Goal: Task Accomplishment & Management: Complete application form

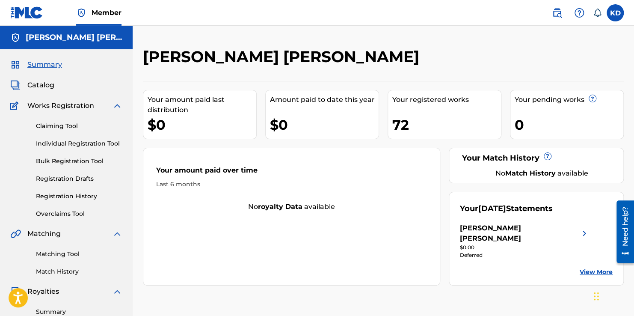
click at [56, 255] on link "Matching Tool" at bounding box center [79, 253] width 86 height 9
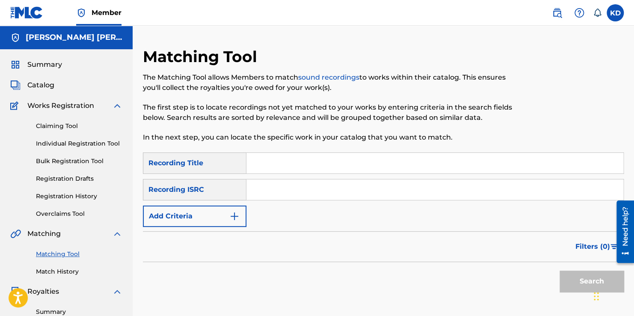
click at [283, 160] on input "Search Form" at bounding box center [435, 163] width 377 height 21
type input "walked in"
click at [267, 197] on input "Search Form" at bounding box center [435, 189] width 377 height 21
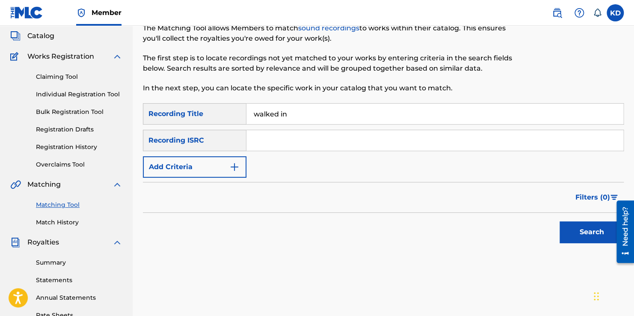
scroll to position [50, 0]
click at [589, 235] on button "Search" at bounding box center [592, 231] width 64 height 21
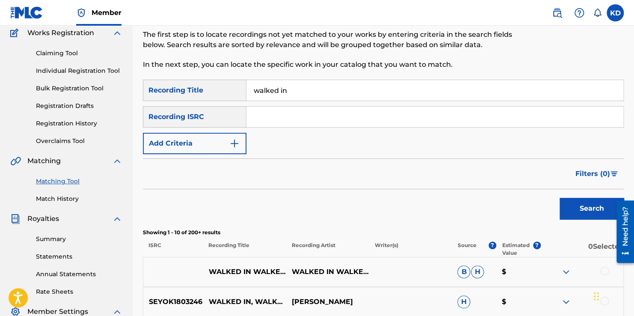
scroll to position [71, 0]
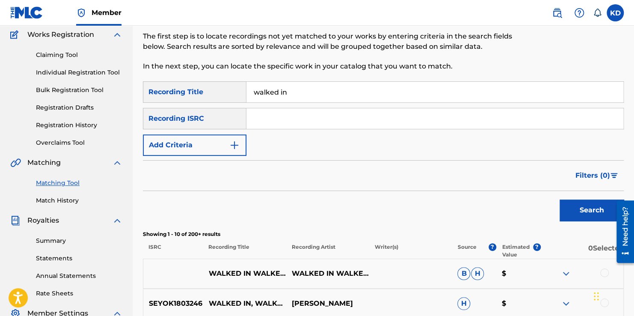
click at [242, 140] on button "Add Criteria" at bounding box center [195, 144] width 104 height 21
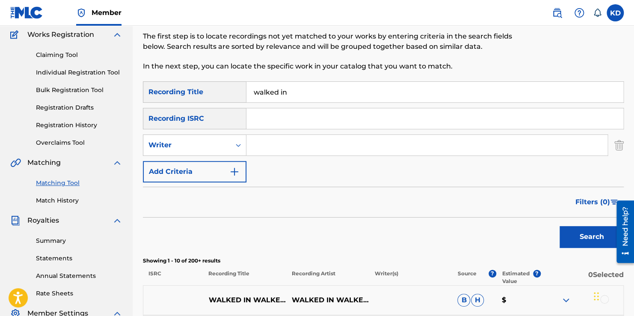
click at [340, 148] on input "Search Form" at bounding box center [427, 145] width 361 height 21
click at [560, 226] on button "Search" at bounding box center [592, 236] width 64 height 21
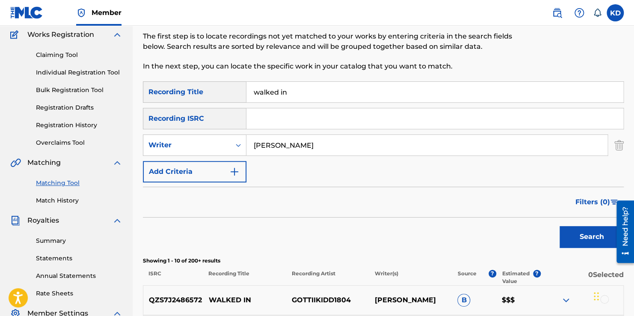
type input "[PERSON_NAME]"
click at [560, 226] on button "Search" at bounding box center [592, 236] width 64 height 21
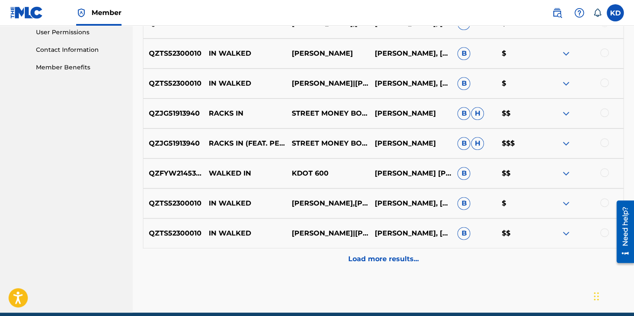
scroll to position [409, 0]
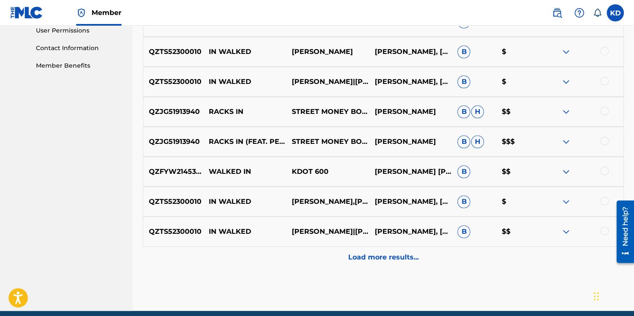
click at [567, 112] on img at bounding box center [566, 112] width 10 height 10
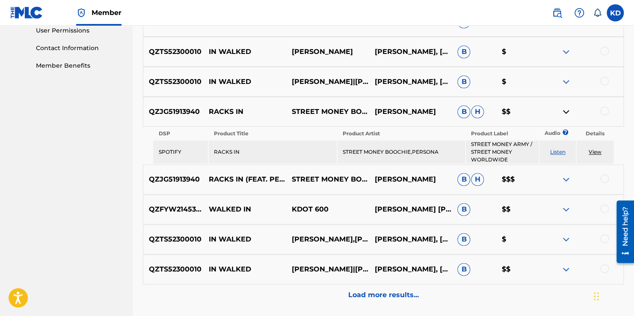
click at [596, 152] on link "View" at bounding box center [595, 151] width 13 height 6
click at [594, 150] on link "View" at bounding box center [595, 151] width 13 height 6
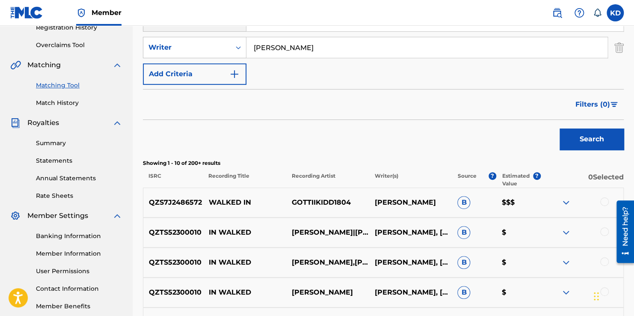
scroll to position [166, 0]
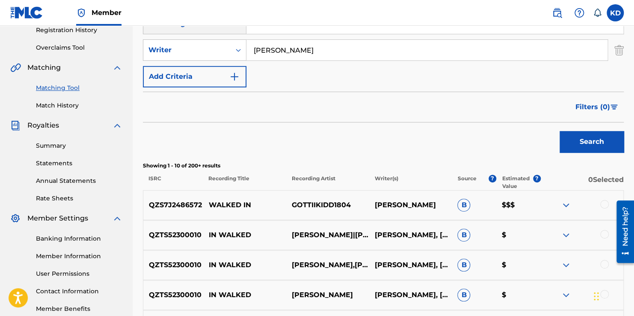
click at [234, 80] on img "Search Form" at bounding box center [234, 76] width 10 height 10
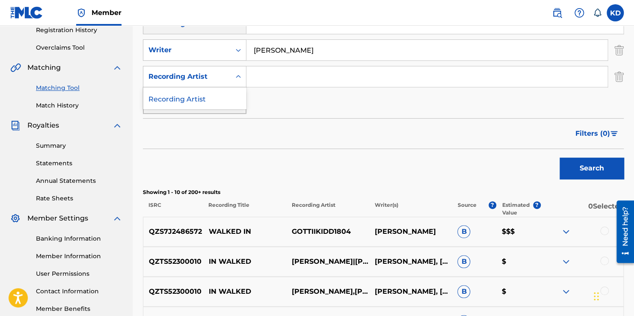
click at [238, 80] on icon "Search Form" at bounding box center [238, 76] width 9 height 9
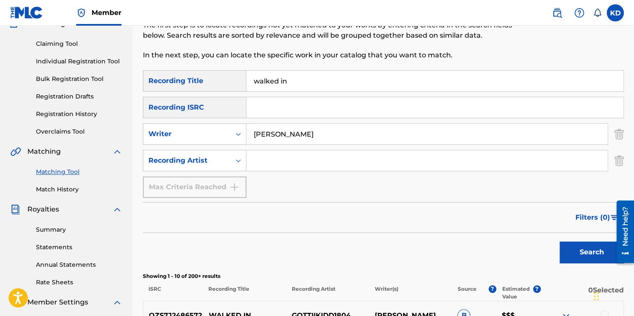
scroll to position [82, 0]
click at [238, 160] on icon "Search Form" at bounding box center [238, 160] width 5 height 3
click at [293, 116] on input "Search Form" at bounding box center [435, 107] width 377 height 21
type input "u"
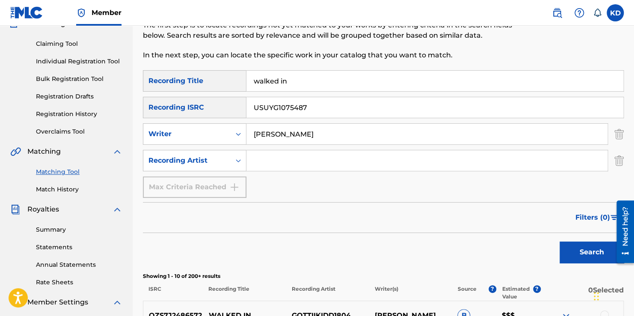
type input "USUYG1075487"
click at [568, 252] on button "Search" at bounding box center [592, 251] width 64 height 21
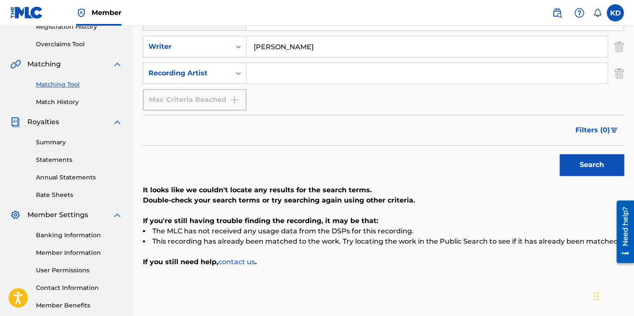
scroll to position [35, 0]
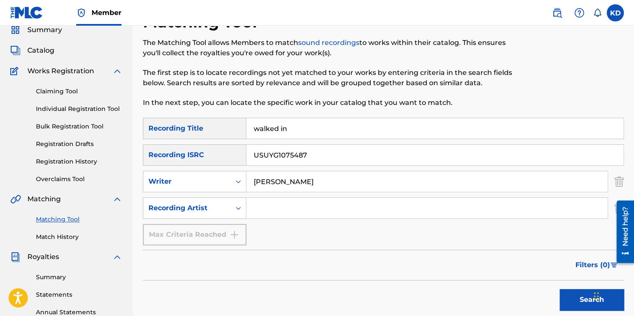
click at [325, 182] on input "[PERSON_NAME]" at bounding box center [427, 181] width 361 height 21
type input "k"
click at [577, 301] on button "Search" at bounding box center [592, 299] width 64 height 21
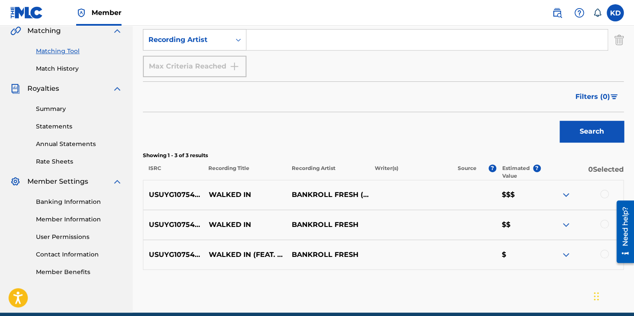
scroll to position [203, 0]
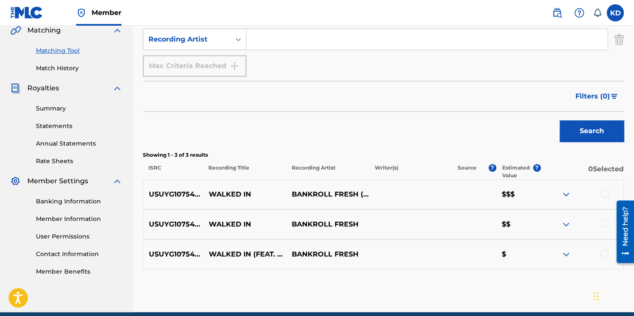
click at [607, 196] on div at bounding box center [604, 193] width 9 height 9
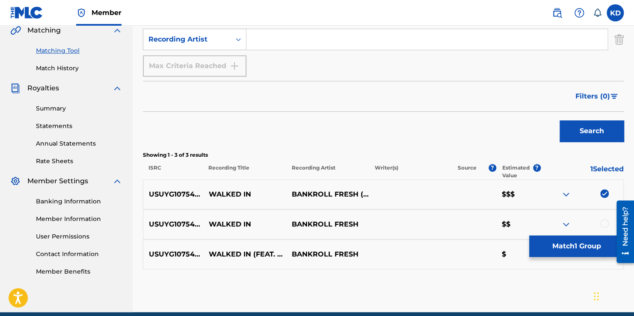
click at [606, 223] on div at bounding box center [604, 223] width 9 height 9
click at [483, 285] on div "Matching Tool The Matching Tool allows Members to match sound recordings to wor…" at bounding box center [383, 78] width 481 height 468
click at [484, 273] on div "Matching Tool The Matching Tool allows Members to match sound recordings to wor…" at bounding box center [383, 78] width 481 height 468
click at [609, 224] on div at bounding box center [582, 224] width 83 height 10
click at [604, 224] on img at bounding box center [604, 223] width 9 height 9
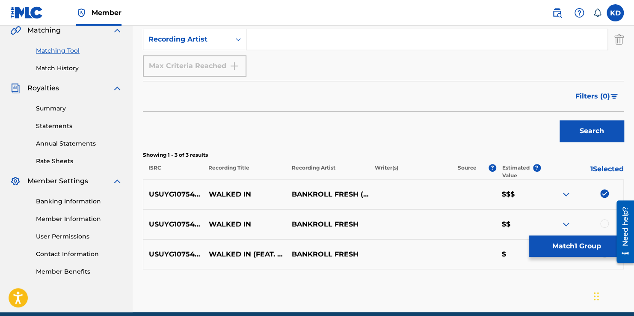
click at [604, 224] on div at bounding box center [604, 223] width 9 height 9
click at [603, 244] on button "Match 2 Groups" at bounding box center [576, 245] width 95 height 21
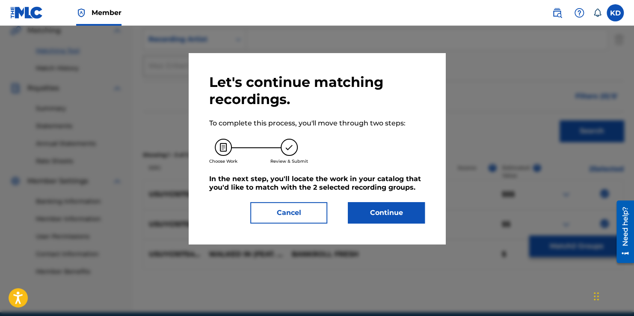
click at [378, 214] on button "Continue" at bounding box center [386, 212] width 77 height 21
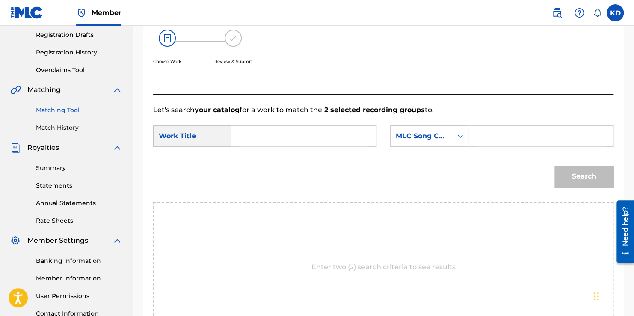
scroll to position [149, 0]
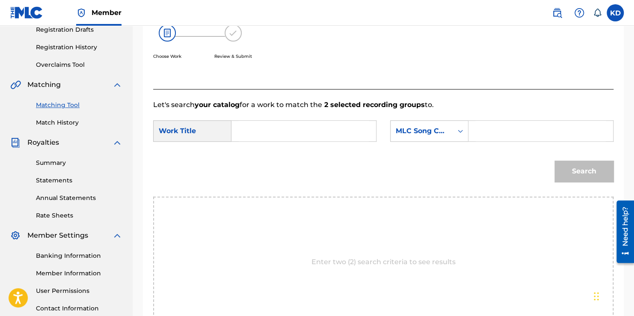
click at [280, 134] on input "Search Form" at bounding box center [304, 131] width 130 height 21
type input "WALED IN"
click at [460, 131] on icon "Search Form" at bounding box center [460, 131] width 5 height 3
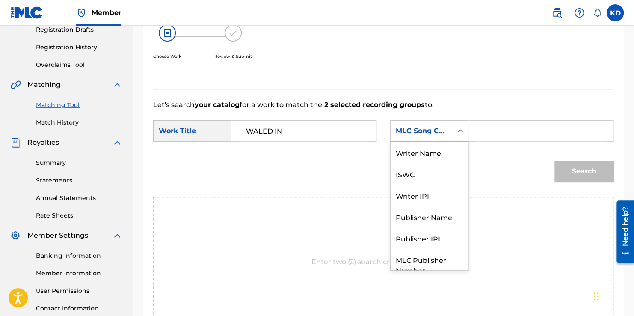
scroll to position [32, 0]
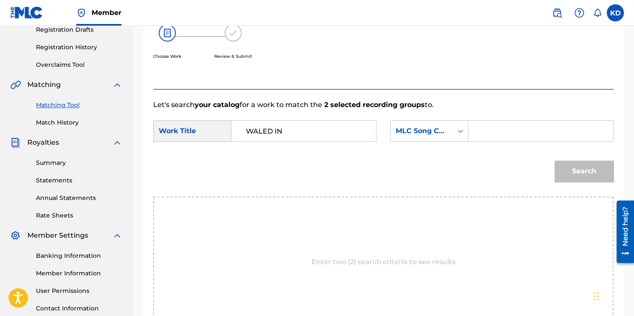
drag, startPoint x: 460, startPoint y: 131, endPoint x: 457, endPoint y: 127, distance: 4.6
click at [457, 127] on icon "Search Form" at bounding box center [460, 131] width 9 height 9
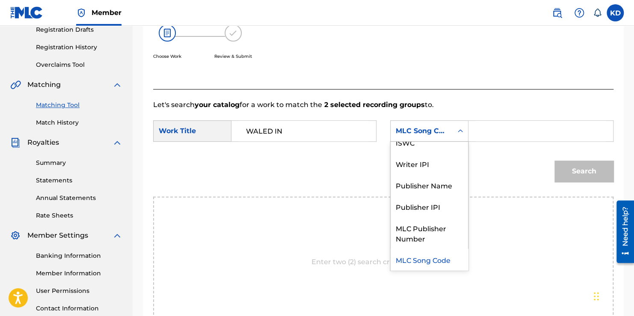
click at [460, 139] on div "Search Form" at bounding box center [460, 131] width 15 height 21
click at [445, 148] on div "ISWC" at bounding box center [429, 141] width 77 height 21
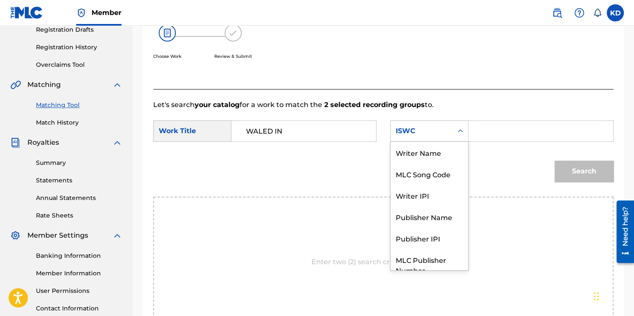
click at [462, 131] on icon "Search Form" at bounding box center [460, 130] width 5 height 3
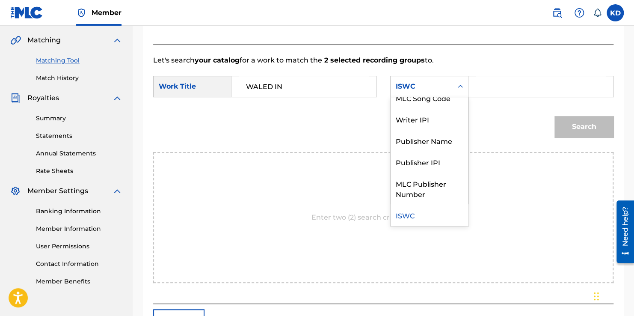
click at [409, 219] on div "ISWC" at bounding box center [429, 214] width 77 height 21
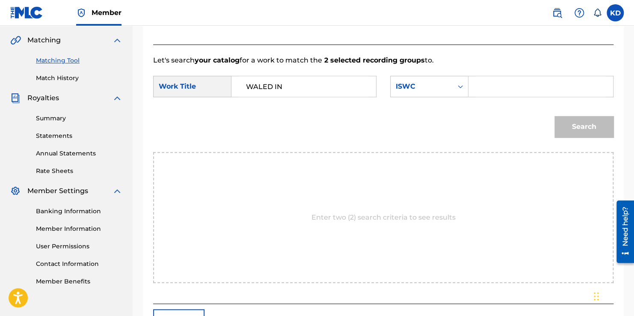
click at [508, 92] on input "Search Form" at bounding box center [541, 86] width 130 height 21
type input "T-919.350.147-2"
click at [590, 122] on button "Search" at bounding box center [584, 126] width 59 height 21
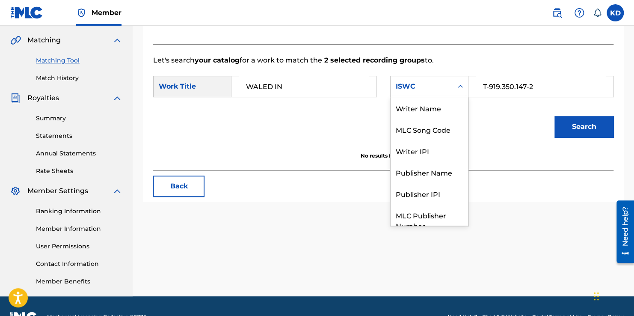
click at [460, 85] on icon "Search Form" at bounding box center [460, 86] width 9 height 9
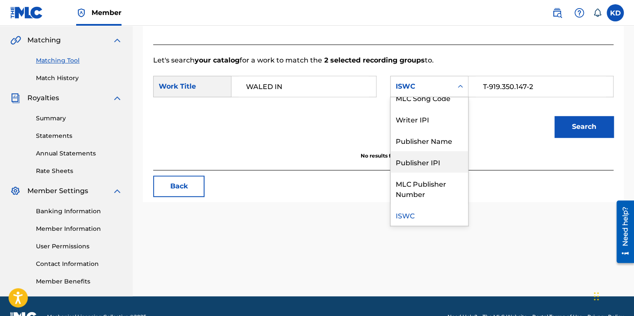
scroll to position [0, 0]
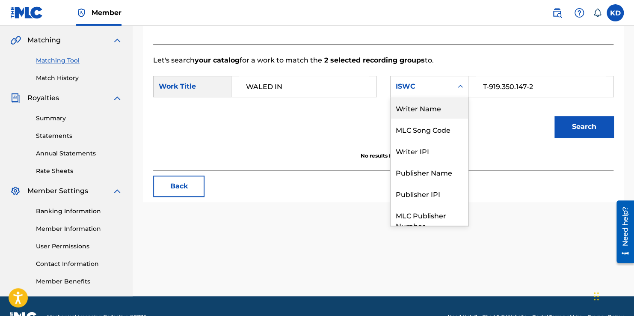
click at [423, 109] on div "Writer Name" at bounding box center [429, 107] width 77 height 21
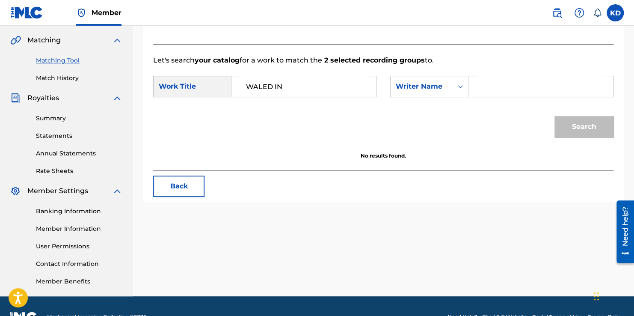
click at [503, 91] on input "Search Form" at bounding box center [541, 86] width 130 height 21
type input "B"
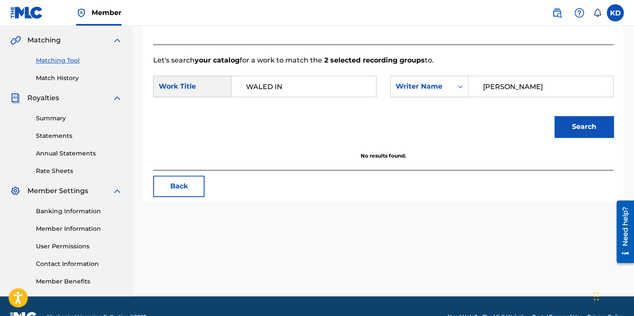
type input "[PERSON_NAME]"
click at [555, 116] on button "Search" at bounding box center [584, 126] width 59 height 21
click at [262, 86] on input "WALED IN" at bounding box center [304, 86] width 130 height 21
type input "WALKED IN"
click at [555, 116] on button "Search" at bounding box center [584, 126] width 59 height 21
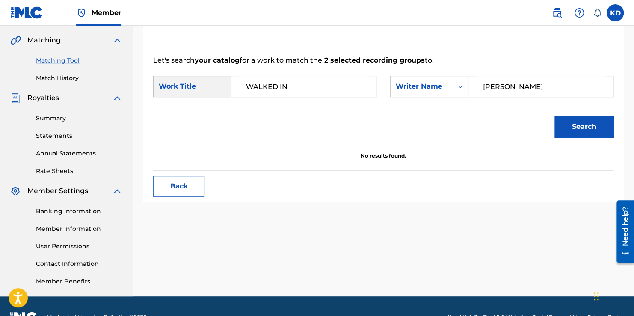
click at [595, 92] on input "[PERSON_NAME]" at bounding box center [541, 86] width 130 height 21
click at [462, 88] on icon "Search Form" at bounding box center [460, 86] width 9 height 9
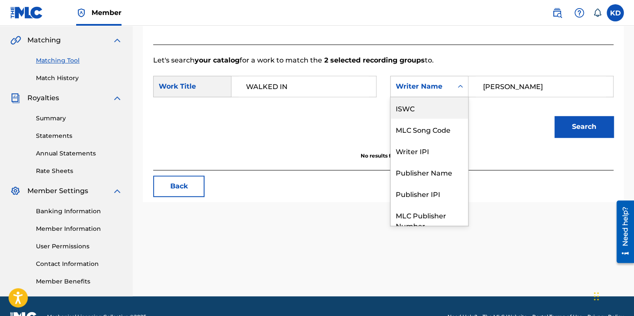
click at [419, 110] on div "ISWC" at bounding box center [429, 107] width 77 height 21
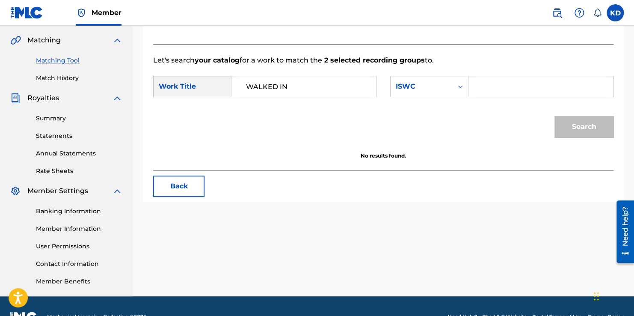
click at [490, 87] on input "Search Form" at bounding box center [541, 86] width 130 height 21
type input "T-919.350.147-2"
click at [582, 137] on button "Search" at bounding box center [584, 126] width 59 height 21
click at [51, 63] on link "Matching Tool" at bounding box center [79, 60] width 86 height 9
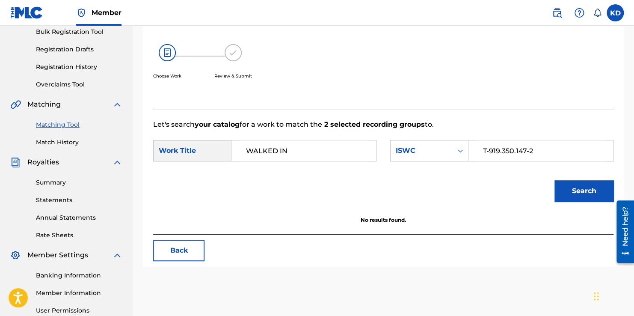
scroll to position [178, 0]
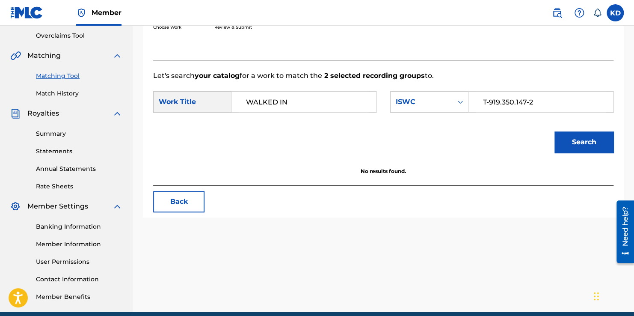
click at [186, 200] on button "Back" at bounding box center [178, 201] width 51 height 21
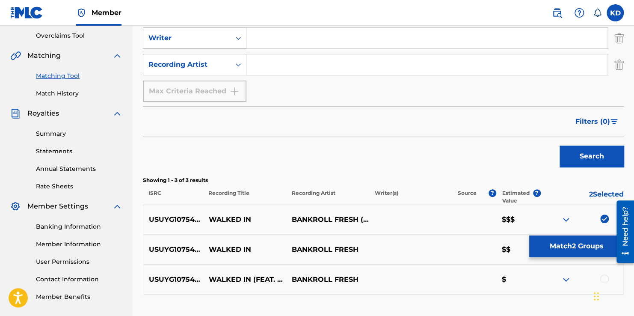
click at [603, 217] on img at bounding box center [604, 218] width 9 height 9
click at [566, 281] on img at bounding box center [566, 279] width 10 height 10
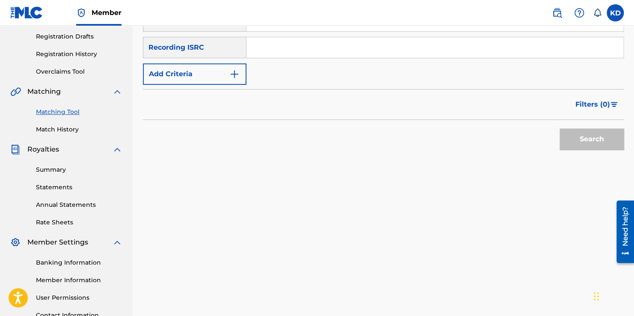
scroll to position [56, 0]
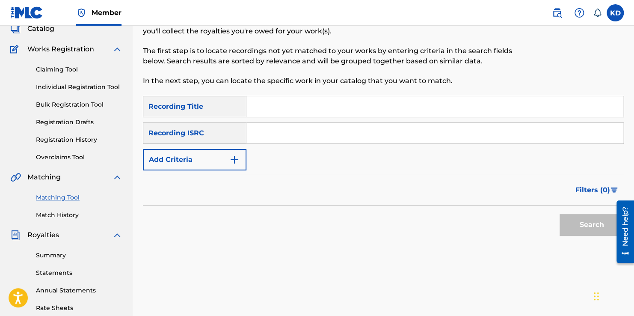
click at [267, 112] on input "Search Form" at bounding box center [435, 106] width 377 height 21
type input "walked in"
click at [263, 138] on input "Search Form" at bounding box center [435, 133] width 377 height 21
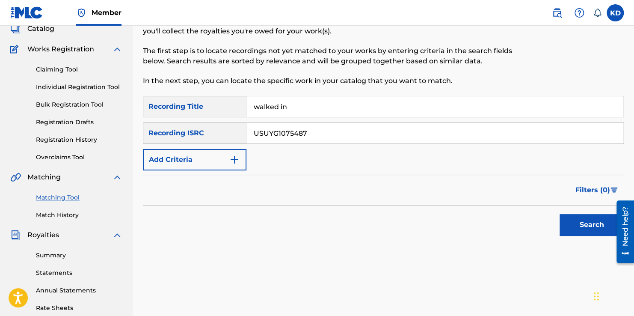
type input "USUYG1075487"
click at [572, 229] on button "Search" at bounding box center [592, 224] width 64 height 21
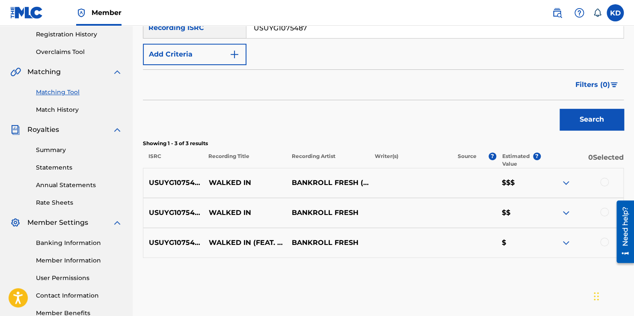
scroll to position [166, 0]
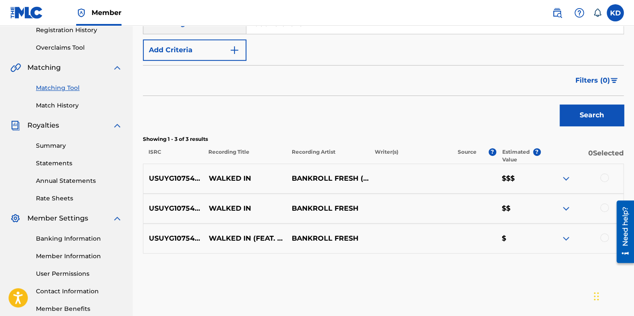
click at [601, 178] on div at bounding box center [604, 177] width 9 height 9
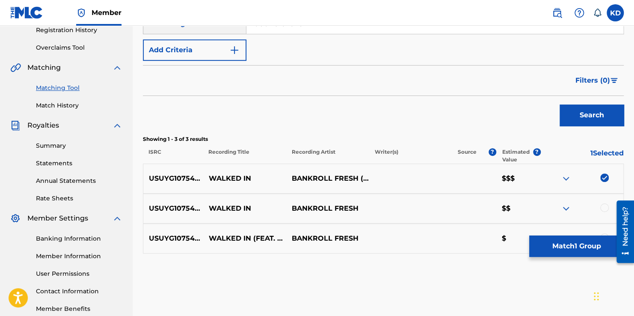
click at [541, 251] on button "Match 1 Group" at bounding box center [576, 245] width 95 height 21
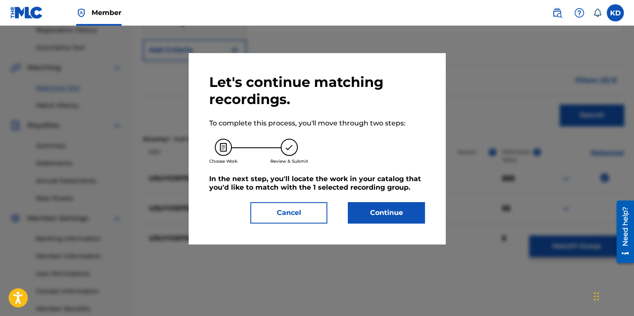
click at [370, 207] on button "Continue" at bounding box center [386, 212] width 77 height 21
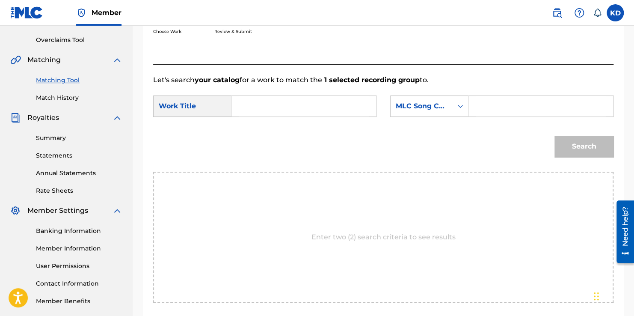
scroll to position [174, 0]
click at [255, 113] on input "Search Form" at bounding box center [304, 105] width 130 height 21
click at [255, 113] on input "WALED" at bounding box center [304, 105] width 130 height 21
click at [256, 125] on strong "wal" at bounding box center [252, 125] width 13 height 8
type input "walked in"
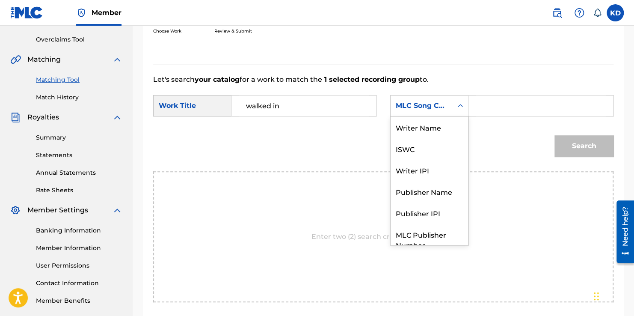
click at [461, 106] on icon "Search Form" at bounding box center [460, 105] width 5 height 3
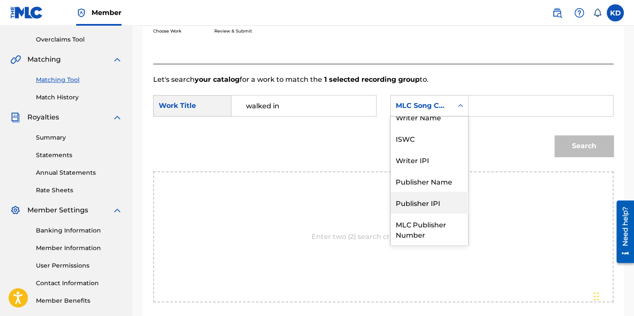
scroll to position [0, 0]
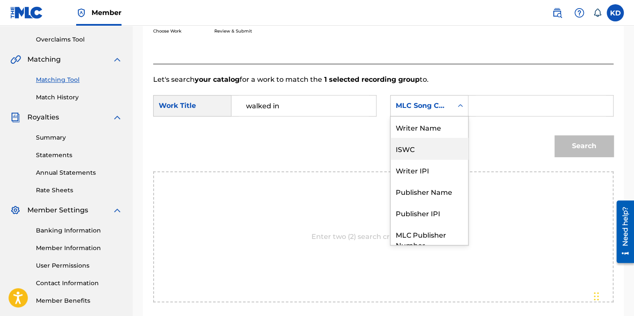
click at [428, 148] on div "ISWC" at bounding box center [429, 148] width 77 height 21
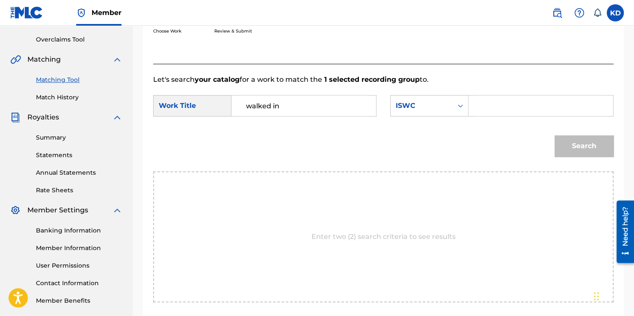
click at [489, 109] on input "Search Form" at bounding box center [541, 105] width 130 height 21
type input "T-919.350.147-2"
click at [548, 147] on div "Search" at bounding box center [383, 149] width 460 height 45
click at [578, 148] on button "Search" at bounding box center [584, 145] width 59 height 21
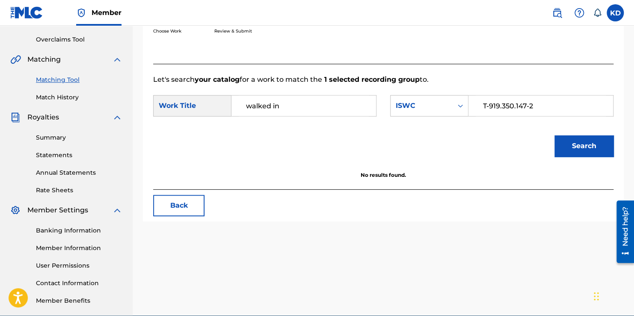
click at [558, 104] on input "T-919.350.147-2" at bounding box center [541, 105] width 130 height 21
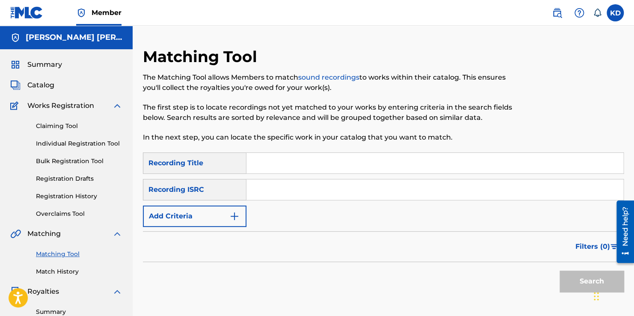
scroll to position [174, 0]
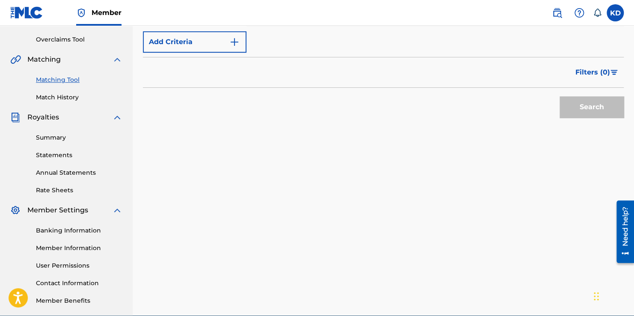
click at [74, 81] on link "Matching Tool" at bounding box center [79, 79] width 86 height 9
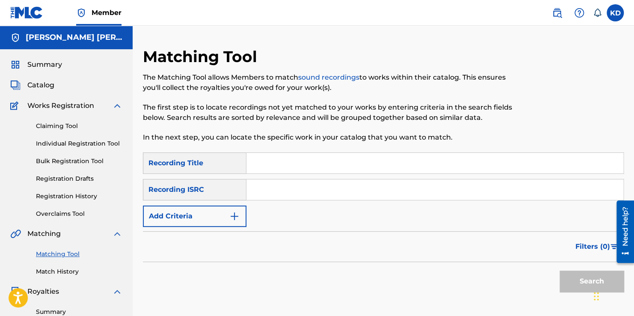
click at [272, 166] on input "Search Form" at bounding box center [435, 163] width 377 height 21
type input "walked in"
type input "USUYG1075487"
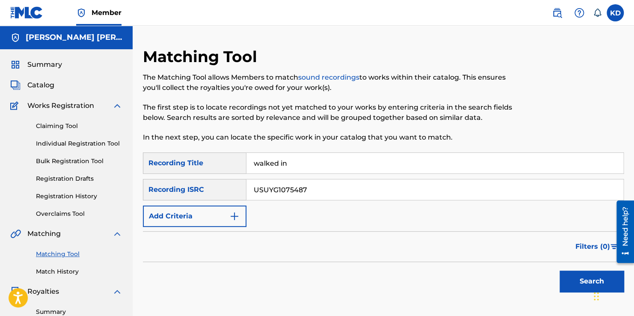
click at [232, 216] on img "Search Form" at bounding box center [234, 216] width 10 height 10
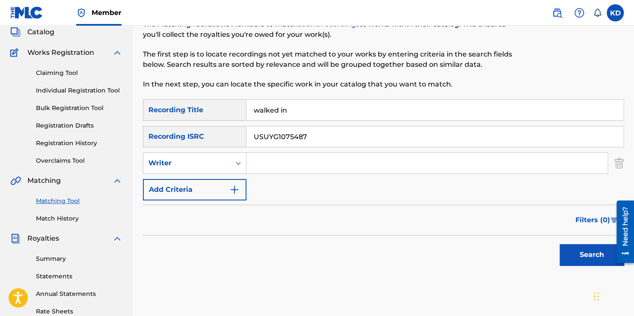
scroll to position [51, 0]
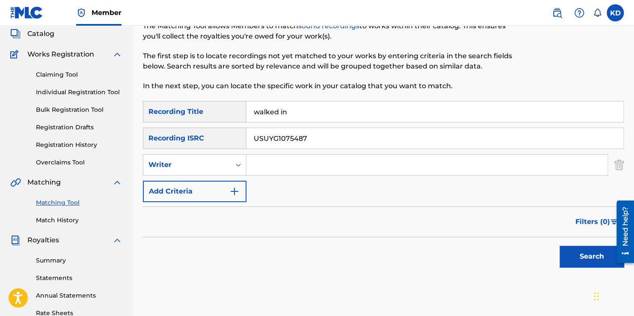
click at [584, 257] on button "Search" at bounding box center [592, 256] width 64 height 21
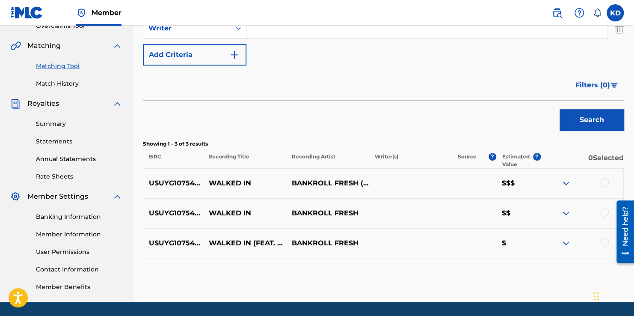
scroll to position [190, 0]
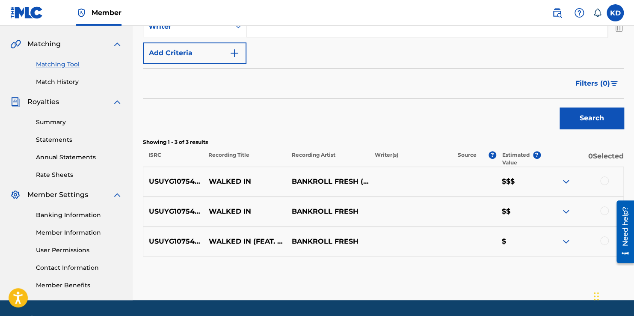
click at [565, 181] on img at bounding box center [566, 181] width 10 height 10
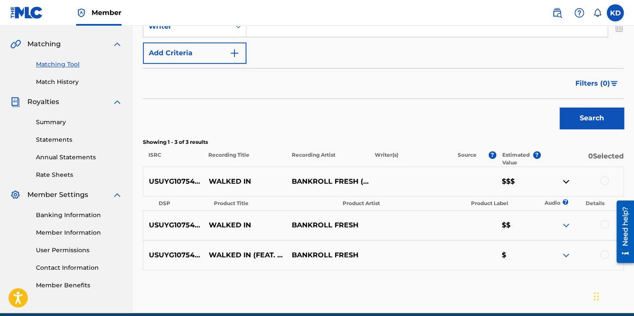
click at [567, 184] on img at bounding box center [566, 181] width 10 height 10
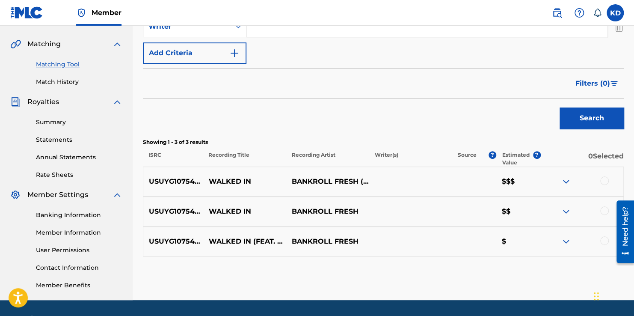
click at [567, 184] on img at bounding box center [566, 181] width 10 height 10
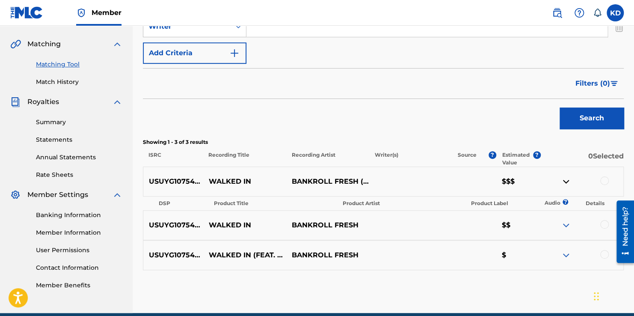
click at [567, 184] on img at bounding box center [566, 181] width 10 height 10
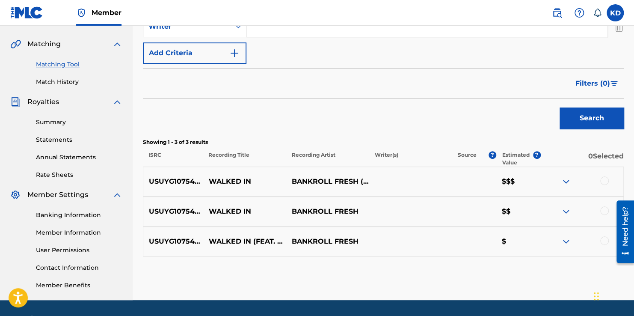
click at [567, 184] on img at bounding box center [566, 181] width 10 height 10
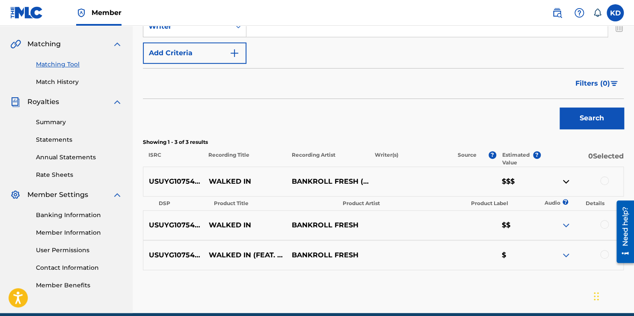
click at [564, 181] on img at bounding box center [566, 181] width 10 height 10
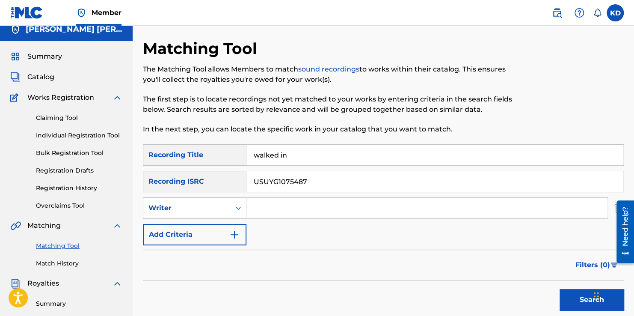
scroll to position [0, 0]
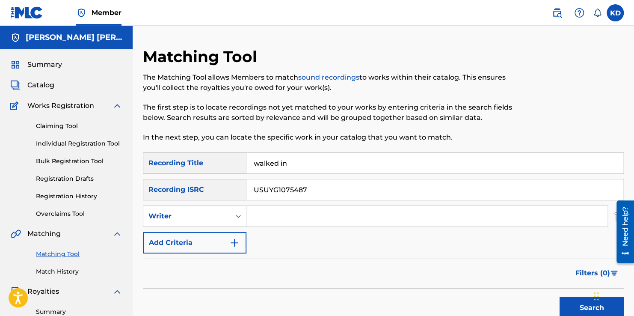
click at [70, 128] on link "Claiming Tool" at bounding box center [79, 126] width 86 height 9
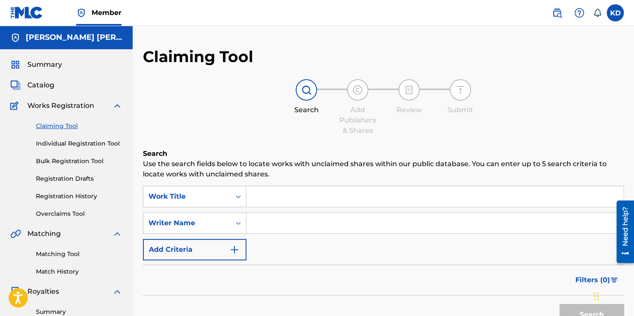
click at [276, 200] on input "Search Form" at bounding box center [435, 196] width 377 height 21
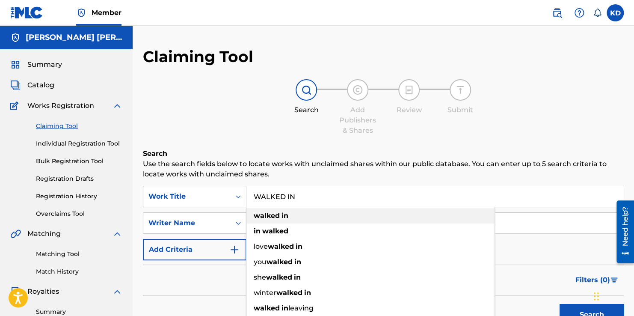
click at [276, 214] on strong "walked" at bounding box center [267, 215] width 26 height 8
type input "walked in"
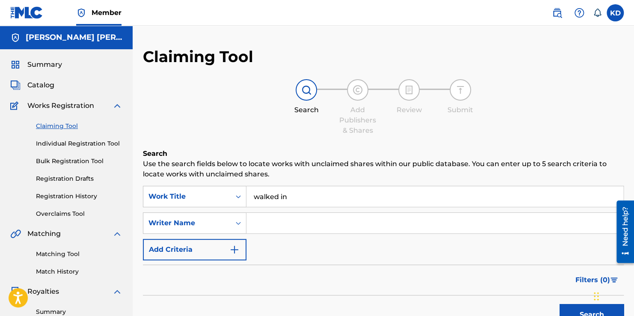
click at [269, 226] on input "Search Form" at bounding box center [435, 223] width 377 height 21
click at [239, 248] on img "Search Form" at bounding box center [234, 249] width 10 height 10
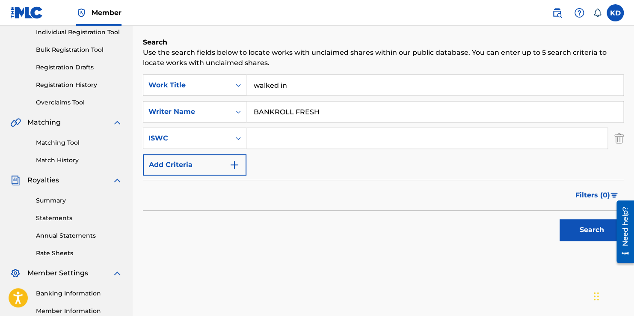
scroll to position [115, 0]
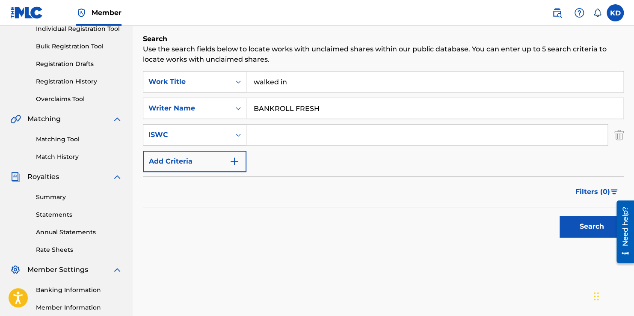
click at [238, 163] on img "Search Form" at bounding box center [234, 161] width 10 height 10
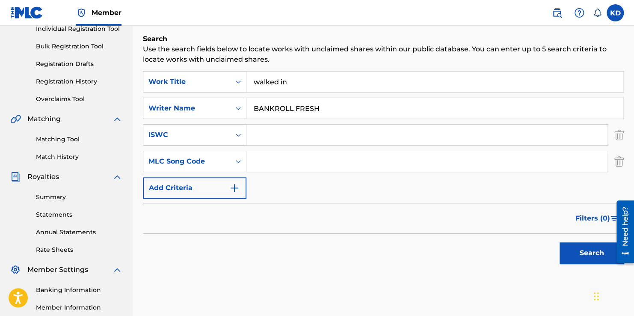
click at [240, 191] on button "Add Criteria" at bounding box center [195, 187] width 104 height 21
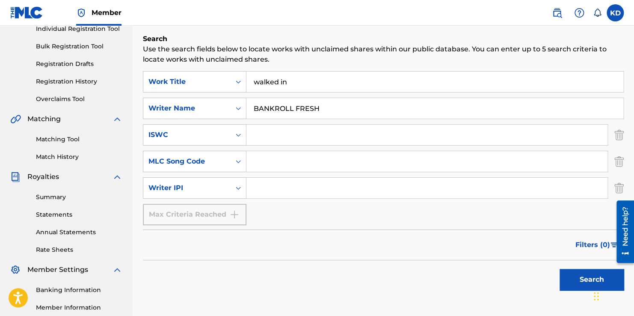
click at [319, 106] on input "BANKROLL FRESH" at bounding box center [435, 108] width 377 height 21
type input "B"
type input "[PERSON_NAME] [PERSON_NAME]"
click at [308, 135] on input "Search Form" at bounding box center [427, 135] width 361 height 21
type input "t"
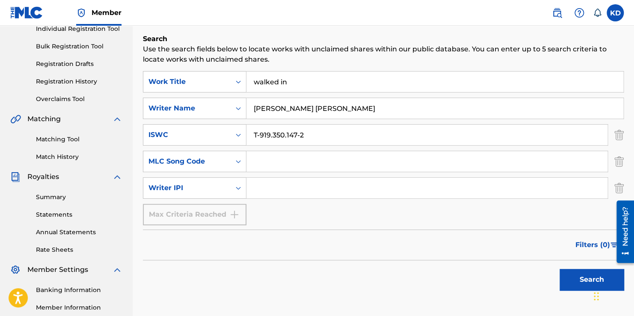
type input "T-919.350.147-2"
click at [578, 273] on button "Search" at bounding box center [592, 279] width 64 height 21
click at [359, 107] on input "[PERSON_NAME] [PERSON_NAME]" at bounding box center [435, 108] width 377 height 21
type input "K"
type input "bankroll fresh"
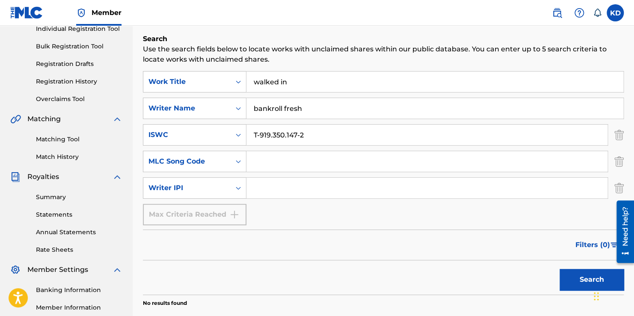
click at [560, 269] on button "Search" at bounding box center [592, 279] width 64 height 21
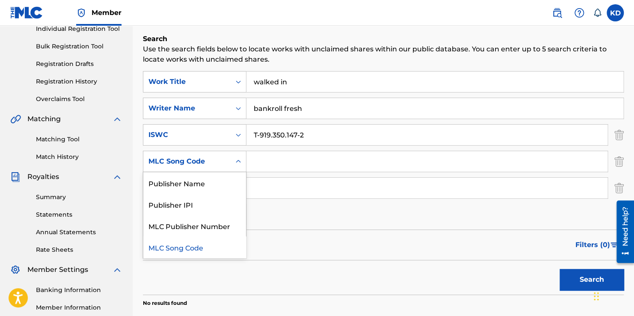
click at [239, 162] on icon "Search Form" at bounding box center [238, 161] width 9 height 9
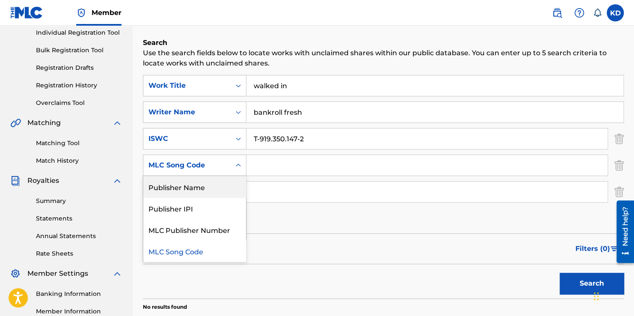
scroll to position [116, 0]
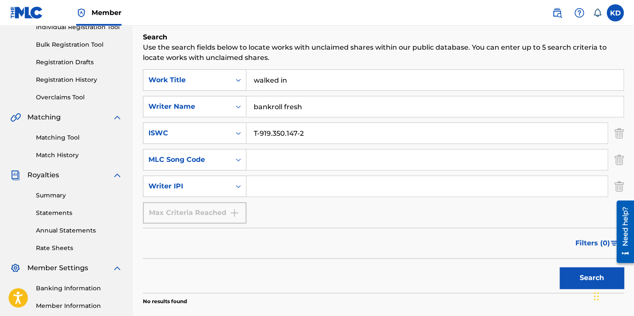
click at [279, 166] on input "Search Form" at bounding box center [427, 159] width 361 height 21
click at [241, 189] on icon "Search Form" at bounding box center [238, 186] width 9 height 9
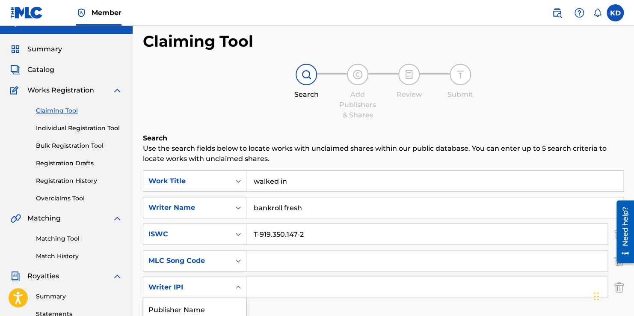
scroll to position [15, 0]
click at [97, 125] on link "Individual Registration Tool" at bounding box center [79, 128] width 86 height 9
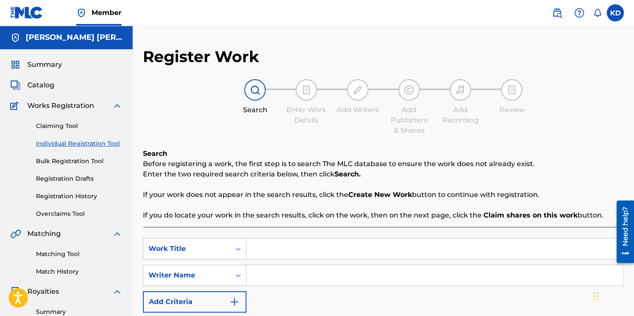
click at [299, 183] on div "Search Before registering a work, the first step is to search The MLC database …" at bounding box center [383, 184] width 481 height 72
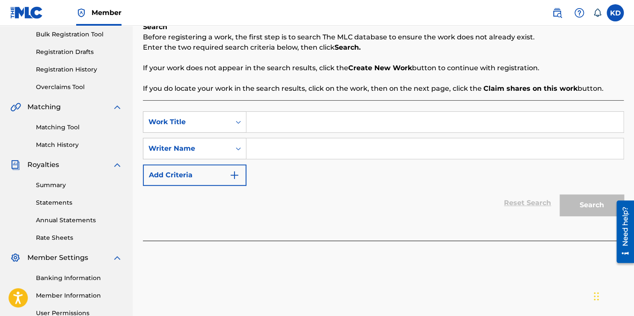
scroll to position [128, 0]
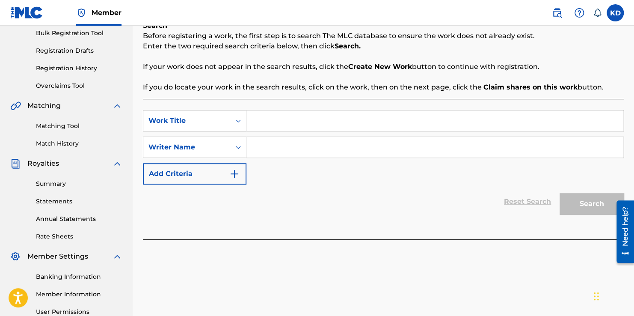
click at [283, 124] on input "Search Form" at bounding box center [435, 120] width 377 height 21
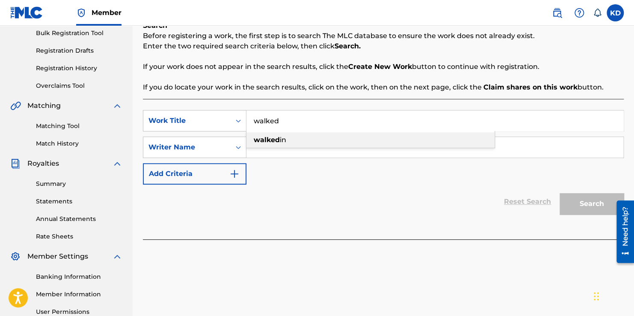
click at [283, 140] on span "in" at bounding box center [283, 140] width 6 height 8
type input "walked in"
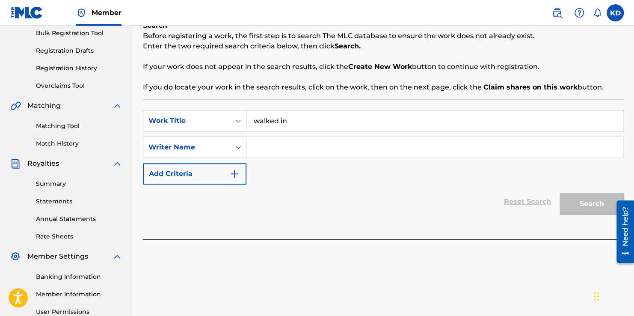
click at [281, 150] on input "Search Form" at bounding box center [435, 147] width 377 height 21
click at [234, 175] on img "Search Form" at bounding box center [234, 174] width 10 height 10
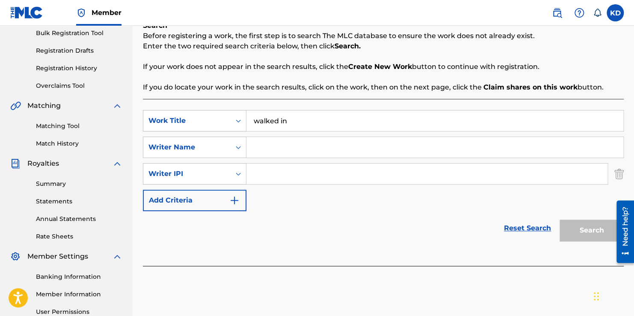
click at [284, 148] on input "Search Form" at bounding box center [435, 147] width 377 height 21
type input "k"
type input "[PERSON_NAME]"
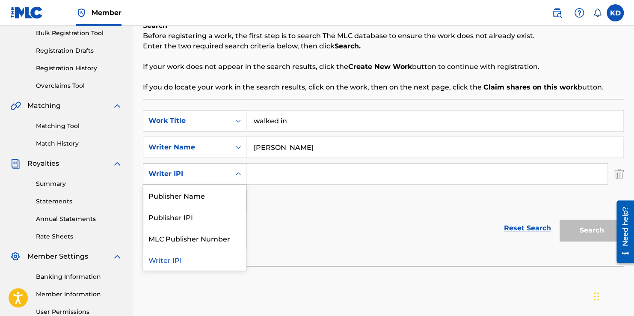
click at [239, 175] on icon "Search Form" at bounding box center [238, 173] width 9 height 9
click at [276, 172] on input "Search Form" at bounding box center [427, 173] width 361 height 21
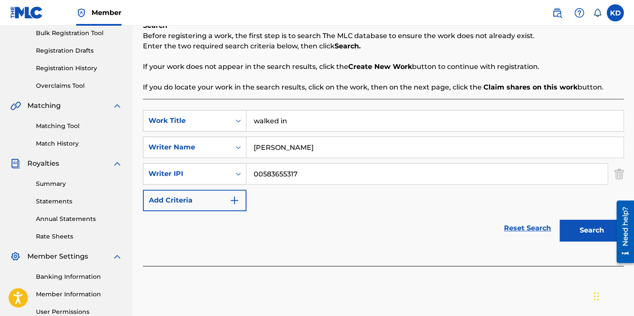
type input "00583655317"
click at [252, 201] on div "SearchWithCriteria0ebde937-1beb-46ff-a8a9-50e892b22582 Work Title walked in Sea…" at bounding box center [383, 160] width 481 height 101
click at [235, 202] on img "Search Form" at bounding box center [234, 200] width 10 height 10
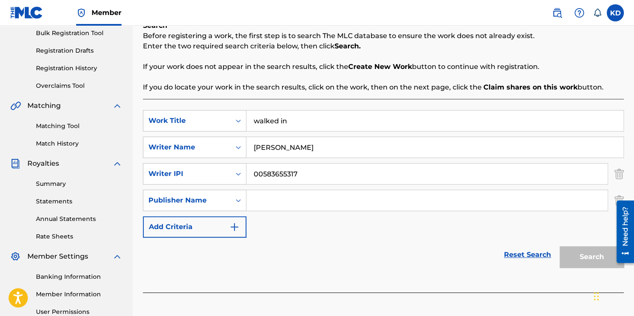
click at [239, 225] on img "Search Form" at bounding box center [234, 227] width 10 height 10
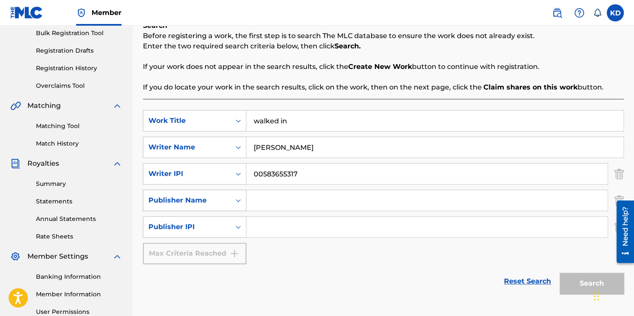
click at [233, 201] on div "Search Form" at bounding box center [238, 200] width 15 height 15
click at [241, 200] on icon "Search Form" at bounding box center [238, 200] width 9 height 9
click at [618, 198] on div at bounding box center [622, 231] width 24 height 69
click at [619, 198] on div at bounding box center [622, 231] width 24 height 69
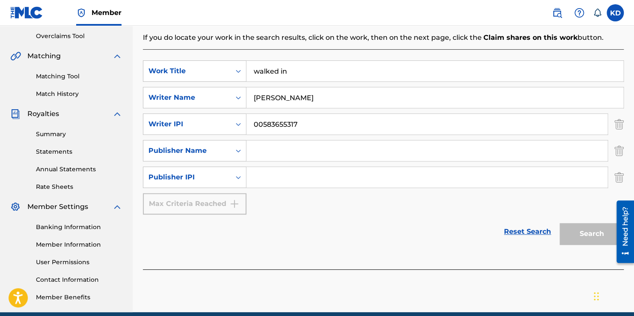
scroll to position [177, 0]
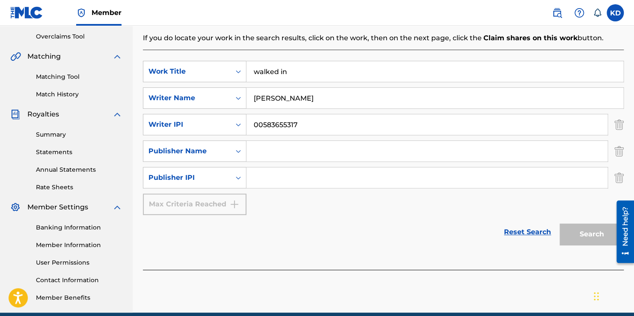
click at [621, 151] on img "Search Form" at bounding box center [619, 150] width 9 height 21
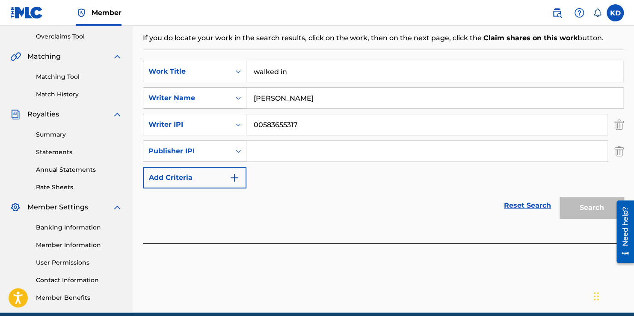
click at [621, 151] on img "Search Form" at bounding box center [619, 150] width 9 height 21
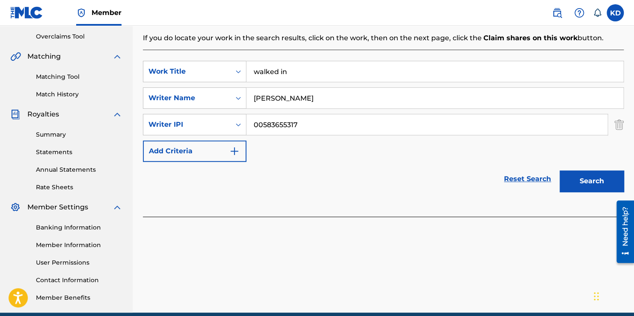
click at [590, 177] on button "Search" at bounding box center [592, 180] width 64 height 21
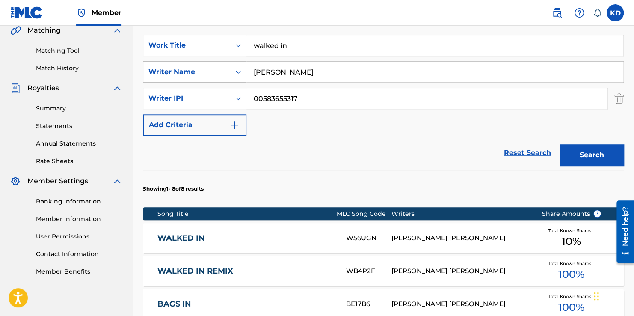
scroll to position [269, 0]
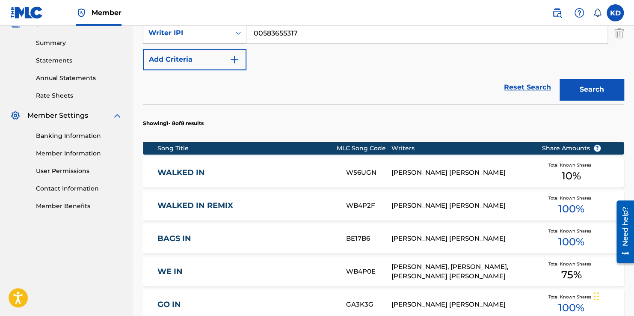
click at [567, 177] on span "10 %" at bounding box center [571, 175] width 19 height 15
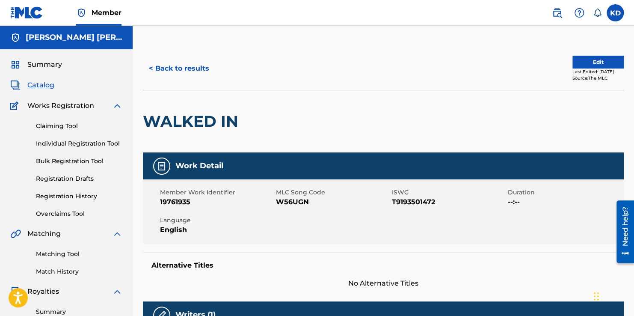
click at [585, 60] on button "Edit" at bounding box center [598, 62] width 51 height 13
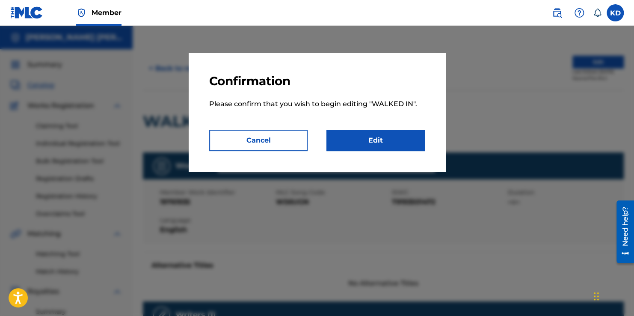
click at [383, 140] on link "Edit" at bounding box center [376, 140] width 98 height 21
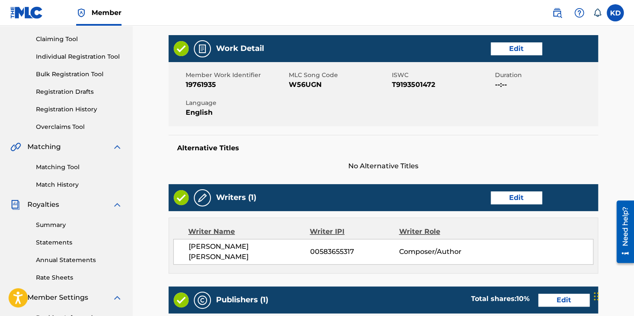
scroll to position [88, 0]
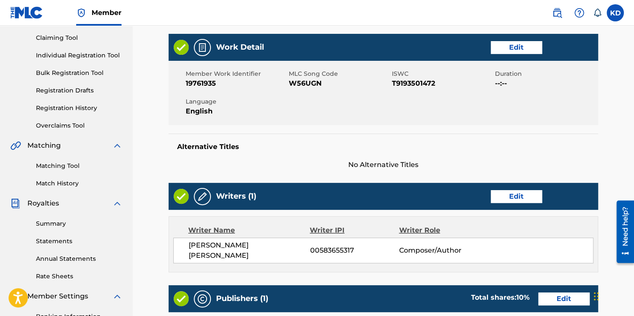
click at [505, 41] on link "Edit" at bounding box center [516, 47] width 51 height 13
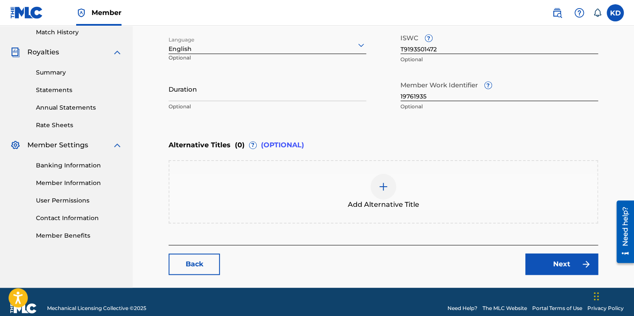
scroll to position [251, 0]
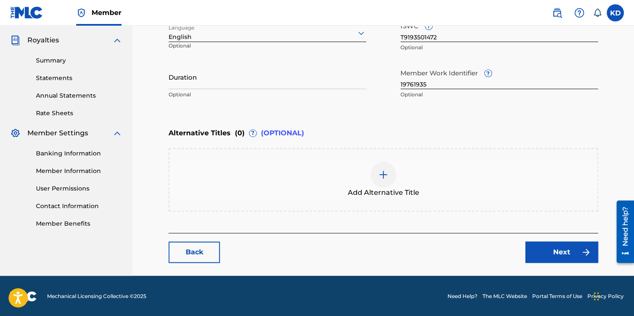
click at [538, 257] on link "Next" at bounding box center [562, 251] width 73 height 21
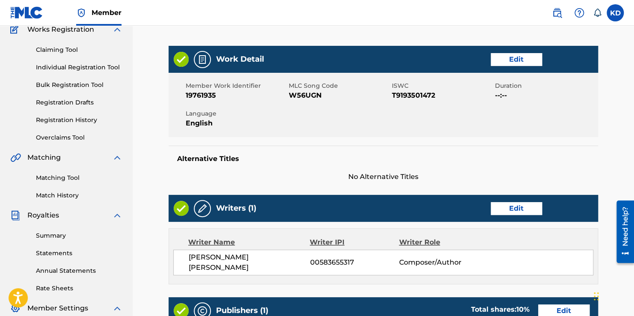
scroll to position [79, 0]
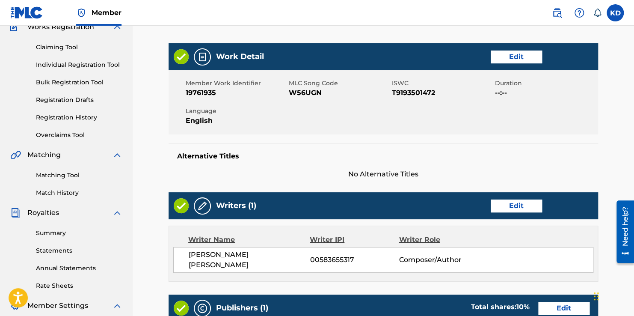
click at [512, 202] on link "Edit" at bounding box center [516, 205] width 51 height 13
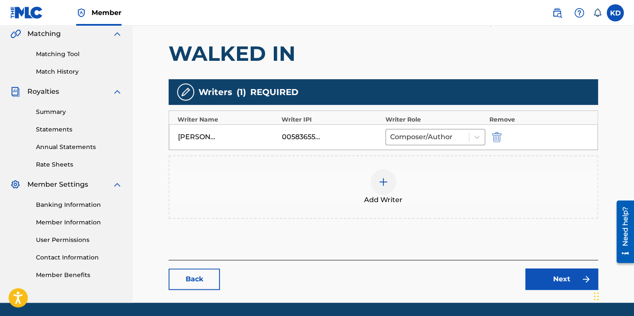
scroll to position [202, 0]
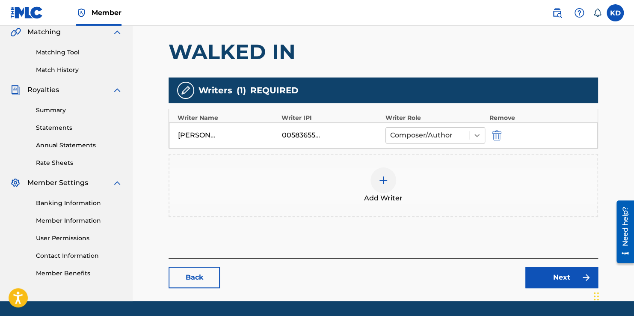
click at [479, 133] on icon at bounding box center [477, 135] width 9 height 9
click at [483, 137] on div at bounding box center [476, 135] width 15 height 15
click at [546, 276] on link "Next" at bounding box center [562, 277] width 73 height 21
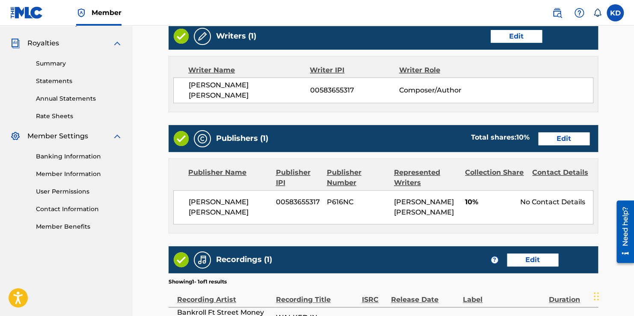
scroll to position [250, 0]
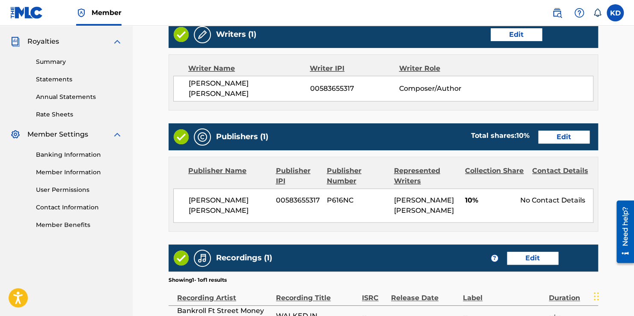
click at [566, 131] on link "Edit" at bounding box center [563, 137] width 51 height 13
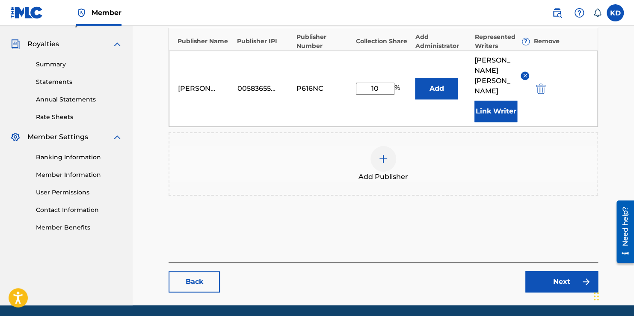
scroll to position [248, 0]
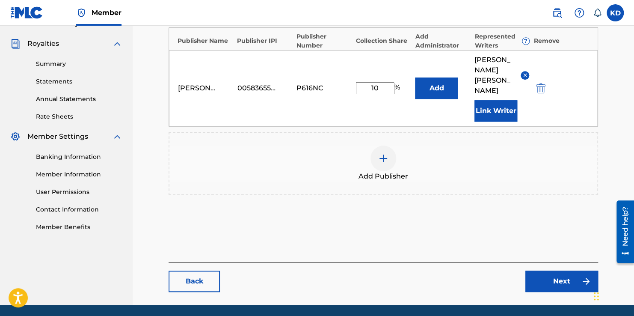
click at [549, 280] on link "Next" at bounding box center [562, 280] width 73 height 21
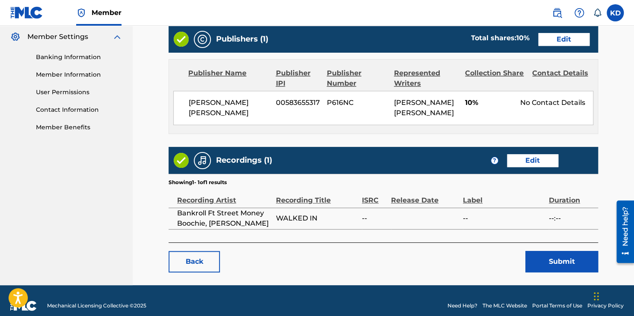
scroll to position [352, 0]
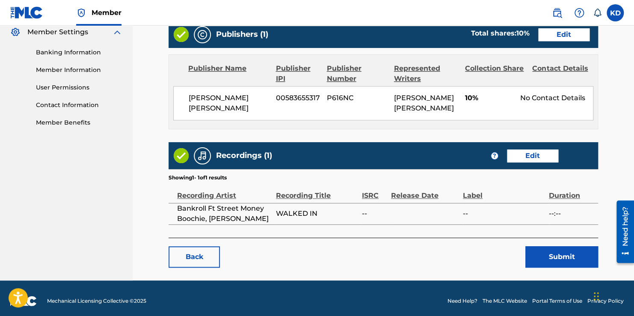
click at [538, 150] on link "Edit" at bounding box center [532, 155] width 51 height 13
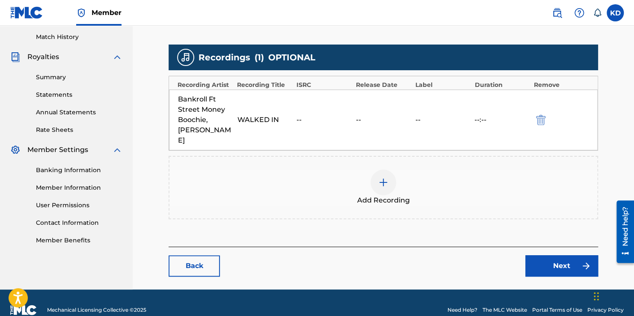
scroll to position [235, 0]
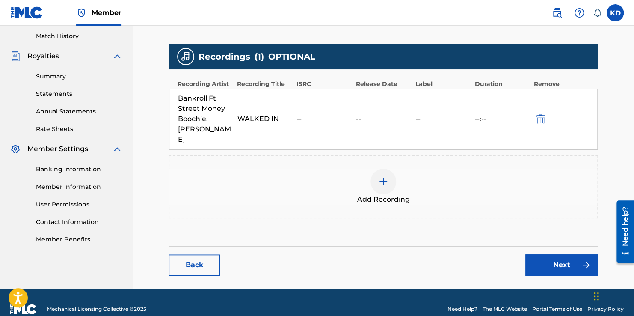
click at [384, 176] on img at bounding box center [383, 181] width 10 height 10
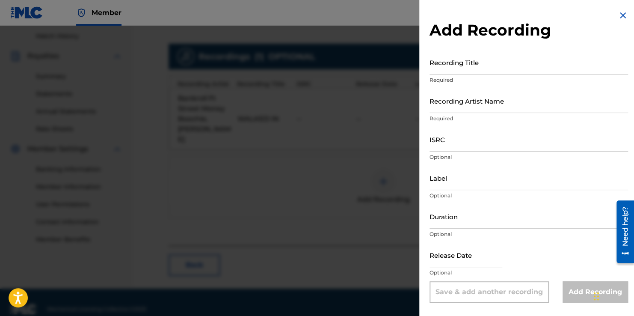
click at [475, 148] on input "ISRC" at bounding box center [529, 139] width 199 height 24
type input "u"
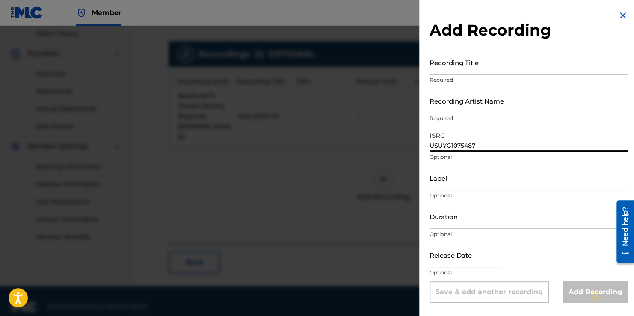
type input "USUYG1075487"
click at [563, 77] on p "Required" at bounding box center [529, 80] width 199 height 8
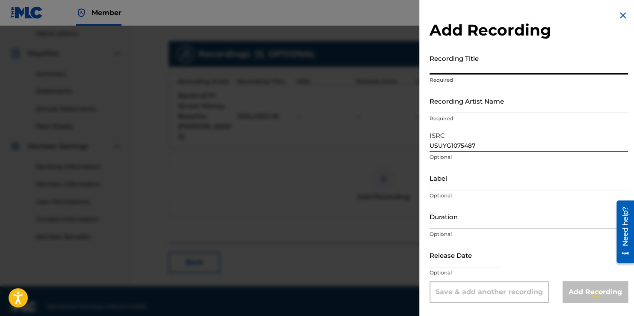
click at [560, 72] on input "Recording Title" at bounding box center [529, 62] width 199 height 24
type input "WALED IN"
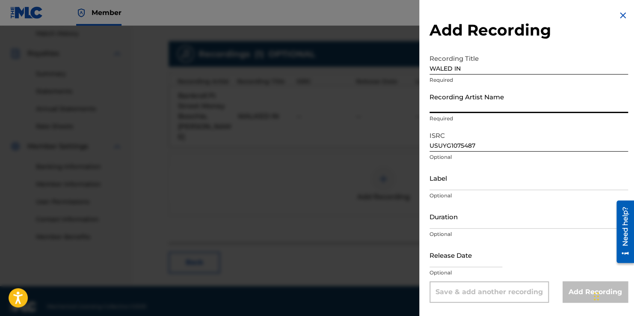
click at [522, 107] on input "Recording Artist Name" at bounding box center [529, 101] width 199 height 24
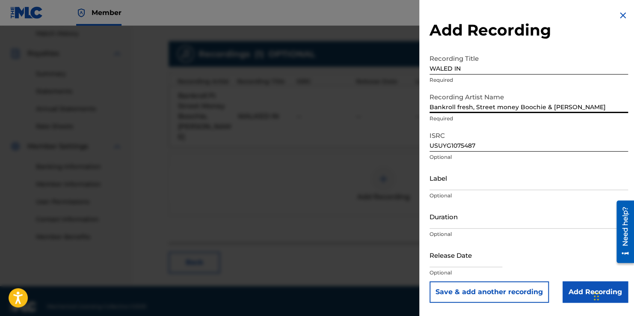
click at [500, 107] on input "Bankroll fresh, Street money Boochie & [PERSON_NAME]" at bounding box center [529, 101] width 199 height 24
click at [459, 107] on input "Bankroll fresh, Street Money Boochie & [PERSON_NAME]" at bounding box center [529, 101] width 199 height 24
type input "Bankroll Fresh, Street Money Boochie & [PERSON_NAME]"
click at [459, 262] on input "text" at bounding box center [466, 255] width 73 height 24
select select "7"
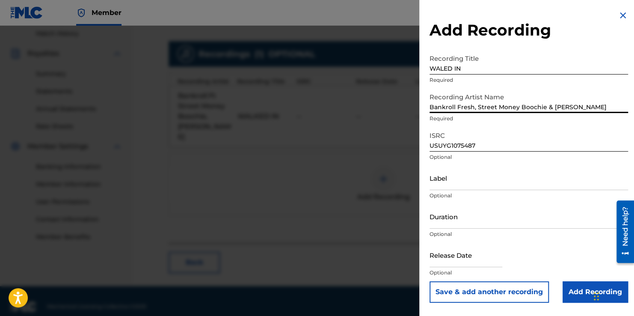
select select "2025"
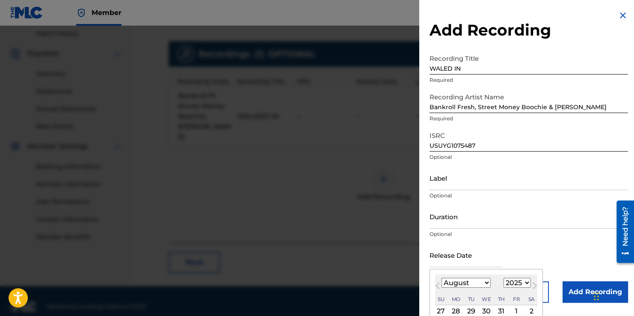
click at [483, 286] on select "January February March April May June July August September October November De…" at bounding box center [466, 283] width 49 height 10
select select "3"
click at [442, 278] on select "January February March April May June July August September October November De…" at bounding box center [466, 283] width 49 height 10
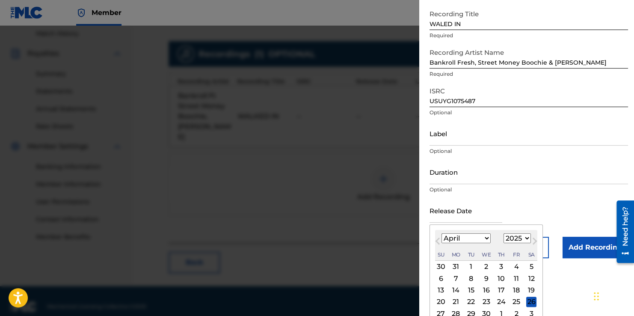
scroll to position [46, 0]
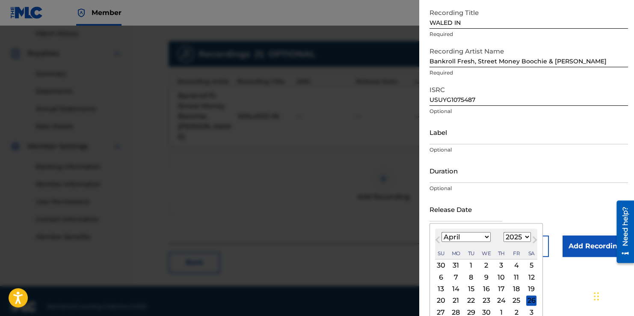
click at [496, 302] on div "24" at bounding box center [501, 300] width 10 height 10
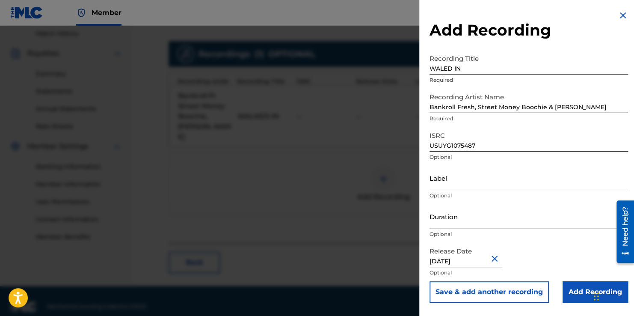
type input "[DATE]"
click at [522, 222] on input "Duration" at bounding box center [529, 216] width 199 height 24
click at [569, 290] on input "Add Recording" at bounding box center [595, 291] width 65 height 21
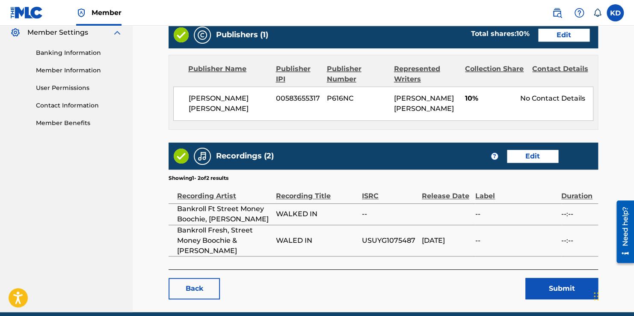
scroll to position [353, 0]
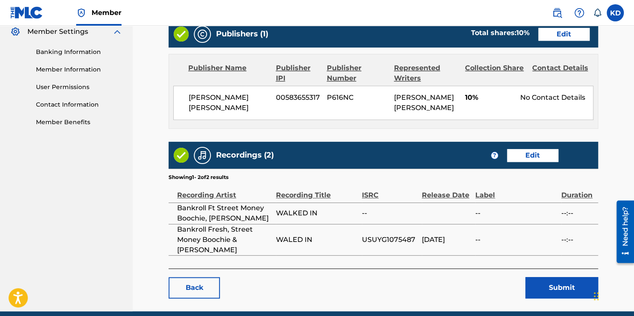
click at [538, 280] on button "Submit" at bounding box center [562, 287] width 73 height 21
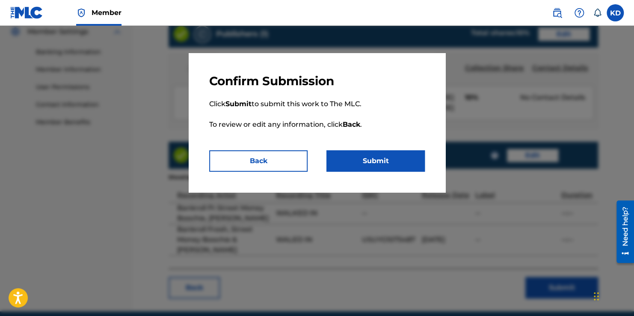
click at [400, 164] on button "Submit" at bounding box center [376, 160] width 98 height 21
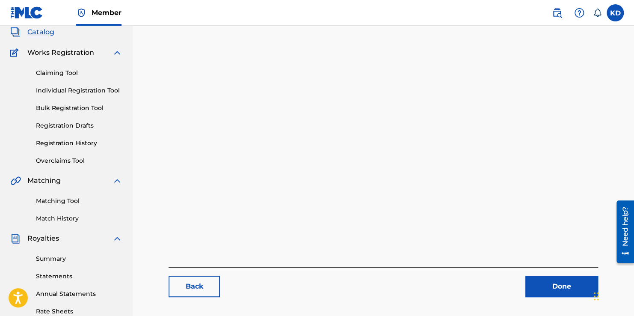
scroll to position [57, 0]
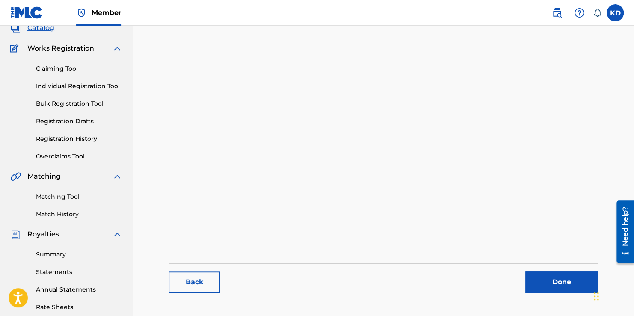
click at [66, 195] on link "Matching Tool" at bounding box center [79, 196] width 86 height 9
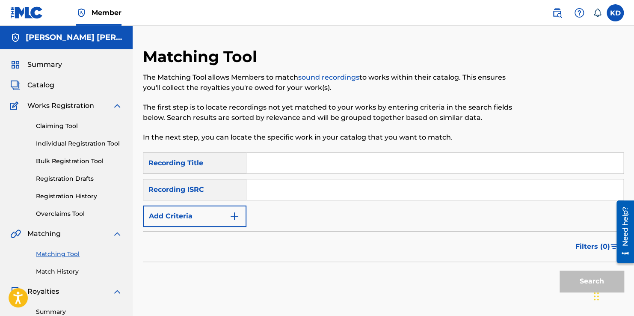
click at [291, 165] on input "Search Form" at bounding box center [435, 163] width 377 height 21
type input "walked in"
type input "USUYG1075487"
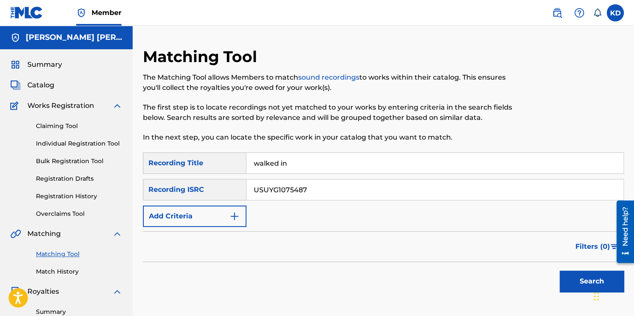
click at [571, 291] on button "Search" at bounding box center [592, 280] width 64 height 21
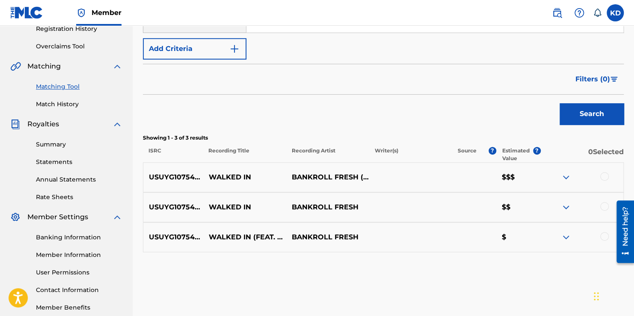
scroll to position [168, 0]
click at [604, 174] on div at bounding box center [604, 176] width 9 height 9
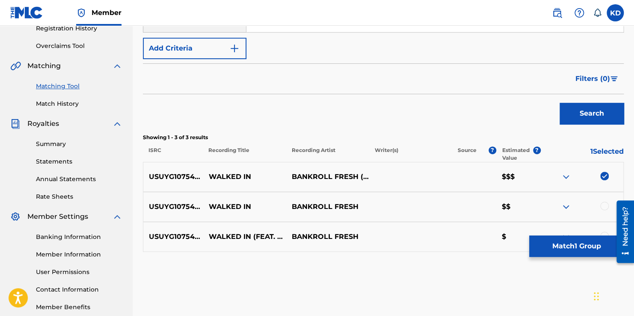
click at [554, 245] on button "Match 1 Group" at bounding box center [576, 245] width 95 height 21
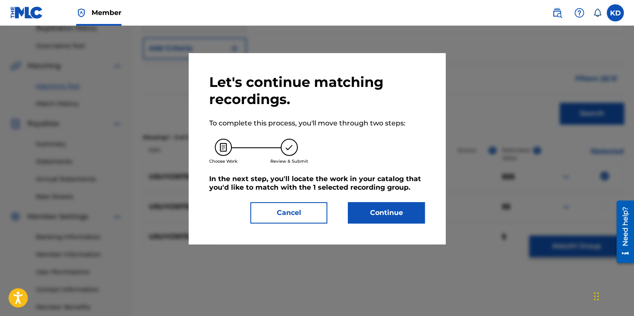
click at [420, 217] on button "Continue" at bounding box center [386, 212] width 77 height 21
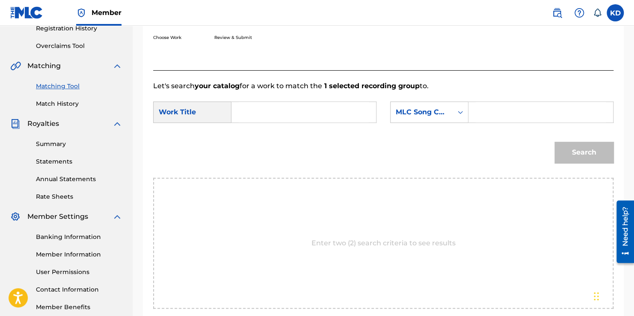
click at [315, 115] on input "Search Form" at bounding box center [304, 112] width 130 height 21
type input "WALKED IN"
click at [463, 111] on icon "Search Form" at bounding box center [460, 112] width 9 height 9
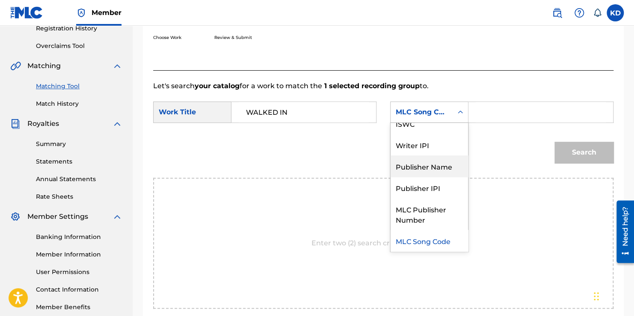
scroll to position [0, 0]
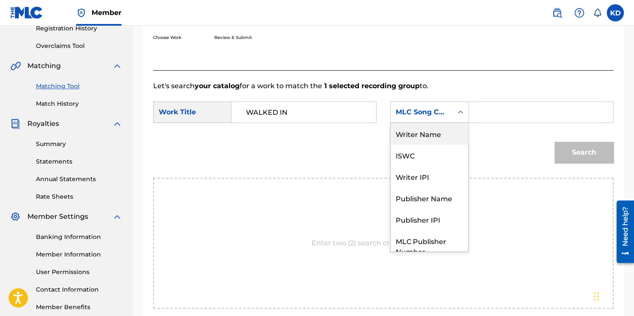
click at [434, 135] on div "Writer Name" at bounding box center [429, 133] width 77 height 21
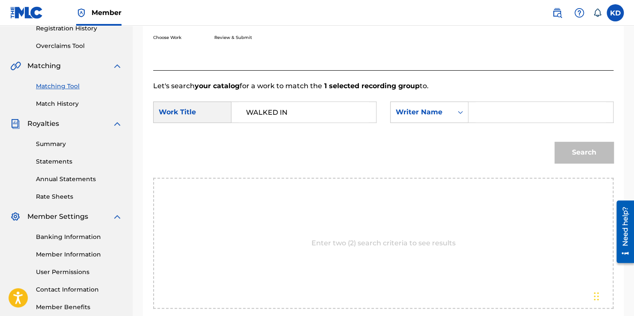
click at [538, 111] on input "Search Form" at bounding box center [541, 112] width 130 height 21
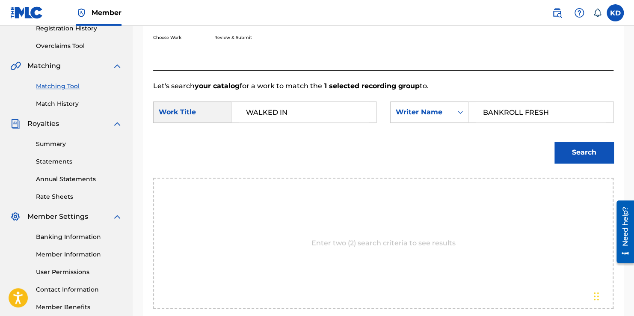
click at [583, 140] on div "Search" at bounding box center [581, 150] width 63 height 34
click at [585, 150] on button "Search" at bounding box center [584, 152] width 59 height 21
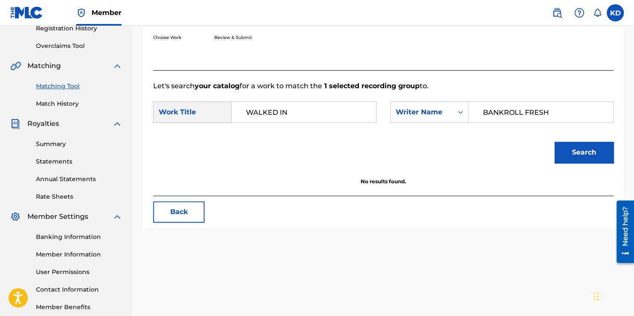
click at [567, 113] on input "BANKROLL FRESH" at bounding box center [541, 112] width 130 height 21
type input "B"
type input "S"
click at [555, 142] on button "Search" at bounding box center [584, 152] width 59 height 21
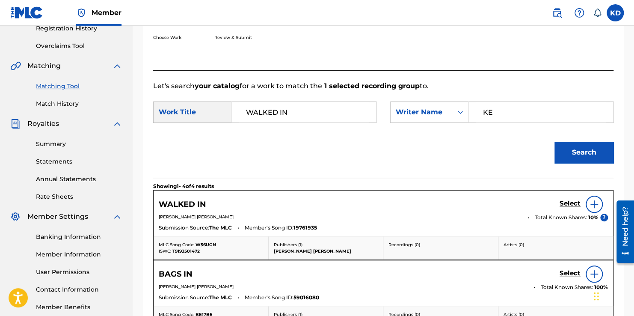
type input "K"
type input "[PERSON_NAME]"
click at [555, 142] on button "Search" at bounding box center [584, 152] width 59 height 21
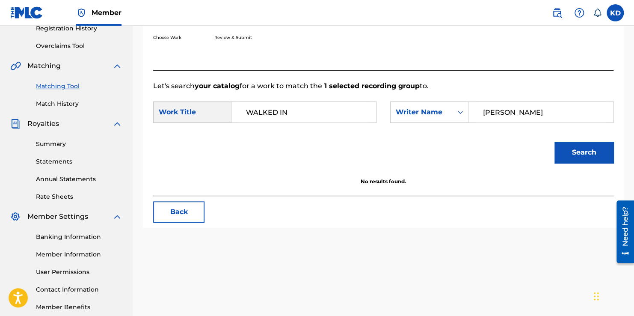
click at [277, 112] on input "WALKED IN" at bounding box center [304, 112] width 130 height 21
click at [555, 142] on button "Search" at bounding box center [584, 152] width 59 height 21
type input "WALKED IN"
click at [555, 142] on button "Search" at bounding box center [584, 152] width 59 height 21
click at [596, 116] on input "[PERSON_NAME]" at bounding box center [541, 112] width 130 height 21
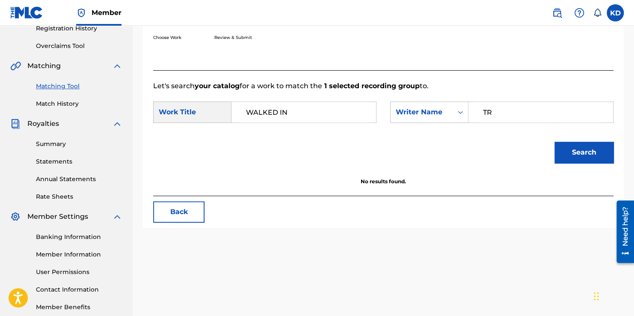
type input "T"
type input "[PERSON_NAME]"
click at [584, 146] on button "Search" at bounding box center [584, 152] width 59 height 21
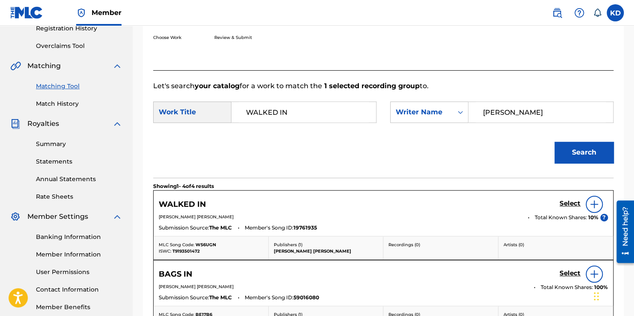
click at [598, 203] on img at bounding box center [594, 204] width 10 height 10
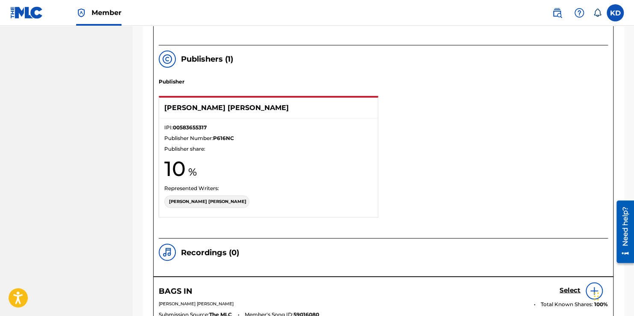
scroll to position [587, 0]
click at [527, 191] on div "Publisher [PERSON_NAME] [PERSON_NAME] IPI: 00583655317 Publisher Number: P616NC…" at bounding box center [383, 157] width 449 height 160
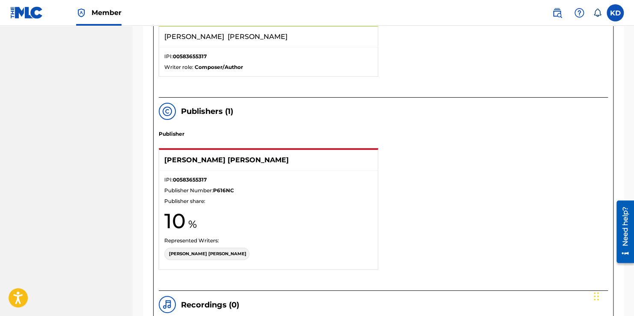
scroll to position [535, 0]
click at [195, 252] on p "[PERSON_NAME] [PERSON_NAME]" at bounding box center [207, 252] width 77 height 6
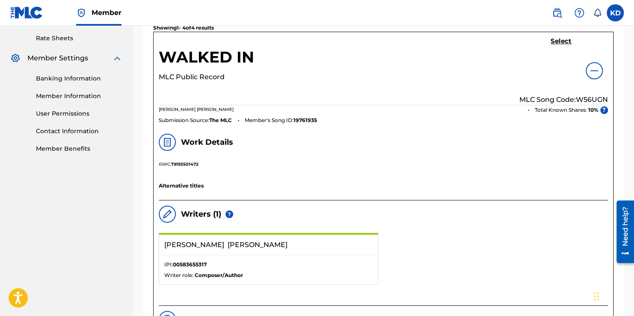
scroll to position [326, 0]
click at [560, 43] on h5 "Select" at bounding box center [561, 41] width 21 height 8
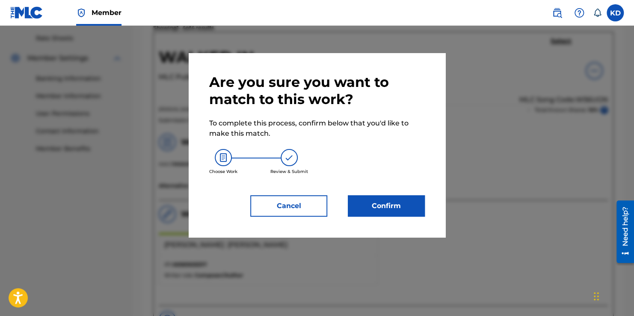
click at [371, 210] on button "Confirm" at bounding box center [386, 205] width 77 height 21
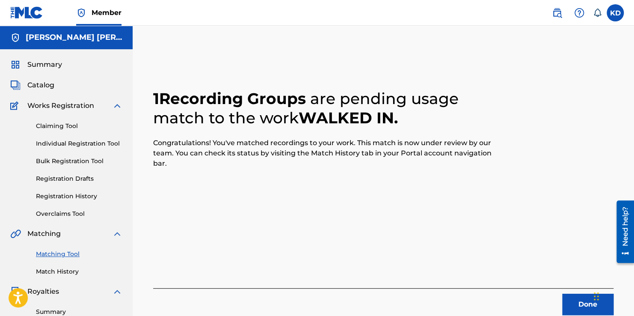
scroll to position [75, 0]
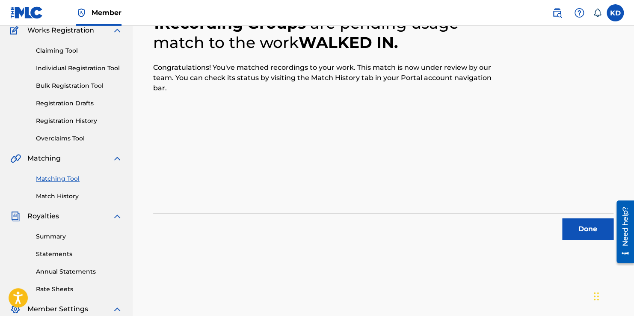
click at [580, 225] on button "Done" at bounding box center [587, 228] width 51 height 21
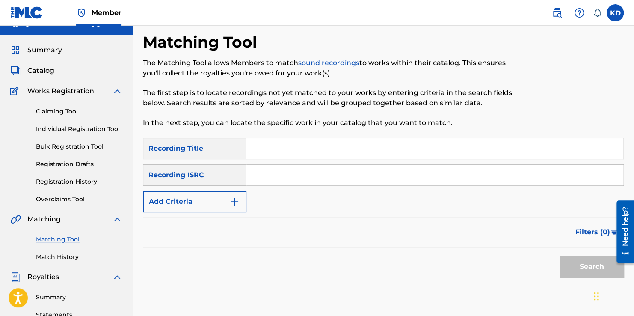
scroll to position [14, 0]
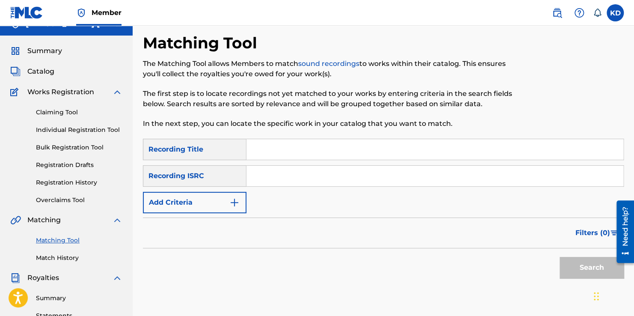
click at [294, 151] on input "Search Form" at bounding box center [435, 149] width 377 height 21
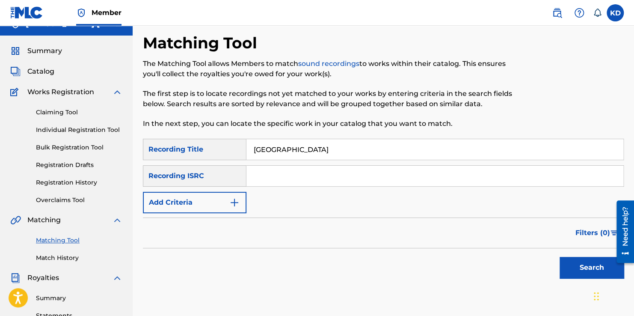
type input "[GEOGRAPHIC_DATA]"
click at [270, 179] on input "Search Form" at bounding box center [435, 176] width 377 height 21
type input "QZW9L2279245"
click at [576, 271] on button "Search" at bounding box center [592, 267] width 64 height 21
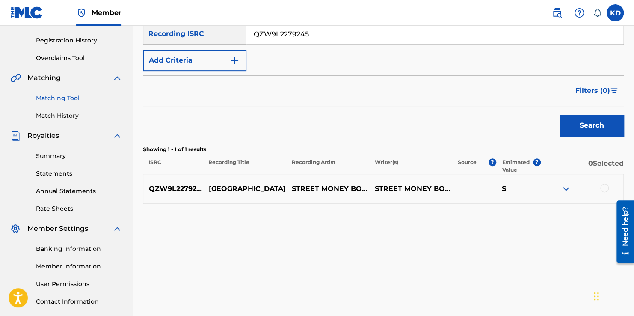
scroll to position [157, 0]
click at [603, 185] on div at bounding box center [604, 187] width 9 height 9
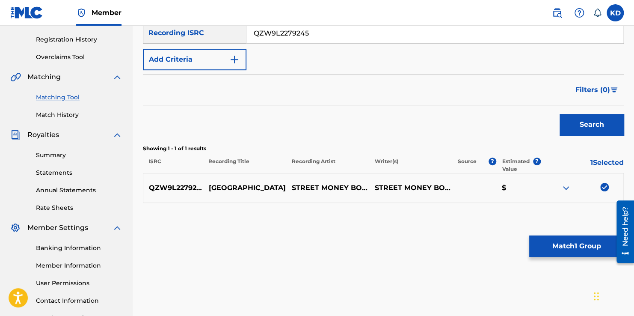
click at [538, 242] on button "Match 1 Group" at bounding box center [576, 245] width 95 height 21
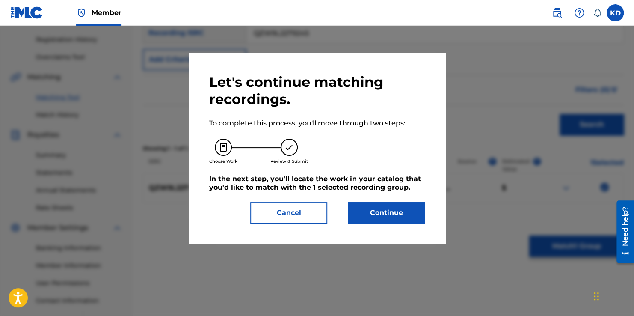
click at [395, 216] on button "Continue" at bounding box center [386, 212] width 77 height 21
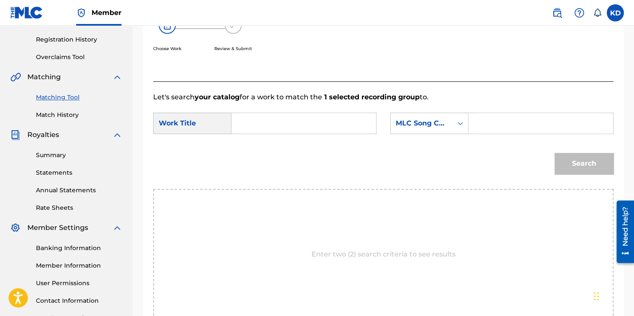
click at [252, 128] on input "Search Form" at bounding box center [304, 123] width 130 height 21
click at [261, 159] on span "bados" at bounding box center [268, 158] width 21 height 8
type input "[GEOGRAPHIC_DATA]"
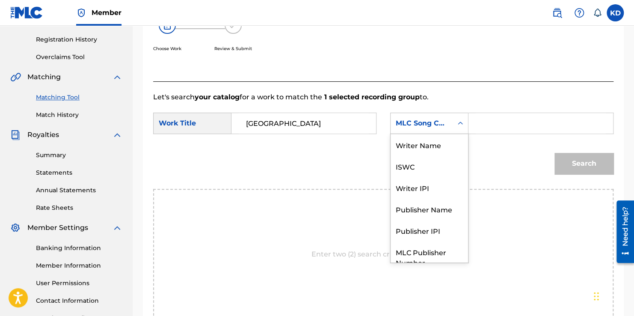
click at [466, 127] on div "Search Form" at bounding box center [460, 123] width 15 height 15
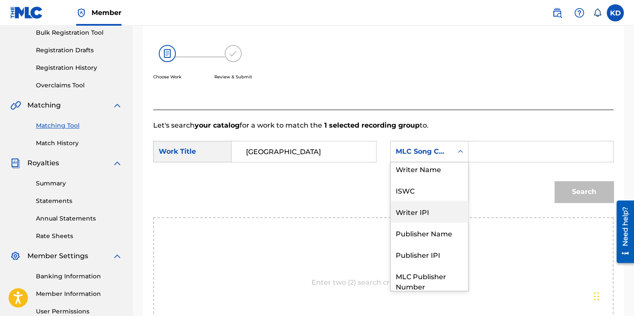
scroll to position [0, 0]
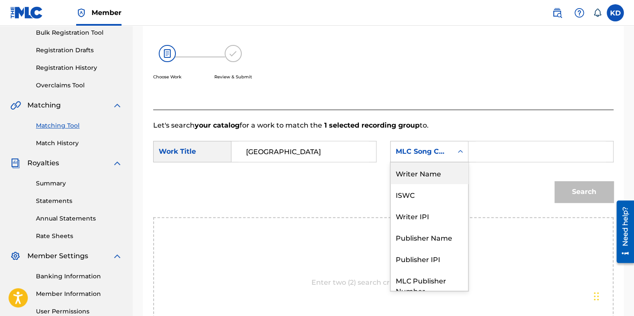
click at [434, 178] on div "Writer Name" at bounding box center [429, 172] width 77 height 21
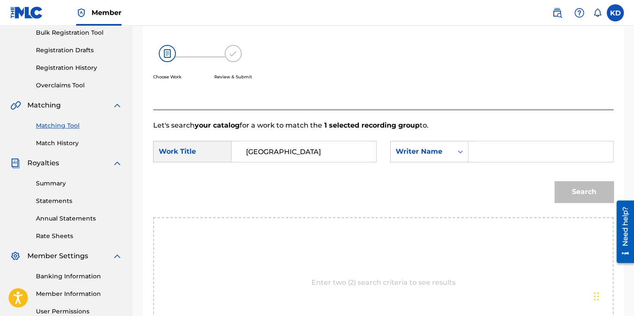
click at [496, 158] on input "Search Form" at bounding box center [541, 151] width 130 height 21
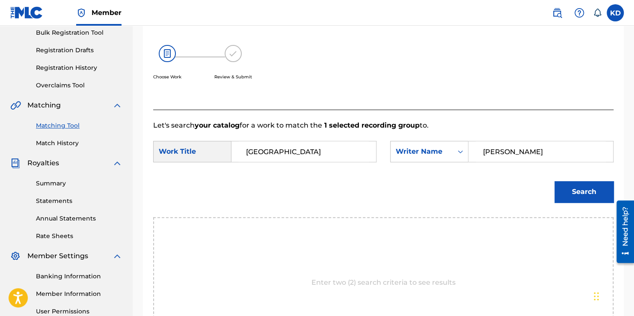
type input "[PERSON_NAME]"
click at [589, 192] on button "Search" at bounding box center [584, 191] width 59 height 21
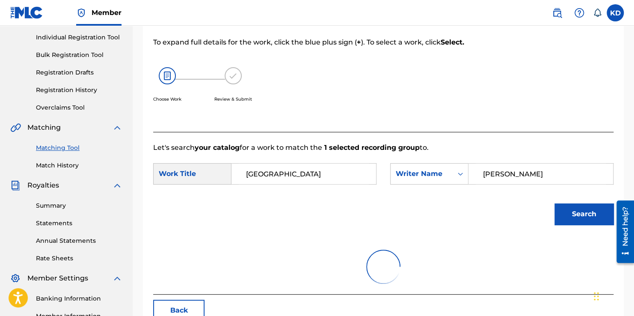
scroll to position [108, 0]
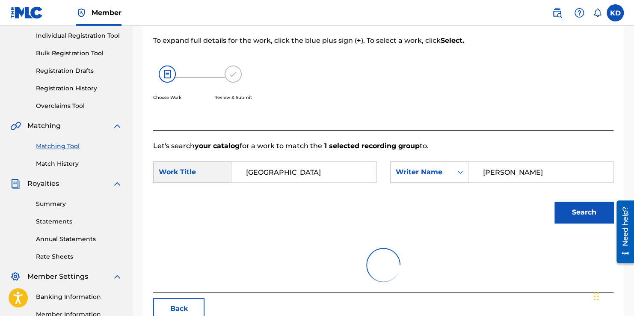
click at [585, 170] on input "[PERSON_NAME]" at bounding box center [541, 172] width 130 height 21
click at [324, 179] on input "[GEOGRAPHIC_DATA]" at bounding box center [304, 172] width 130 height 21
click at [291, 191] on form "SearchWithCriteria0ebde937-1beb-46ff-a8a9-50e892b22582 Work Title [GEOGRAPHIC_D…" at bounding box center [383, 194] width 460 height 86
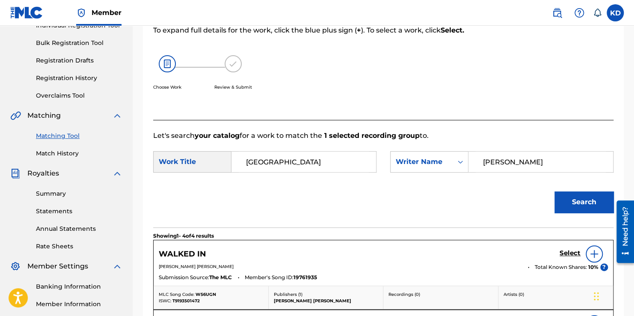
scroll to position [117, 0]
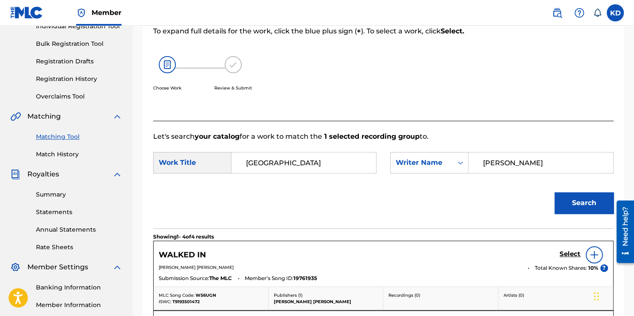
click at [343, 203] on div "Search" at bounding box center [383, 206] width 460 height 45
click at [576, 203] on button "Search" at bounding box center [584, 202] width 59 height 21
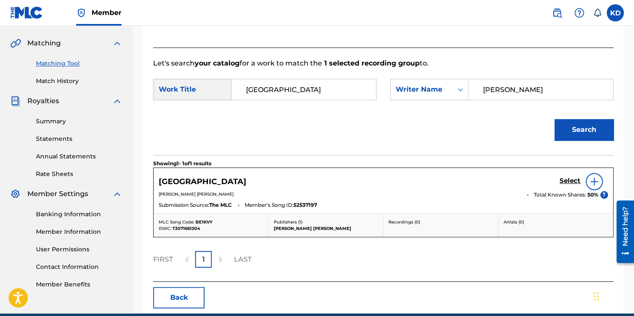
scroll to position [192, 0]
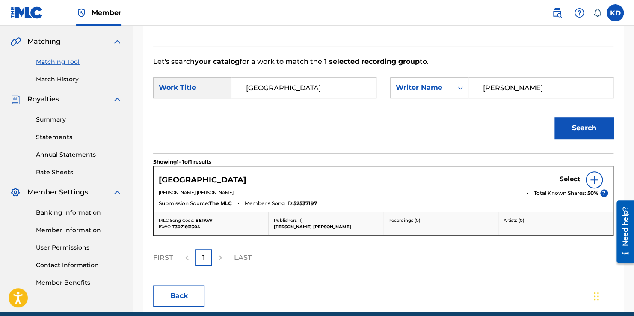
click at [573, 179] on h5 "Select" at bounding box center [570, 179] width 21 height 8
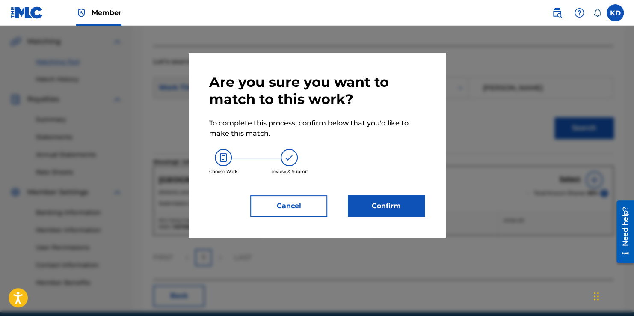
click at [378, 208] on button "Confirm" at bounding box center [386, 205] width 77 height 21
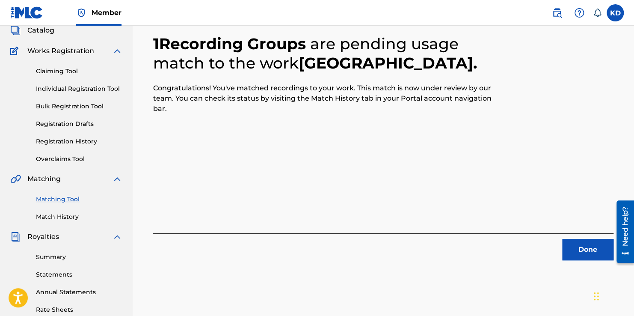
scroll to position [53, 0]
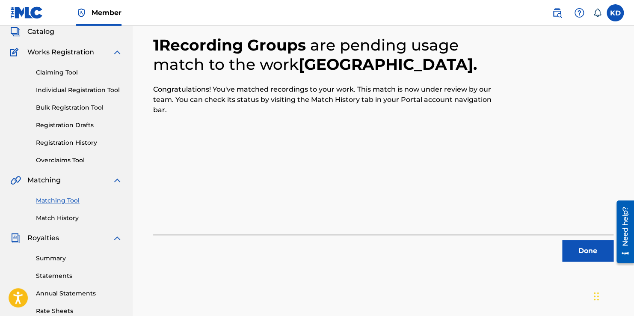
click at [586, 247] on button "Done" at bounding box center [587, 250] width 51 height 21
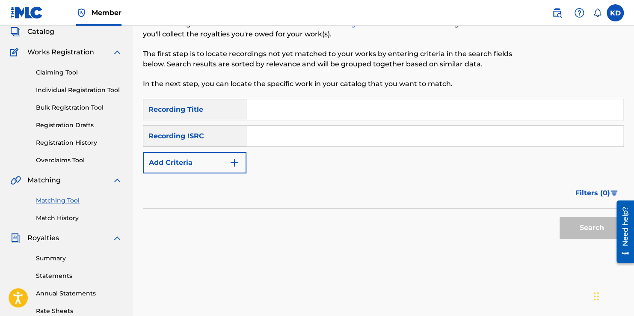
click at [300, 110] on input "Search Form" at bounding box center [435, 109] width 377 height 21
type input "THE GENERAL"
click at [288, 131] on input "Search Form" at bounding box center [435, 136] width 377 height 21
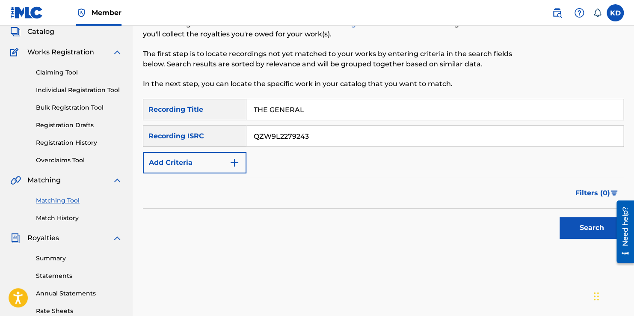
type input "QZW9L2279243"
click at [569, 226] on button "Search" at bounding box center [592, 227] width 64 height 21
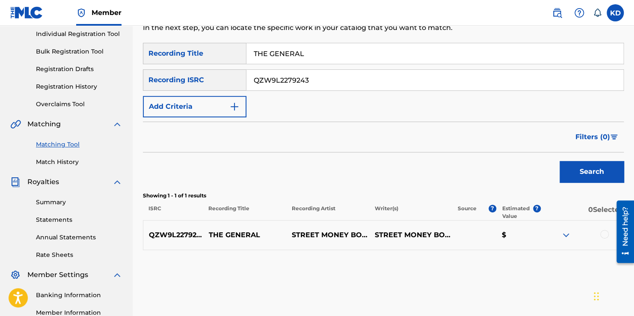
scroll to position [110, 0]
click at [603, 234] on div at bounding box center [604, 233] width 9 height 9
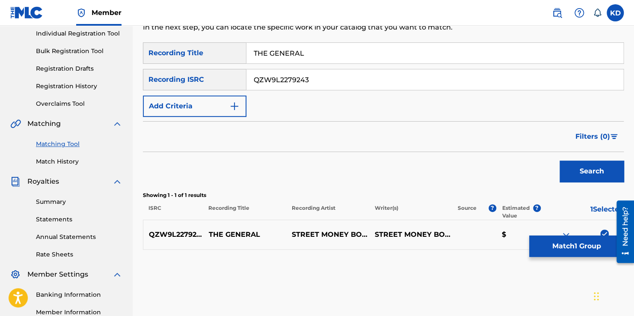
click at [576, 244] on button "Match 1 Group" at bounding box center [576, 245] width 95 height 21
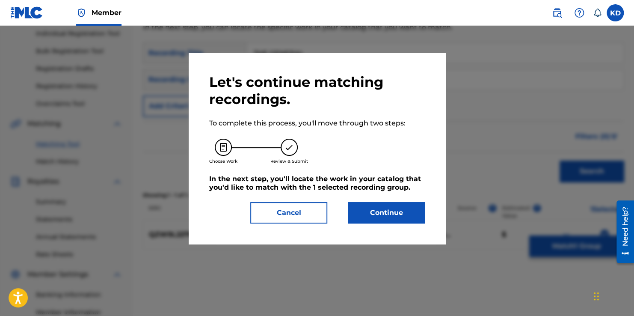
click at [391, 218] on button "Continue" at bounding box center [386, 212] width 77 height 21
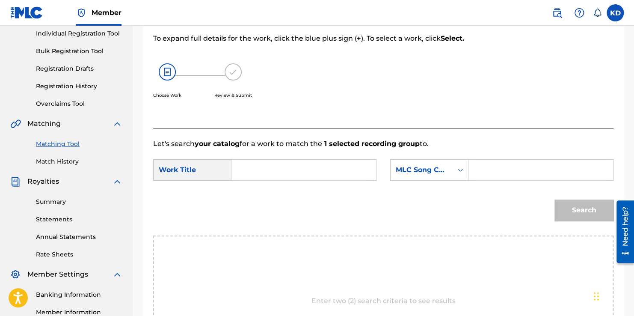
click at [273, 172] on input "Search Form" at bounding box center [304, 170] width 130 height 21
type input "THE GENERAL"
click at [465, 165] on div "Search Form" at bounding box center [460, 169] width 15 height 15
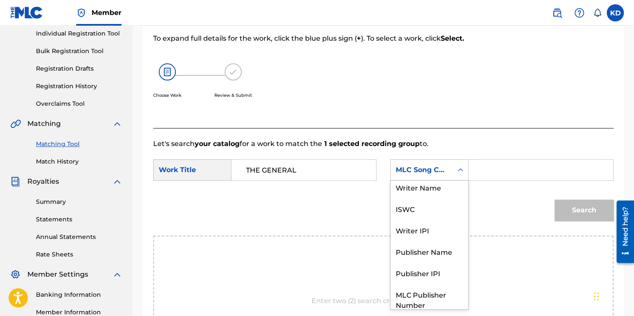
scroll to position [0, 0]
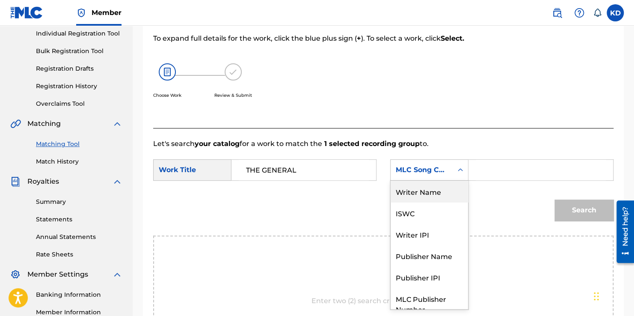
click at [426, 194] on div "Writer Name" at bounding box center [429, 191] width 77 height 21
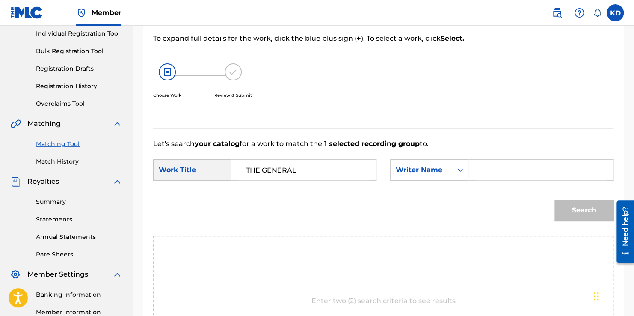
click at [504, 175] on input "Search Form" at bounding box center [541, 170] width 130 height 21
type input "[PERSON_NAME]"
click at [583, 209] on button "Search" at bounding box center [584, 209] width 59 height 21
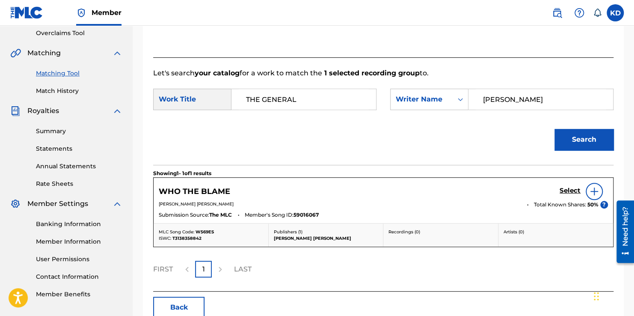
scroll to position [170, 0]
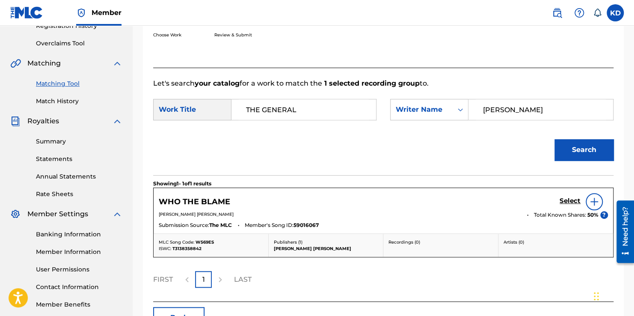
click at [574, 157] on button "Search" at bounding box center [584, 149] width 59 height 21
click at [180, 311] on button "Back" at bounding box center [178, 317] width 51 height 21
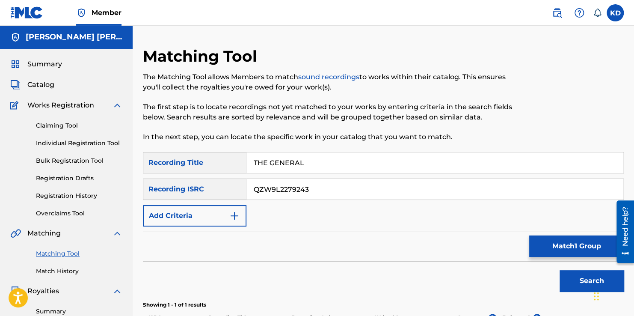
scroll to position [0, 0]
click at [55, 144] on link "Individual Registration Tool" at bounding box center [79, 143] width 86 height 9
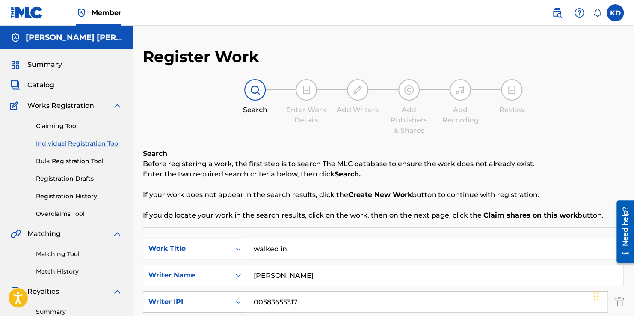
click at [61, 128] on link "Claiming Tool" at bounding box center [79, 126] width 86 height 9
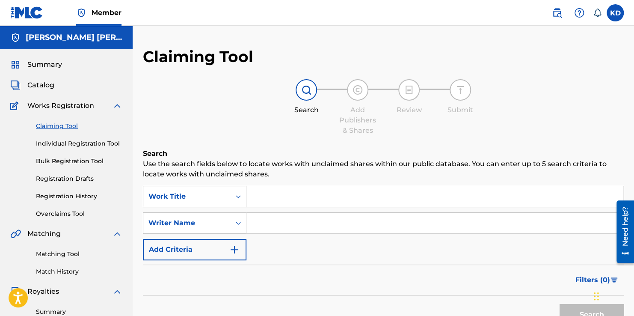
click at [293, 201] on input "Search Form" at bounding box center [435, 196] width 377 height 21
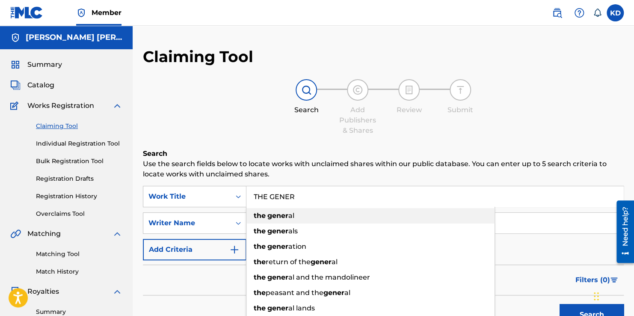
click at [296, 211] on div "the gener al" at bounding box center [371, 215] width 248 height 15
type input "the general"
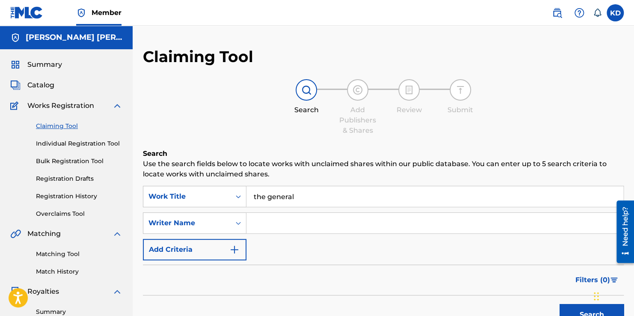
click at [298, 225] on input "Search Form" at bounding box center [435, 223] width 377 height 21
drag, startPoint x: 298, startPoint y: 225, endPoint x: 304, endPoint y: 125, distance: 99.9
click at [304, 125] on div "Claiming Tool Search Add Publishers & Shares Review Submit Search Use the searc…" at bounding box center [383, 209] width 481 height 325
type input "[PERSON_NAME]"
click at [438, 257] on div "SearchWithCriteriac16f23bf-e2ce-4501-9b16-d10121f1bef0 Work Title the general S…" at bounding box center [383, 223] width 481 height 74
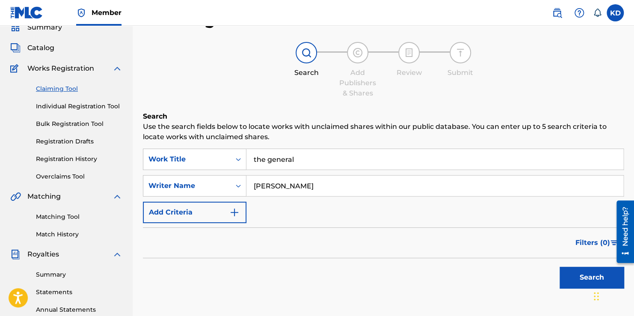
scroll to position [53, 0]
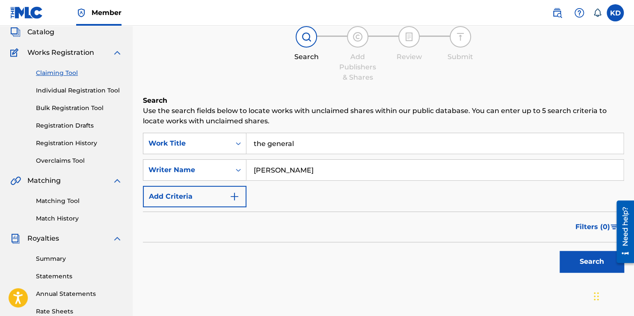
click at [241, 202] on button "Add Criteria" at bounding box center [195, 196] width 104 height 21
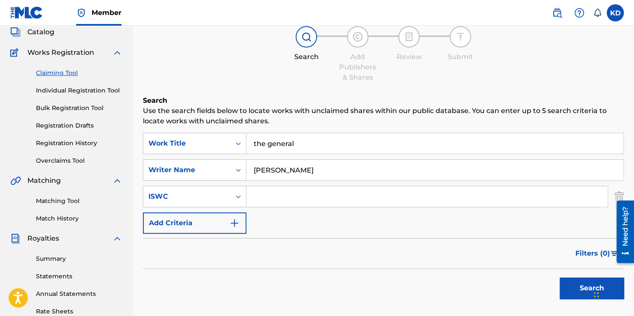
click at [276, 197] on input "Search Form" at bounding box center [427, 196] width 361 height 21
click at [235, 222] on img "Search Form" at bounding box center [234, 223] width 10 height 10
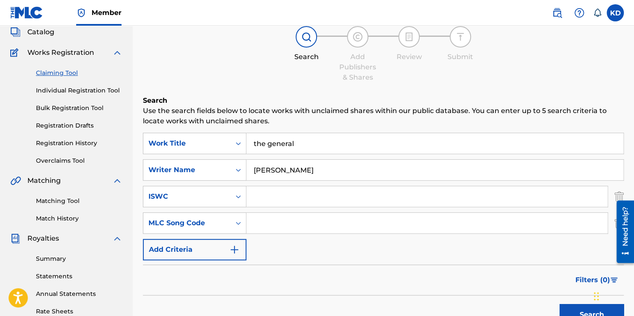
click at [620, 190] on img "Search Form" at bounding box center [619, 196] width 9 height 21
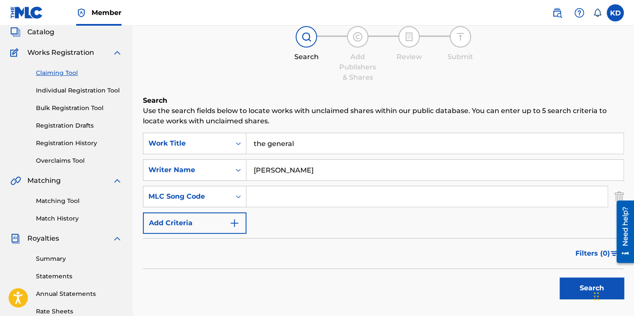
click at [620, 192] on img "Search Form" at bounding box center [619, 196] width 9 height 21
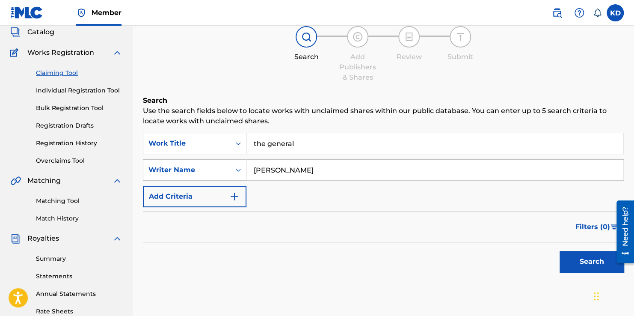
click at [583, 263] on button "Search" at bounding box center [592, 261] width 64 height 21
click at [239, 195] on img "Search Form" at bounding box center [234, 196] width 10 height 10
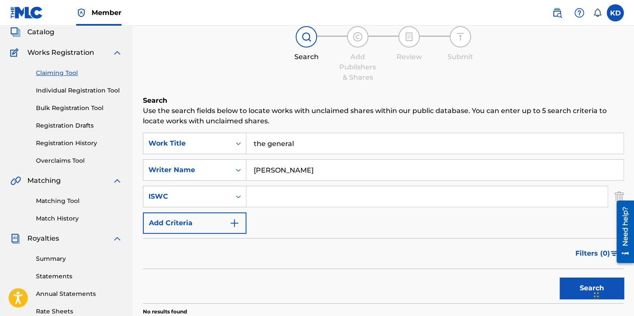
click at [282, 200] on input "Search Form" at bounding box center [427, 196] width 361 height 21
click at [241, 167] on icon "Search Form" at bounding box center [238, 170] width 9 height 9
drag, startPoint x: 241, startPoint y: 167, endPoint x: 235, endPoint y: 169, distance: 6.9
click at [235, 169] on icon "Search Form" at bounding box center [238, 170] width 9 height 9
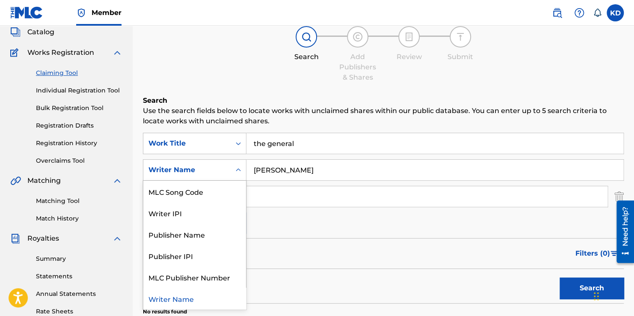
click at [238, 173] on icon "Search Form" at bounding box center [238, 170] width 9 height 9
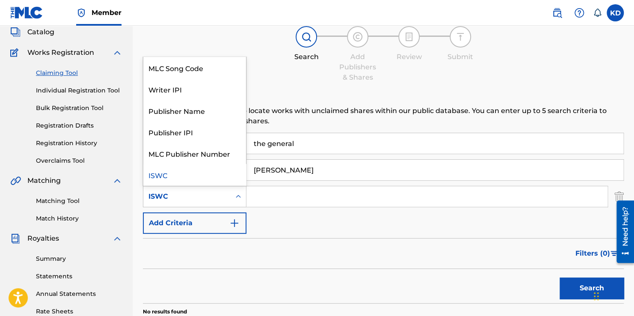
click at [238, 195] on icon "Search Form" at bounding box center [238, 196] width 9 height 9
click at [183, 67] on div "MLC Song Code" at bounding box center [194, 67] width 103 height 21
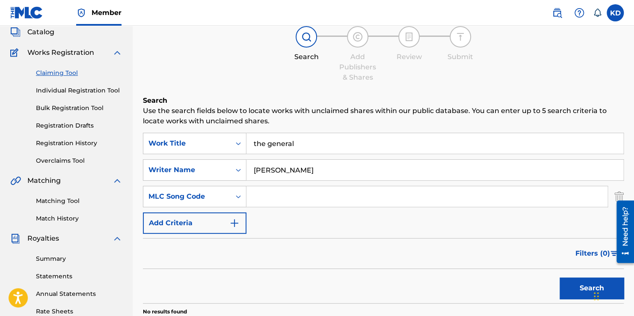
click at [623, 192] on img "Search Form" at bounding box center [619, 196] width 9 height 21
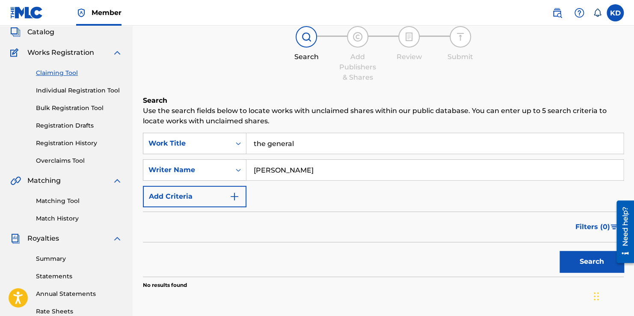
click at [567, 261] on button "Search" at bounding box center [592, 261] width 64 height 21
click at [267, 143] on input "the general" at bounding box center [435, 143] width 377 height 21
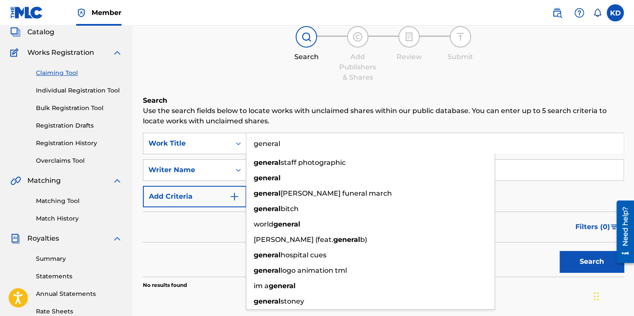
type input "general"
click at [515, 97] on h6 "Search" at bounding box center [383, 100] width 481 height 10
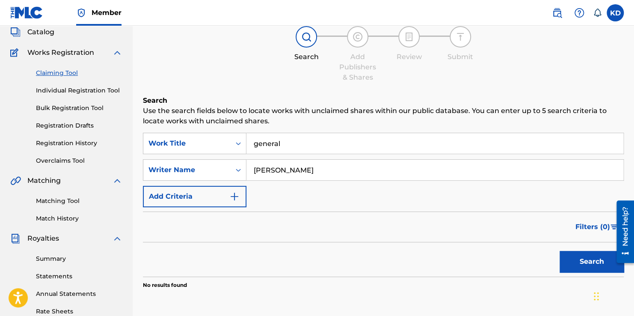
click at [578, 258] on button "Search" at bounding box center [592, 261] width 64 height 21
click at [234, 196] on img "Search Form" at bounding box center [234, 196] width 10 height 10
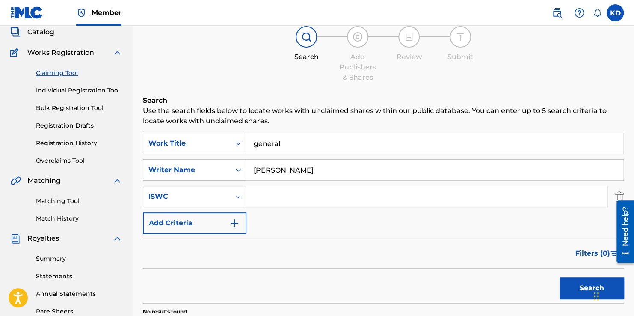
click at [269, 203] on input "Search Form" at bounding box center [427, 196] width 361 height 21
type input "T-313.828.824-7"
click at [570, 278] on button "Search" at bounding box center [592, 287] width 64 height 21
click at [238, 192] on icon "Search Form" at bounding box center [238, 196] width 9 height 9
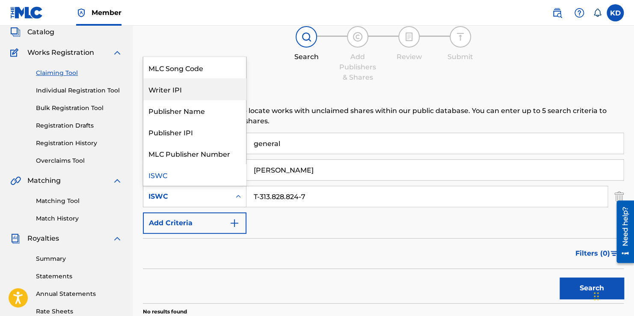
click at [219, 93] on div "Writer IPI" at bounding box center [194, 88] width 103 height 21
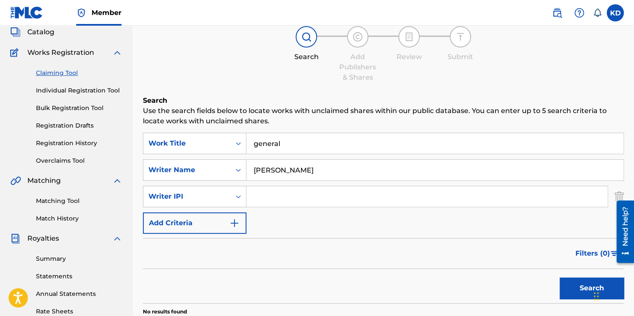
click at [277, 205] on input "Search Form" at bounding box center [427, 196] width 361 height 21
type input "00583655317"
click at [576, 288] on button "Search" at bounding box center [592, 287] width 64 height 21
drag, startPoint x: 88, startPoint y: 91, endPoint x: 65, endPoint y: 88, distance: 23.4
click at [65, 88] on link "Individual Registration Tool" at bounding box center [79, 90] width 86 height 9
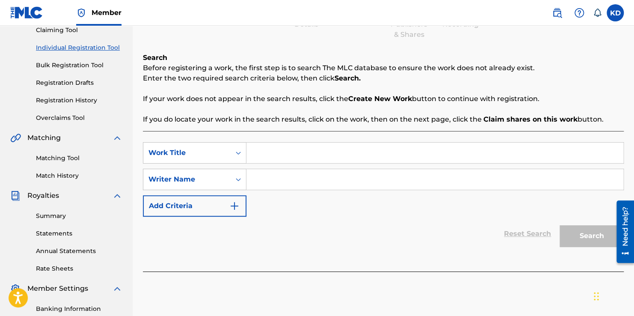
scroll to position [96, 0]
click at [264, 151] on input "Search Form" at bounding box center [435, 152] width 377 height 21
type input "GENERAL"
click at [257, 184] on input "Search Form" at bounding box center [435, 179] width 377 height 21
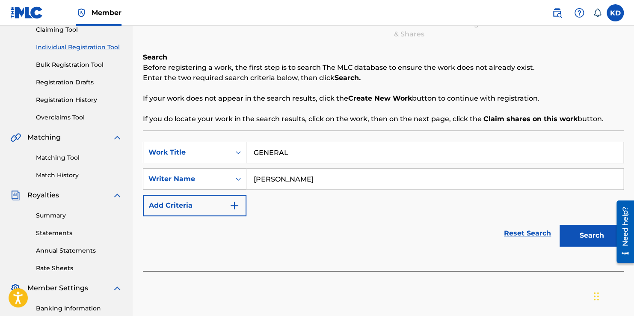
type input "[PERSON_NAME]"
click at [589, 238] on button "Search" at bounding box center [592, 235] width 64 height 21
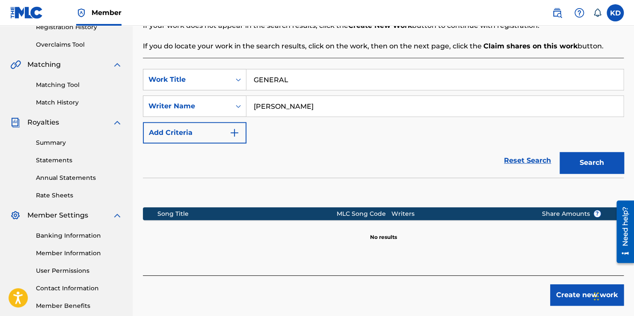
scroll to position [168, 0]
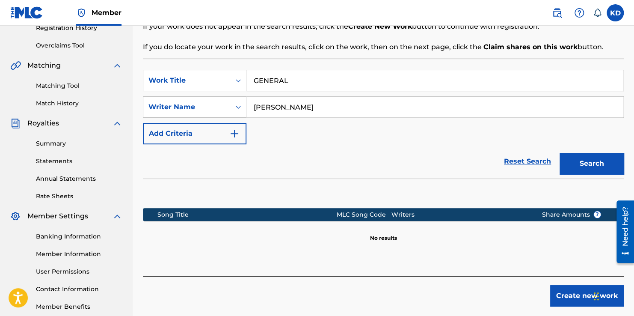
click at [236, 140] on button "Add Criteria" at bounding box center [195, 133] width 104 height 21
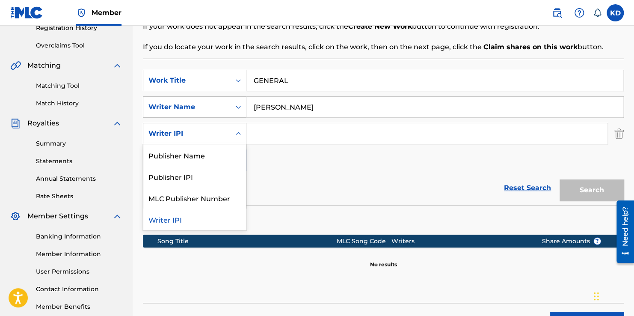
click at [233, 133] on div "Search Form" at bounding box center [238, 133] width 15 height 15
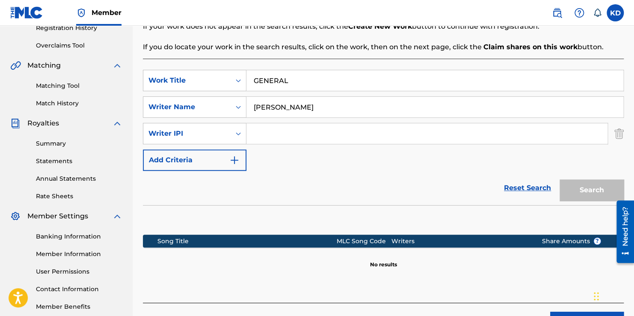
click at [238, 131] on icon "Search Form" at bounding box center [238, 133] width 9 height 9
click at [242, 171] on div "Reset Search Search" at bounding box center [383, 188] width 481 height 34
click at [239, 160] on img "Search Form" at bounding box center [234, 160] width 10 height 10
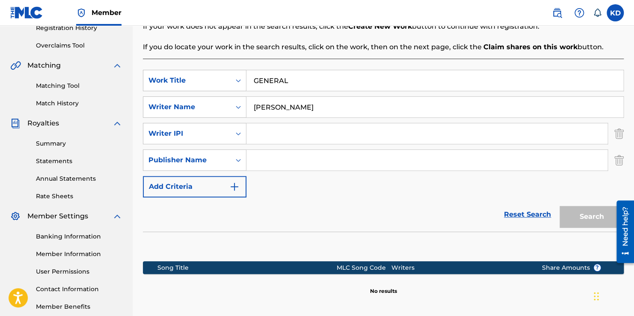
click at [235, 190] on img "Search Form" at bounding box center [234, 186] width 10 height 10
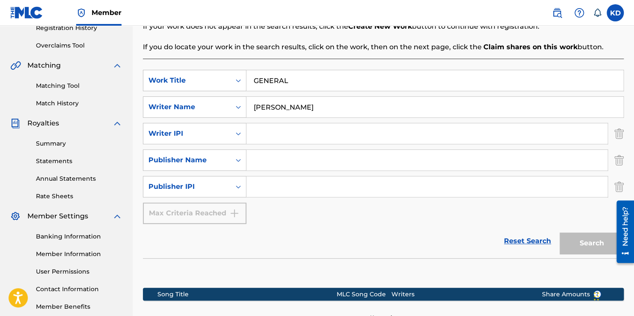
click at [618, 184] on img "Search Form" at bounding box center [619, 186] width 9 height 21
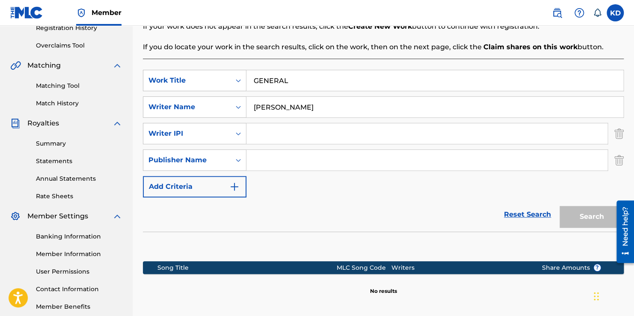
click at [620, 163] on img "Search Form" at bounding box center [619, 159] width 9 height 21
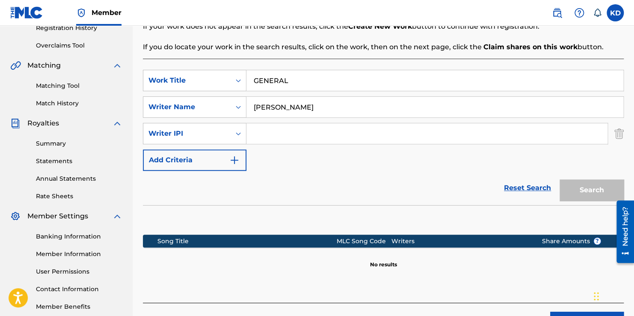
click at [504, 137] on input "Search Form" at bounding box center [427, 133] width 361 height 21
type input "00583655317"
click at [570, 190] on button "Search" at bounding box center [592, 189] width 64 height 21
click at [286, 134] on input "00583655317" at bounding box center [427, 133] width 361 height 21
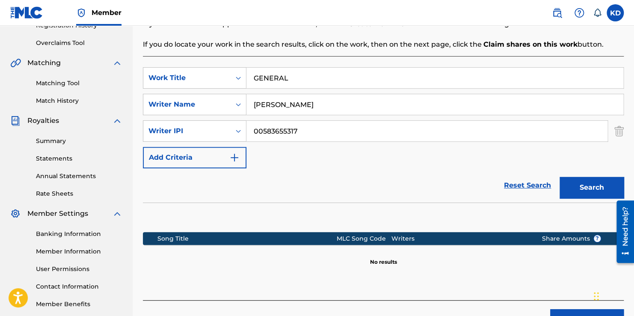
scroll to position [190, 0]
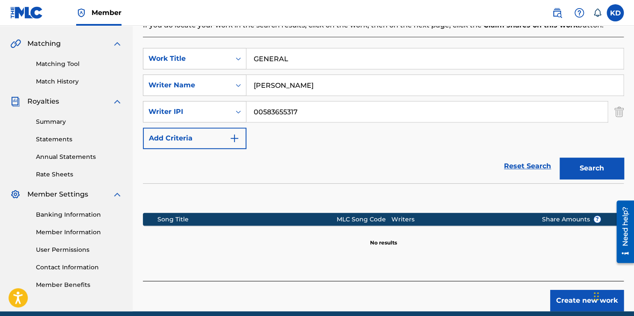
click at [519, 166] on link "Reset Search" at bounding box center [528, 166] width 56 height 19
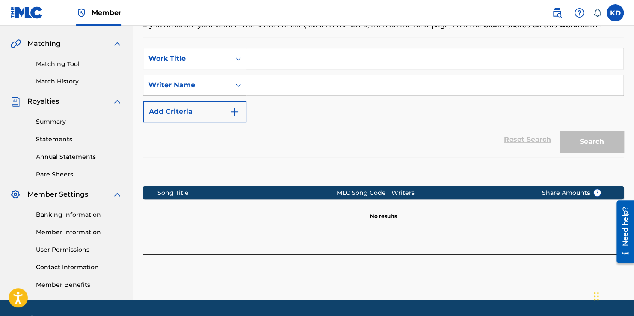
click at [309, 52] on input "Search Form" at bounding box center [435, 58] width 377 height 21
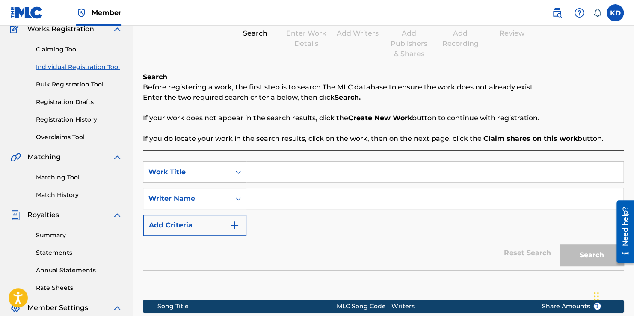
scroll to position [75, 0]
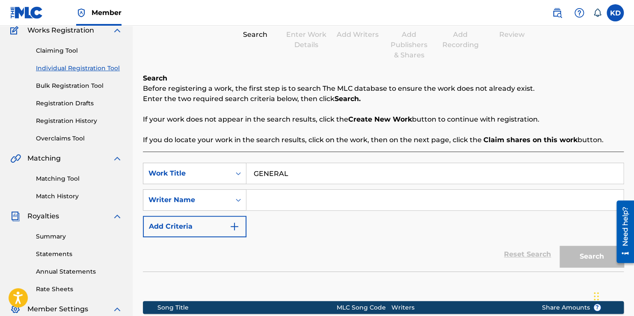
type input "GENERAL"
click at [283, 196] on input "Search Form" at bounding box center [435, 200] width 377 height 21
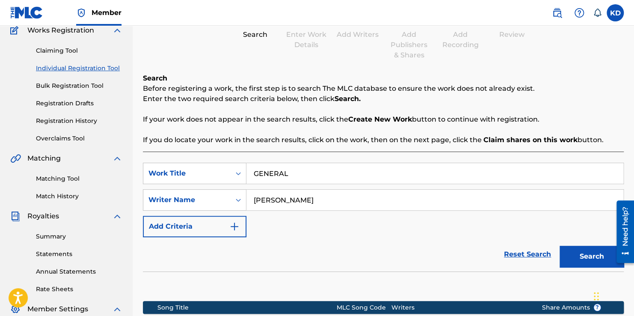
type input "[PERSON_NAME]"
click at [587, 256] on button "Search" at bounding box center [592, 256] width 64 height 21
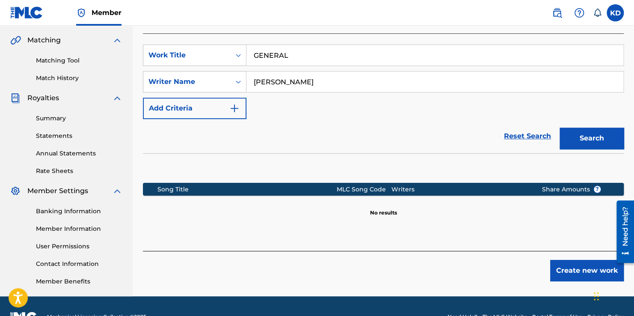
scroll to position [193, 0]
click at [584, 269] on button "Create new work" at bounding box center [587, 270] width 74 height 21
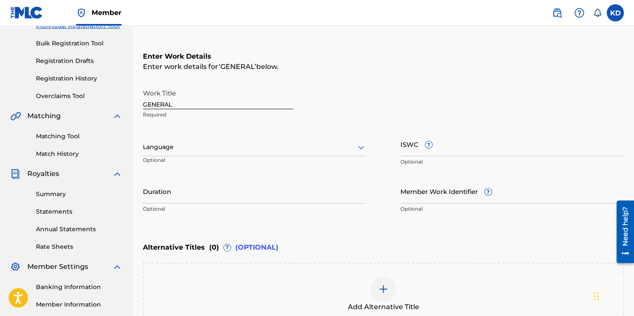
scroll to position [118, 0]
click at [436, 153] on input "ISWC ?" at bounding box center [512, 143] width 223 height 24
type input "T-313.828.824-7"
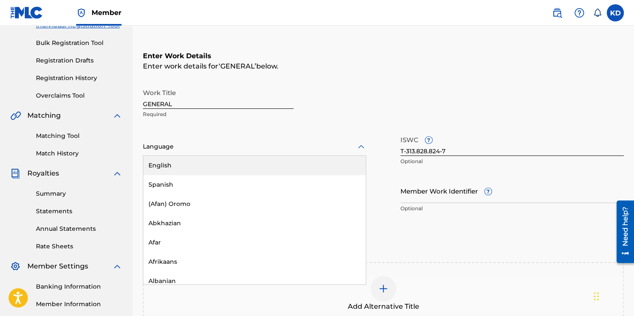
click at [327, 153] on div "Language" at bounding box center [254, 147] width 223 height 18
click at [316, 165] on div "English" at bounding box center [254, 165] width 223 height 19
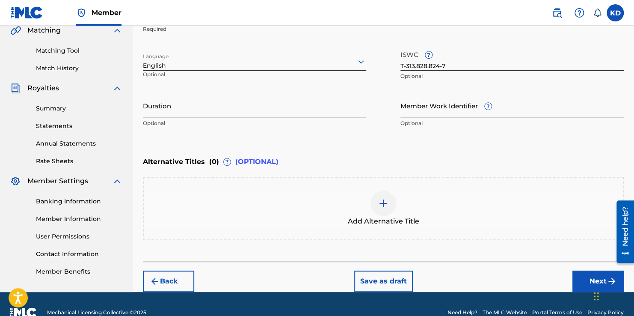
scroll to position [204, 0]
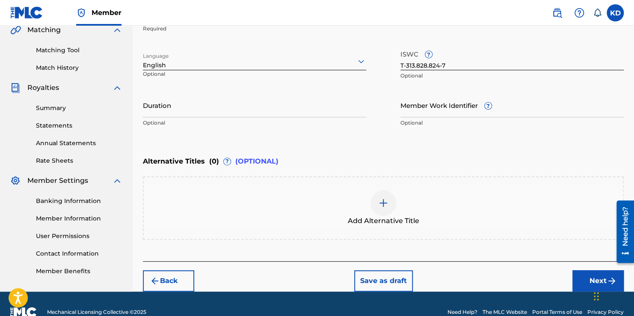
click at [388, 202] on img at bounding box center [383, 203] width 10 height 10
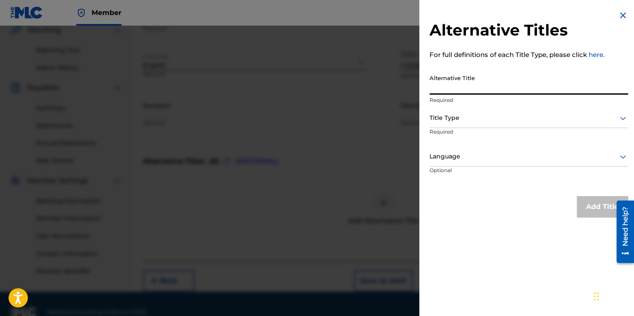
click at [483, 92] on input "Alternative Title" at bounding box center [529, 82] width 199 height 24
type input "THE GENERAL"
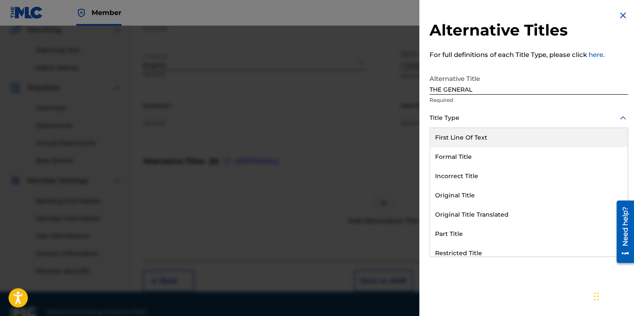
click at [466, 119] on div at bounding box center [529, 118] width 199 height 11
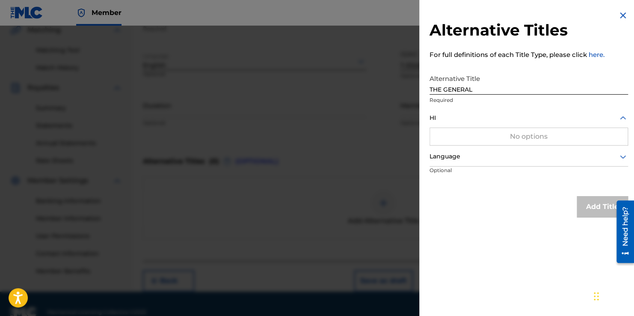
type input "H"
click at [618, 122] on icon at bounding box center [623, 118] width 10 height 10
click at [618, 123] on icon at bounding box center [623, 118] width 10 height 10
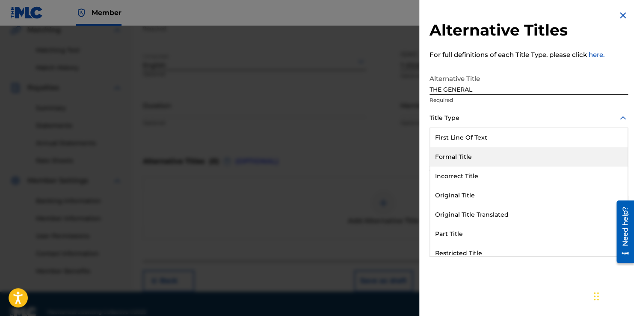
click at [571, 162] on div "Formal Title" at bounding box center [529, 156] width 198 height 19
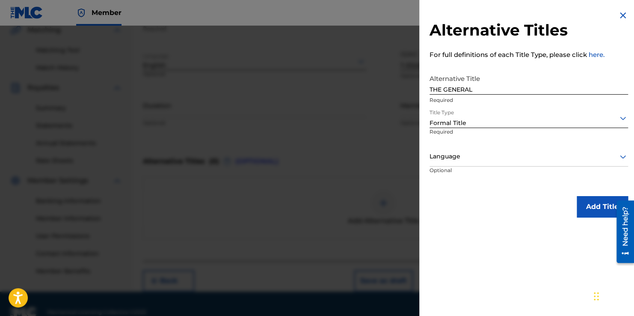
click at [619, 125] on div "Formal Title" at bounding box center [529, 123] width 199 height 9
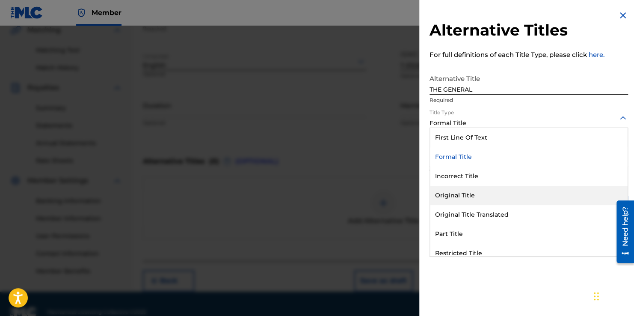
click at [493, 186] on div "Original Title" at bounding box center [529, 195] width 198 height 19
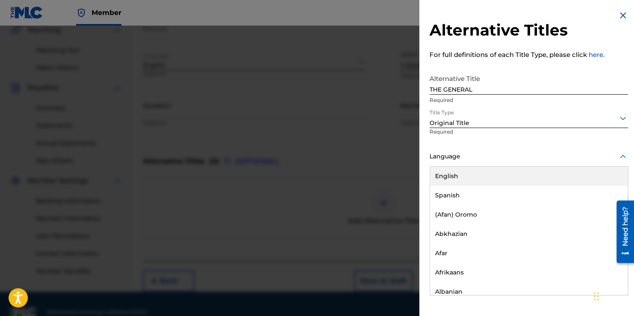
click at [618, 159] on icon at bounding box center [623, 156] width 10 height 10
click at [614, 172] on div "English" at bounding box center [529, 175] width 198 height 19
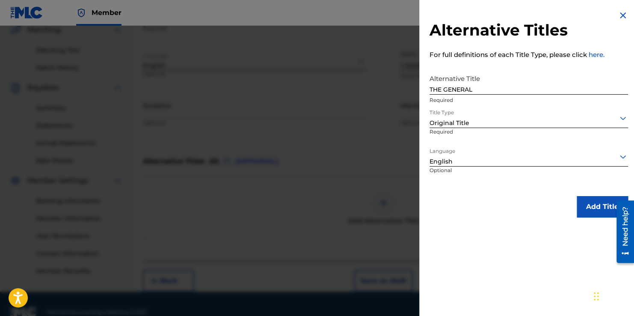
click at [588, 203] on button "Add Title" at bounding box center [602, 206] width 51 height 21
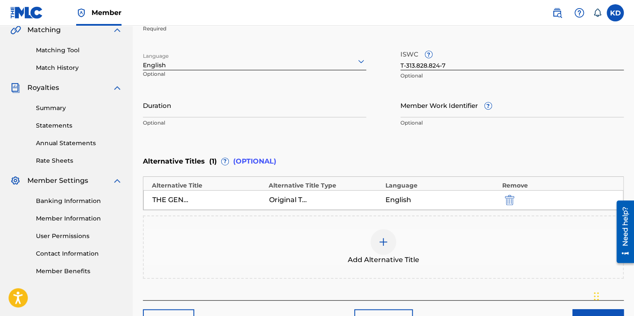
scroll to position [258, 0]
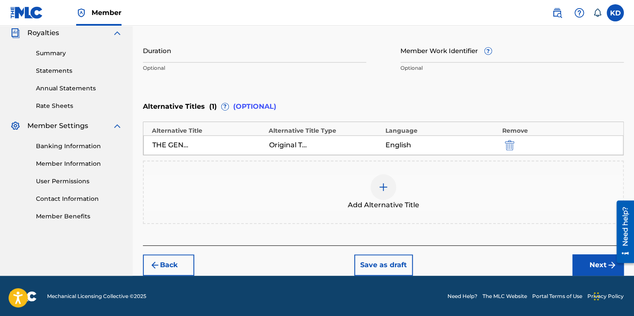
click at [582, 266] on button "Next" at bounding box center [598, 264] width 51 height 21
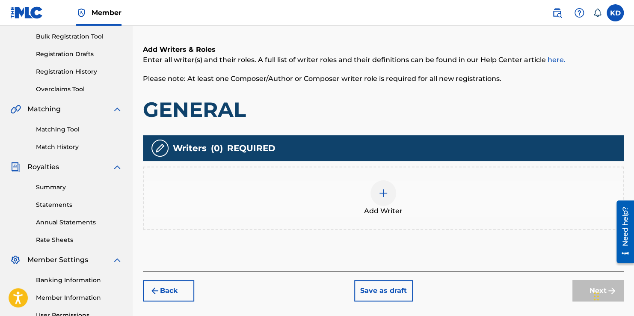
scroll to position [136, 0]
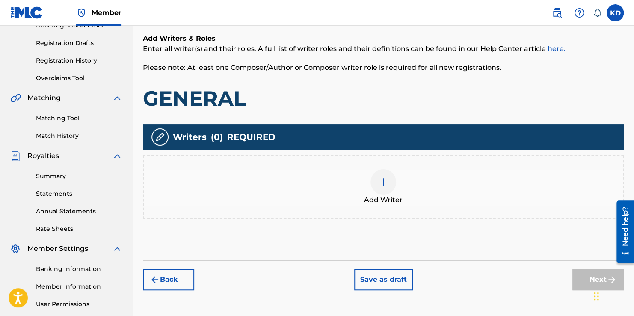
click at [390, 187] on div at bounding box center [384, 182] width 26 height 26
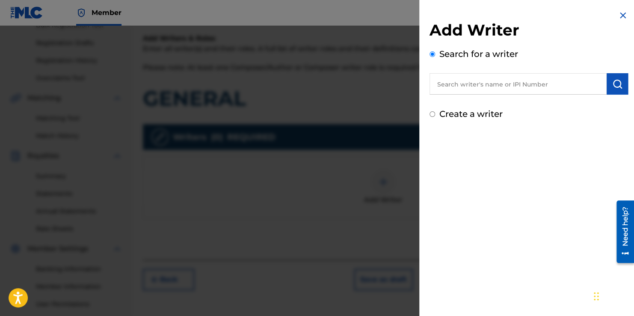
click at [538, 88] on input "text" at bounding box center [518, 83] width 177 height 21
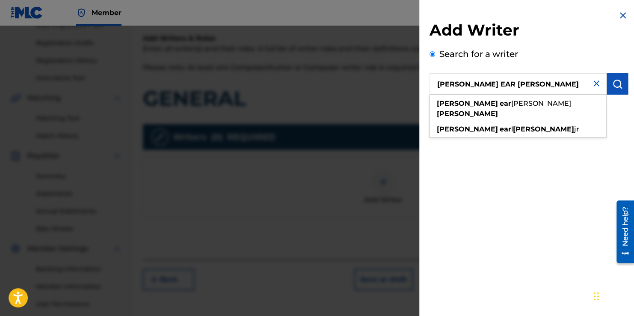
click at [490, 84] on input "[PERSON_NAME] EAR [PERSON_NAME]" at bounding box center [518, 83] width 177 height 21
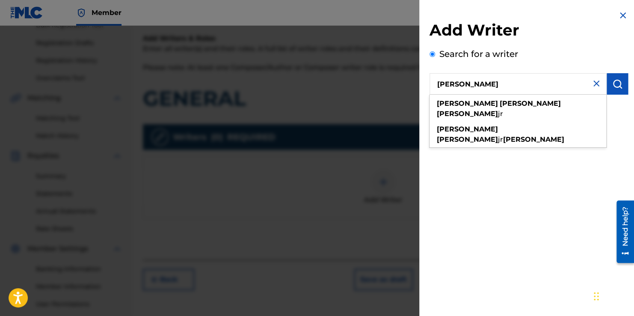
type input "[PERSON_NAME]"
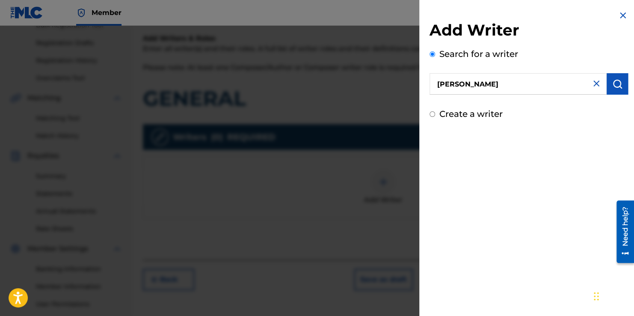
click at [621, 82] on button "submit" at bounding box center [617, 83] width 21 height 21
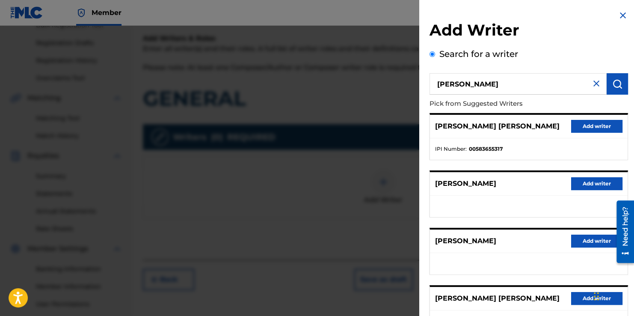
click at [594, 123] on button "Add writer" at bounding box center [596, 126] width 51 height 13
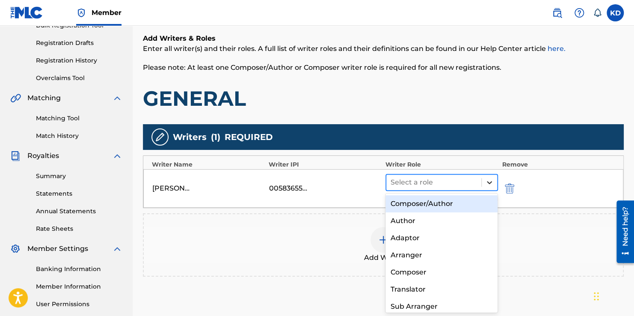
click at [488, 181] on icon at bounding box center [489, 182] width 9 height 9
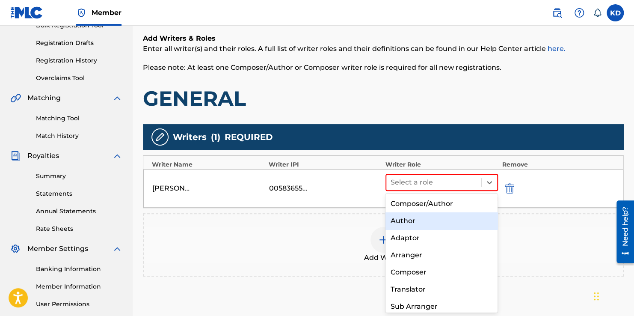
click at [458, 223] on div "Author" at bounding box center [442, 220] width 113 height 17
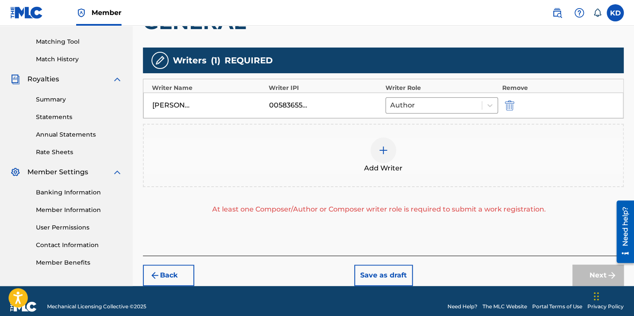
scroll to position [212, 0]
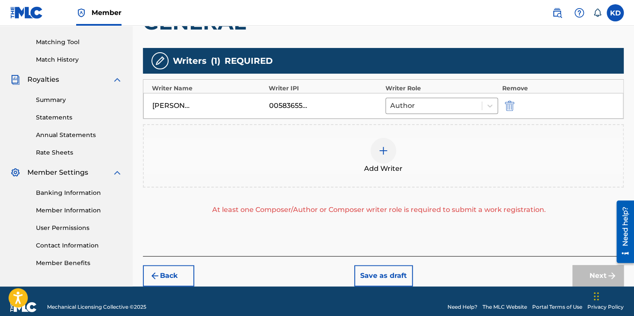
click at [382, 154] on img at bounding box center [383, 151] width 10 height 10
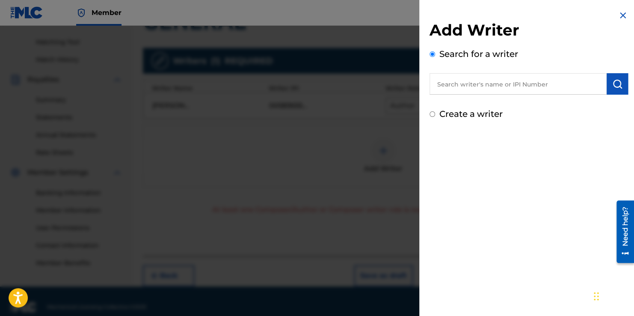
click at [539, 85] on input "text" at bounding box center [518, 83] width 177 height 21
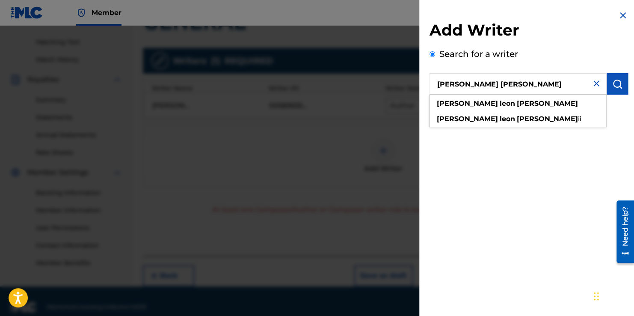
type input "[PERSON_NAME] [PERSON_NAME]"
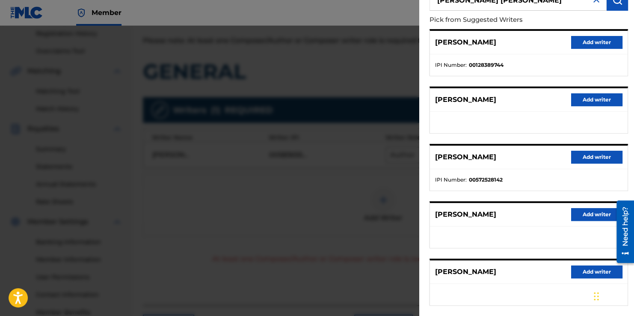
scroll to position [82, 0]
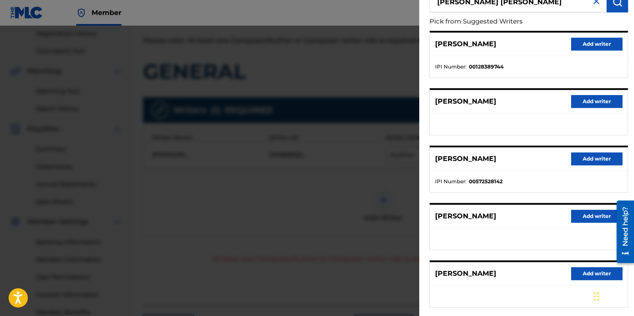
click at [452, 54] on div "[PERSON_NAME] Add writer" at bounding box center [529, 45] width 198 height 24
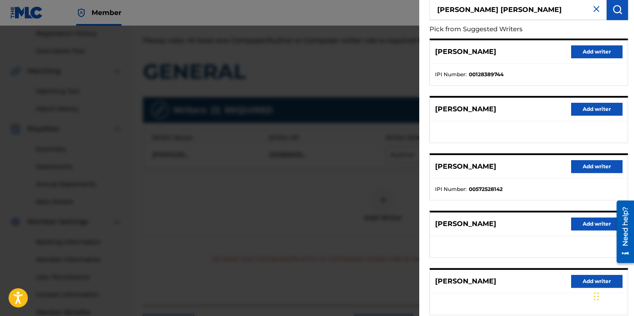
scroll to position [115, 0]
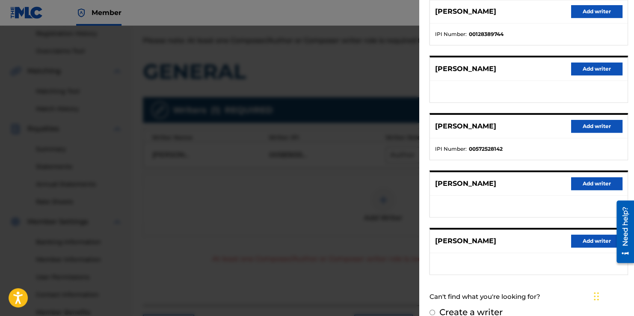
click at [580, 125] on button "Add writer" at bounding box center [596, 126] width 51 height 13
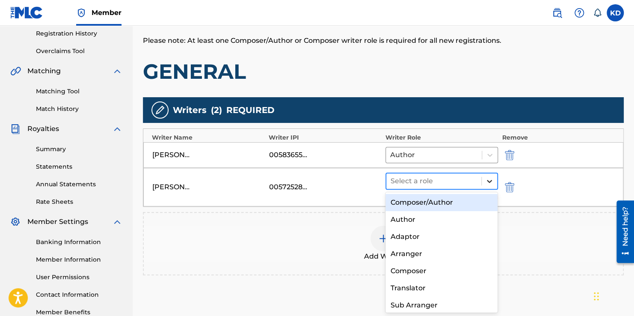
click at [486, 182] on icon at bounding box center [489, 181] width 9 height 9
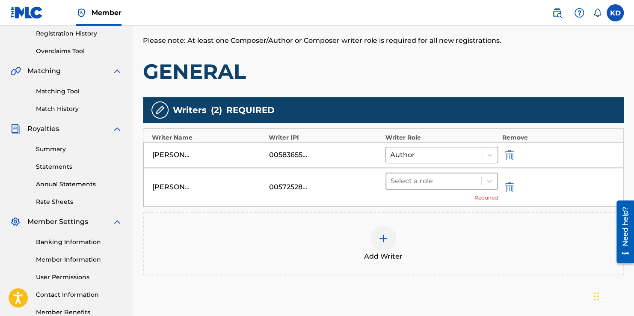
drag, startPoint x: 431, startPoint y: 266, endPoint x: 397, endPoint y: 183, distance: 89.4
click at [397, 183] on div at bounding box center [434, 181] width 86 height 12
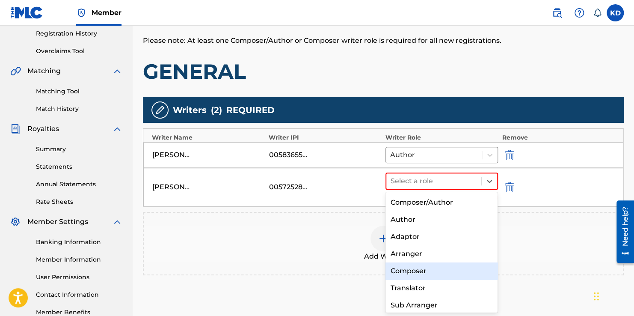
click at [426, 270] on div "Composer" at bounding box center [442, 270] width 113 height 17
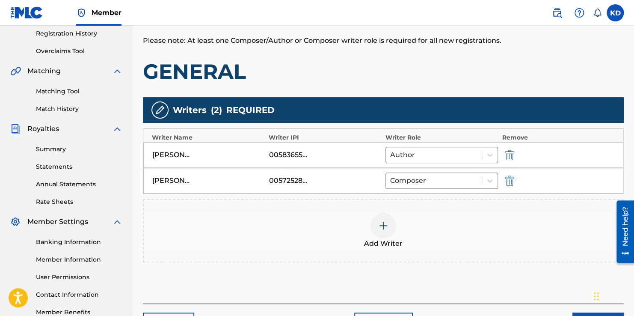
scroll to position [220, 0]
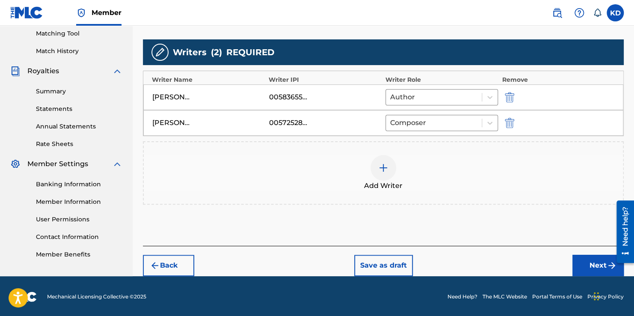
click at [583, 259] on button "Next" at bounding box center [598, 265] width 51 height 21
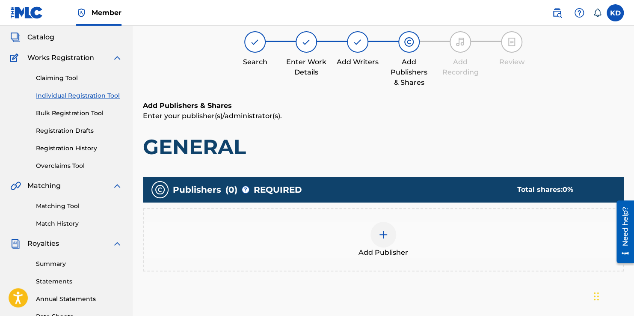
scroll to position [39, 0]
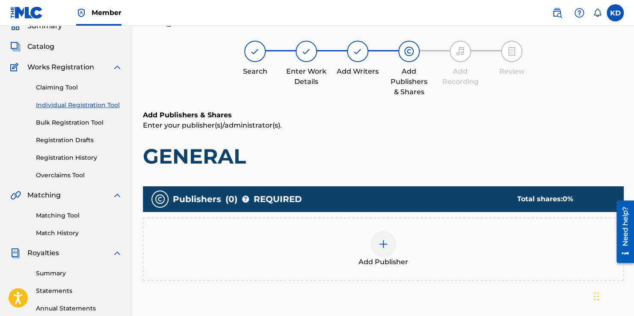
click at [389, 242] on div at bounding box center [384, 244] width 26 height 26
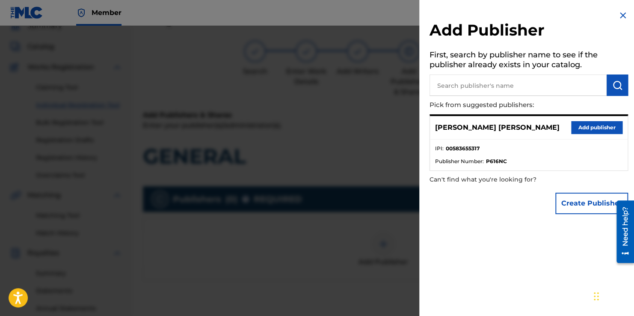
click at [593, 128] on button "Add publisher" at bounding box center [596, 127] width 51 height 13
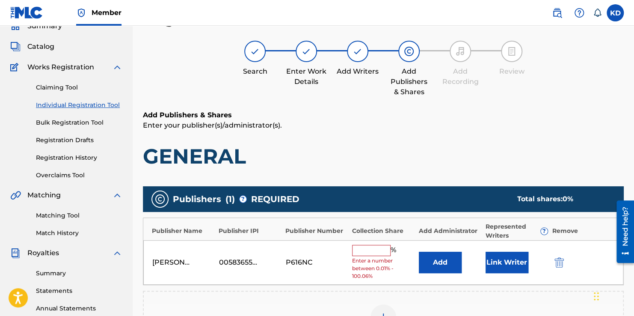
click at [374, 247] on input "text" at bounding box center [371, 250] width 39 height 11
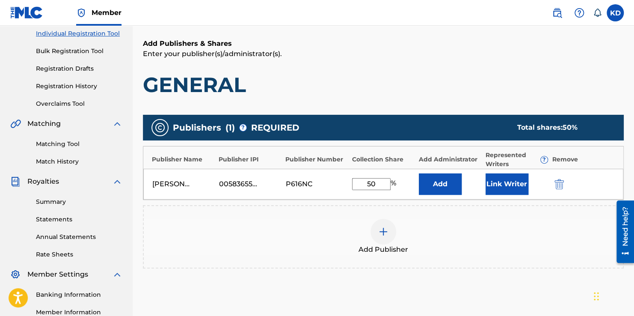
scroll to position [214, 0]
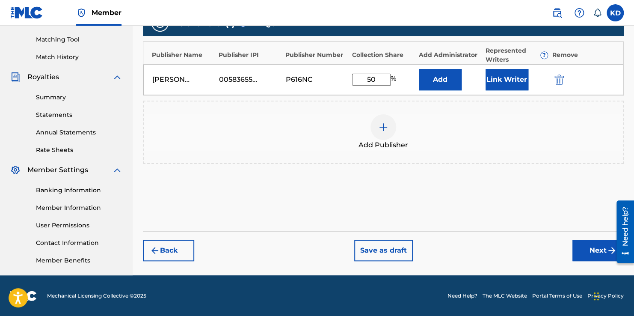
type input "50"
click at [575, 251] on button "Next" at bounding box center [598, 250] width 51 height 21
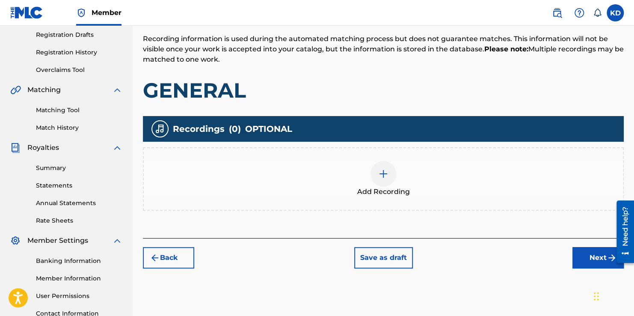
scroll to position [145, 0]
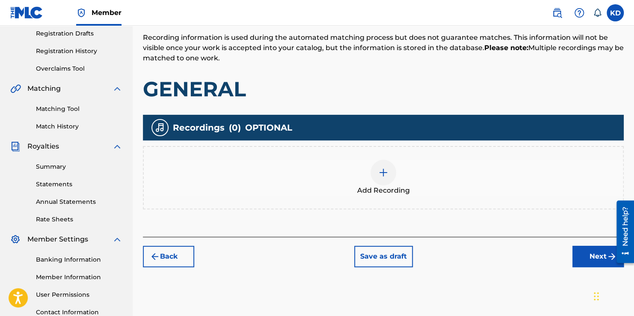
click at [390, 174] on div at bounding box center [384, 173] width 26 height 26
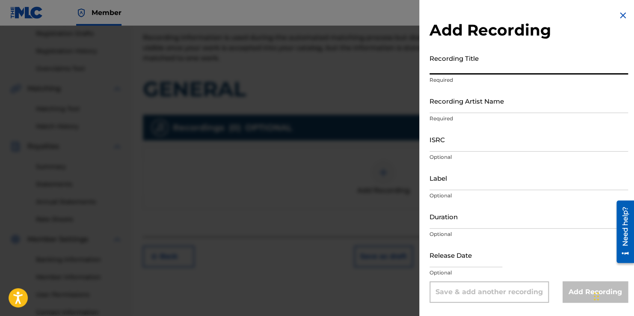
click at [510, 67] on input "Recording Title" at bounding box center [529, 62] width 199 height 24
type input "T"
type input "GENERAL"
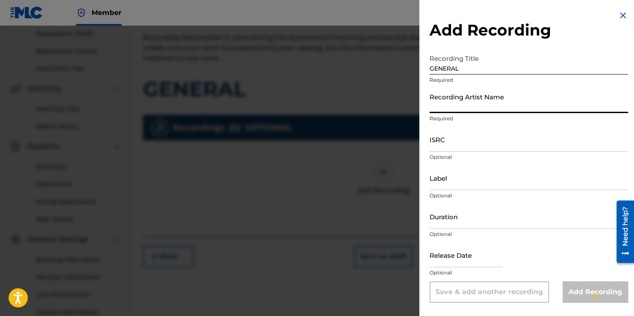
click at [478, 106] on input "Recording Artist Name" at bounding box center [529, 101] width 199 height 24
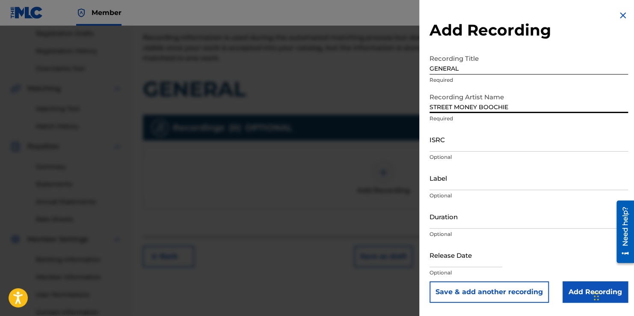
type input "STREET MONEY BOOCHIE"
click at [493, 146] on input "ISRC" at bounding box center [529, 139] width 199 height 24
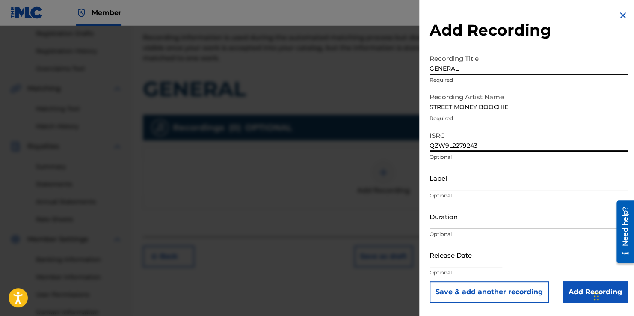
type input "QZW9L2279243"
select select "7"
select select "2025"
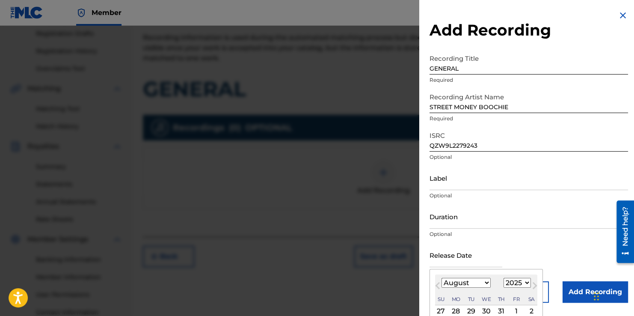
drag, startPoint x: 481, startPoint y: 261, endPoint x: 482, endPoint y: 285, distance: 23.6
click at [482, 285] on select "January February March April May June July August September October November De…" at bounding box center [466, 283] width 49 height 10
select select "10"
click at [442, 278] on select "January February March April May June July August September October November De…" at bounding box center [466, 283] width 49 height 10
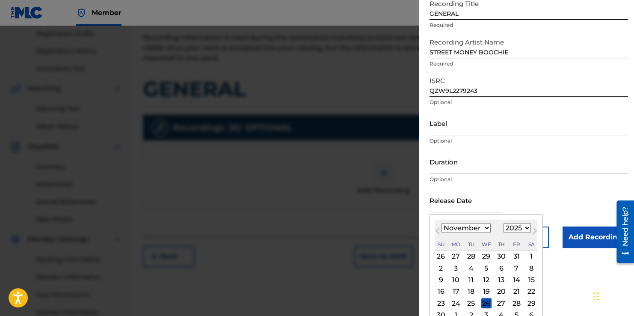
scroll to position [56, 0]
click at [457, 299] on div "24" at bounding box center [456, 302] width 10 height 10
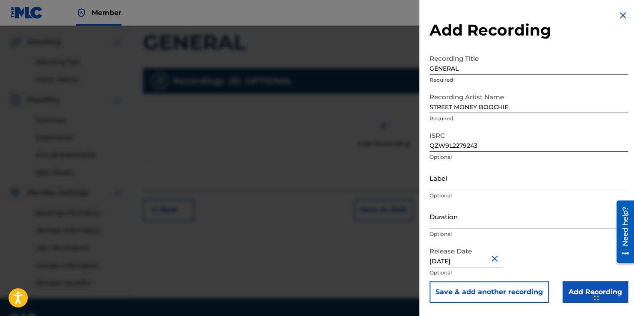
scroll to position [190, 0]
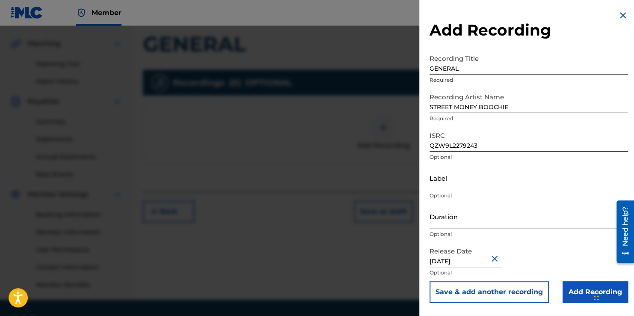
type input "[DATE]"
click at [567, 283] on input "Add Recording" at bounding box center [595, 291] width 65 height 21
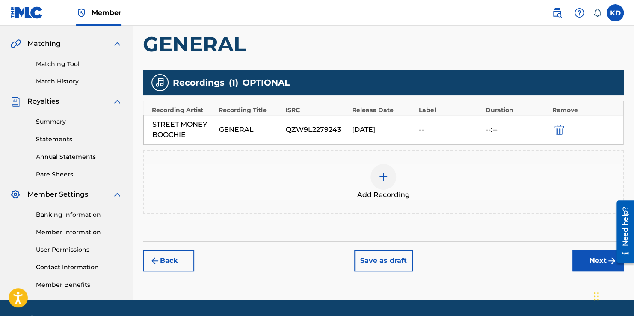
click at [576, 255] on button "Next" at bounding box center [598, 260] width 51 height 21
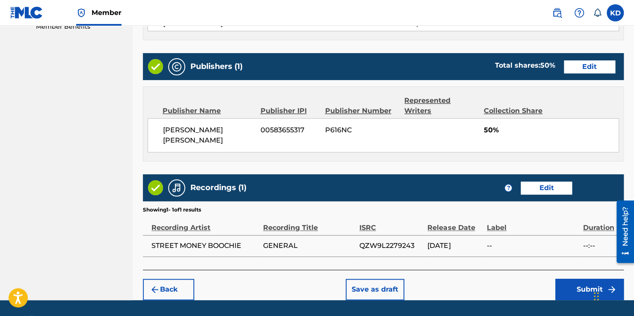
scroll to position [461, 0]
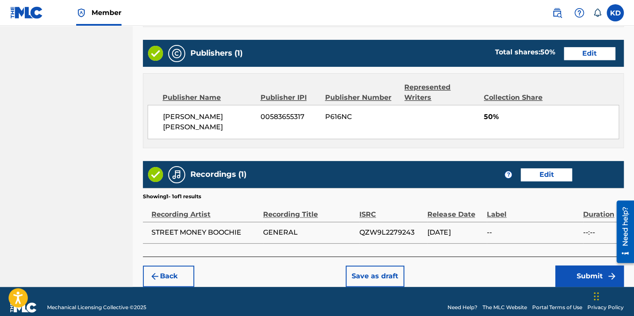
click at [587, 265] on button "Submit" at bounding box center [589, 275] width 68 height 21
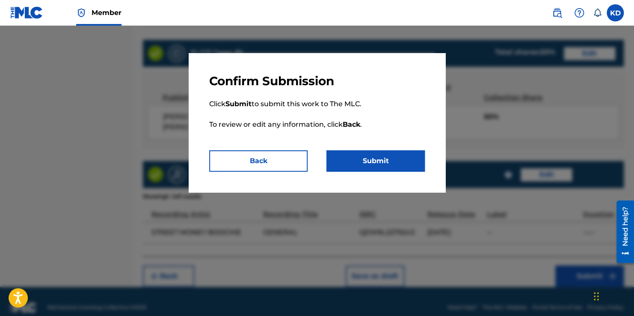
click at [353, 158] on button "Submit" at bounding box center [376, 160] width 98 height 21
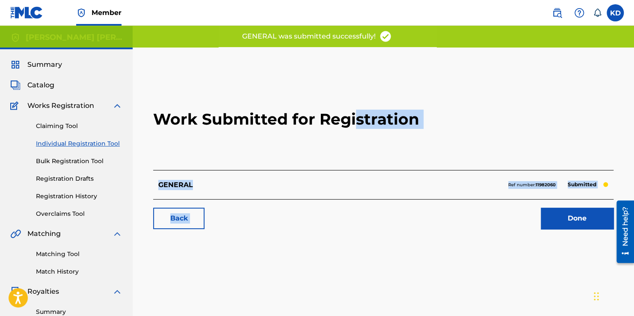
drag, startPoint x: 353, startPoint y: 158, endPoint x: 479, endPoint y: 232, distance: 146.3
click at [479, 232] on div "Work Submitted for Registration GENERAL Ref number: 11982060 Submitted Back Done" at bounding box center [383, 152] width 481 height 169
drag, startPoint x: 479, startPoint y: 232, endPoint x: 582, endPoint y: 220, distance: 103.4
click at [582, 220] on link "Done" at bounding box center [577, 218] width 73 height 21
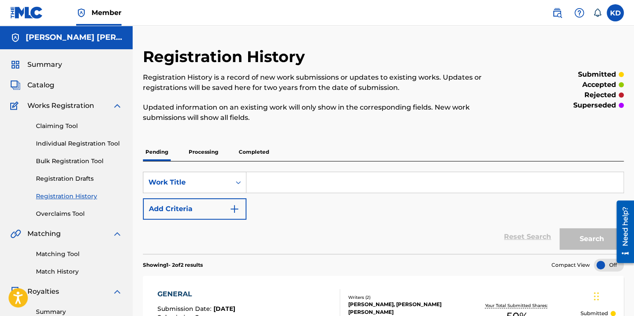
click at [71, 251] on link "Matching Tool" at bounding box center [79, 253] width 86 height 9
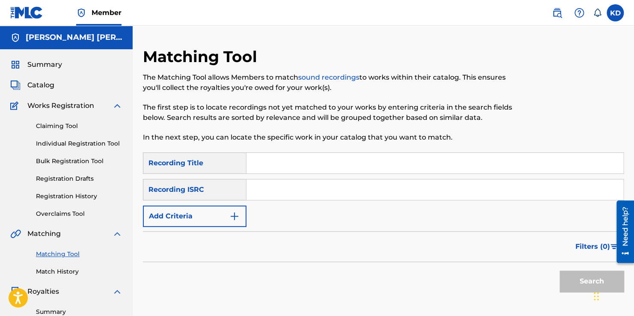
click at [319, 165] on input "Search Form" at bounding box center [435, 163] width 377 height 21
click at [419, 38] on div "Matching Tool The Matching Tool allows Members to match sound recordings to wor…" at bounding box center [384, 258] width 502 height 464
click at [324, 163] on input "Search Form" at bounding box center [435, 163] width 377 height 21
type input "LESS THAN 50"
click at [321, 189] on input "Search Form" at bounding box center [435, 189] width 377 height 21
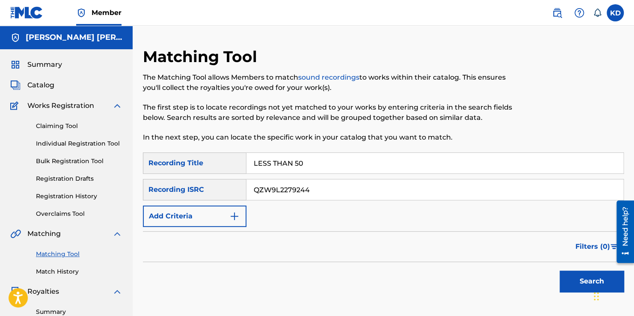
type input "QZW9L2279244"
click at [576, 271] on button "Search" at bounding box center [592, 280] width 64 height 21
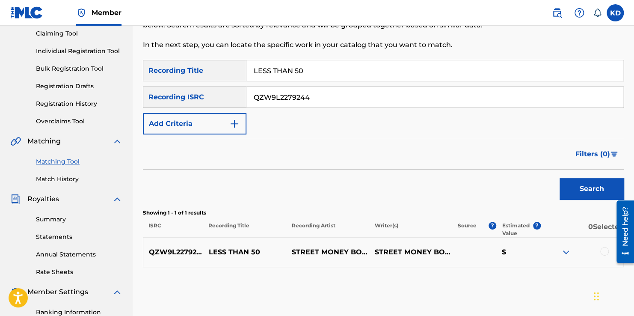
scroll to position [98, 0]
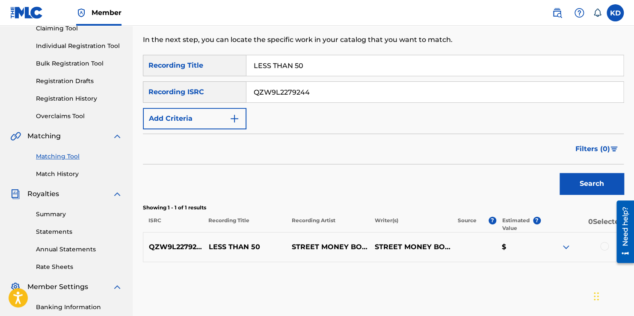
click at [603, 246] on div at bounding box center [604, 246] width 9 height 9
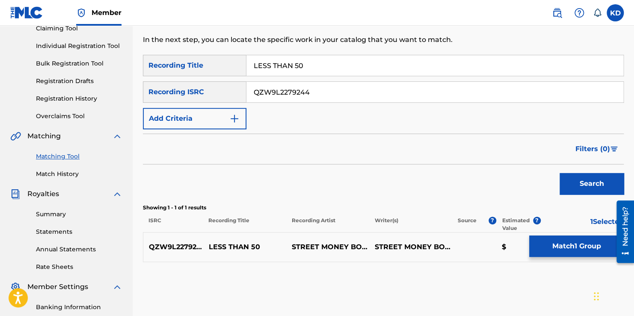
click at [558, 244] on button "Match 1 Group" at bounding box center [576, 245] width 95 height 21
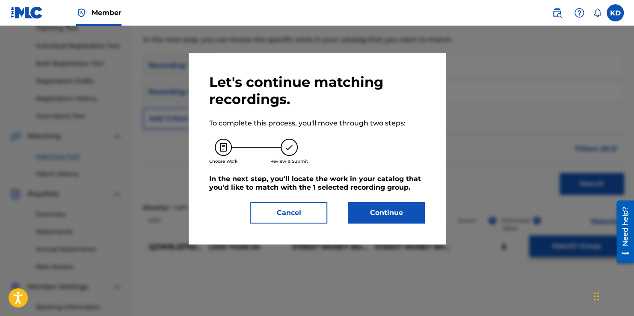
click at [394, 208] on button "Continue" at bounding box center [386, 212] width 77 height 21
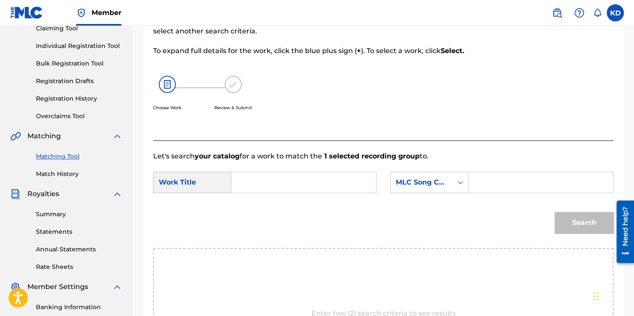
click at [293, 179] on input "Search Form" at bounding box center [304, 182] width 130 height 21
type input "LESS THAN 50"
click at [457, 183] on icon "Search Form" at bounding box center [460, 182] width 9 height 9
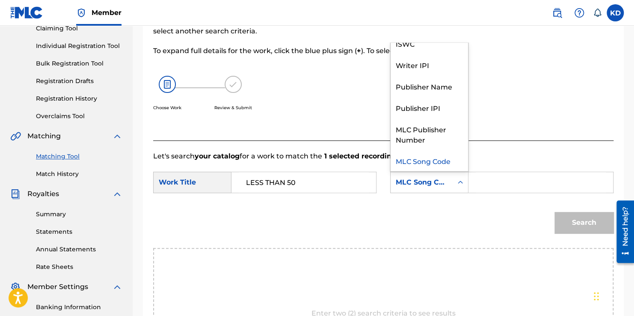
scroll to position [0, 0]
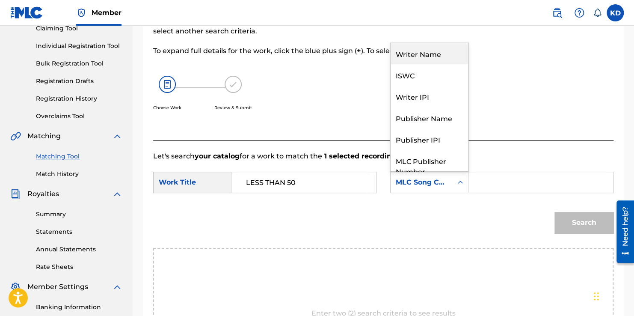
click at [404, 61] on div "Writer Name" at bounding box center [429, 53] width 77 height 21
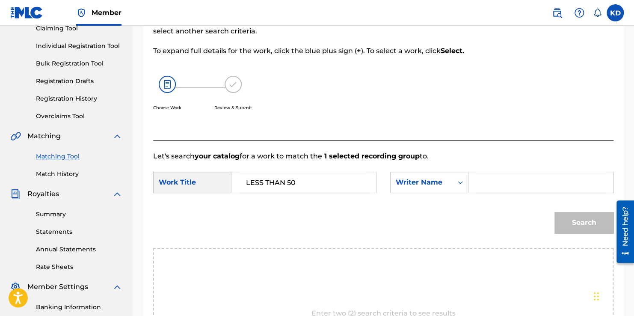
click at [483, 191] on input "Search Form" at bounding box center [541, 182] width 130 height 21
type input "J"
type input "[PERSON_NAME]"
click at [574, 233] on button "Search" at bounding box center [584, 222] width 59 height 21
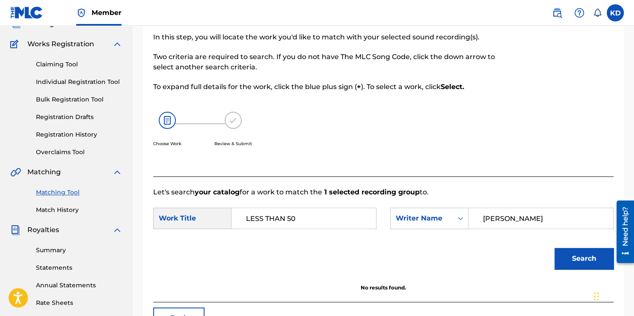
scroll to position [62, 0]
click at [91, 86] on link "Individual Registration Tool" at bounding box center [79, 81] width 86 height 9
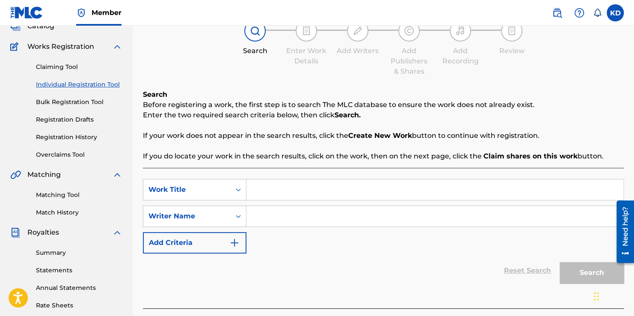
scroll to position [61, 0]
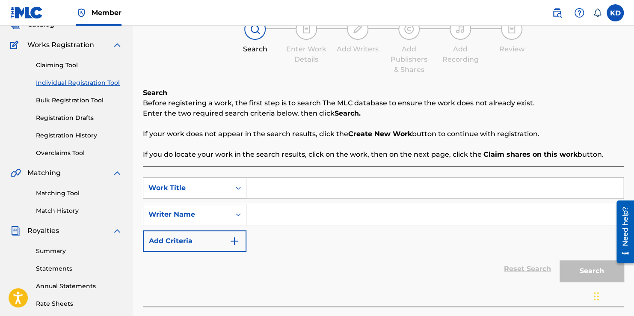
click at [57, 67] on link "Claiming Tool" at bounding box center [79, 65] width 86 height 9
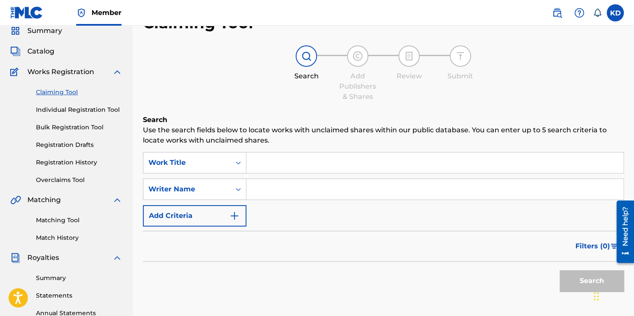
scroll to position [34, 0]
click at [92, 109] on link "Individual Registration Tool" at bounding box center [79, 109] width 86 height 9
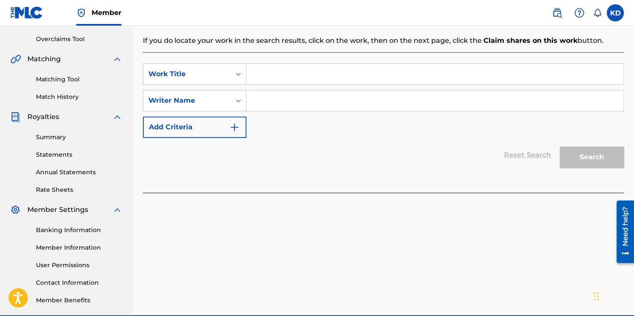
scroll to position [174, 0]
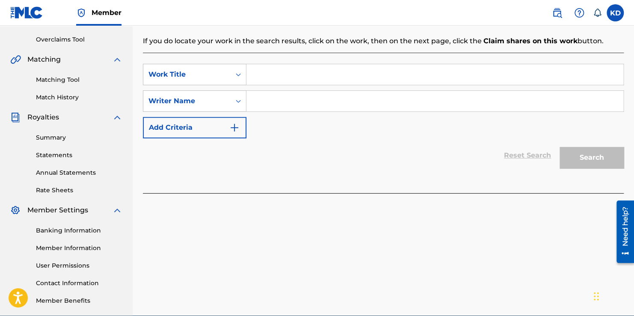
click at [312, 79] on input "Search Form" at bounding box center [435, 74] width 377 height 21
type input "LESS THAN 50"
click at [315, 97] on input "Search Form" at bounding box center [435, 101] width 377 height 21
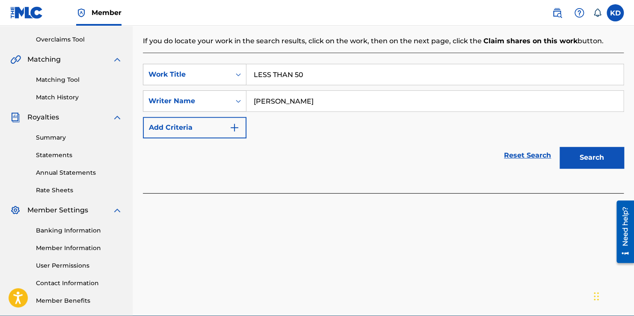
type input "[PERSON_NAME]"
click at [588, 162] on button "Search" at bounding box center [592, 157] width 64 height 21
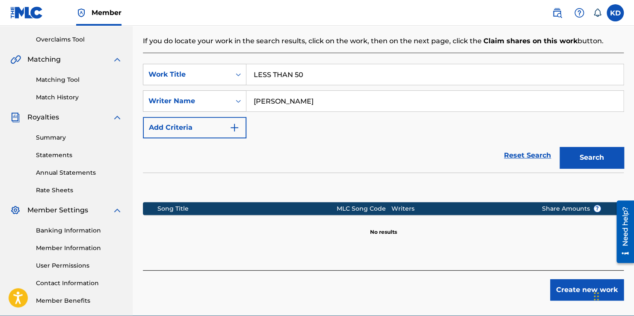
click at [565, 289] on button "Create new work" at bounding box center [587, 289] width 74 height 21
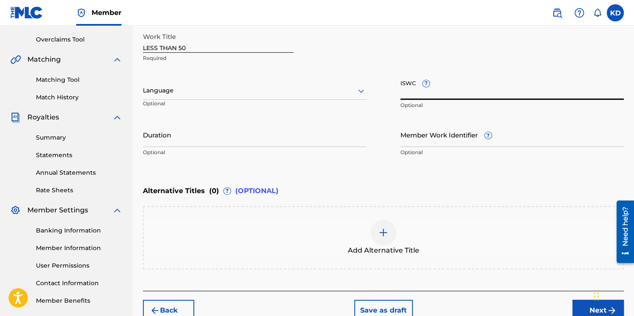
click at [460, 97] on input "ISWC ?" at bounding box center [512, 87] width 223 height 24
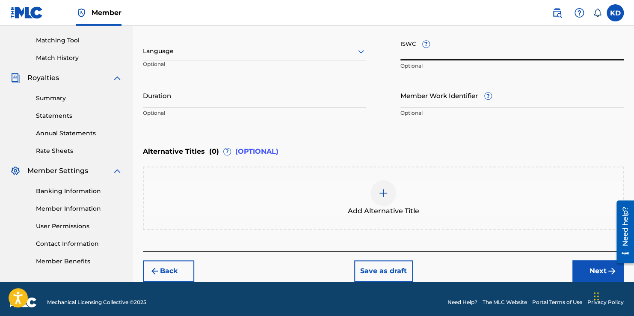
scroll to position [219, 0]
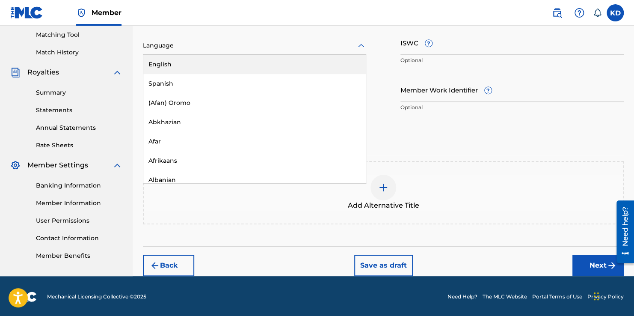
click at [217, 50] on div at bounding box center [254, 45] width 223 height 11
click at [216, 64] on div "English" at bounding box center [254, 64] width 223 height 19
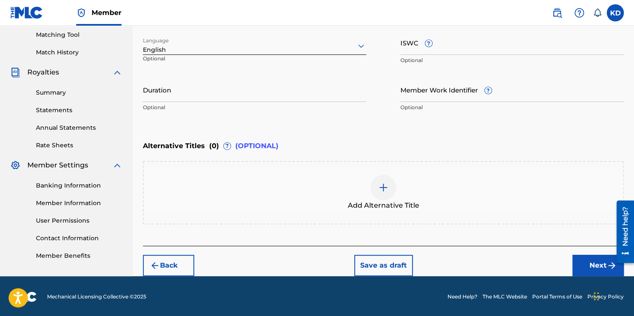
click at [585, 258] on button "Next" at bounding box center [598, 265] width 51 height 21
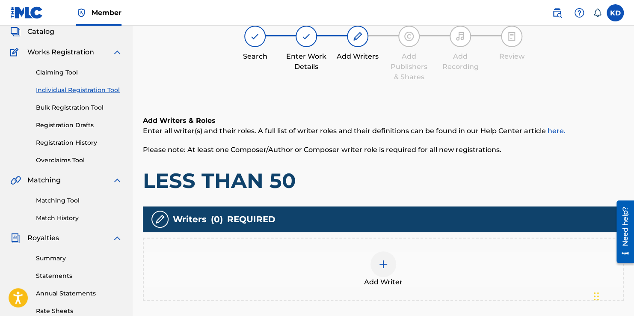
scroll to position [39, 0]
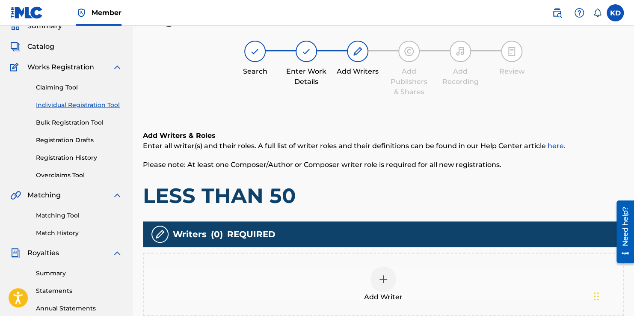
click at [416, 170] on div "Add Writers & Roles Enter all writer(s) and their roles. A full list of writer …" at bounding box center [383, 170] width 481 height 78
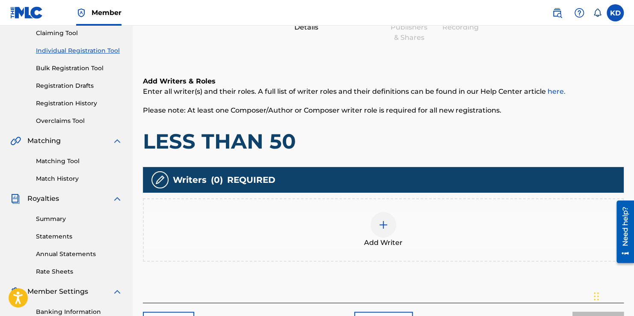
scroll to position [93, 0]
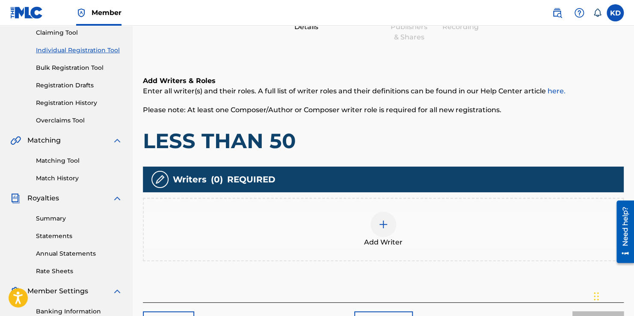
click at [382, 231] on div at bounding box center [384, 224] width 26 height 26
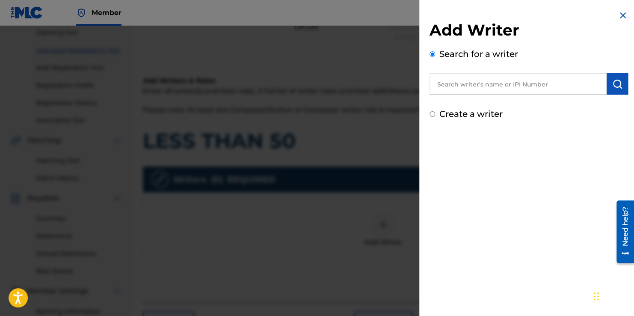
click at [548, 87] on input "text" at bounding box center [518, 83] width 177 height 21
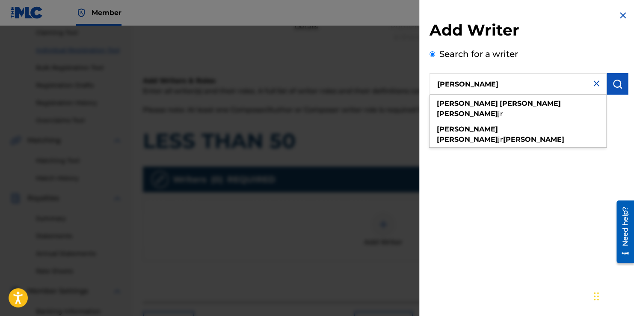
type input "[PERSON_NAME]"
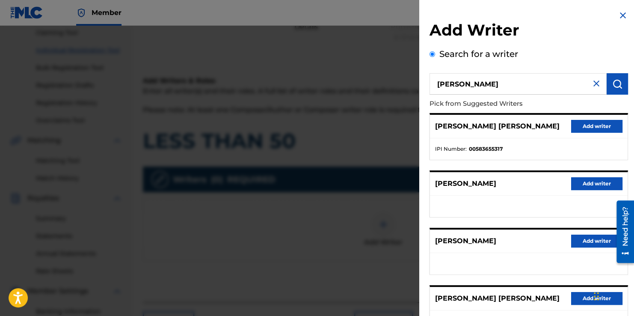
click at [590, 124] on button "Add writer" at bounding box center [596, 126] width 51 height 13
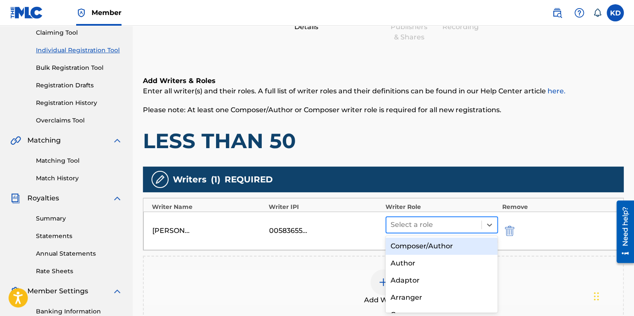
click at [441, 227] on div at bounding box center [434, 225] width 86 height 12
click at [416, 250] on div "Composer/Author" at bounding box center [442, 246] width 113 height 17
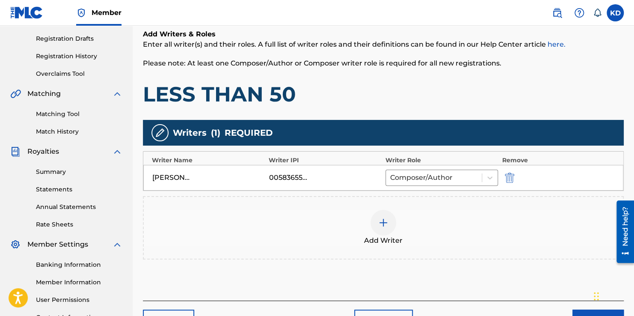
scroll to position [159, 0]
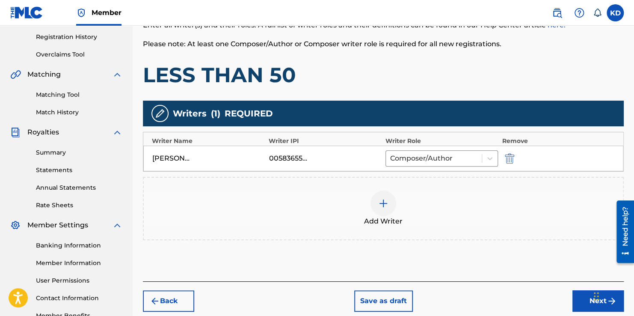
drag, startPoint x: 532, startPoint y: 256, endPoint x: 577, endPoint y: 301, distance: 63.2
click at [577, 301] on button "Next" at bounding box center [598, 300] width 51 height 21
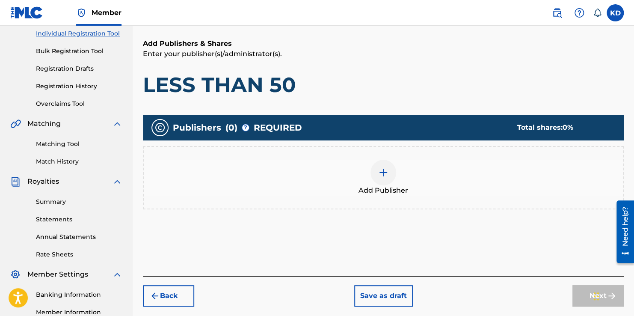
scroll to position [110, 0]
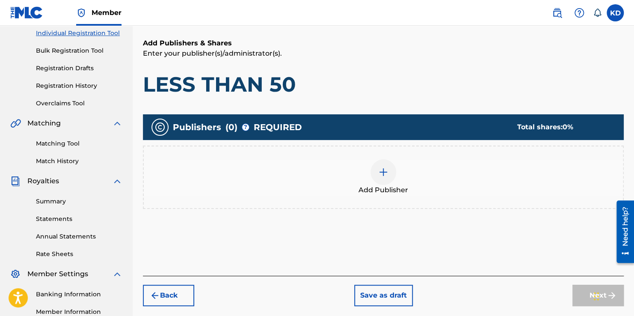
click at [175, 297] on button "Back" at bounding box center [168, 295] width 51 height 21
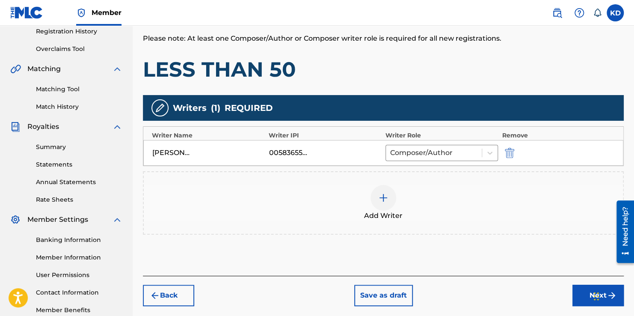
click at [578, 297] on button "Next" at bounding box center [598, 295] width 51 height 21
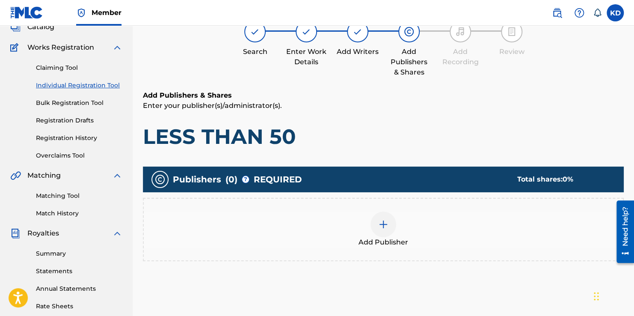
scroll to position [39, 0]
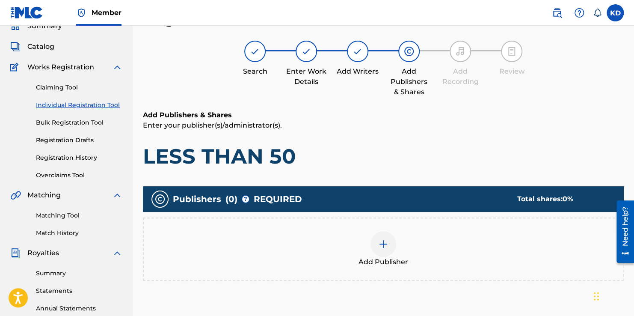
click at [389, 238] on div at bounding box center [384, 244] width 26 height 26
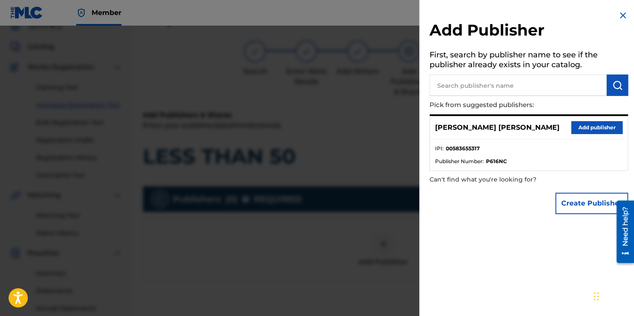
click at [594, 131] on button "Add publisher" at bounding box center [596, 127] width 51 height 13
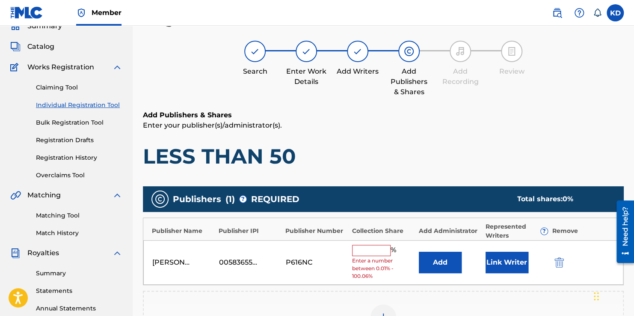
click at [371, 252] on input "text" at bounding box center [371, 250] width 39 height 11
type input "50"
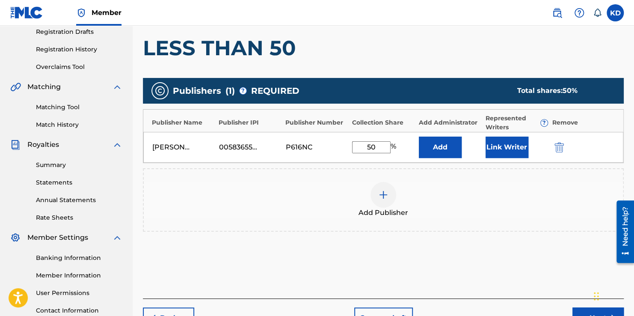
scroll to position [155, 0]
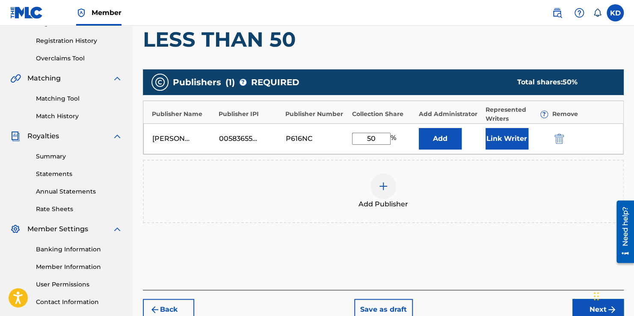
click at [575, 309] on button "Next" at bounding box center [598, 309] width 51 height 21
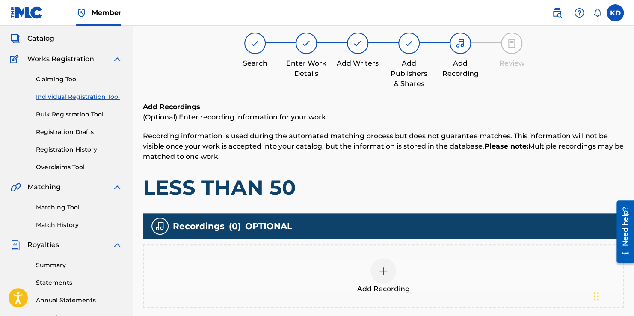
scroll to position [39, 0]
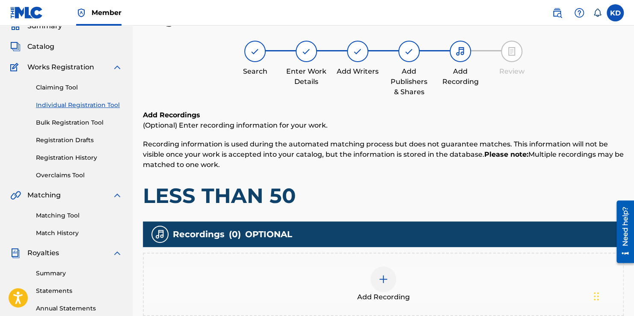
click at [387, 279] on img at bounding box center [383, 279] width 10 height 10
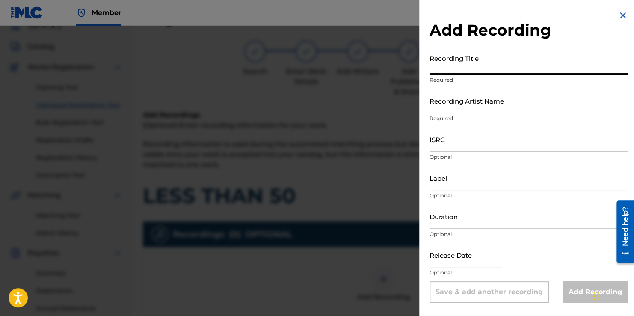
click at [503, 60] on input "Recording Title" at bounding box center [529, 62] width 199 height 24
type input "LESS THAN 50"
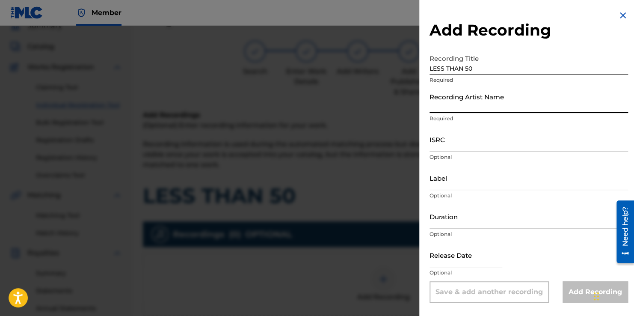
click at [486, 103] on input "Recording Artist Name" at bounding box center [529, 101] width 199 height 24
type input "STREET MONEY BOOCHIE"
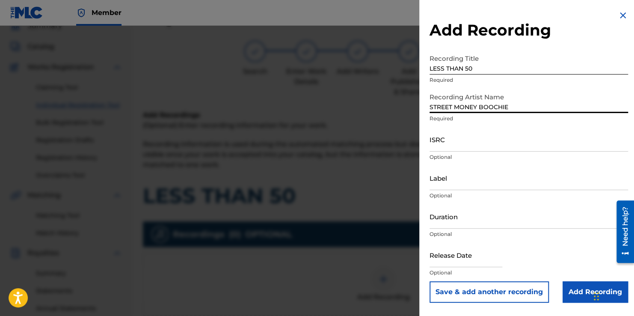
click at [458, 146] on input "ISRC" at bounding box center [529, 139] width 199 height 24
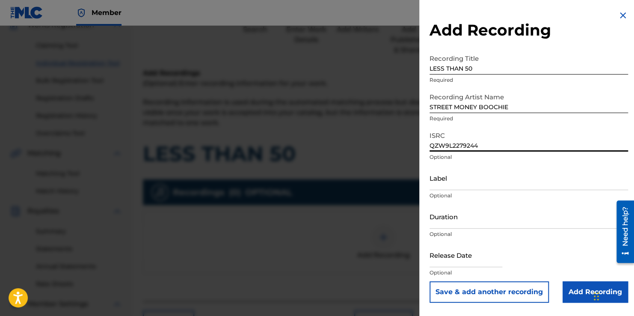
scroll to position [83, 0]
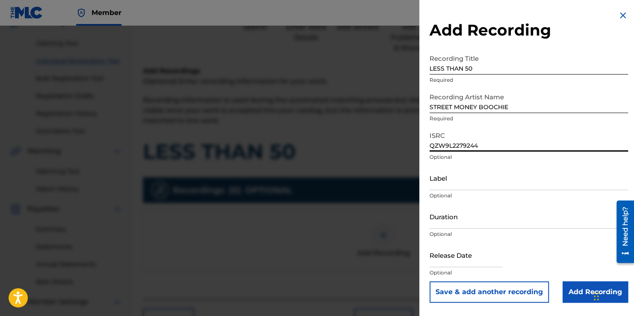
type input "QZW9L2279244"
select select "7"
select select "2025"
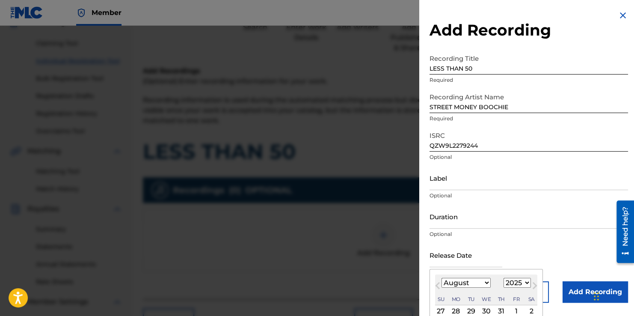
click at [457, 261] on input "text" at bounding box center [466, 255] width 73 height 24
click at [482, 285] on select "January February March April May June July August September October November De…" at bounding box center [466, 283] width 49 height 10
select select "10"
click at [442, 278] on select "January February March April May June July August September October November De…" at bounding box center [466, 283] width 49 height 10
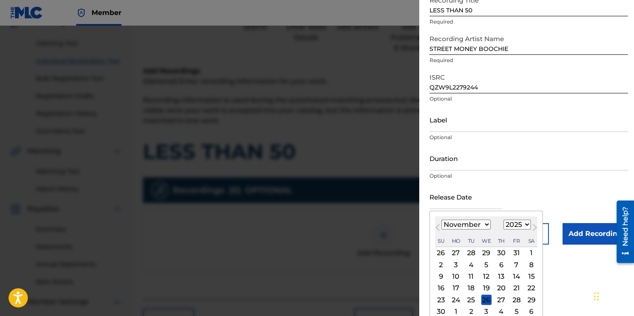
scroll to position [59, 0]
click at [456, 297] on div "24" at bounding box center [456, 299] width 10 height 10
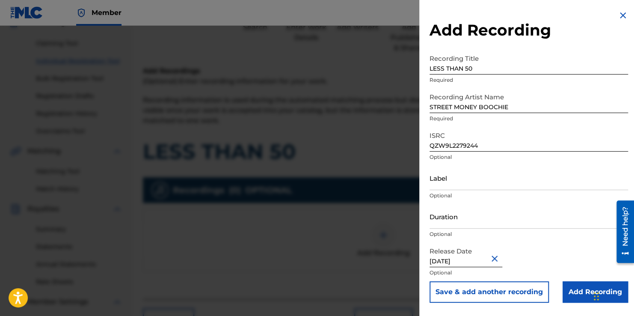
type input "[DATE]"
click at [578, 291] on input "Add Recording" at bounding box center [595, 291] width 65 height 21
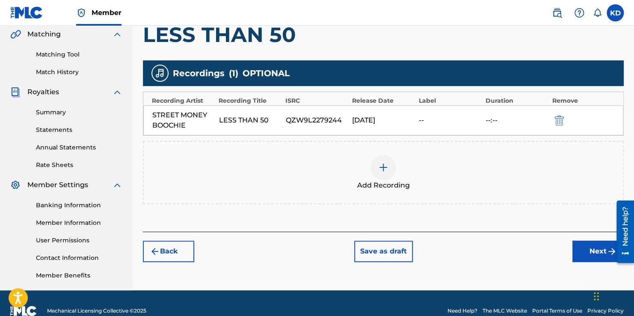
scroll to position [200, 0]
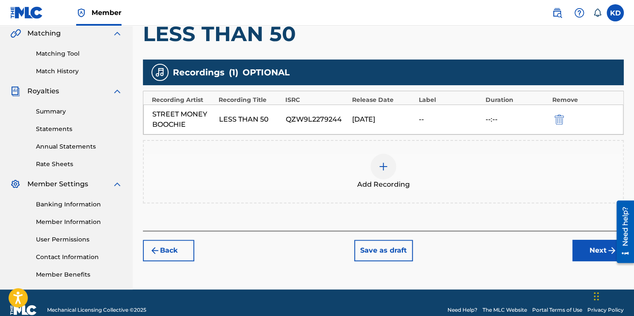
click at [579, 247] on button "Next" at bounding box center [598, 250] width 51 height 21
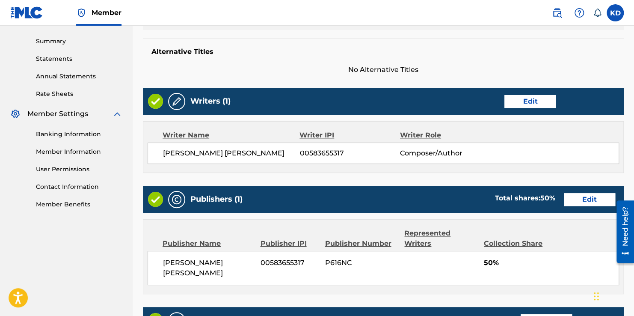
scroll to position [417, 0]
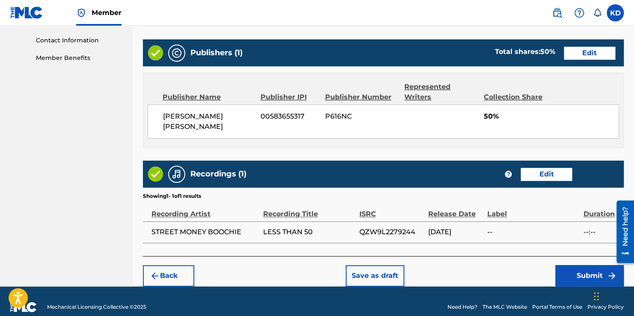
click at [566, 265] on button "Submit" at bounding box center [589, 275] width 68 height 21
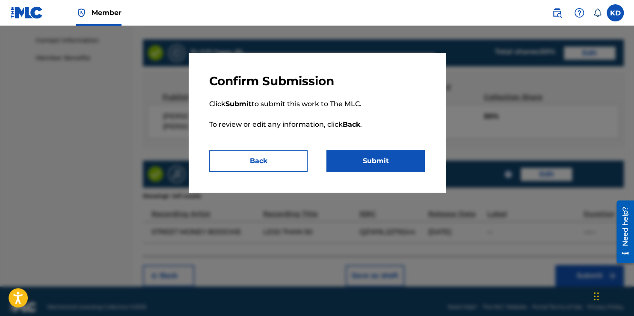
click at [392, 166] on button "Submit" at bounding box center [376, 160] width 98 height 21
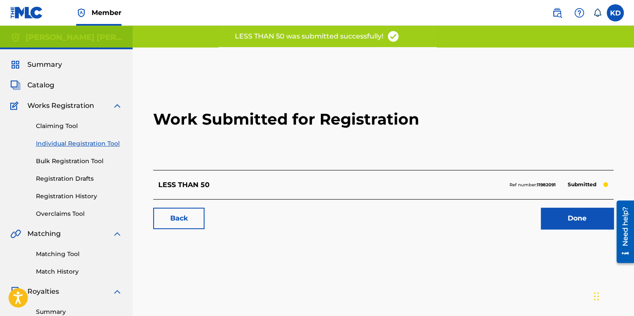
click at [567, 220] on link "Done" at bounding box center [577, 218] width 73 height 21
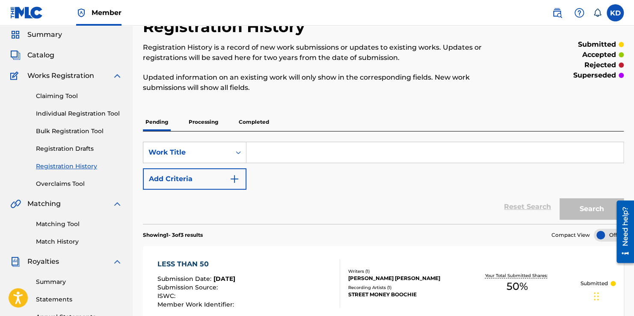
scroll to position [30, 0]
click at [66, 100] on div "Claiming Tool Individual Registration Tool Bulk Registration Tool Registration …" at bounding box center [66, 133] width 112 height 107
click at [70, 116] on link "Individual Registration Tool" at bounding box center [79, 113] width 86 height 9
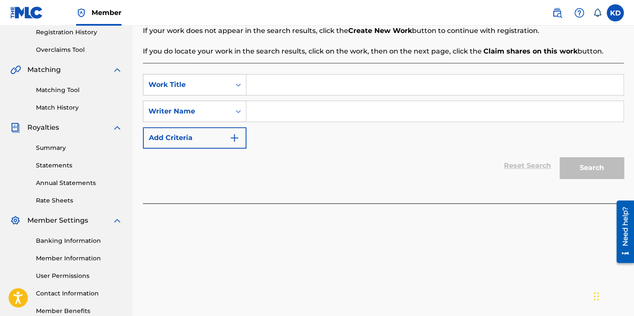
scroll to position [164, 0]
click at [340, 83] on input "Search Form" at bounding box center [435, 84] width 377 height 21
type input "SANDWICH BAGS & RUBBERBANDS"
click at [316, 110] on input "Search Form" at bounding box center [435, 111] width 377 height 21
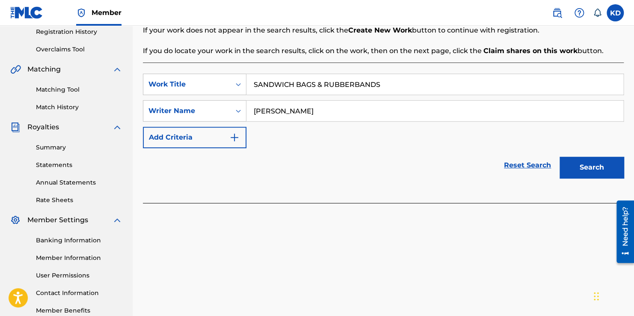
type input "[PERSON_NAME]"
click at [577, 167] on button "Search" at bounding box center [592, 167] width 64 height 21
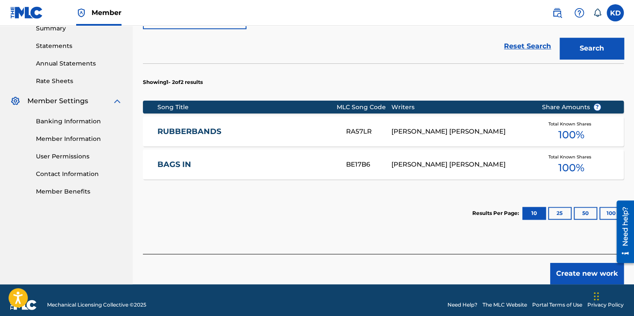
scroll to position [284, 0]
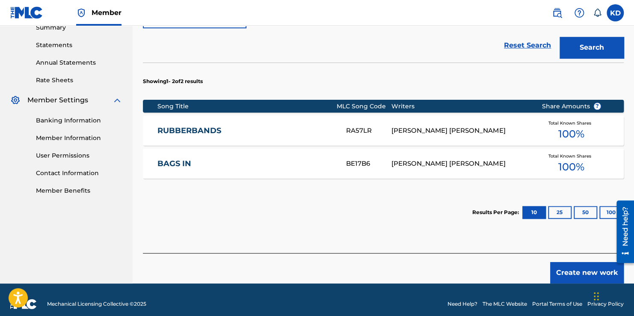
click at [584, 274] on button "Create new work" at bounding box center [587, 272] width 74 height 21
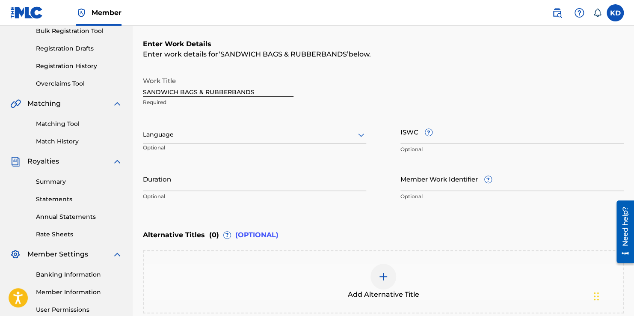
scroll to position [130, 0]
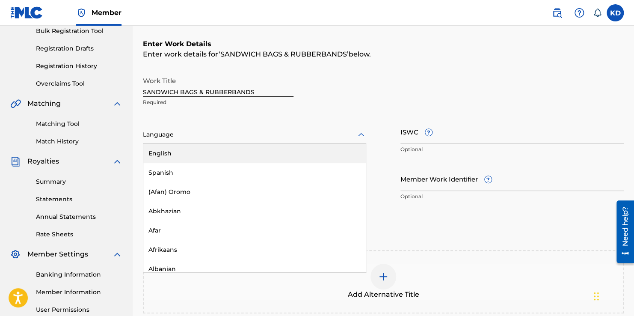
click at [356, 139] on icon at bounding box center [361, 135] width 10 height 10
click at [315, 155] on div "English" at bounding box center [254, 153] width 223 height 19
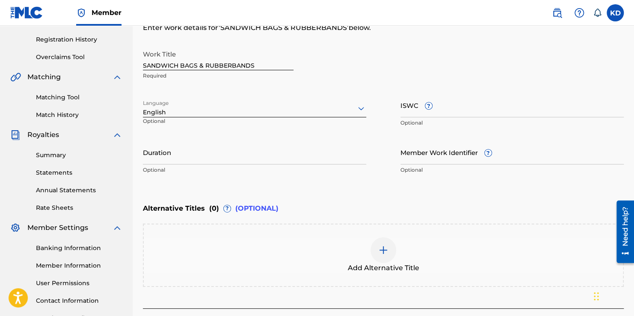
scroll to position [219, 0]
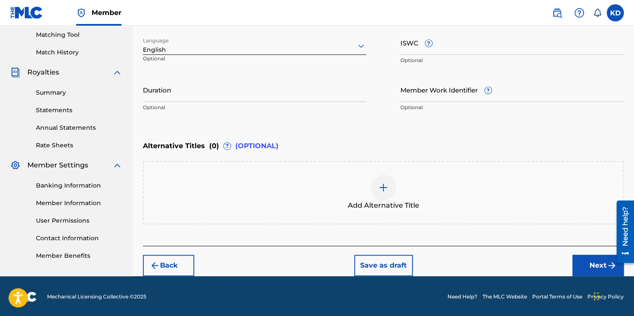
click at [582, 263] on button "Next" at bounding box center [598, 265] width 51 height 21
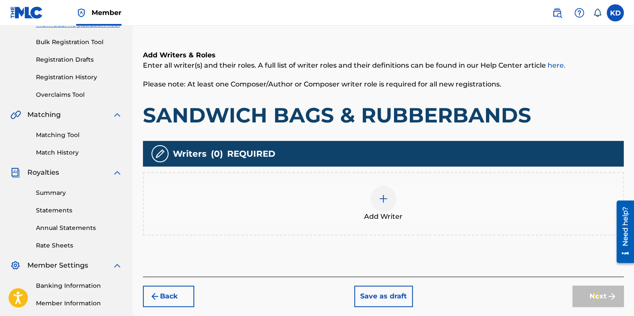
scroll to position [119, 0]
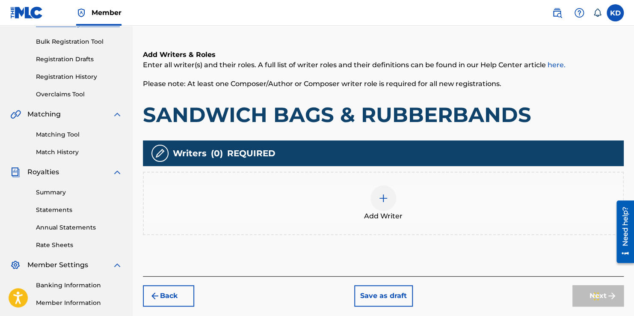
click at [384, 197] on img at bounding box center [383, 198] width 10 height 10
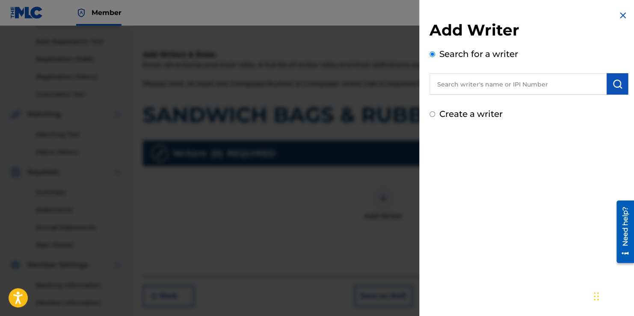
click at [493, 92] on input "text" at bounding box center [518, 83] width 177 height 21
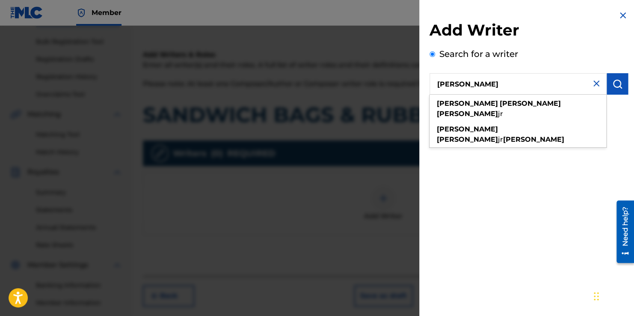
type input "[PERSON_NAME]"
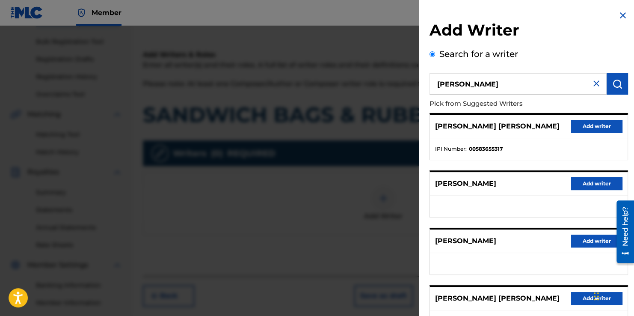
click at [579, 125] on button "Add writer" at bounding box center [596, 126] width 51 height 13
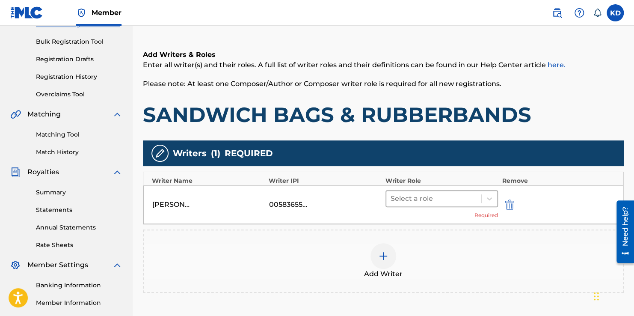
click at [463, 204] on div "Select a role" at bounding box center [433, 198] width 95 height 15
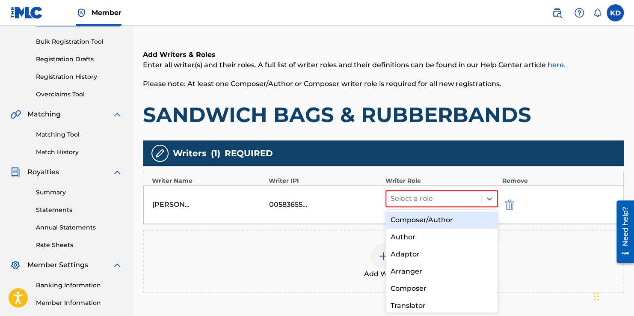
click at [438, 215] on div "Composer/Author" at bounding box center [442, 219] width 113 height 17
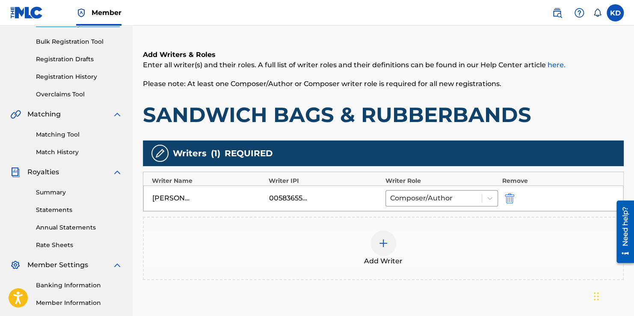
scroll to position [214, 0]
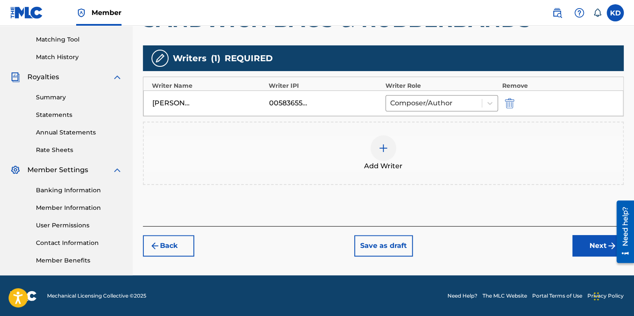
click at [579, 242] on button "Next" at bounding box center [598, 245] width 51 height 21
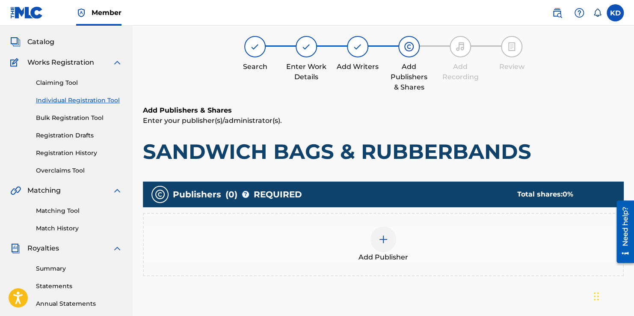
scroll to position [39, 0]
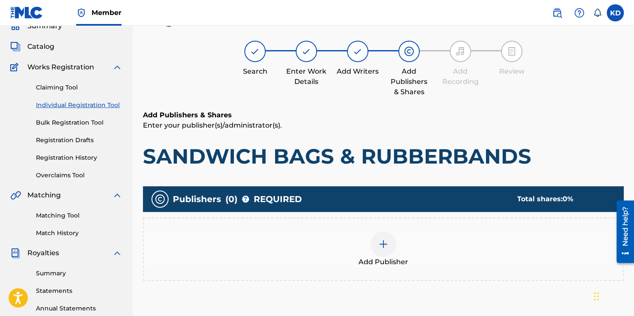
click at [383, 240] on img at bounding box center [383, 244] width 10 height 10
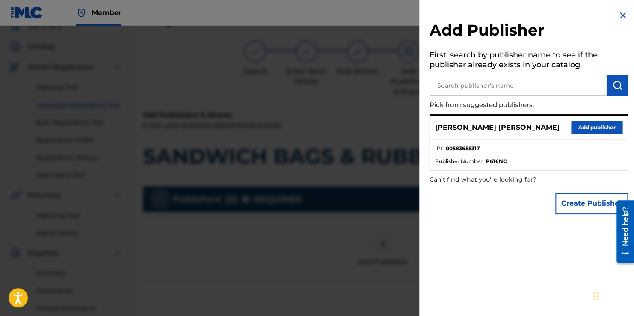
click at [608, 131] on button "Add publisher" at bounding box center [596, 127] width 51 height 13
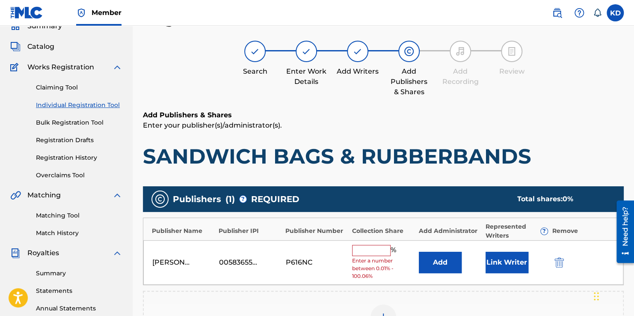
click at [375, 250] on input "text" at bounding box center [371, 250] width 39 height 11
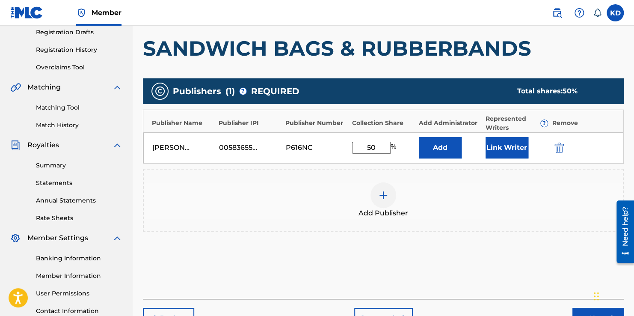
scroll to position [214, 0]
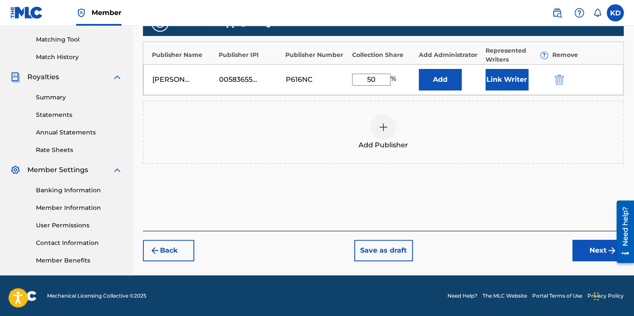
type input "50"
click at [486, 83] on button "Link Writer" at bounding box center [507, 79] width 43 height 21
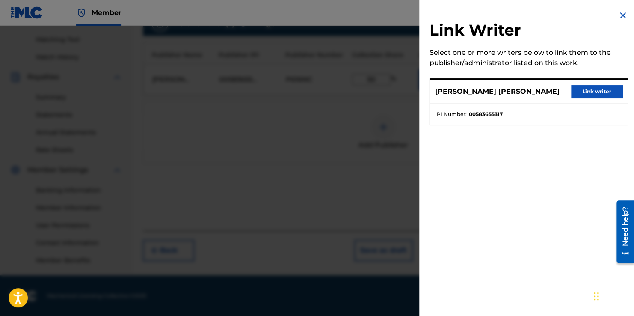
click at [595, 94] on button "Link writer" at bounding box center [596, 91] width 51 height 13
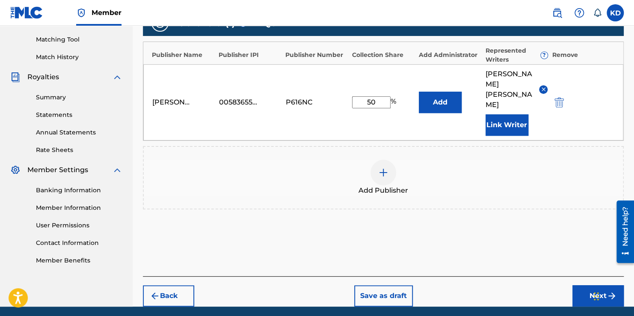
click at [580, 285] on button "Next" at bounding box center [598, 295] width 51 height 21
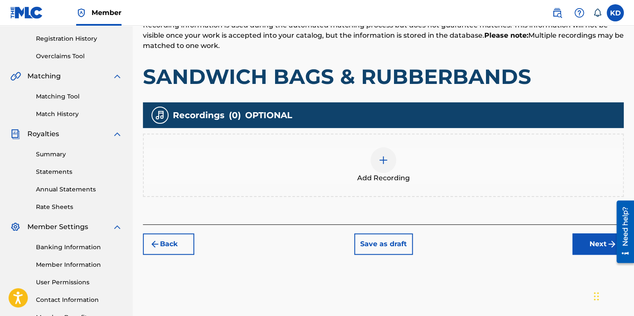
scroll to position [158, 0]
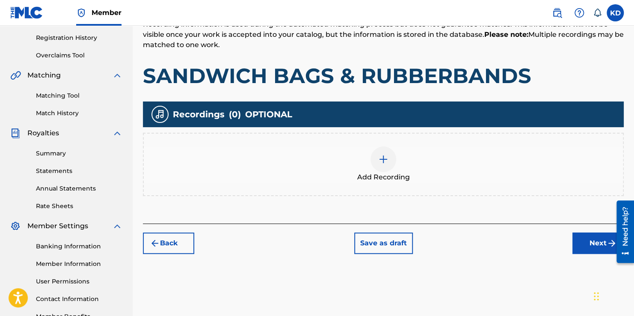
click at [383, 157] on img at bounding box center [383, 159] width 10 height 10
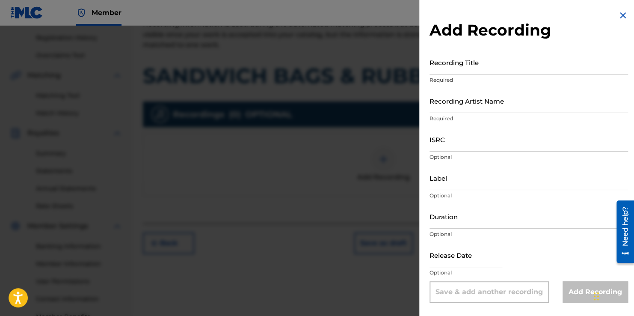
click at [483, 67] on input "Recording Title" at bounding box center [529, 62] width 199 height 24
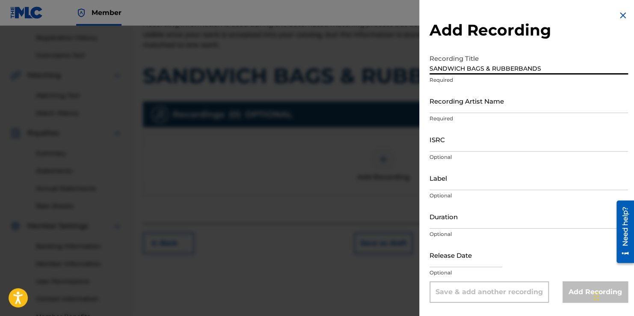
type input "SANDWICH BAGS & RUBBERBANDS"
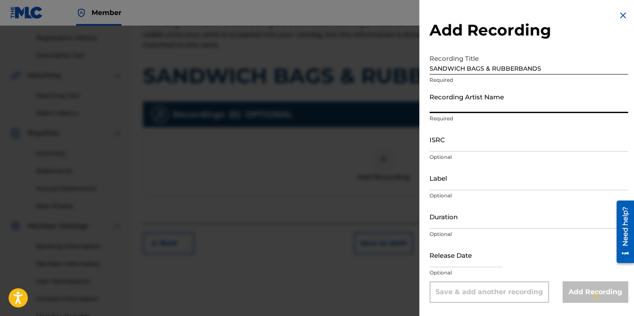
click at [543, 104] on input "Recording Artist Name" at bounding box center [529, 101] width 199 height 24
type input "STREET MONEY BOOCHIE"
type input "[DATE]"
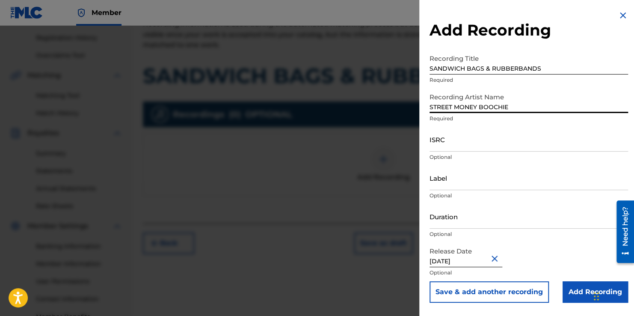
click at [507, 146] on input "ISRC" at bounding box center [529, 139] width 199 height 24
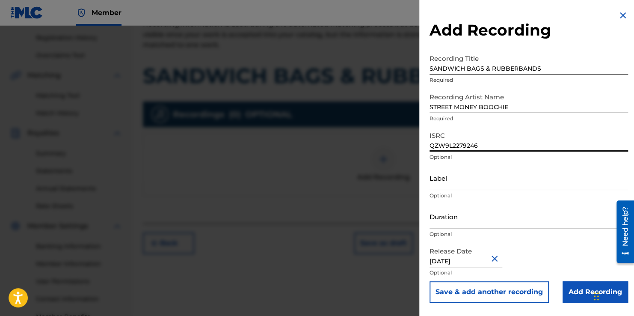
scroll to position [214, 0]
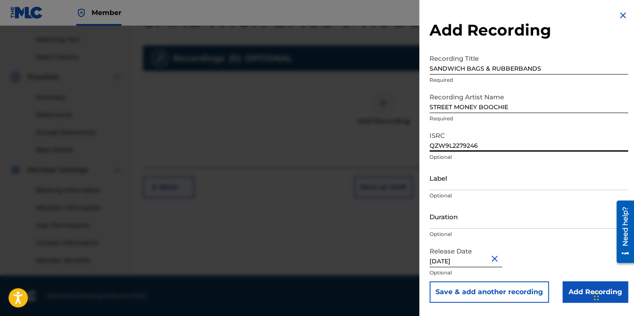
type input "QZW9L2279246"
click at [571, 294] on input "Add Recording" at bounding box center [595, 291] width 65 height 21
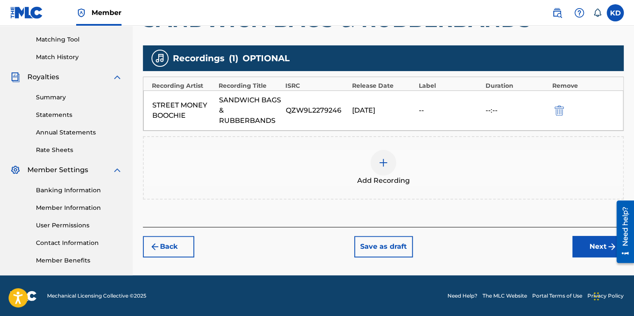
click at [577, 244] on button "Next" at bounding box center [598, 246] width 51 height 21
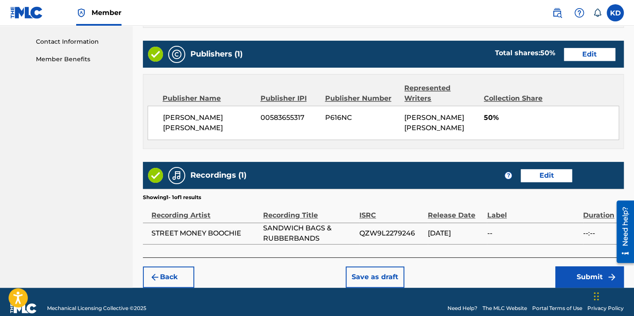
scroll to position [427, 0]
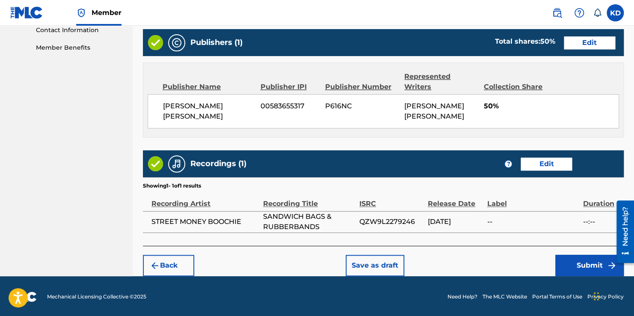
click at [577, 260] on button "Submit" at bounding box center [589, 265] width 68 height 21
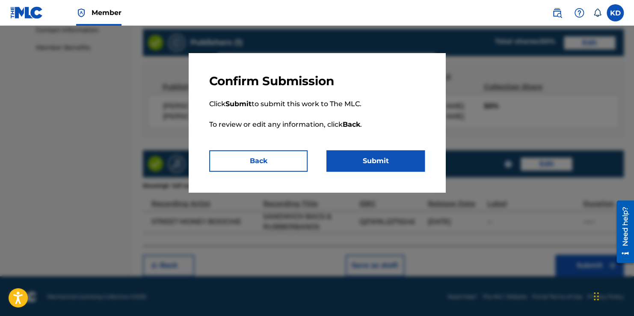
click at [370, 160] on button "Submit" at bounding box center [376, 160] width 98 height 21
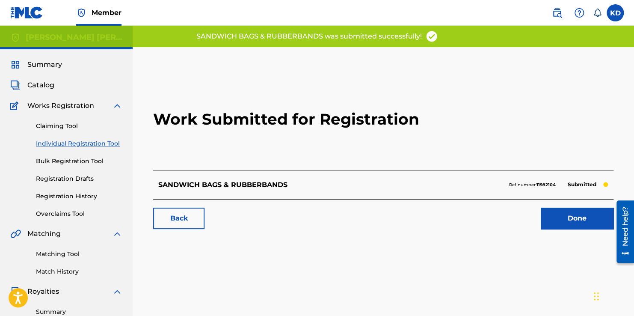
click at [565, 213] on link "Done" at bounding box center [577, 218] width 73 height 21
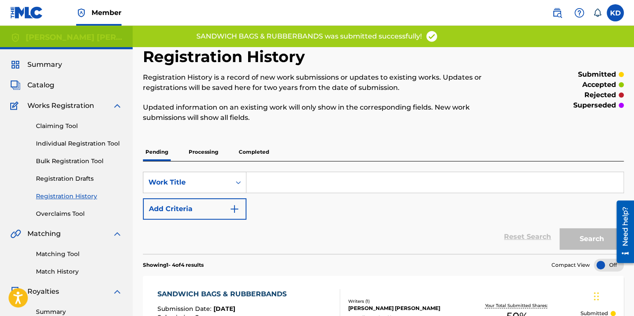
click at [116, 141] on link "Individual Registration Tool" at bounding box center [79, 143] width 86 height 9
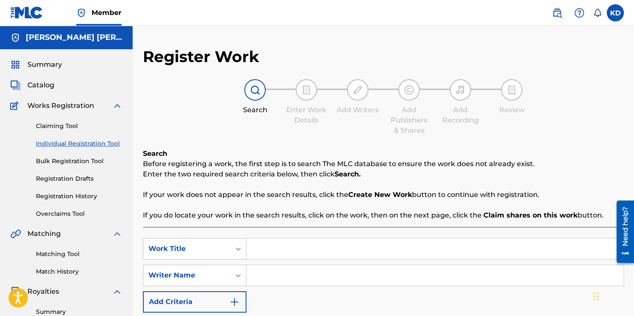
click at [349, 259] on div "Search Form" at bounding box center [435, 248] width 377 height 21
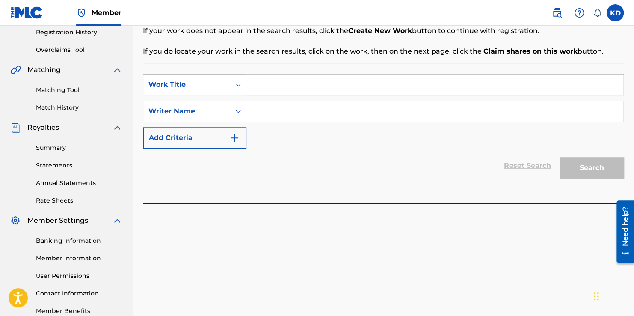
scroll to position [164, 0]
type input "TANK DAWG"
click at [356, 105] on input "Search Form" at bounding box center [435, 111] width 377 height 21
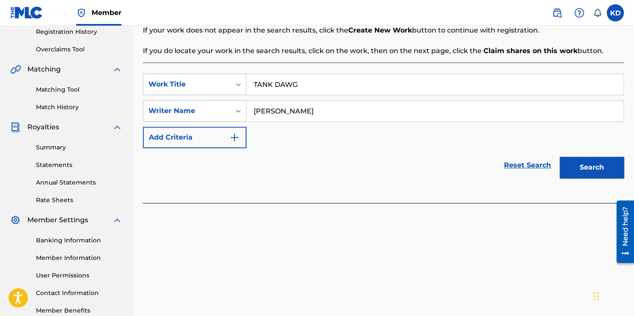
type input "[PERSON_NAME]"
click at [560, 157] on button "Search" at bounding box center [592, 167] width 64 height 21
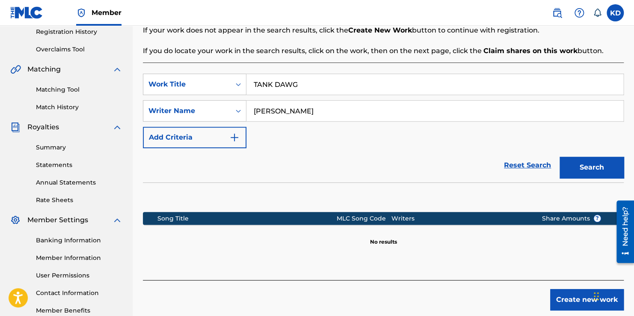
click at [558, 298] on button "Create new work" at bounding box center [587, 299] width 74 height 21
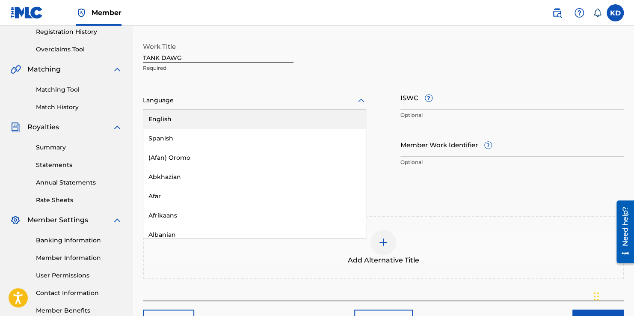
click at [237, 101] on div at bounding box center [254, 100] width 223 height 11
click at [239, 110] on div "English" at bounding box center [254, 119] width 223 height 19
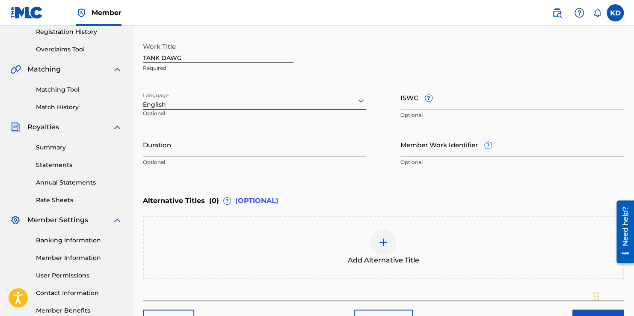
scroll to position [219, 0]
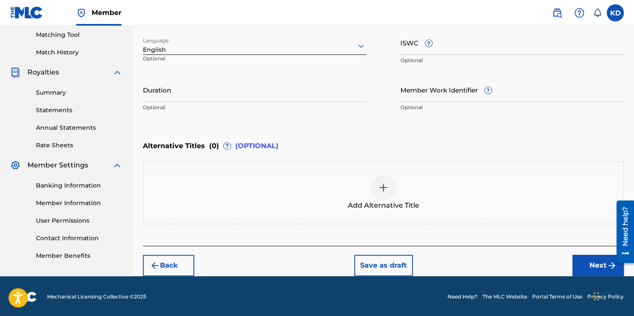
click at [583, 267] on button "Next" at bounding box center [598, 265] width 51 height 21
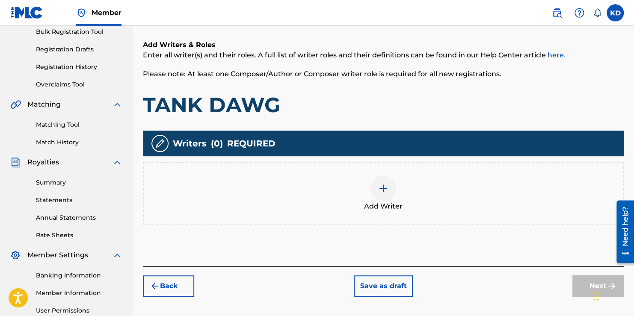
scroll to position [131, 0]
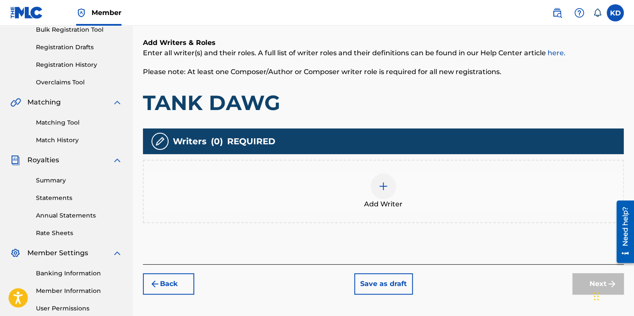
click at [382, 185] on img at bounding box center [383, 186] width 10 height 10
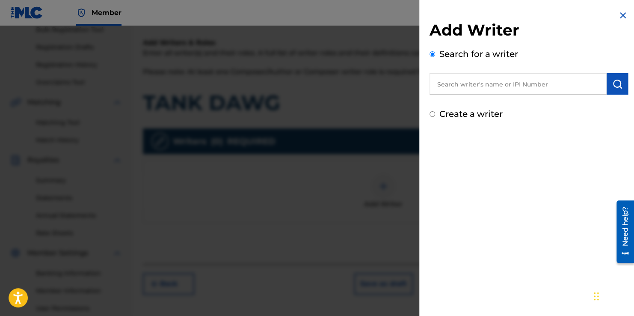
click at [504, 81] on input "text" at bounding box center [518, 83] width 177 height 21
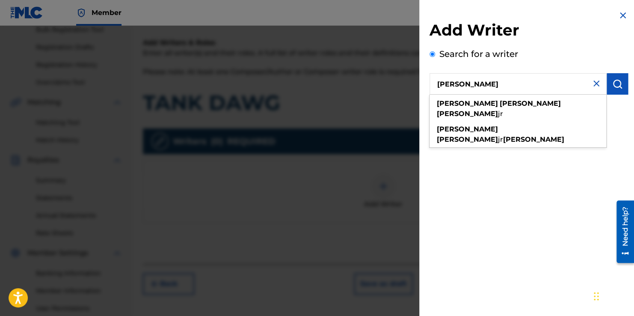
type input "[PERSON_NAME]"
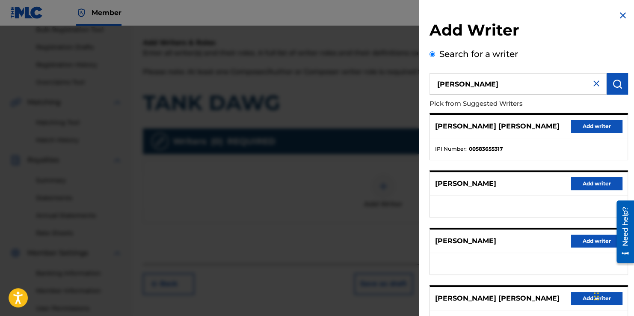
click at [584, 128] on button "Add writer" at bounding box center [596, 126] width 51 height 13
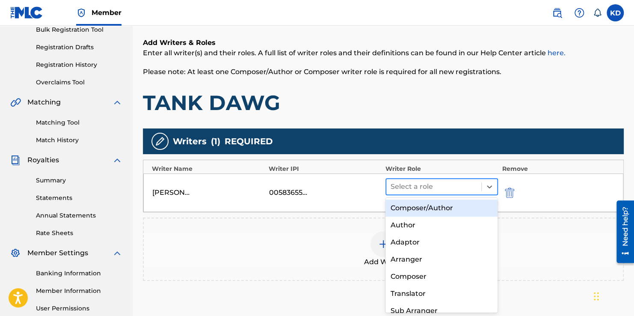
click at [480, 190] on div "Select a role" at bounding box center [433, 186] width 95 height 15
click at [439, 213] on div "Composer/Author" at bounding box center [442, 207] width 113 height 17
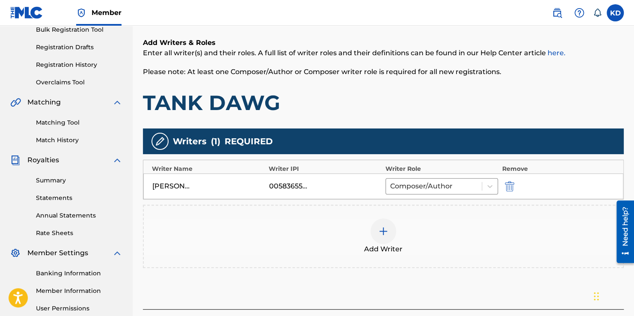
scroll to position [214, 0]
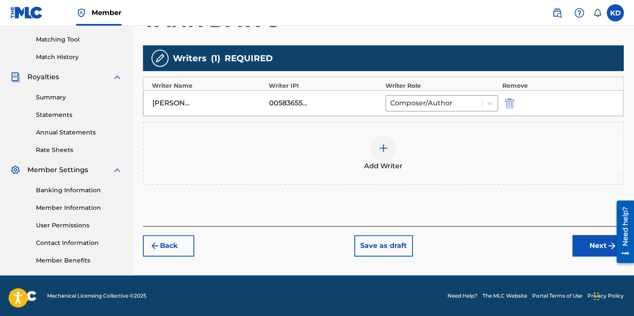
click at [584, 242] on button "Next" at bounding box center [598, 245] width 51 height 21
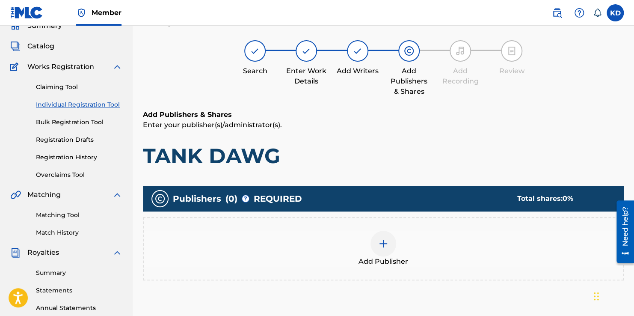
scroll to position [39, 0]
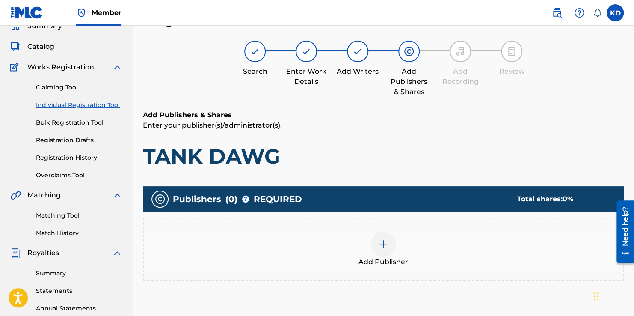
click at [383, 241] on img at bounding box center [383, 244] width 10 height 10
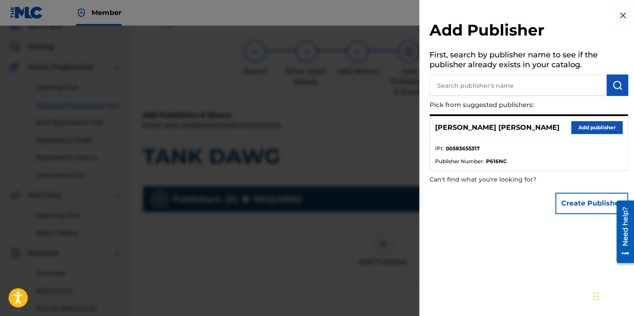
click at [600, 133] on button "Add publisher" at bounding box center [596, 127] width 51 height 13
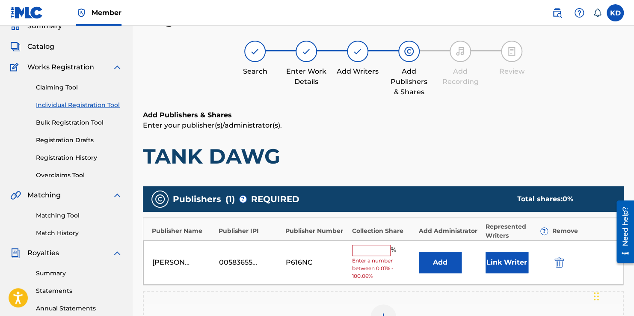
click at [388, 248] on input "text" at bounding box center [371, 250] width 39 height 11
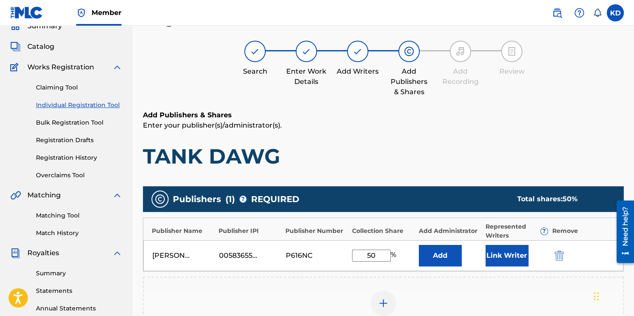
type input "50"
click at [503, 258] on button "Link Writer" at bounding box center [507, 255] width 43 height 21
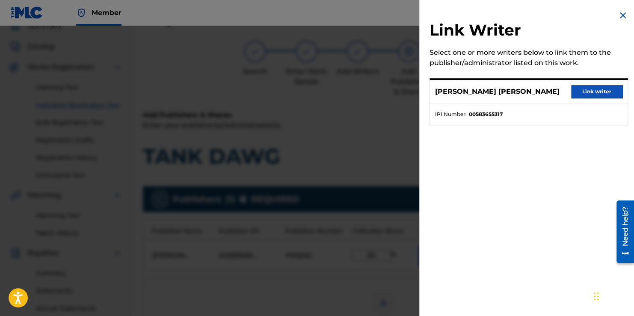
click at [593, 91] on button "Link writer" at bounding box center [596, 91] width 51 height 13
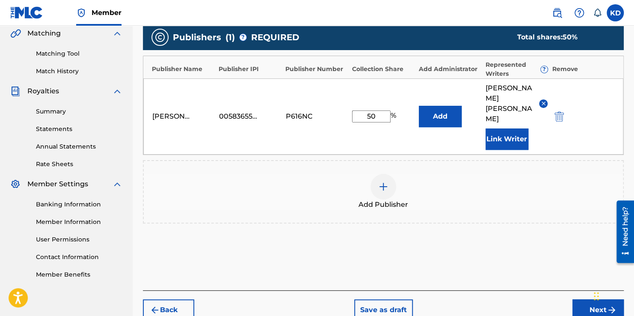
scroll to position [201, 0]
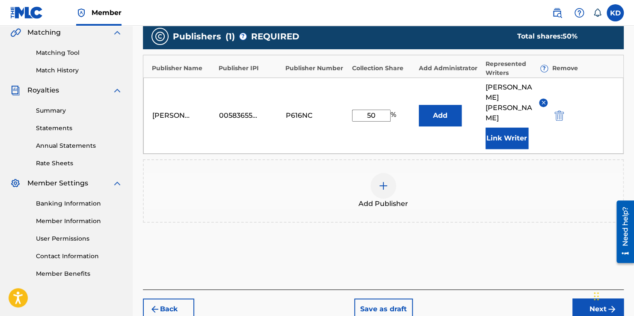
click at [580, 300] on button "Next" at bounding box center [598, 308] width 51 height 21
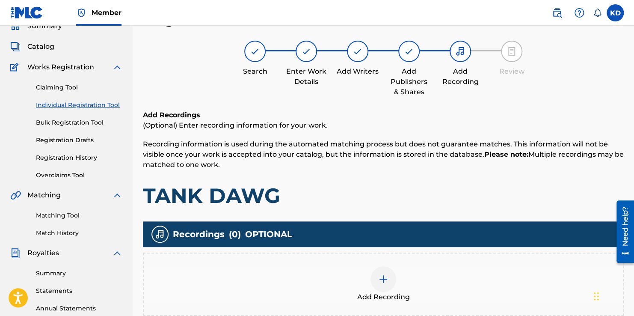
scroll to position [166, 0]
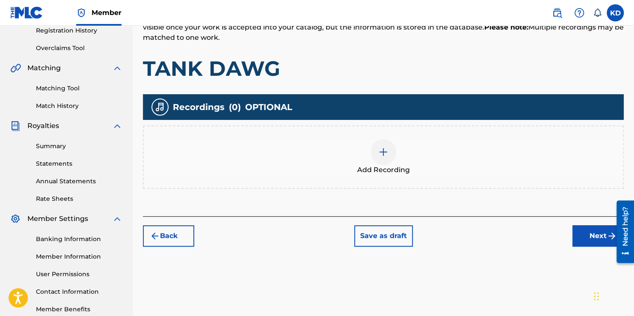
click at [378, 153] on img at bounding box center [383, 152] width 10 height 10
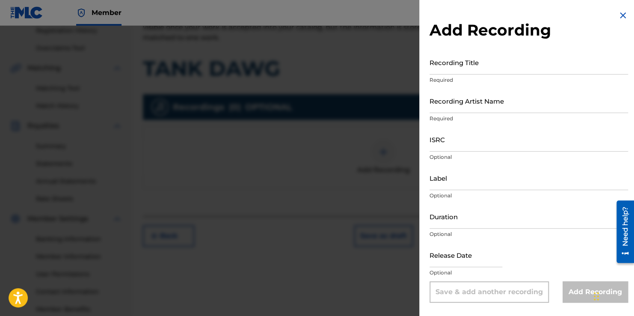
click at [466, 70] on input "Recording Title" at bounding box center [529, 62] width 199 height 24
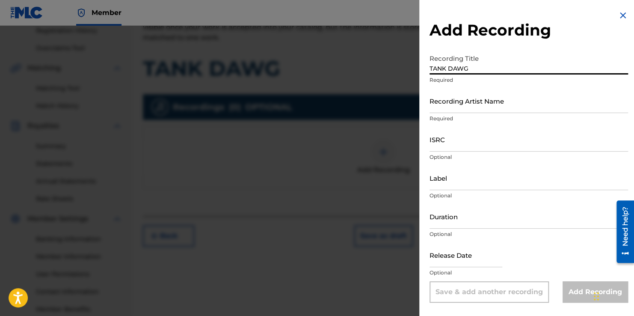
type input "TANK DAWG"
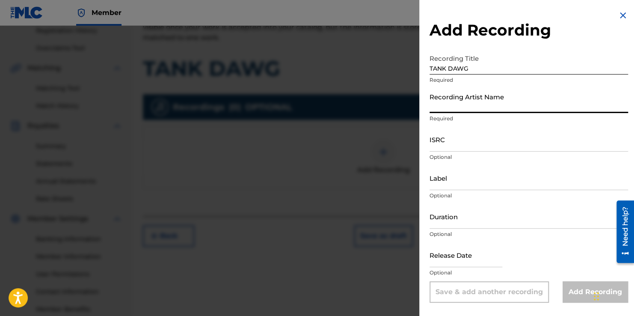
click at [481, 109] on input "Recording Artist Name" at bounding box center [529, 101] width 199 height 24
type input "STREET MONEY BOOCHIE"
type input "[DATE]"
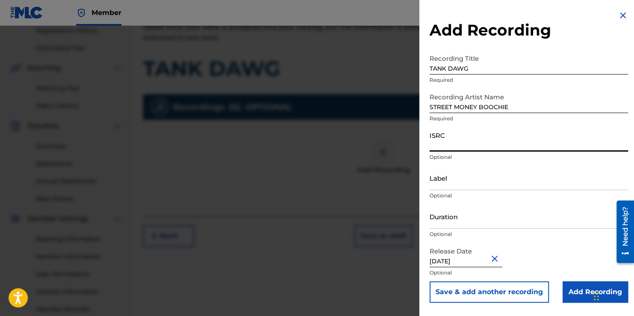
click at [459, 145] on input "ISRC" at bounding box center [529, 139] width 199 height 24
type input "QZW9L2279247"
click at [570, 291] on input "Add Recording" at bounding box center [595, 291] width 65 height 21
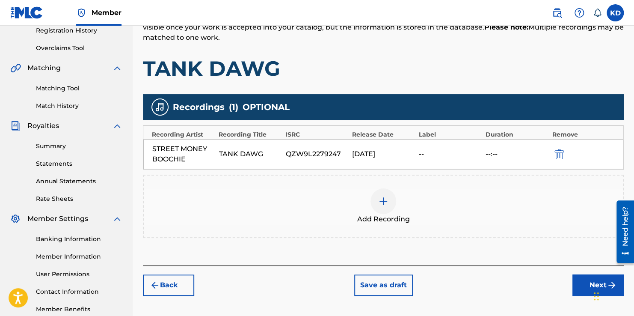
click at [575, 283] on button "Next" at bounding box center [598, 284] width 51 height 21
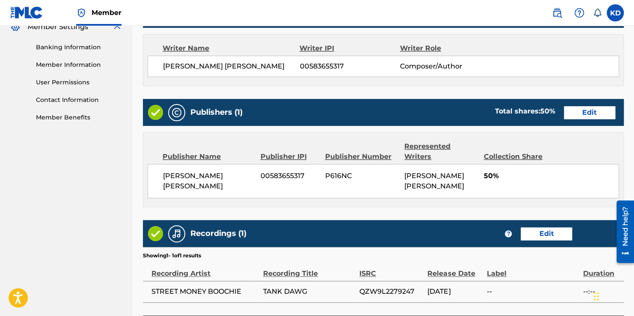
scroll to position [427, 0]
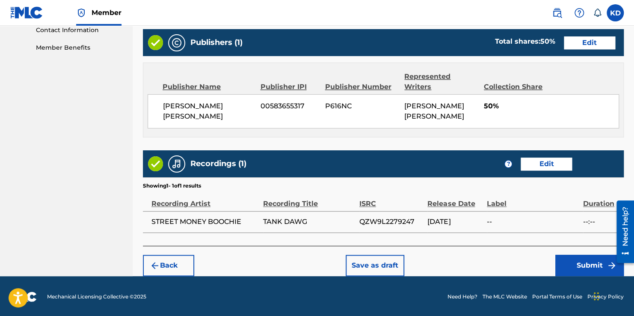
click at [564, 265] on button "Submit" at bounding box center [589, 265] width 68 height 21
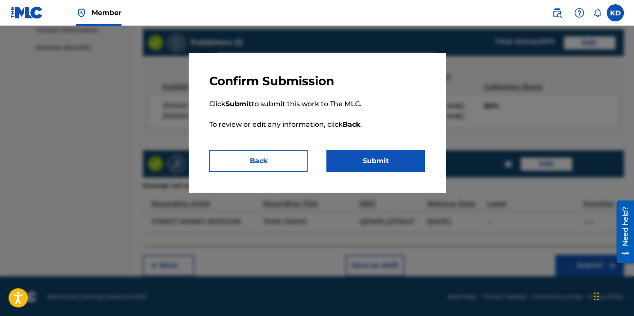
click at [390, 160] on button "Submit" at bounding box center [376, 160] width 98 height 21
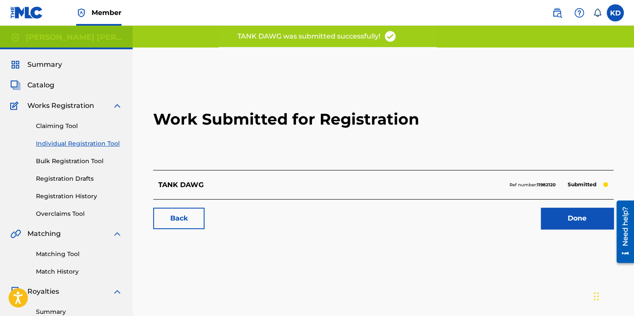
click at [550, 214] on link "Done" at bounding box center [577, 218] width 73 height 21
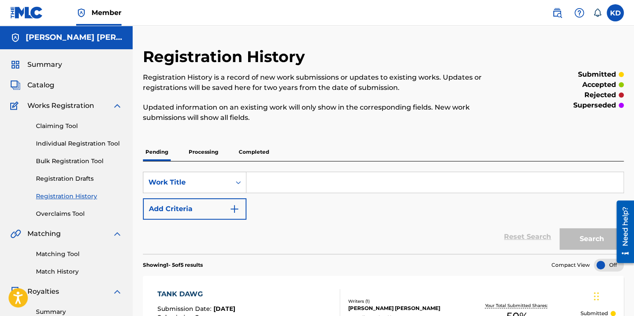
click at [272, 181] on input "Search Form" at bounding box center [435, 182] width 377 height 21
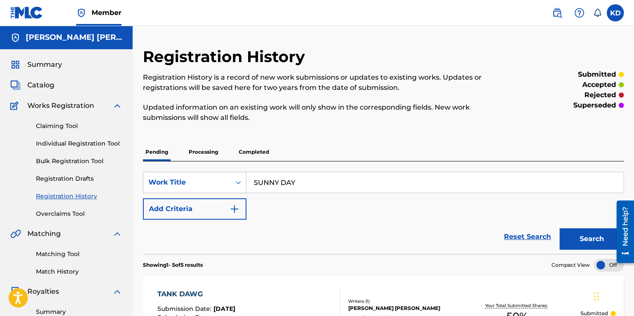
type input "SUNNY DAY"
click at [248, 215] on div "SearchWithCriteria7bceabb7-c12c-4400-931e-ff220178f1e5 Work Title SUNNY DAY Add…" at bounding box center [383, 196] width 481 height 48
click at [238, 211] on img "Search Form" at bounding box center [234, 209] width 10 height 10
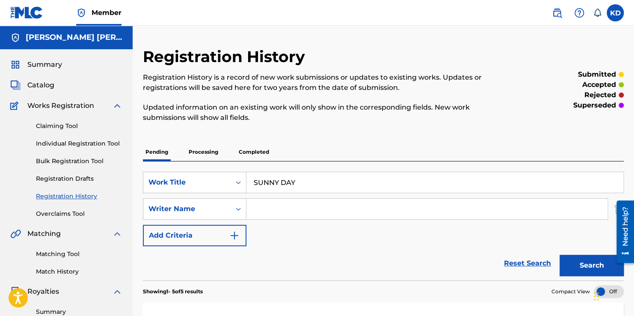
click at [304, 213] on input "Search Form" at bounding box center [427, 209] width 361 height 21
type input "[PERSON_NAME]"
click at [560, 255] on button "Search" at bounding box center [592, 265] width 64 height 21
click at [451, 211] on input "[PERSON_NAME]" at bounding box center [427, 209] width 361 height 21
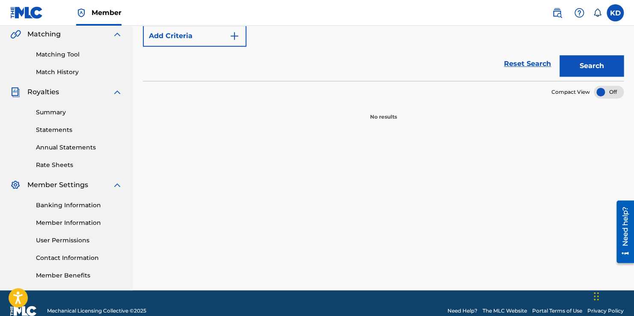
scroll to position [27, 0]
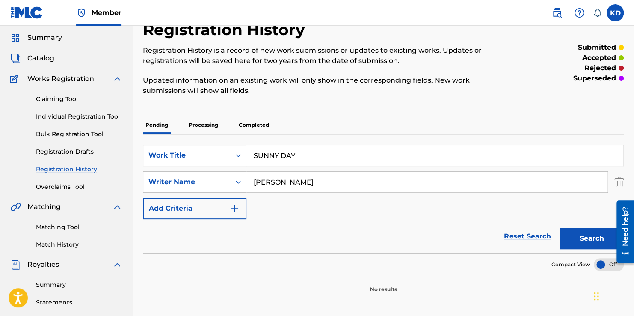
click at [99, 112] on link "Individual Registration Tool" at bounding box center [79, 116] width 86 height 9
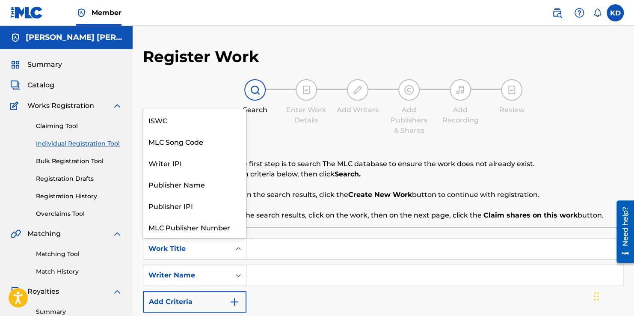
click at [240, 252] on icon "Search Form" at bounding box center [238, 248] width 9 height 9
click at [255, 252] on input "Search Form" at bounding box center [435, 248] width 377 height 21
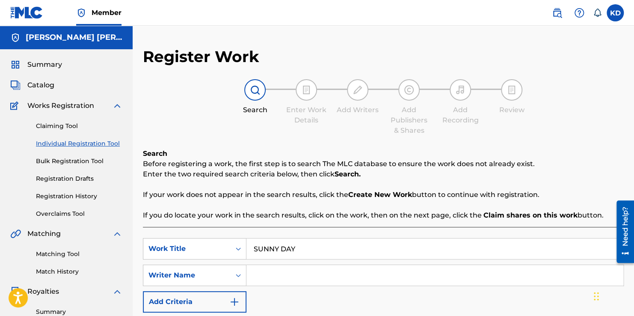
type input "SUNNY DAY"
click at [275, 280] on input "Search Form" at bounding box center [435, 275] width 377 height 21
type input "[PERSON_NAME]"
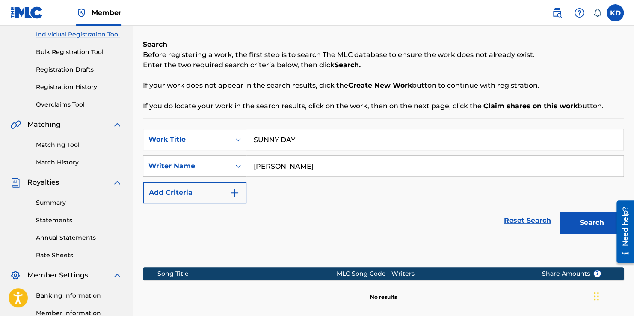
scroll to position [214, 0]
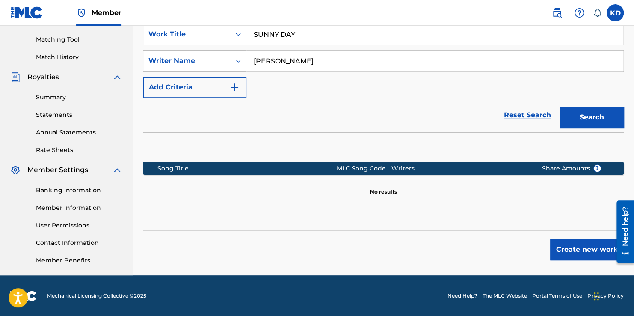
click at [578, 246] on button "Create new work" at bounding box center [587, 249] width 74 height 21
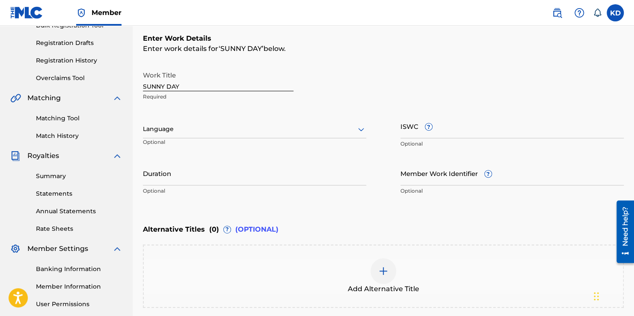
scroll to position [129, 0]
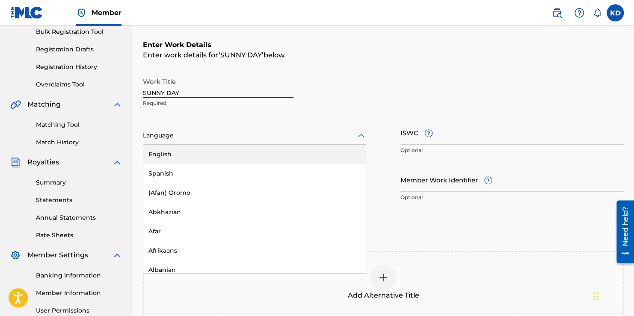
click at [334, 139] on div at bounding box center [254, 135] width 223 height 11
click at [328, 151] on div "English" at bounding box center [254, 154] width 223 height 19
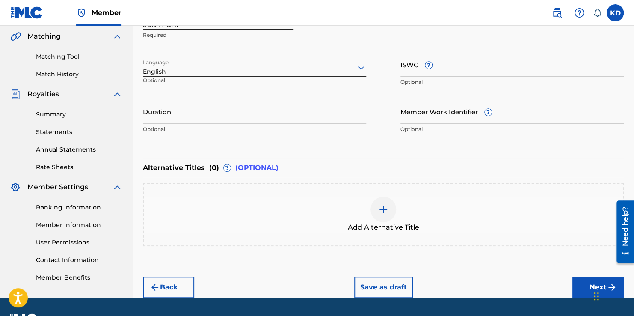
scroll to position [200, 0]
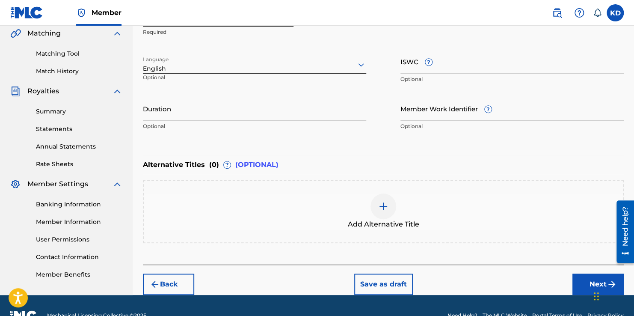
click at [584, 282] on button "Next" at bounding box center [598, 283] width 51 height 21
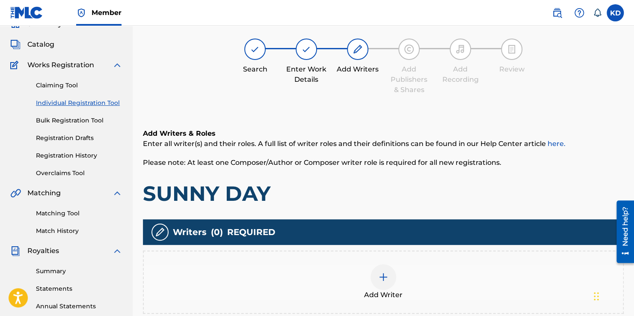
scroll to position [39, 0]
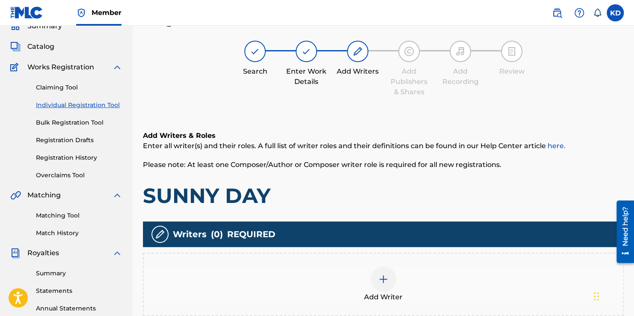
click at [386, 274] on img at bounding box center [383, 279] width 10 height 10
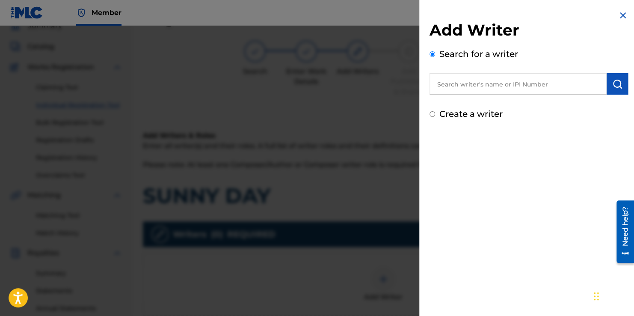
click at [495, 82] on input "text" at bounding box center [518, 83] width 177 height 21
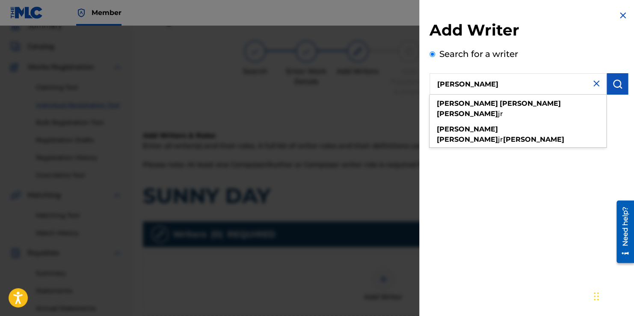
type input "[PERSON_NAME]"
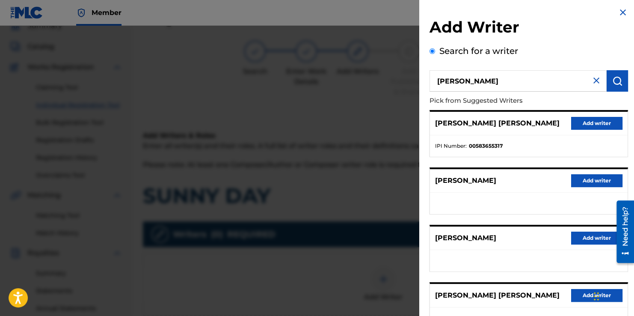
scroll to position [0, 0]
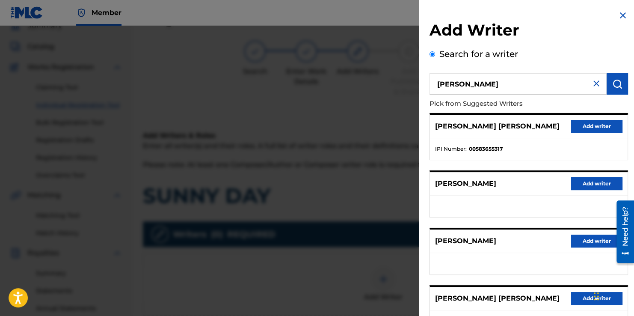
click at [582, 125] on button "Add writer" at bounding box center [596, 126] width 51 height 13
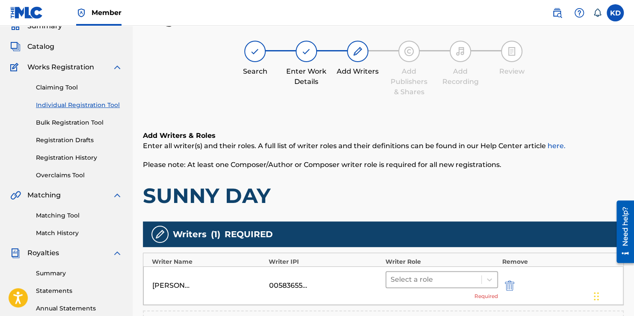
click at [464, 282] on div at bounding box center [434, 279] width 86 height 12
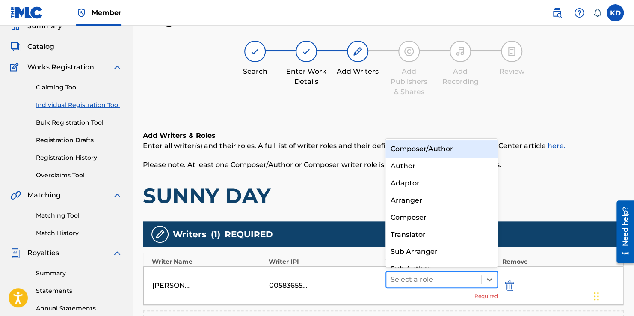
click at [464, 282] on div at bounding box center [434, 279] width 86 height 12
click at [475, 279] on div at bounding box center [434, 279] width 86 height 12
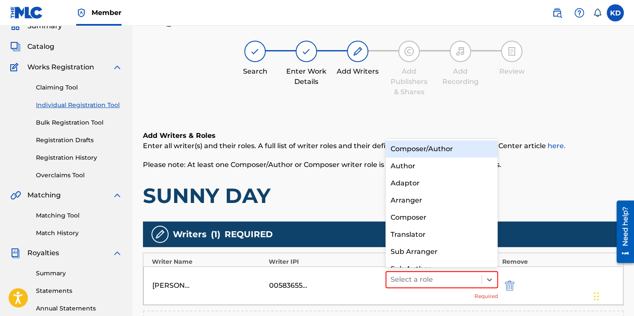
click at [425, 151] on div "Composer/Author" at bounding box center [442, 148] width 113 height 17
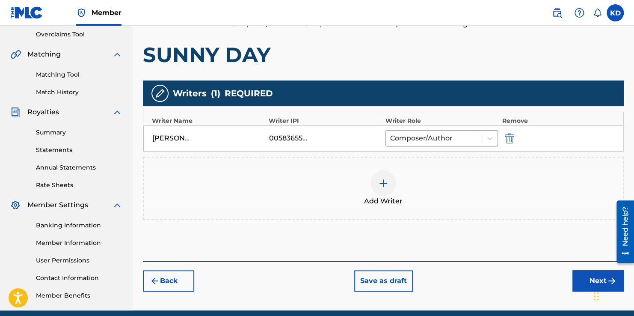
scroll to position [181, 0]
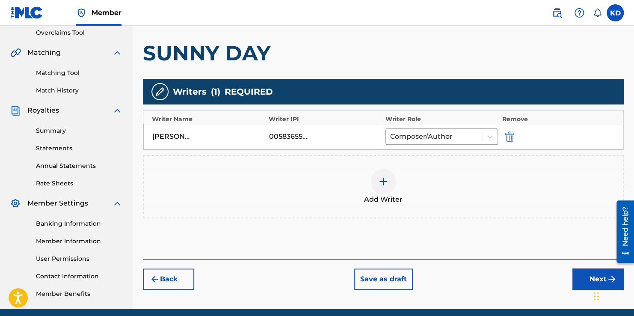
click at [584, 278] on button "Next" at bounding box center [598, 278] width 51 height 21
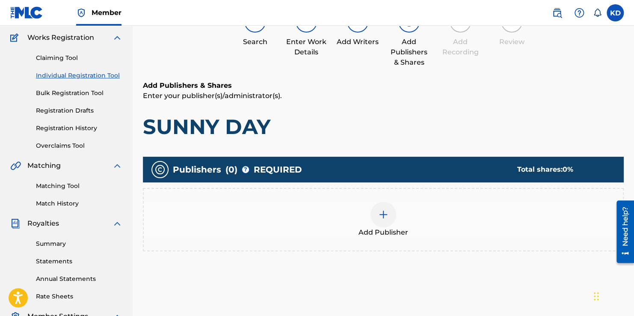
scroll to position [39, 0]
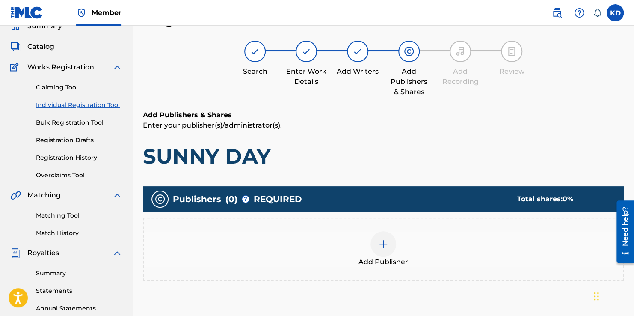
click at [378, 248] on img at bounding box center [383, 244] width 10 height 10
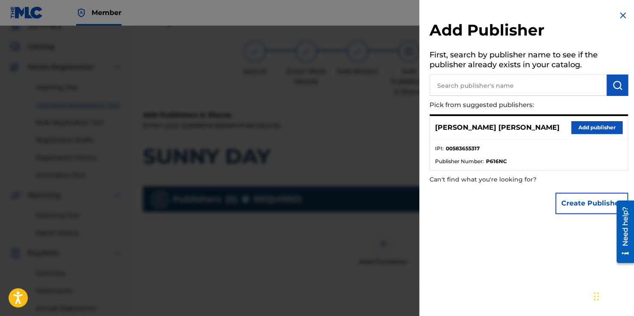
click at [572, 127] on button "Add publisher" at bounding box center [596, 127] width 51 height 13
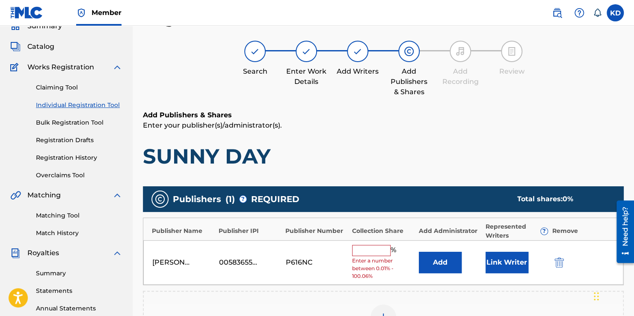
click at [378, 252] on input "text" at bounding box center [371, 250] width 39 height 11
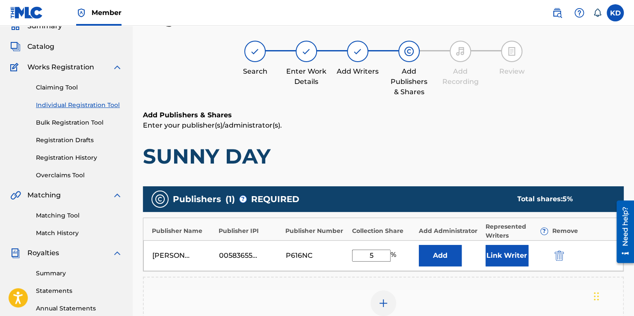
type input "5"
click at [500, 251] on button "Link Writer" at bounding box center [507, 255] width 43 height 21
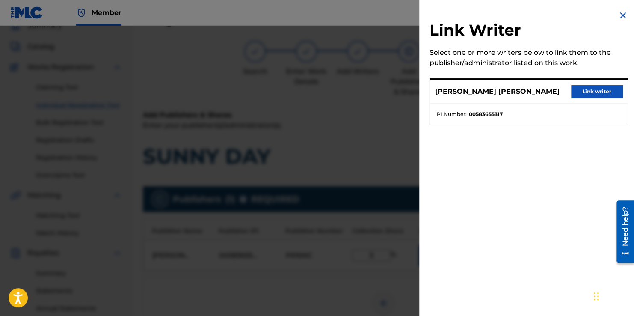
click at [571, 93] on button "Link writer" at bounding box center [596, 91] width 51 height 13
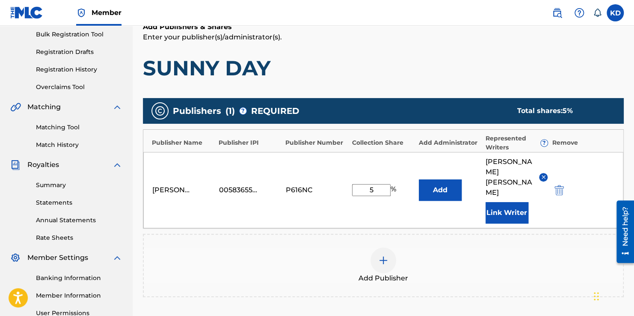
scroll to position [185, 0]
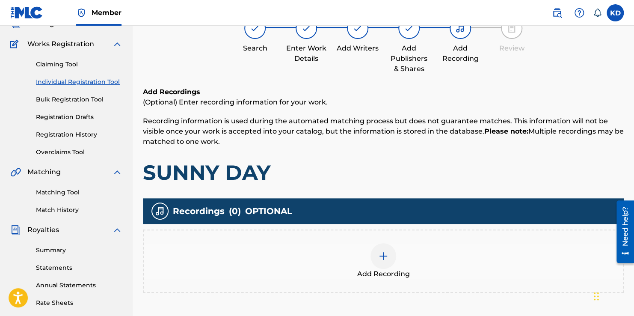
scroll to position [39, 0]
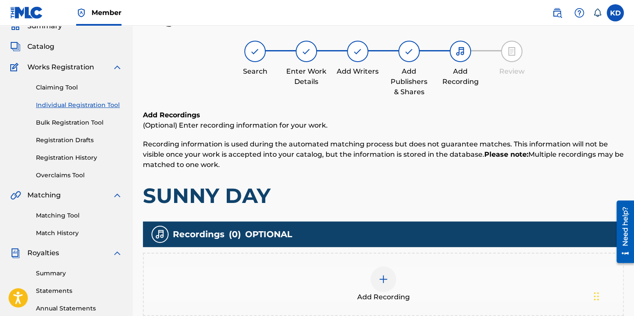
click at [387, 279] on img at bounding box center [383, 279] width 10 height 10
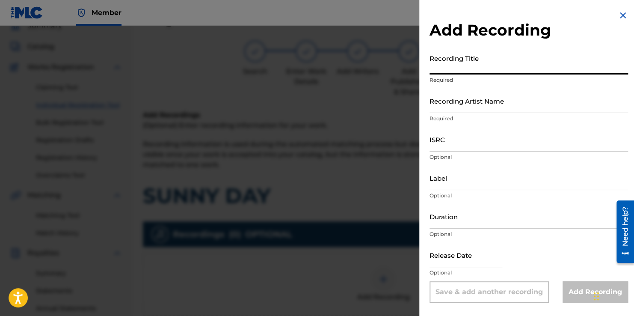
click at [501, 70] on input "Recording Title" at bounding box center [529, 62] width 199 height 24
type input "SUNNY DAY"
click at [489, 115] on p "Required" at bounding box center [529, 119] width 199 height 8
click at [483, 98] on input "Recording Artist Name" at bounding box center [529, 101] width 199 height 24
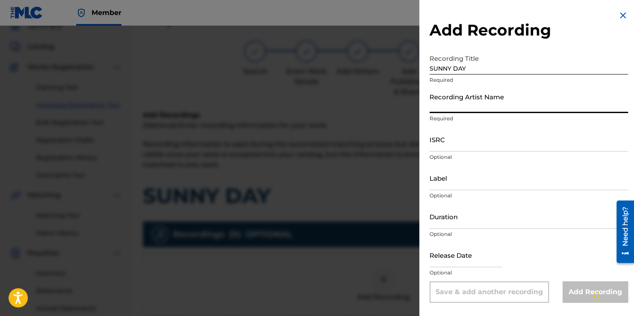
type input "STREET MONEY BOOCHIE"
type input "[DATE]"
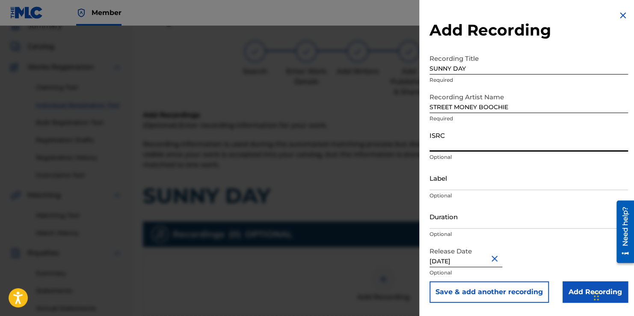
click at [470, 147] on input "ISRC" at bounding box center [529, 139] width 199 height 24
type input "QZW9L2279248"
click at [569, 287] on input "Add Recording" at bounding box center [595, 291] width 65 height 21
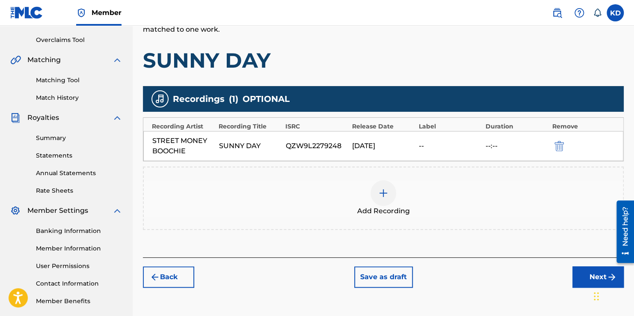
scroll to position [174, 0]
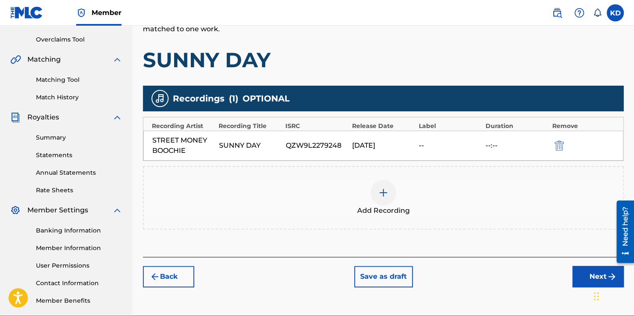
click at [576, 274] on button "Next" at bounding box center [598, 276] width 51 height 21
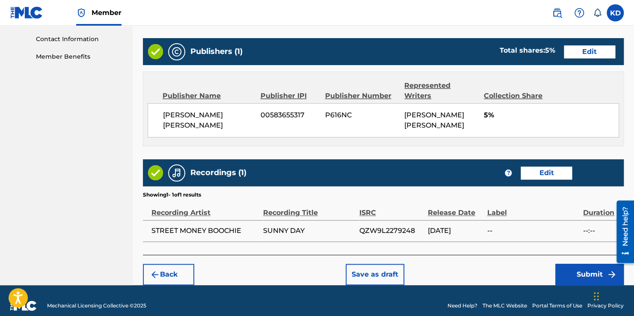
scroll to position [427, 0]
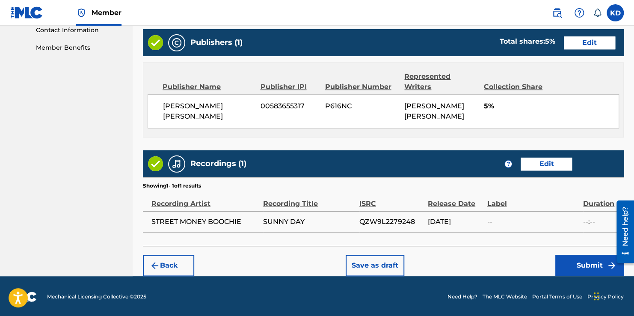
click at [567, 266] on button "Submit" at bounding box center [589, 265] width 68 height 21
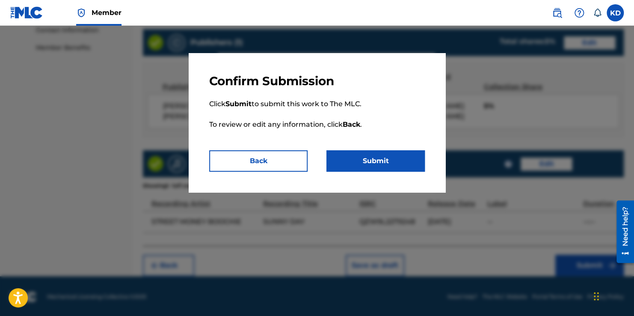
click at [409, 160] on button "Submit" at bounding box center [376, 160] width 98 height 21
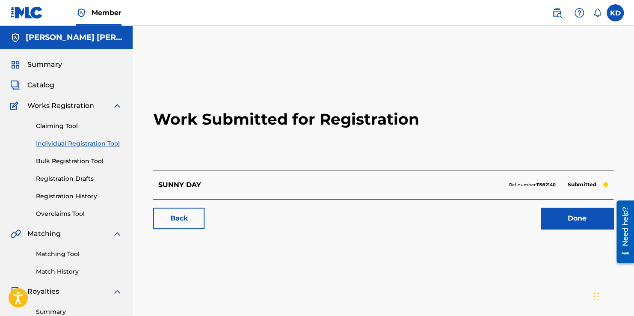
click at [558, 217] on link "Done" at bounding box center [577, 218] width 73 height 21
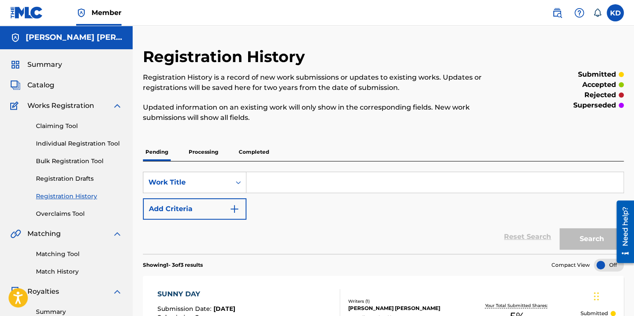
click at [94, 147] on link "Individual Registration Tool" at bounding box center [79, 143] width 86 height 9
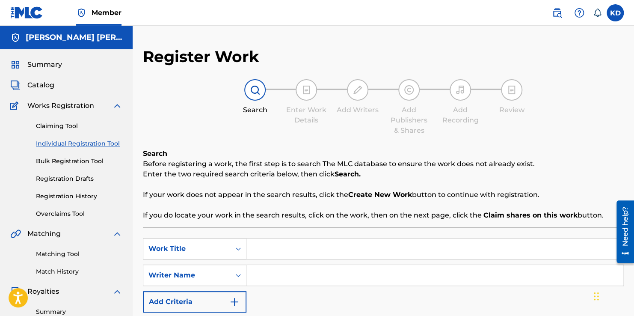
click at [336, 245] on input "Search Form" at bounding box center [435, 248] width 377 height 21
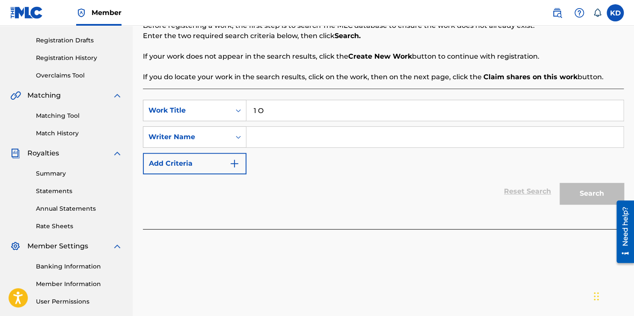
scroll to position [139, 0]
type input "1 OF 1"
click at [437, 140] on input "Search Form" at bounding box center [435, 136] width 377 height 21
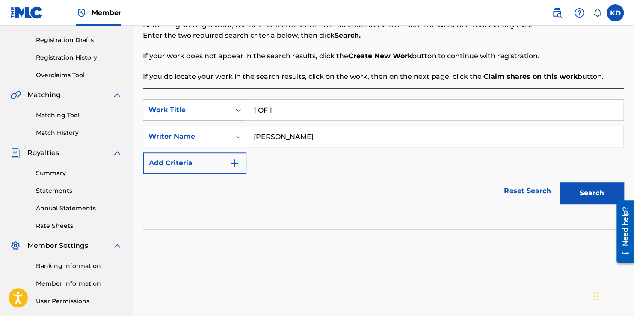
type input "[PERSON_NAME]"
click at [576, 194] on button "Search" at bounding box center [592, 192] width 64 height 21
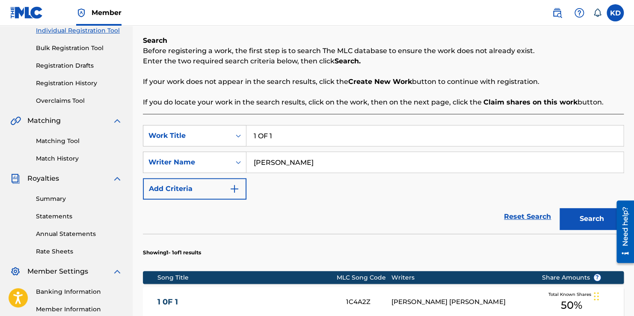
scroll to position [105, 0]
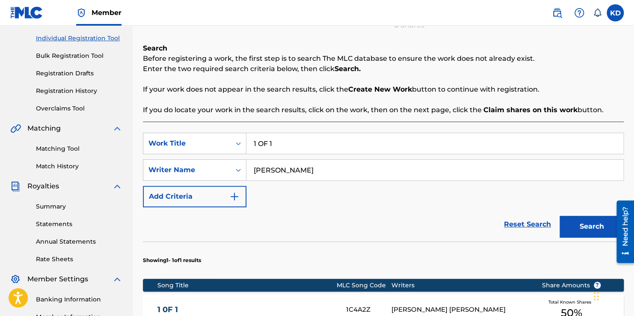
click at [314, 149] on input "1 OF 1" at bounding box center [435, 143] width 377 height 21
type input "1"
click at [309, 164] on div "plain [PERSON_NAME]" at bounding box center [371, 162] width 248 height 15
click at [597, 227] on button "Search" at bounding box center [592, 226] width 64 height 21
click at [335, 143] on input "plain [PERSON_NAME]" at bounding box center [435, 143] width 377 height 21
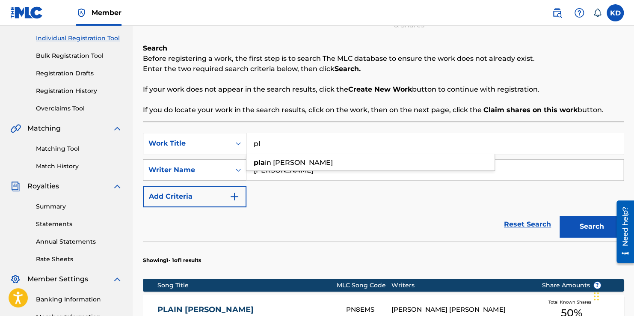
type input "p"
click at [560, 216] on button "Search" at bounding box center [592, 226] width 64 height 21
type input "V"
click at [560, 216] on button "Search" at bounding box center [592, 226] width 64 height 21
type input "U"
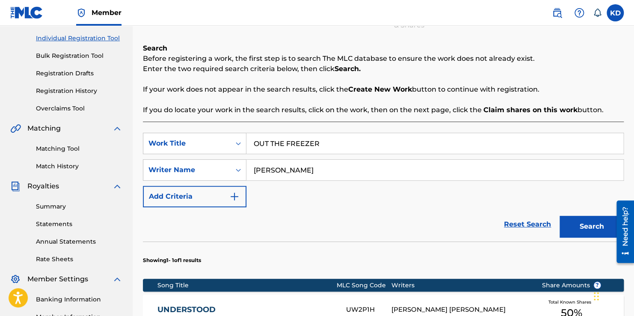
type input "OUT THE FREEZER"
click at [560, 216] on button "Search" at bounding box center [592, 226] width 64 height 21
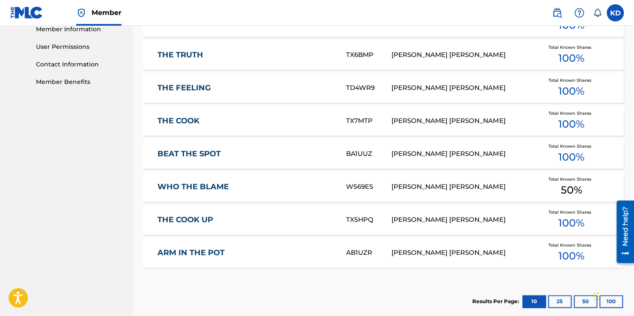
scroll to position [490, 0]
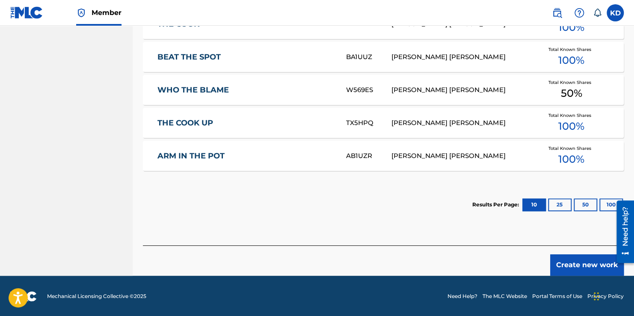
click at [556, 205] on button "25" at bounding box center [560, 204] width 24 height 13
click at [588, 207] on button "50" at bounding box center [586, 204] width 24 height 13
click at [585, 262] on button "Create new work" at bounding box center [587, 264] width 74 height 21
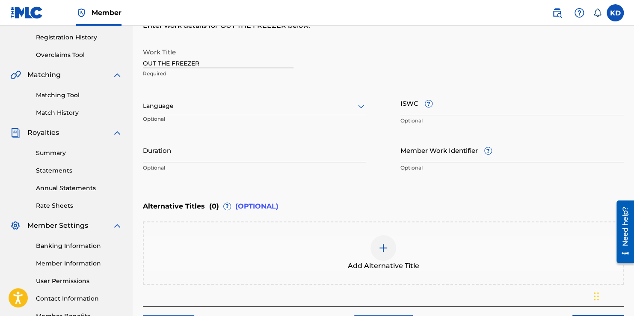
scroll to position [139, 0]
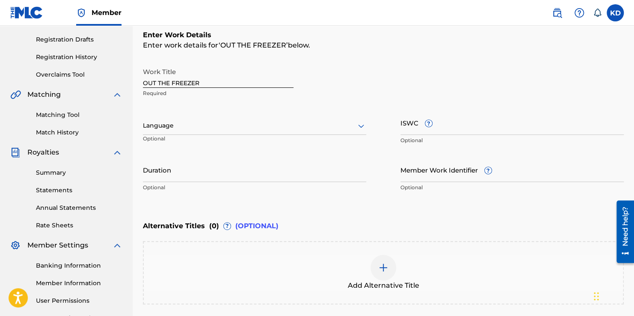
click at [306, 131] on div at bounding box center [254, 125] width 223 height 11
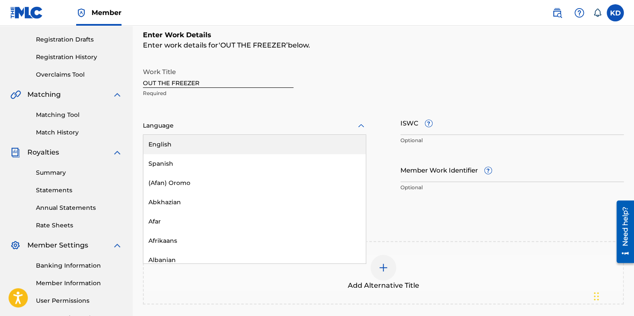
click at [306, 144] on div "English" at bounding box center [254, 144] width 223 height 19
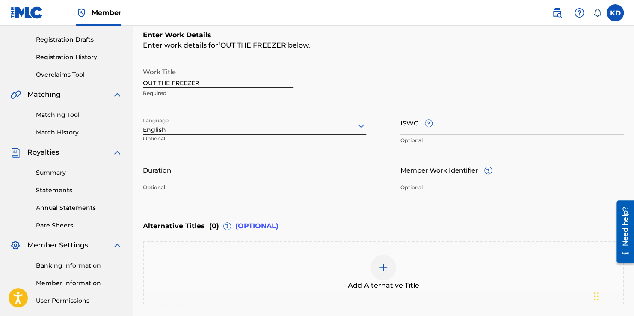
click at [386, 266] on img at bounding box center [383, 267] width 10 height 10
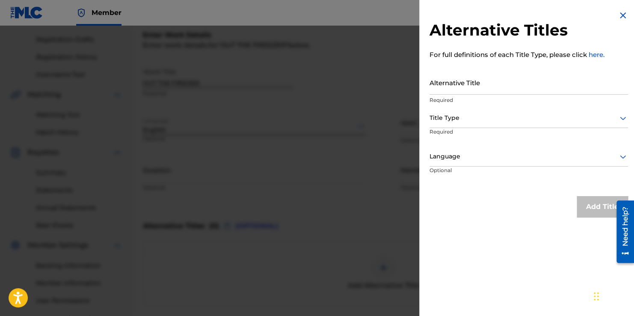
click at [472, 90] on input "Alternative Title" at bounding box center [529, 82] width 199 height 24
click at [619, 17] on img at bounding box center [623, 15] width 10 height 10
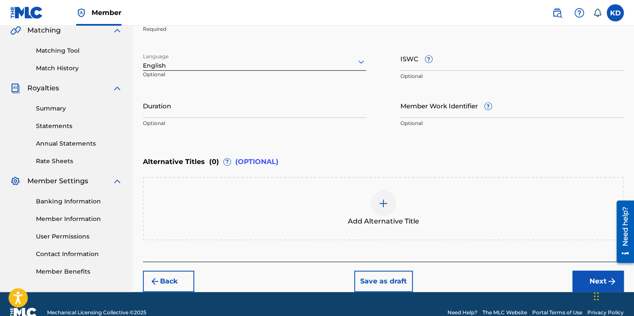
scroll to position [219, 0]
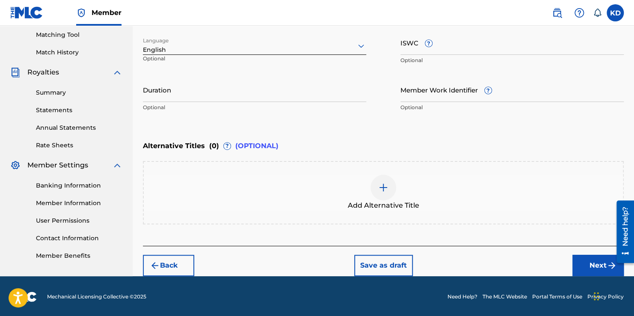
click at [579, 264] on button "Next" at bounding box center [598, 265] width 51 height 21
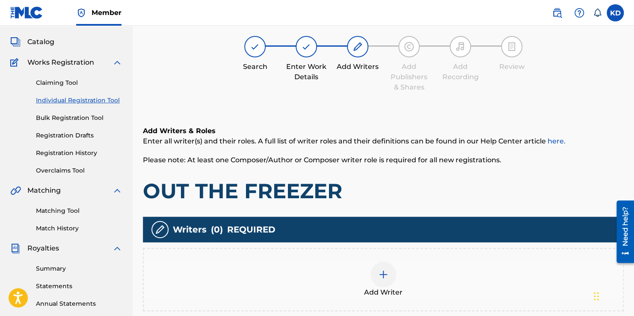
scroll to position [39, 0]
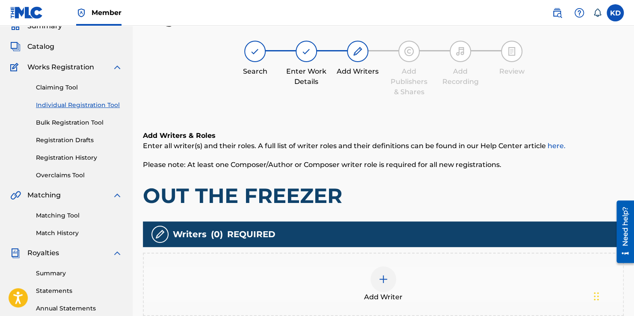
click at [380, 282] on img at bounding box center [383, 279] width 10 height 10
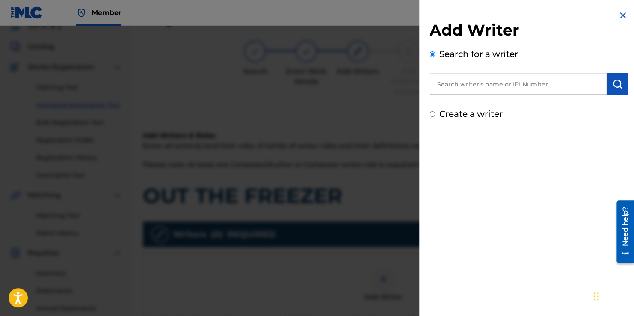
click at [520, 83] on input "text" at bounding box center [518, 83] width 177 height 21
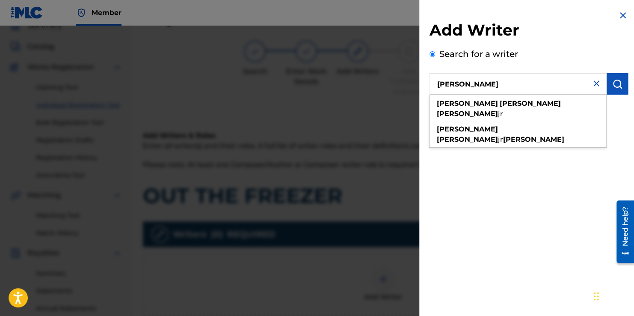
type input "[PERSON_NAME]"
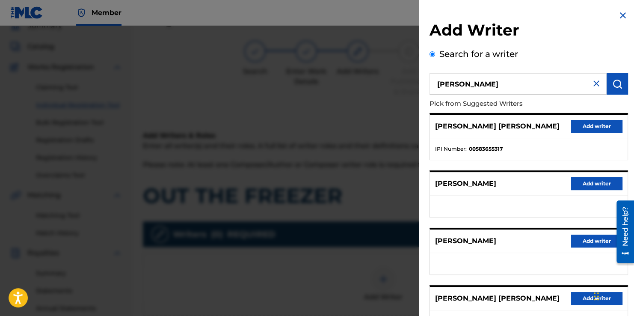
click at [582, 128] on button "Add writer" at bounding box center [596, 126] width 51 height 13
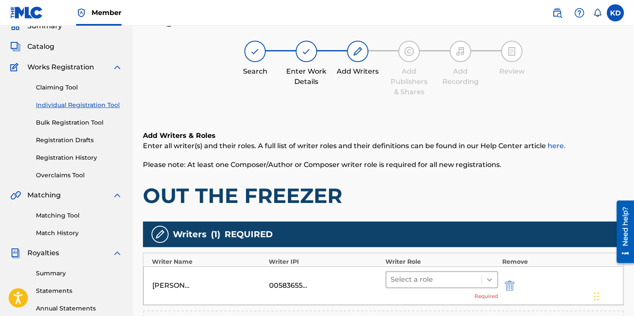
click at [491, 276] on icon at bounding box center [489, 279] width 9 height 9
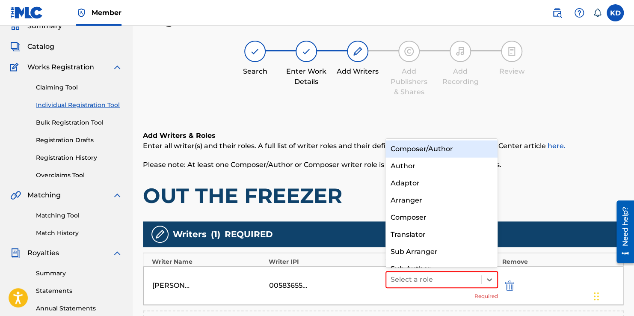
click at [423, 153] on div "Composer/Author" at bounding box center [442, 148] width 113 height 17
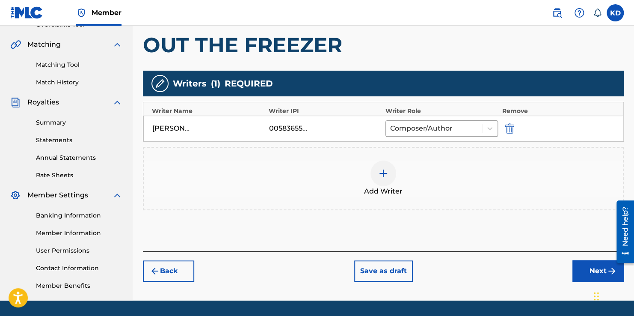
scroll to position [191, 0]
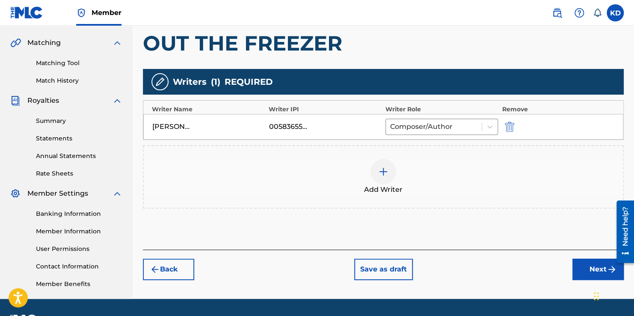
click at [576, 271] on button "Next" at bounding box center [598, 268] width 51 height 21
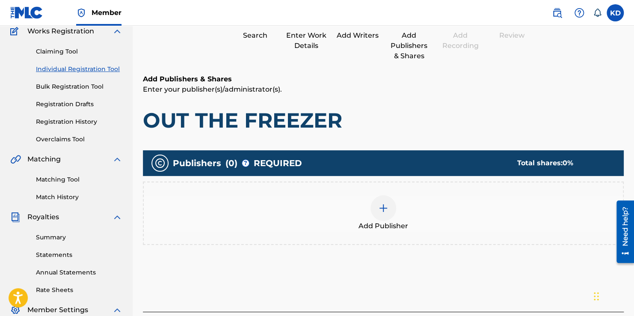
scroll to position [39, 0]
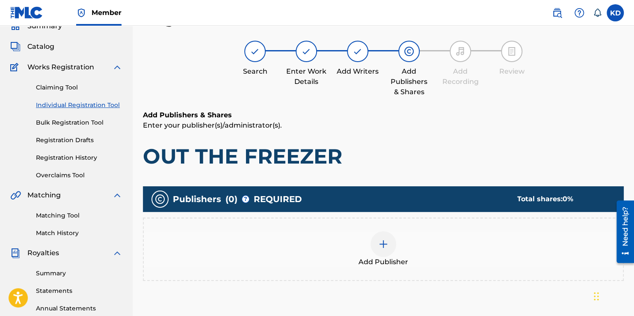
click at [385, 245] on img at bounding box center [383, 244] width 10 height 10
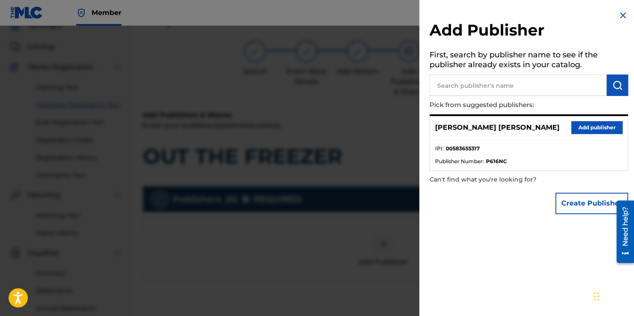
click at [587, 129] on button "Add publisher" at bounding box center [596, 127] width 51 height 13
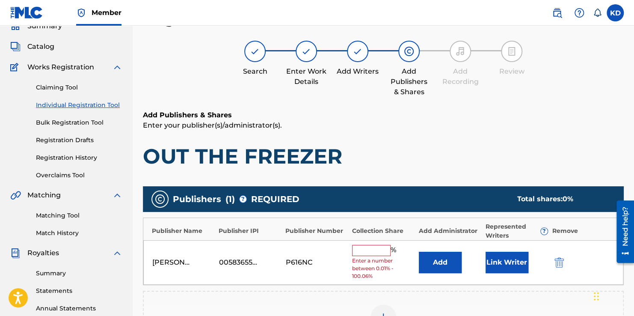
click at [371, 255] on div "% Enter a number between 0.01% - 100.06%" at bounding box center [383, 263] width 62 height 36
click at [375, 251] on input "text" at bounding box center [371, 250] width 39 height 11
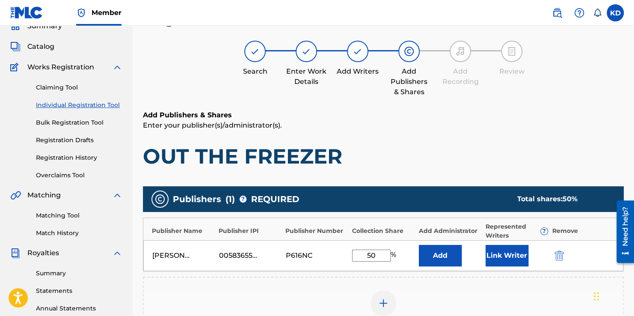
type input "50"
click at [508, 262] on button "Link Writer" at bounding box center [507, 255] width 43 height 21
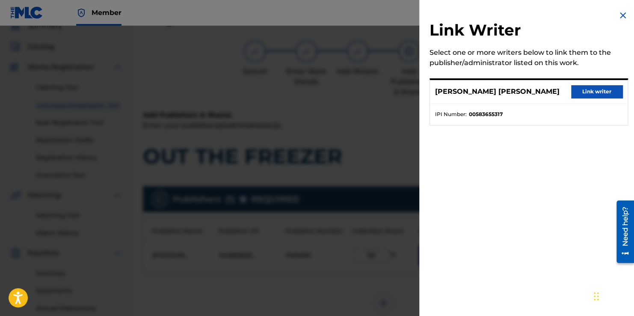
click at [579, 93] on button "Link writer" at bounding box center [596, 91] width 51 height 13
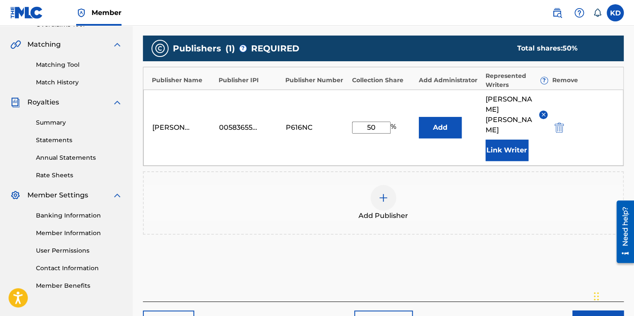
scroll to position [191, 0]
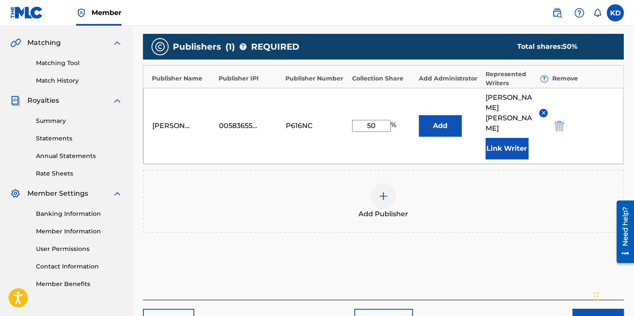
click at [580, 309] on button "Next" at bounding box center [598, 319] width 51 height 21
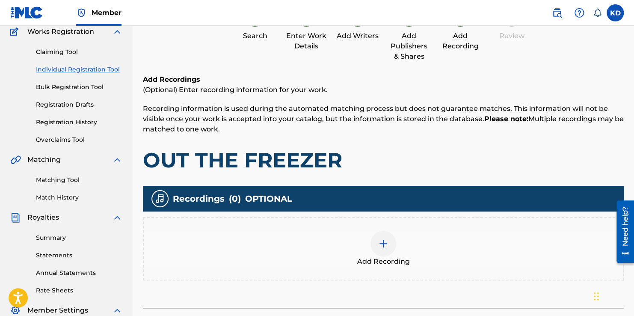
scroll to position [39, 0]
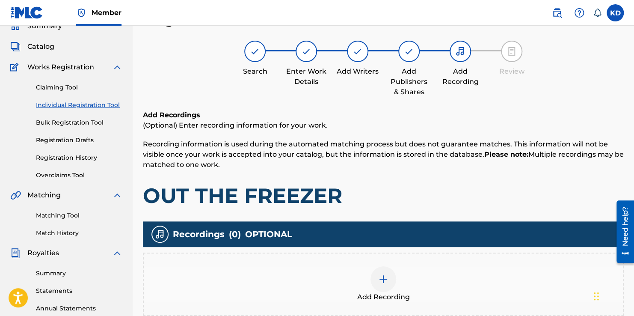
click at [380, 279] on img at bounding box center [383, 279] width 10 height 10
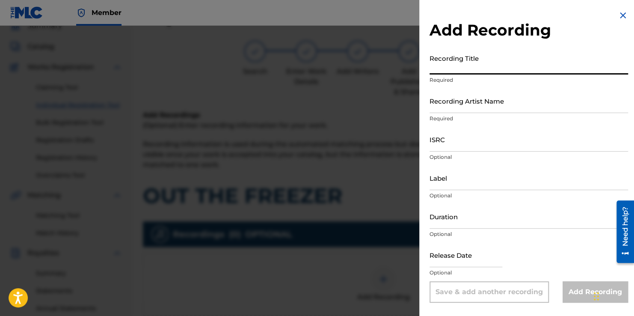
click at [501, 74] on input "Recording Title" at bounding box center [529, 62] width 199 height 24
type input "OUT THE FREEZER"
click at [490, 107] on input "Recording Artist Name" at bounding box center [529, 101] width 199 height 24
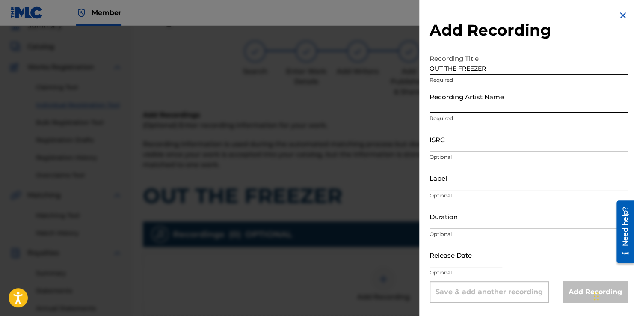
type input "STREET MONEY BOOCHIE"
type input "[DATE]"
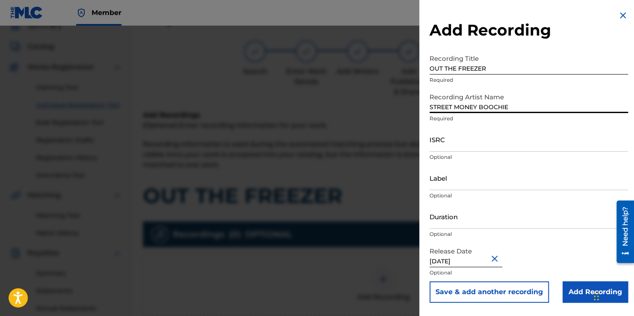
click at [484, 145] on input "ISRC" at bounding box center [529, 139] width 199 height 24
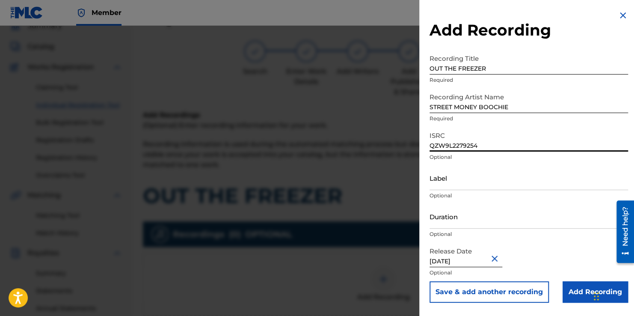
type input "QZW9L2279254"
click at [571, 294] on input "Add Recording" at bounding box center [595, 291] width 65 height 21
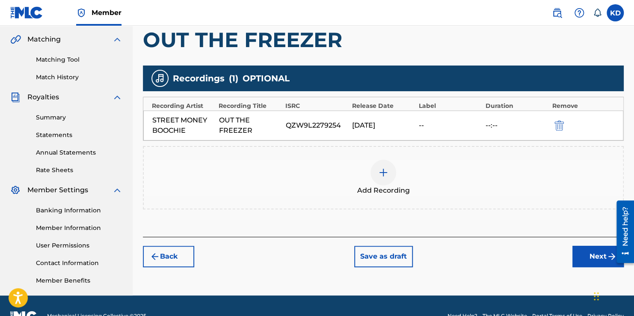
scroll to position [214, 0]
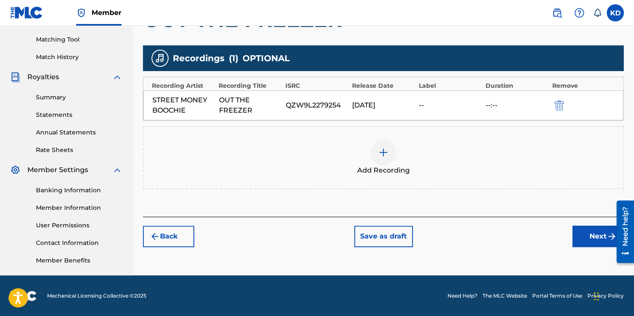
click at [580, 237] on button "Next" at bounding box center [598, 236] width 51 height 21
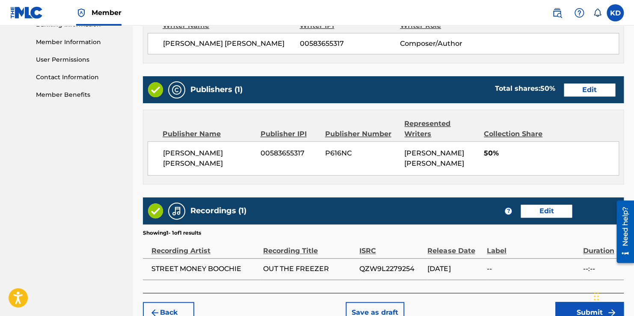
scroll to position [427, 0]
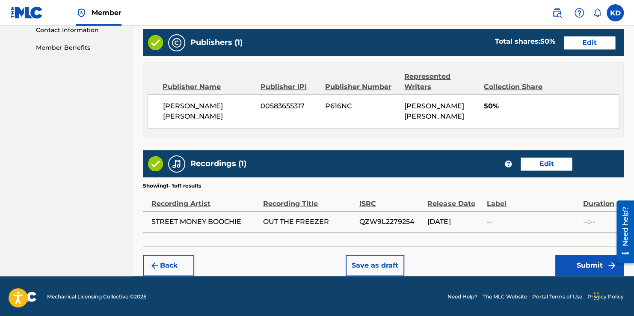
click at [573, 264] on button "Submit" at bounding box center [589, 265] width 68 height 21
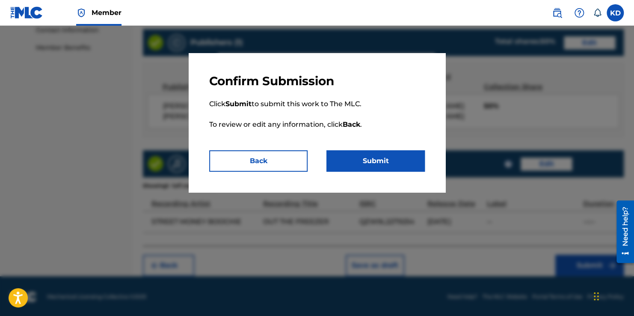
click at [398, 162] on button "Submit" at bounding box center [376, 160] width 98 height 21
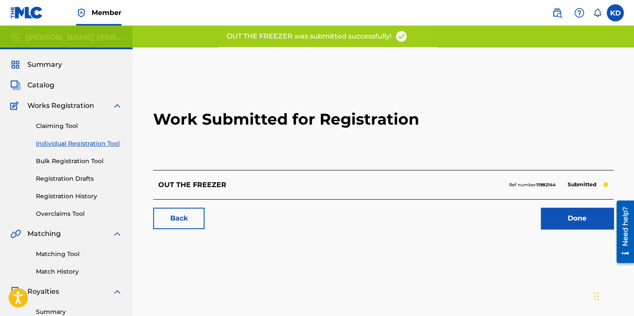
click at [548, 216] on link "Done" at bounding box center [577, 218] width 73 height 21
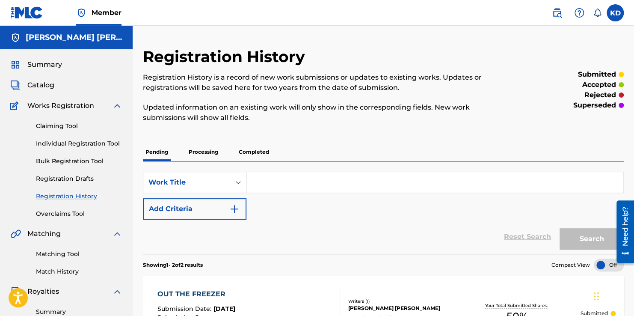
click at [84, 142] on link "Individual Registration Tool" at bounding box center [79, 143] width 86 height 9
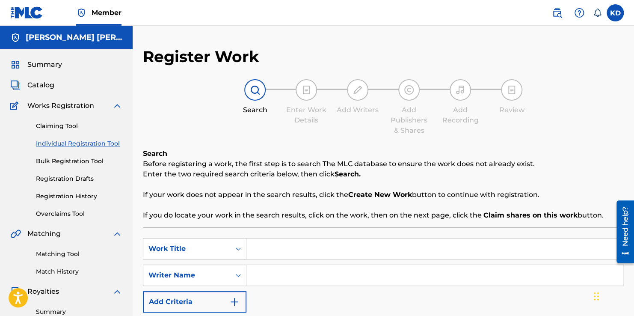
click at [290, 241] on input "Search Form" at bounding box center [435, 248] width 377 height 21
click at [296, 269] on span "y mummy" at bounding box center [285, 268] width 36 height 8
type input "baby mummy"
drag, startPoint x: 296, startPoint y: 269, endPoint x: 267, endPoint y: 278, distance: 30.2
click at [267, 278] on input "Search Form" at bounding box center [435, 275] width 377 height 21
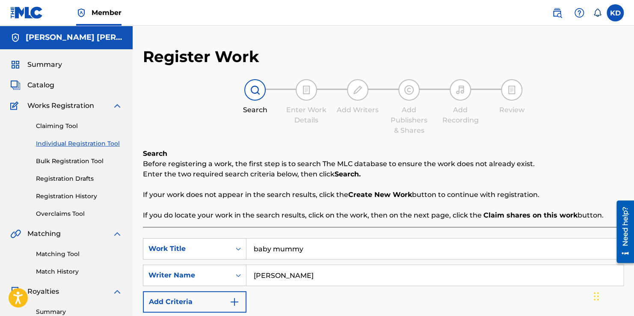
type input "[PERSON_NAME]"
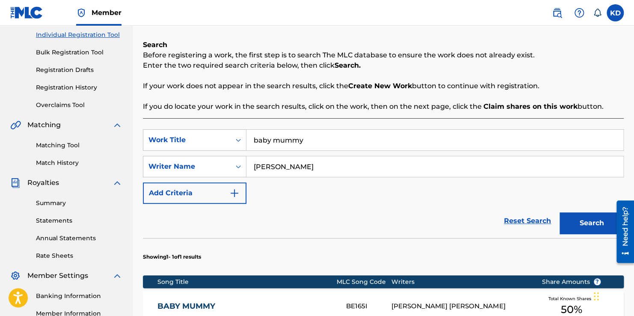
scroll to position [109, 0]
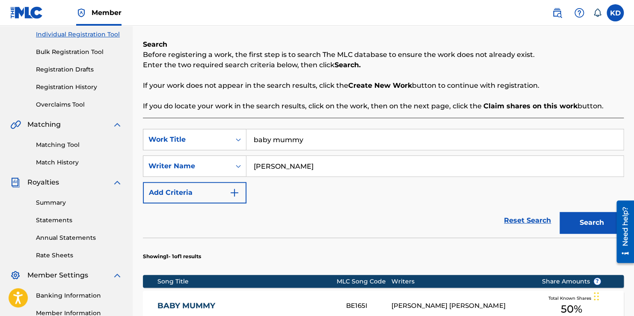
click at [362, 137] on input "baby mummy" at bounding box center [435, 139] width 377 height 21
type input "b"
click at [367, 160] on div "trap ways" at bounding box center [371, 158] width 248 height 15
click at [587, 215] on button "Search" at bounding box center [592, 222] width 64 height 21
click at [327, 138] on input "trap ways" at bounding box center [435, 139] width 377 height 21
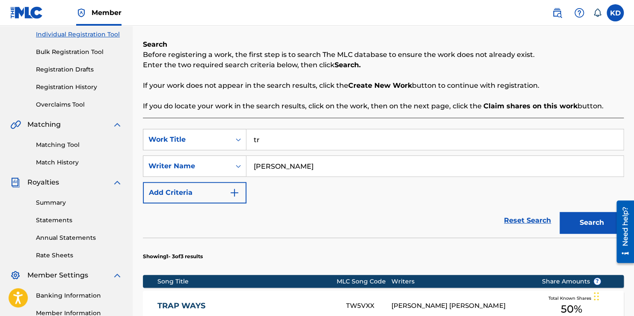
type input "t"
click at [560, 212] on button "Search" at bounding box center [592, 222] width 64 height 21
type input "P"
type input "TALKING TO MY SCALE"
click at [560, 212] on button "Search" at bounding box center [592, 222] width 64 height 21
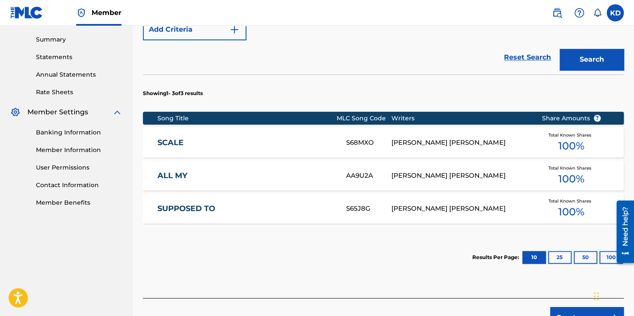
scroll to position [325, 0]
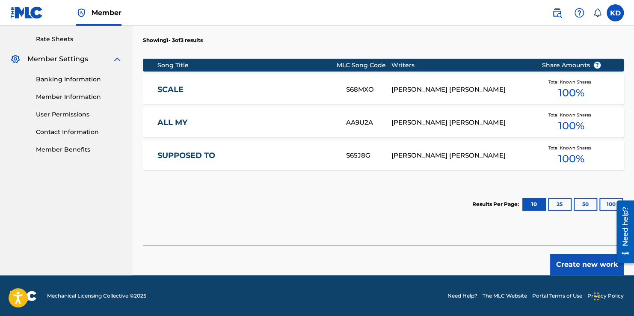
click at [552, 259] on button "Create new work" at bounding box center [587, 264] width 74 height 21
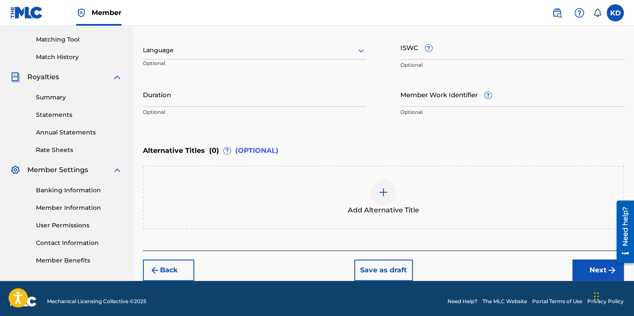
scroll to position [211, 0]
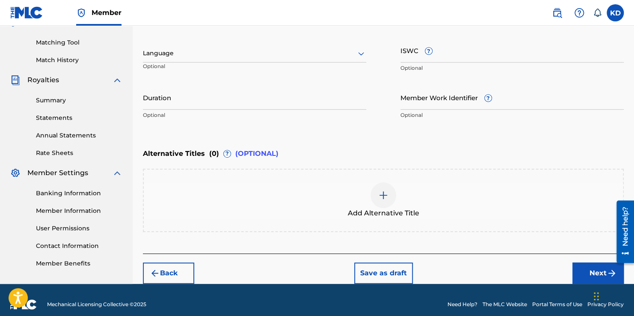
click at [330, 57] on div at bounding box center [254, 53] width 223 height 11
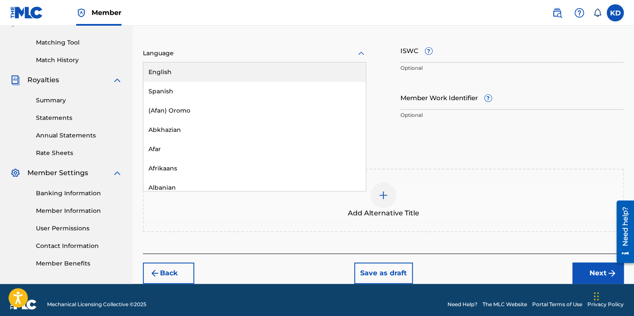
click at [315, 65] on div "English" at bounding box center [254, 71] width 223 height 19
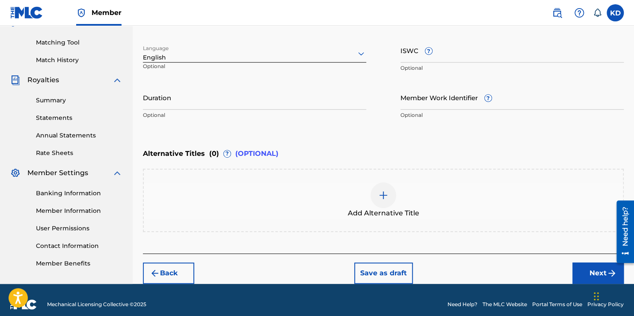
click at [589, 271] on button "Next" at bounding box center [598, 272] width 51 height 21
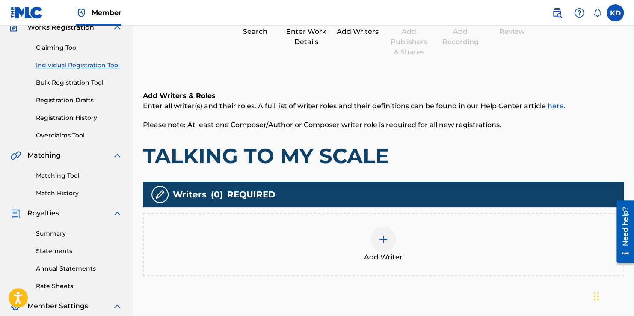
scroll to position [39, 0]
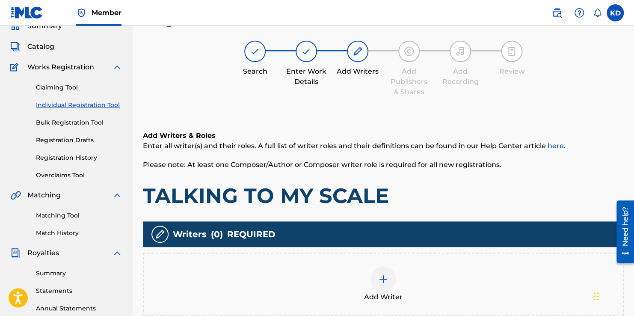
click at [366, 139] on h6 "Add Writers & Roles" at bounding box center [383, 136] width 481 height 10
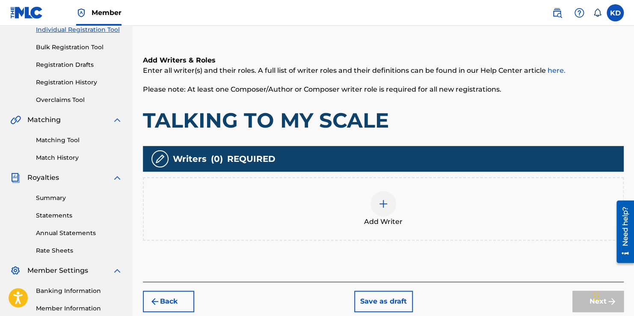
click at [390, 197] on div at bounding box center [384, 204] width 26 height 26
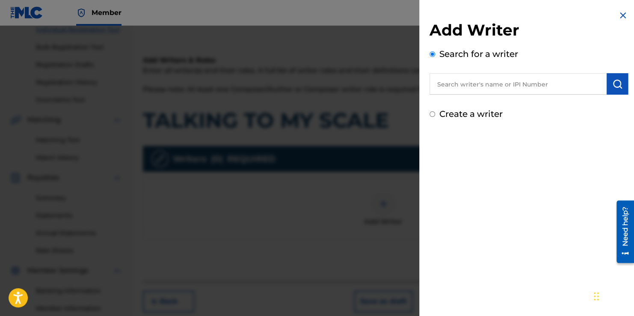
click at [517, 83] on input "text" at bounding box center [518, 83] width 177 height 21
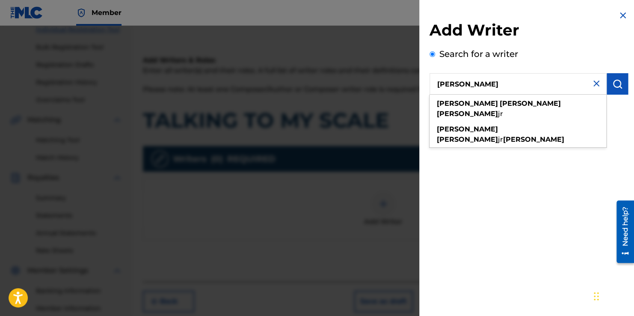
click at [517, 83] on input "[PERSON_NAME]" at bounding box center [518, 83] width 177 height 21
type input "[PERSON_NAME]"
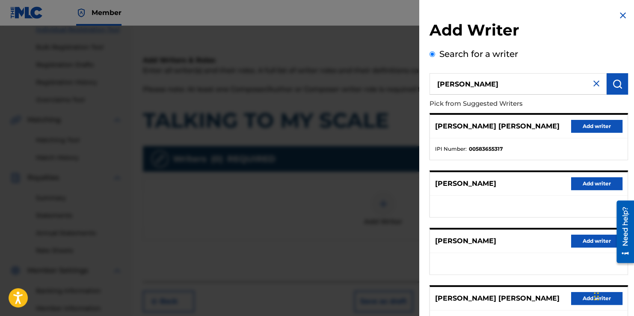
click at [580, 122] on button "Add writer" at bounding box center [596, 126] width 51 height 13
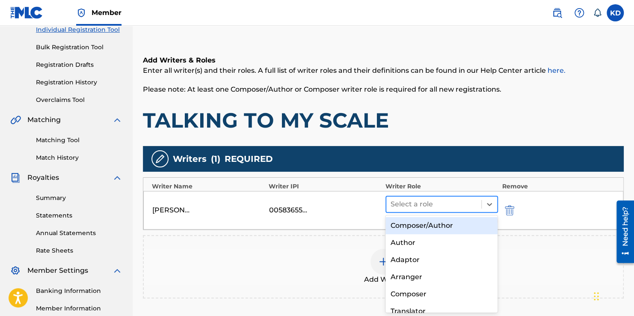
click at [469, 205] on div at bounding box center [434, 204] width 86 height 12
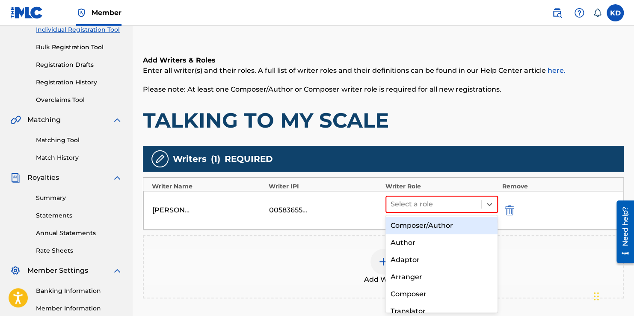
click at [464, 229] on div "Composer/Author" at bounding box center [442, 225] width 113 height 17
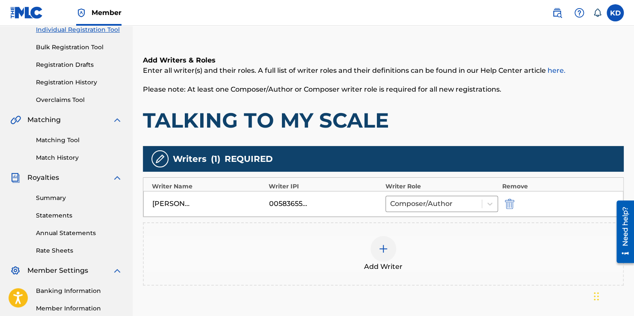
scroll to position [214, 0]
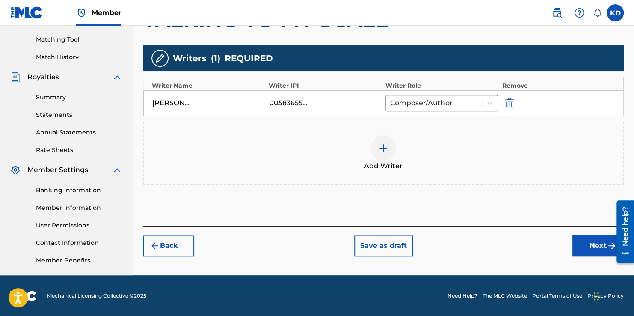
click at [580, 246] on button "Next" at bounding box center [598, 245] width 51 height 21
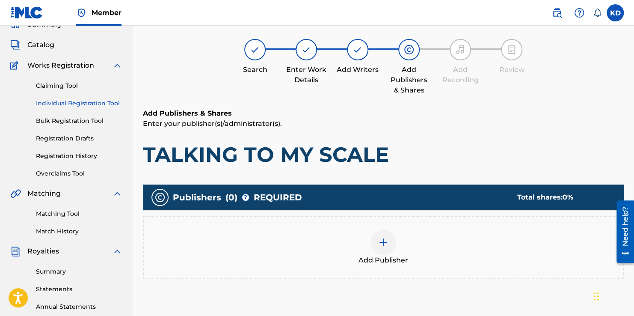
scroll to position [39, 0]
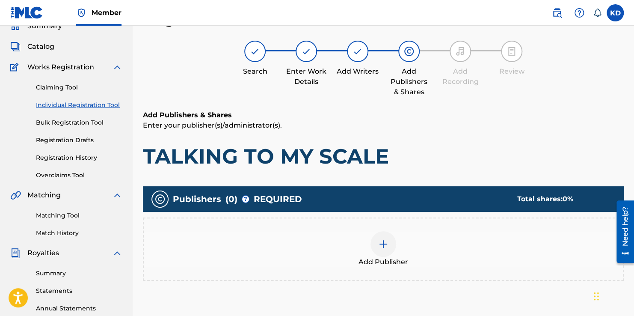
click at [390, 242] on div at bounding box center [384, 244] width 26 height 26
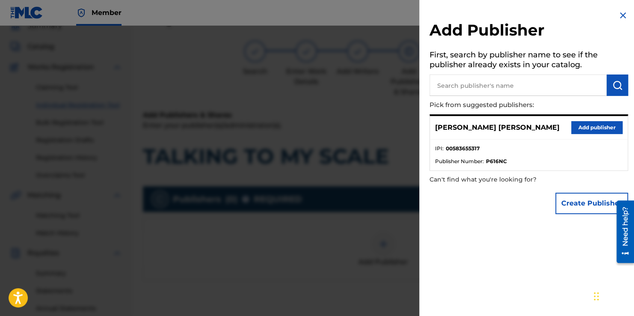
click at [606, 131] on button "Add publisher" at bounding box center [596, 127] width 51 height 13
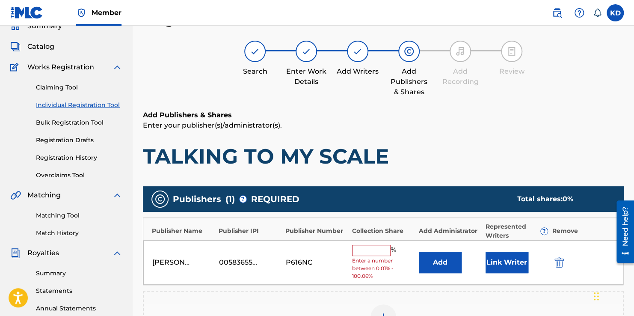
click at [370, 251] on input "text" at bounding box center [371, 250] width 39 height 11
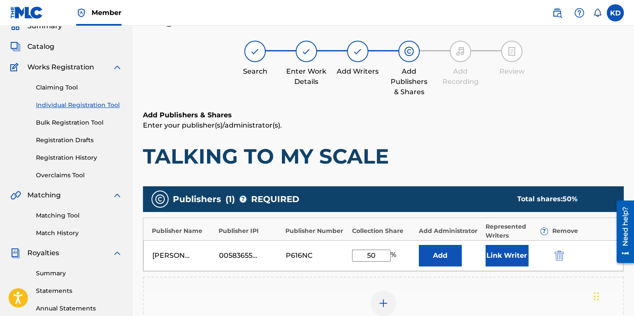
type input "50"
click at [510, 261] on button "Link Writer" at bounding box center [507, 255] width 43 height 21
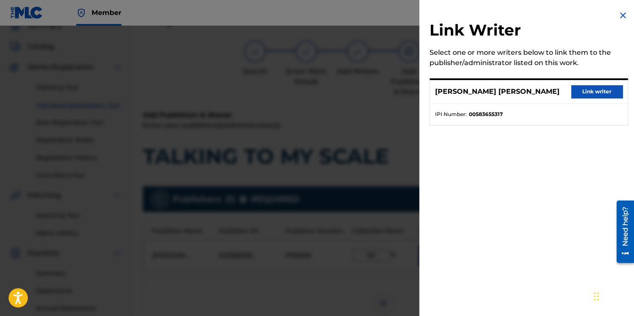
click at [599, 94] on button "Link writer" at bounding box center [596, 91] width 51 height 13
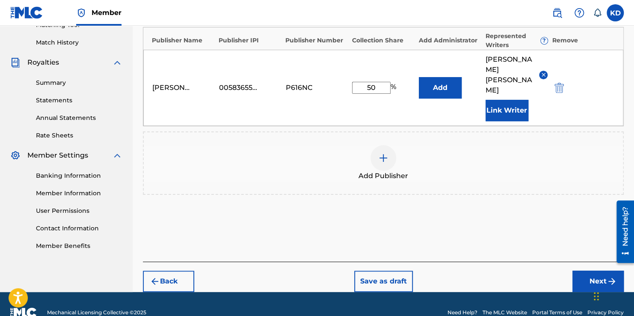
scroll to position [231, 0]
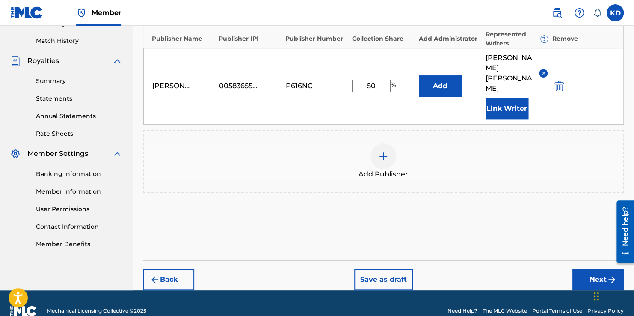
click at [578, 273] on button "Next" at bounding box center [598, 279] width 51 height 21
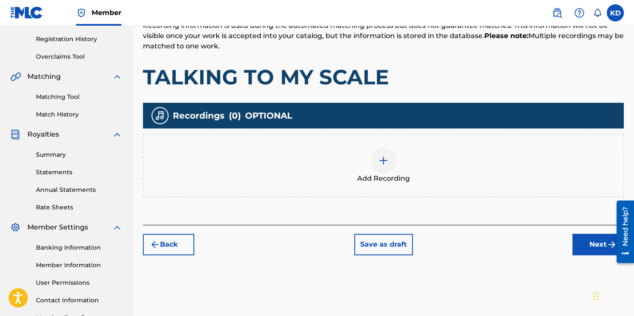
scroll to position [157, 0]
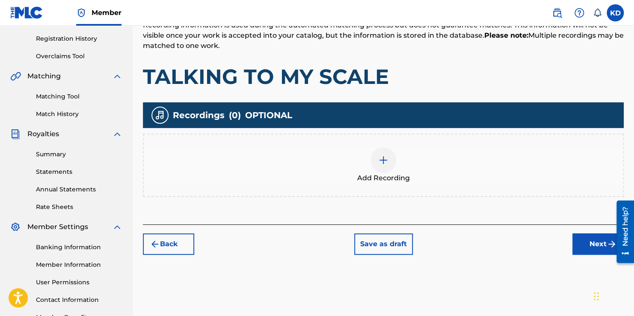
click at [384, 158] on img at bounding box center [383, 160] width 10 height 10
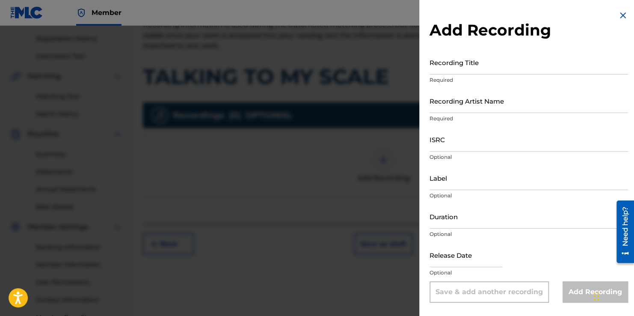
click at [465, 66] on input "Recording Title" at bounding box center [529, 62] width 199 height 24
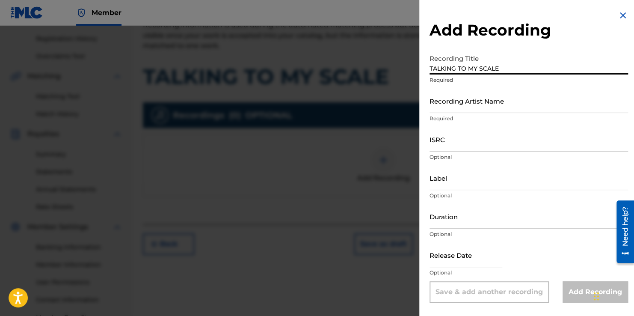
type input "TALKING TO MY SCALE"
click at [523, 107] on input "Recording Artist Name" at bounding box center [529, 101] width 199 height 24
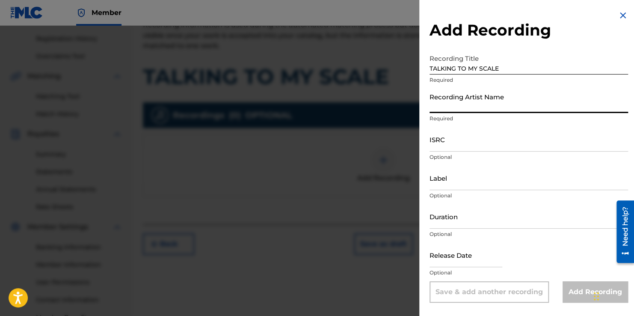
type input "STREET MONEY BOOCHIE"
type input "[DATE]"
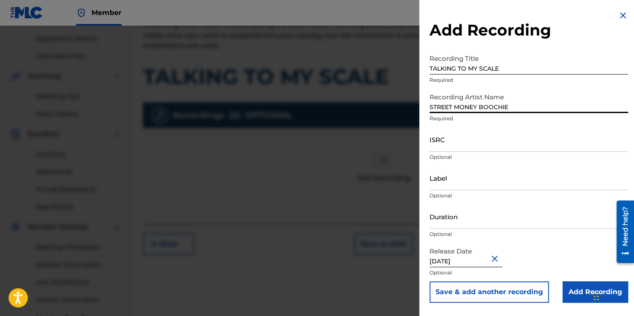
click at [493, 146] on input "ISRC" at bounding box center [529, 139] width 199 height 24
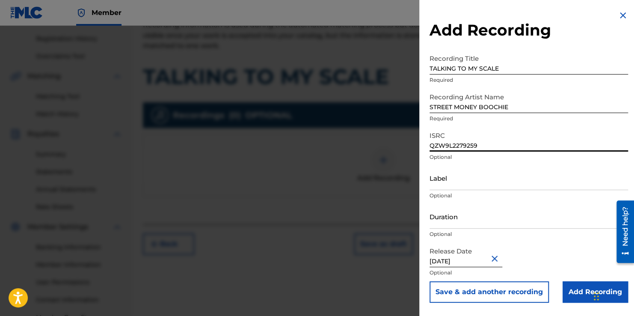
type input "QZW9L2279259"
click at [579, 286] on input "Add Recording" at bounding box center [595, 291] width 65 height 21
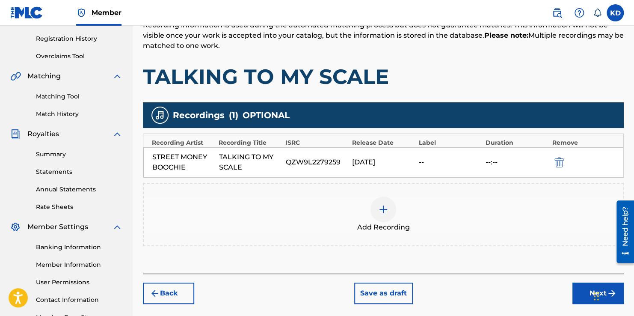
click at [579, 291] on button "Next" at bounding box center [598, 292] width 51 height 21
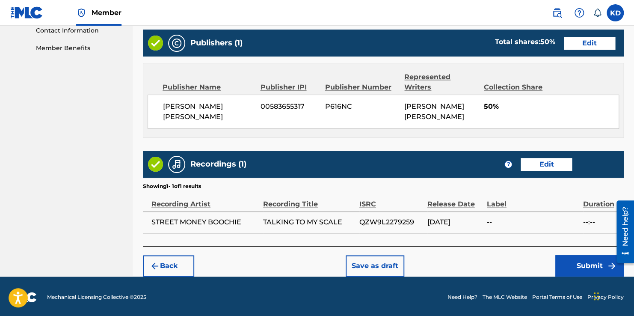
scroll to position [427, 0]
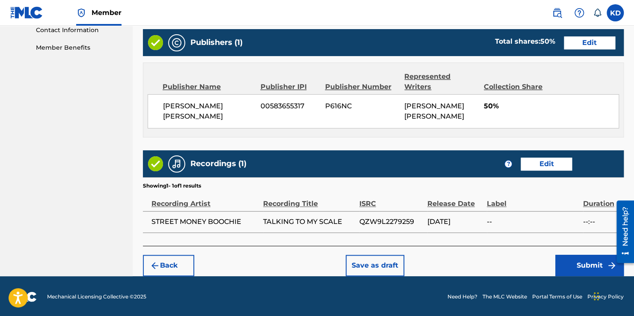
click at [565, 259] on button "Submit" at bounding box center [589, 265] width 68 height 21
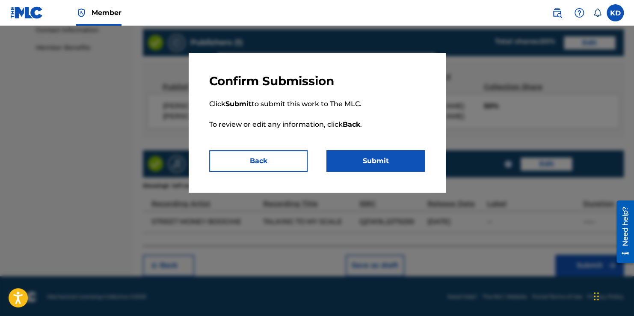
click at [419, 165] on button "Submit" at bounding box center [376, 160] width 98 height 21
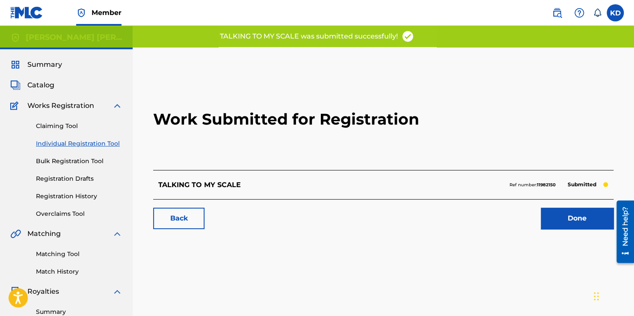
click at [555, 217] on link "Done" at bounding box center [577, 218] width 73 height 21
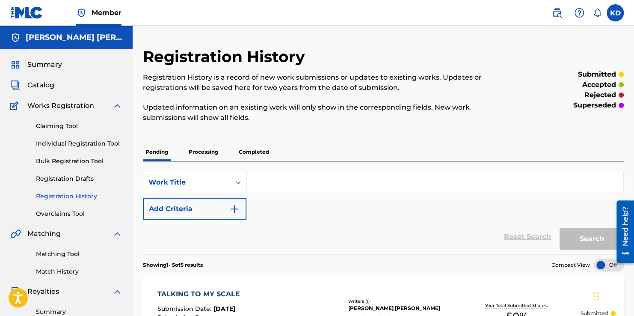
click at [56, 146] on link "Individual Registration Tool" at bounding box center [79, 143] width 86 height 9
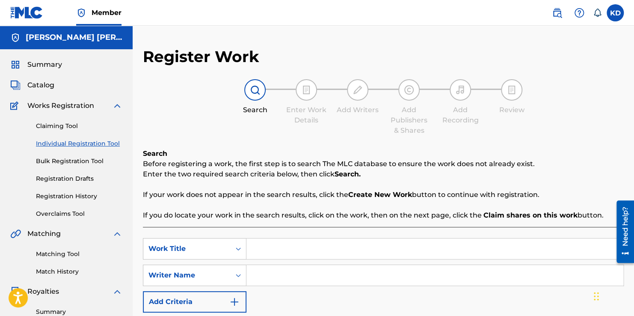
click at [281, 249] on input "Search Form" at bounding box center [435, 248] width 377 height 21
click at [284, 268] on div "avat ars" at bounding box center [371, 267] width 248 height 15
type input "avatars"
click at [287, 272] on input "Search Form" at bounding box center [435, 275] width 377 height 21
type input "[PERSON_NAME]"
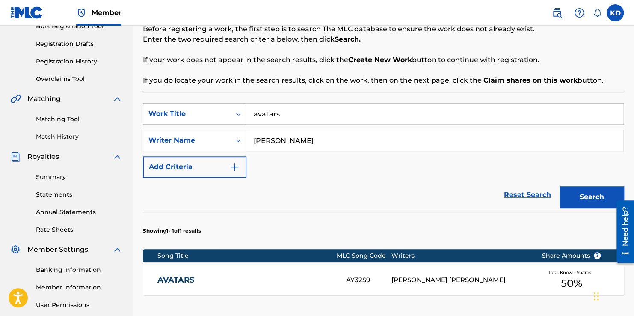
scroll to position [135, 0]
click at [336, 121] on input "avatars" at bounding box center [435, 113] width 377 height 21
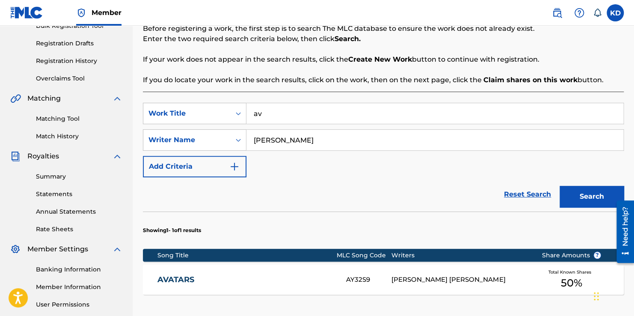
type input "a"
type input "[PERSON_NAME]"
click at [560, 186] on button "Search" at bounding box center [592, 196] width 64 height 21
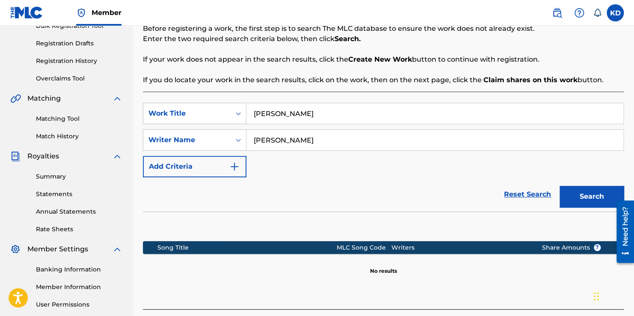
scroll to position [214, 0]
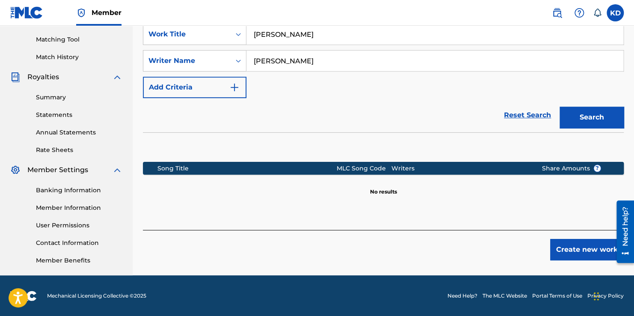
click at [568, 254] on button "Create new work" at bounding box center [587, 249] width 74 height 21
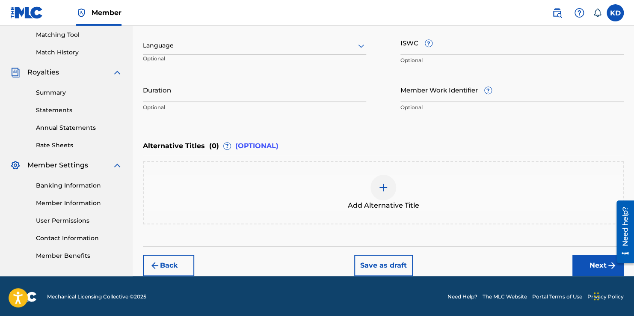
scroll to position [139, 0]
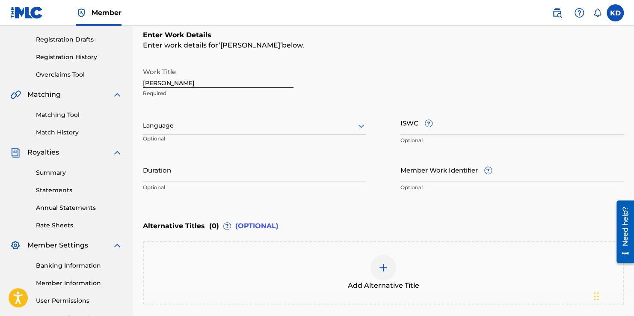
click at [349, 134] on div "Language Optional" at bounding box center [254, 129] width 223 height 39
click at [351, 126] on div at bounding box center [254, 125] width 223 height 11
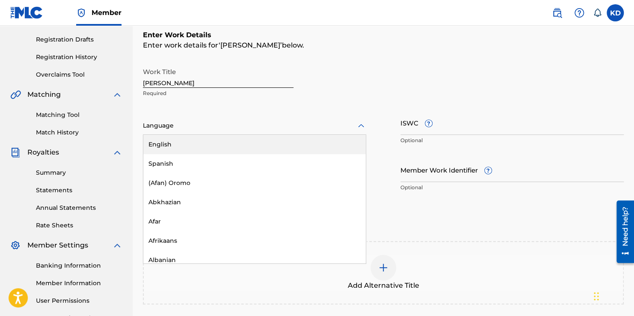
click at [339, 142] on div "English" at bounding box center [254, 144] width 223 height 19
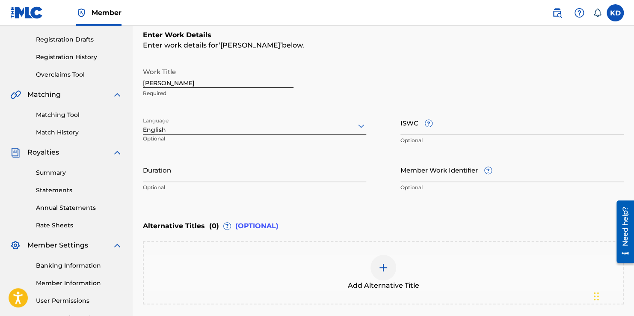
scroll to position [219, 0]
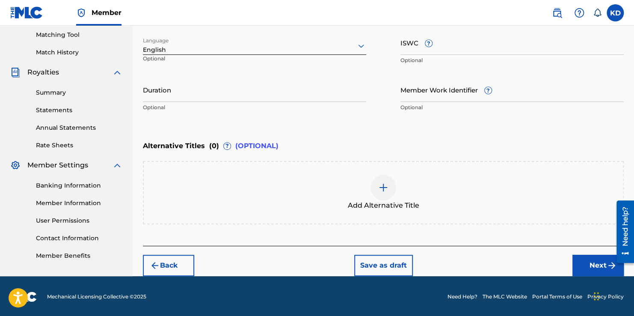
click at [585, 261] on button "Next" at bounding box center [598, 265] width 51 height 21
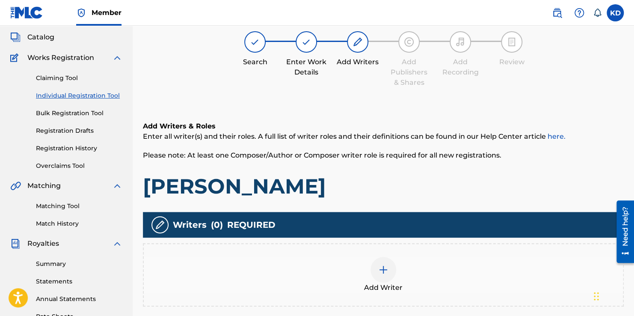
scroll to position [39, 0]
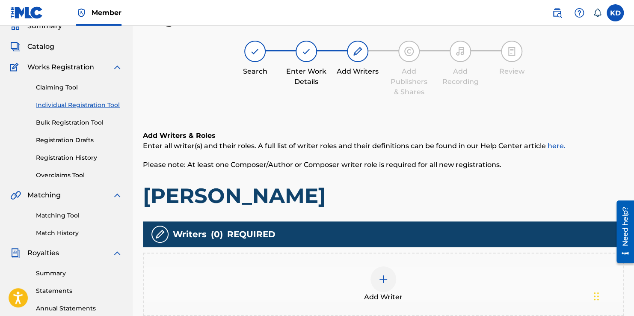
click at [391, 270] on div at bounding box center [384, 279] width 26 height 26
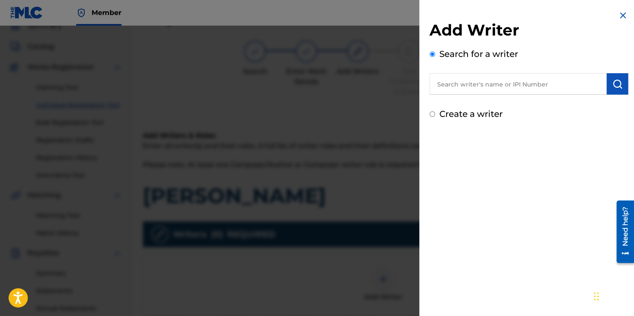
click at [519, 91] on input "text" at bounding box center [518, 83] width 177 height 21
drag, startPoint x: 519, startPoint y: 91, endPoint x: 507, endPoint y: 84, distance: 13.2
click at [507, 84] on input "text" at bounding box center [518, 83] width 177 height 21
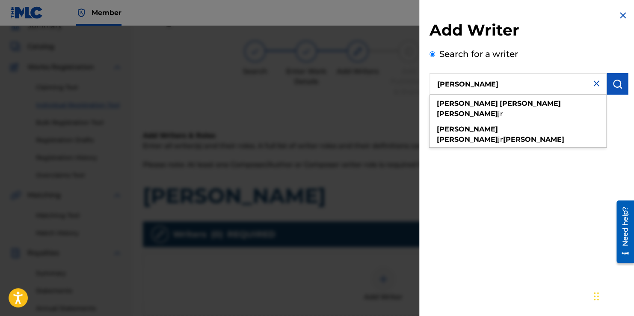
type input "[PERSON_NAME]"
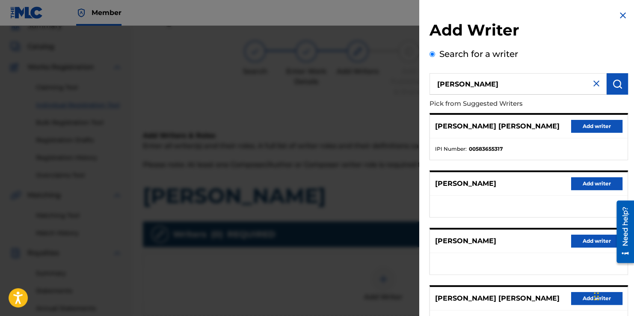
click at [588, 133] on div "[PERSON_NAME] [PERSON_NAME] writer" at bounding box center [529, 127] width 198 height 24
click at [589, 131] on button "Add writer" at bounding box center [596, 126] width 51 height 13
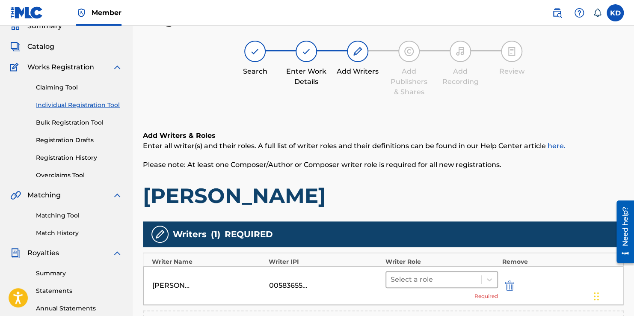
click at [475, 280] on div at bounding box center [434, 279] width 86 height 12
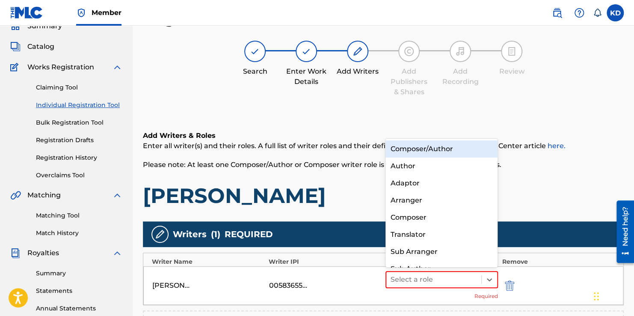
click at [404, 153] on div "Composer/Author" at bounding box center [442, 148] width 113 height 17
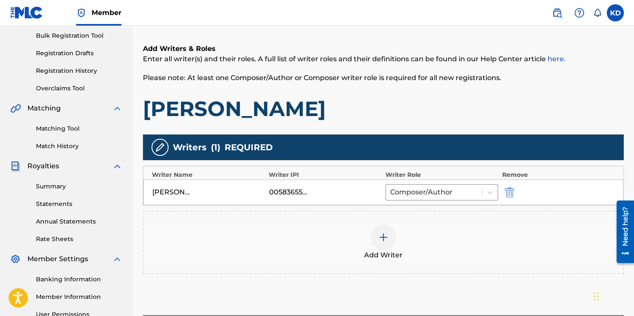
scroll to position [214, 0]
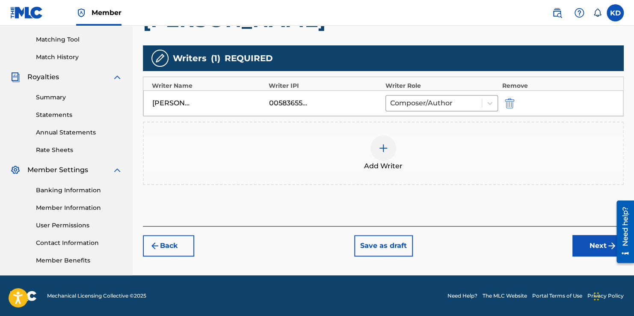
click at [582, 245] on button "Next" at bounding box center [598, 245] width 51 height 21
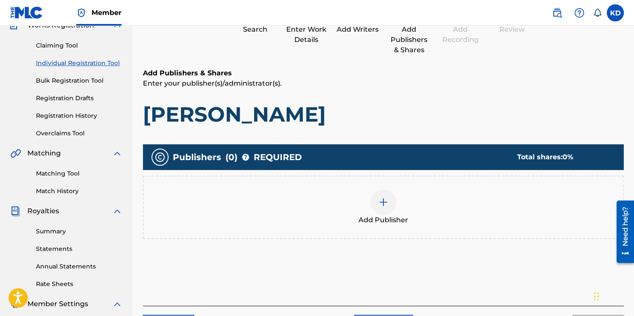
scroll to position [39, 0]
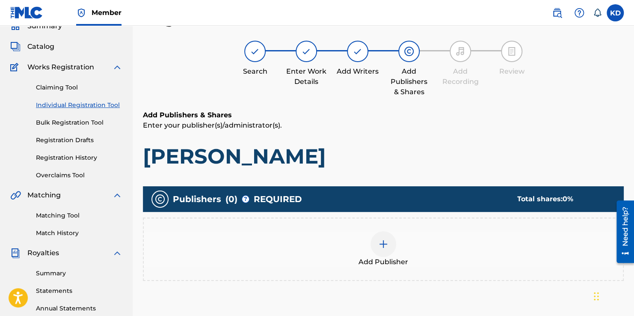
click at [380, 236] on div at bounding box center [384, 244] width 26 height 26
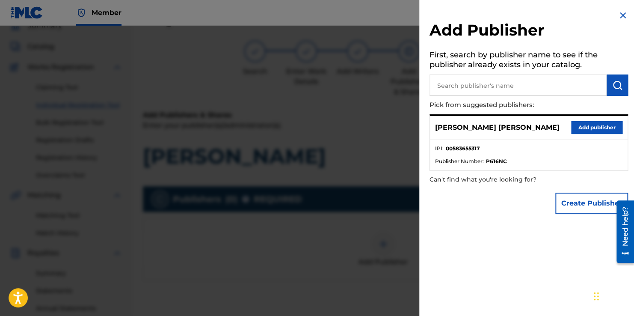
click at [585, 128] on button "Add publisher" at bounding box center [596, 127] width 51 height 13
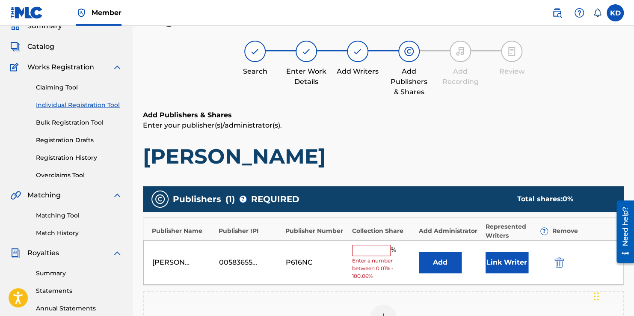
click at [382, 248] on input "text" at bounding box center [371, 250] width 39 height 11
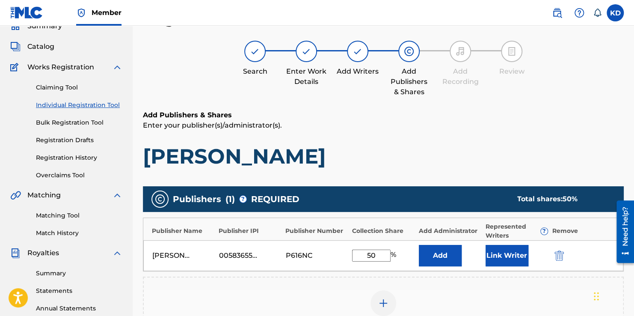
type input "50"
click at [499, 254] on button "Link Writer" at bounding box center [507, 255] width 43 height 21
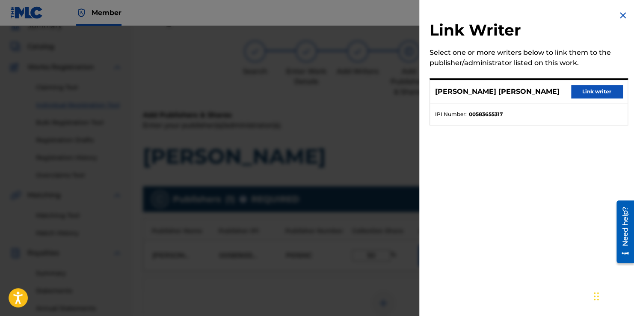
click at [580, 90] on button "Link writer" at bounding box center [596, 91] width 51 height 13
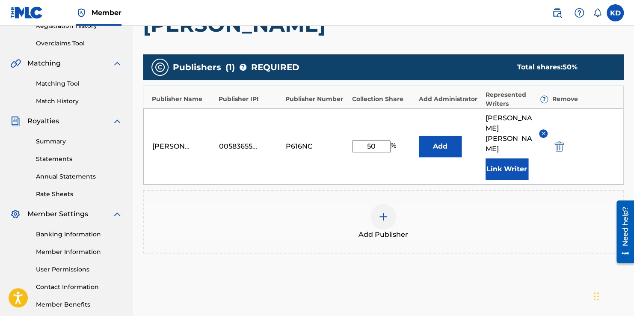
click at [564, 152] on div "[PERSON_NAME] [PERSON_NAME] 00583655317 P616NC 50 % Add [PERSON_NAME] [PERSON_N…" at bounding box center [383, 146] width 480 height 76
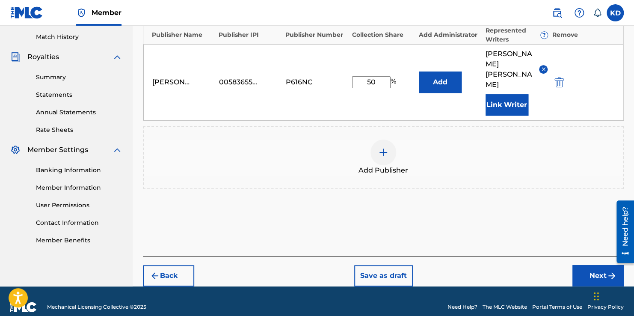
click at [581, 265] on button "Next" at bounding box center [598, 275] width 51 height 21
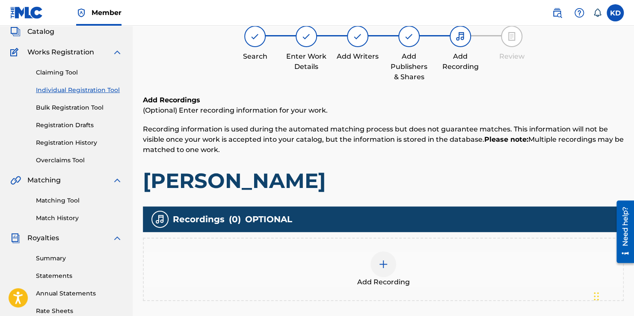
scroll to position [39, 0]
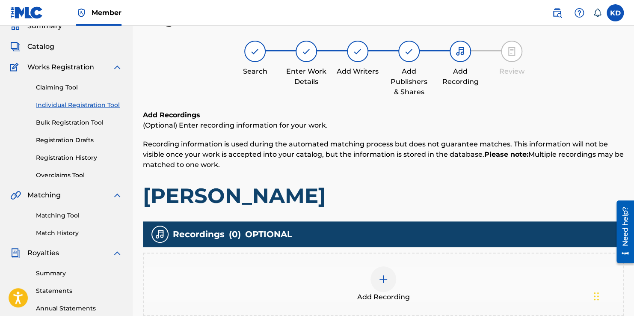
click at [390, 285] on div at bounding box center [384, 279] width 26 height 26
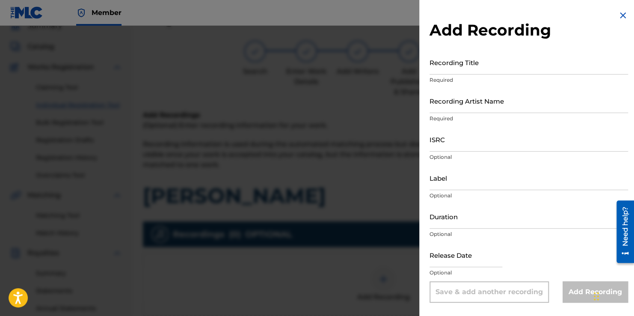
click at [469, 68] on input "Recording Title" at bounding box center [529, 62] width 199 height 24
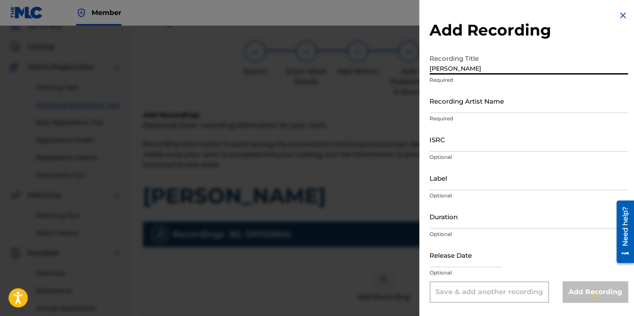
type input "[PERSON_NAME]"
click at [485, 110] on input "Recording Artist Name" at bounding box center [529, 101] width 199 height 24
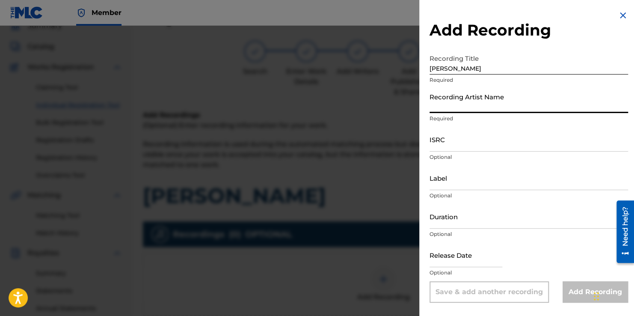
type input "STREET MONEY BOOCHIE"
type input "[DATE]"
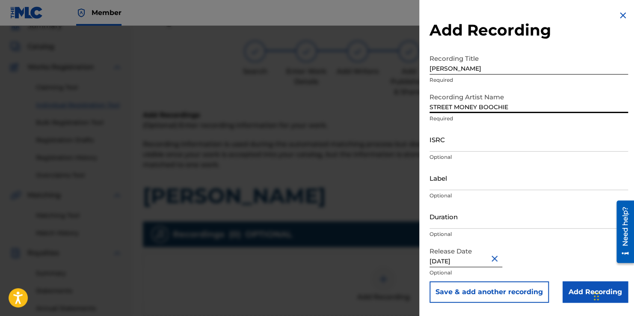
click at [498, 143] on input "ISRC" at bounding box center [529, 139] width 199 height 24
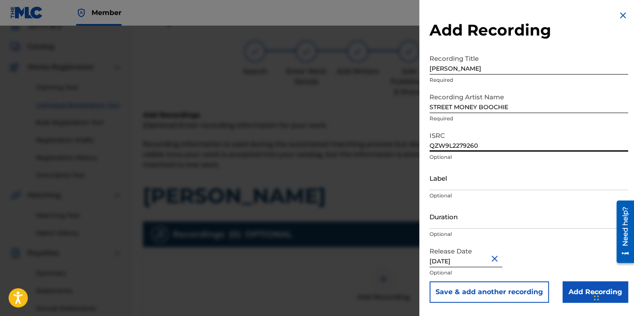
type input "QZW9L2279260"
click at [571, 291] on input "Add Recording" at bounding box center [595, 291] width 65 height 21
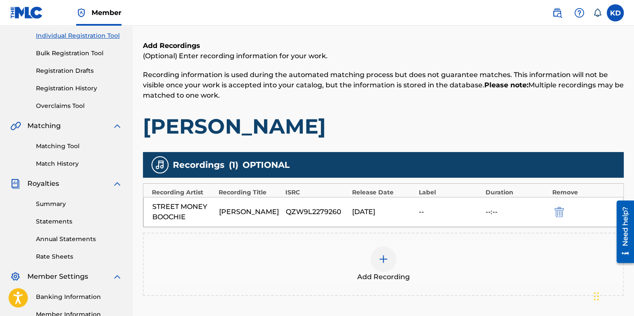
scroll to position [214, 0]
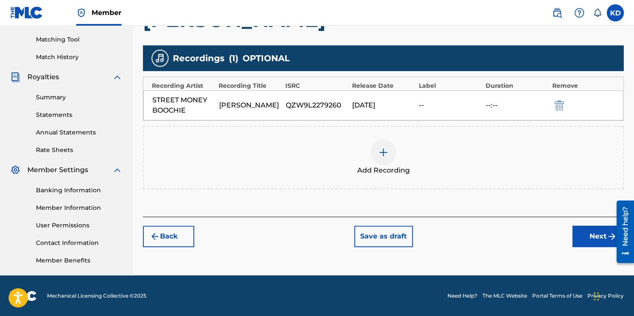
click at [574, 239] on button "Next" at bounding box center [598, 236] width 51 height 21
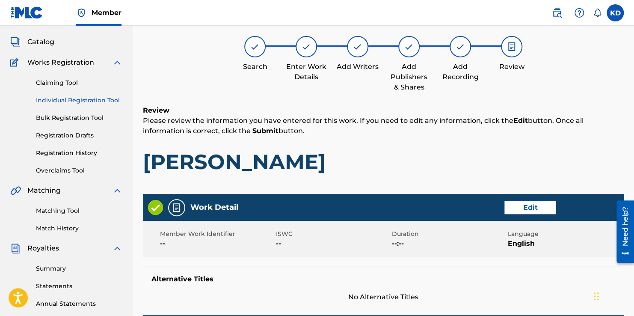
scroll to position [39, 0]
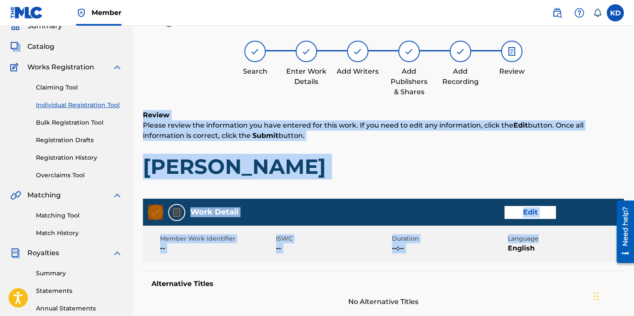
drag, startPoint x: 574, startPoint y: 239, endPoint x: 568, endPoint y: -32, distance: 270.5
click at [568, 0] on html "Accessibility Screen-Reader Guide, Feedback, and Issue Reporting | New window C…" at bounding box center [317, 119] width 634 height 316
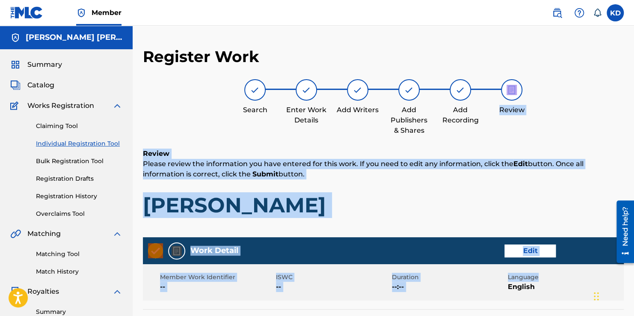
click at [493, 187] on div "Review Please review the information you have entered for this work. If you nee…" at bounding box center [383, 189] width 481 height 82
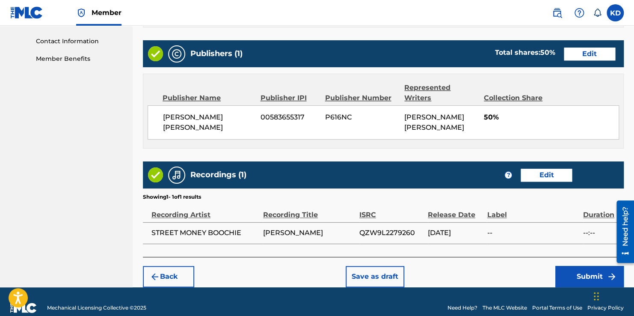
scroll to position [427, 0]
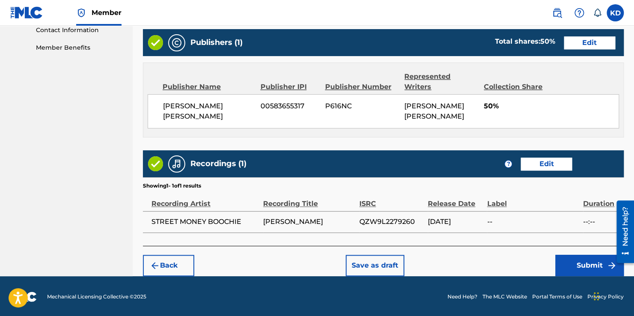
click at [579, 266] on button "Submit" at bounding box center [589, 265] width 68 height 21
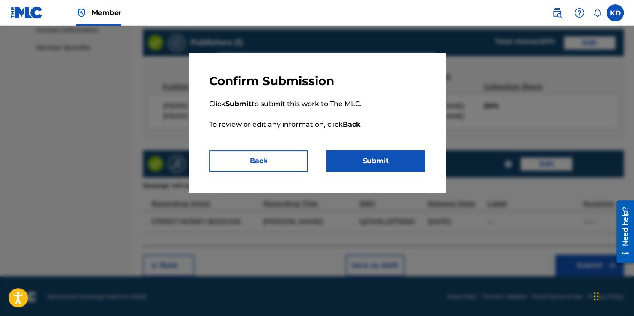
click at [344, 166] on button "Submit" at bounding box center [376, 160] width 98 height 21
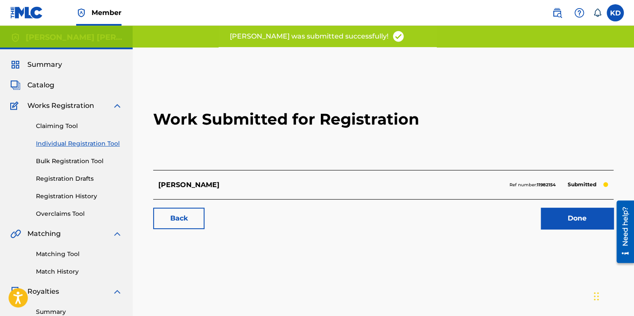
click at [552, 213] on link "Done" at bounding box center [577, 218] width 73 height 21
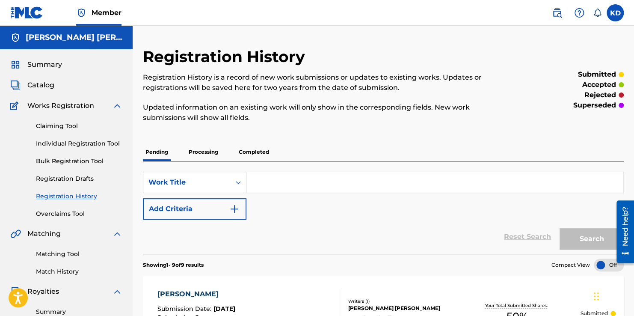
click at [398, 184] on input "Search Form" at bounding box center [435, 182] width 377 height 21
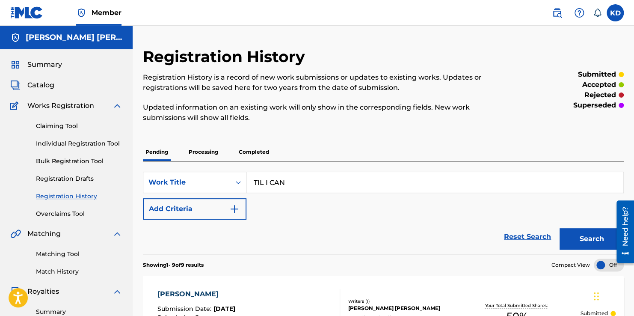
type input "TIL I CAN"
click at [113, 142] on link "Individual Registration Tool" at bounding box center [79, 143] width 86 height 9
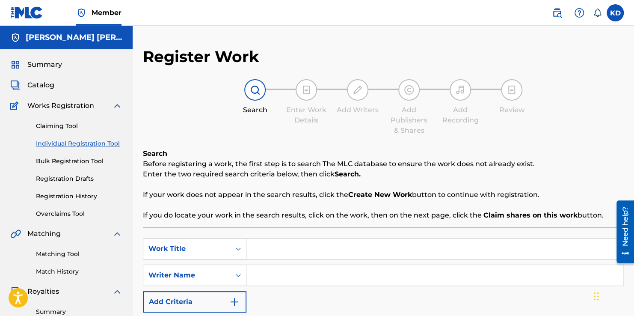
click at [271, 251] on input "Search Form" at bounding box center [435, 248] width 377 height 21
click at [281, 270] on span "l i can't" at bounding box center [273, 268] width 24 height 8
type input "till i can't"
click at [284, 273] on input "Search Form" at bounding box center [435, 275] width 377 height 21
type input "[PERSON_NAME]"
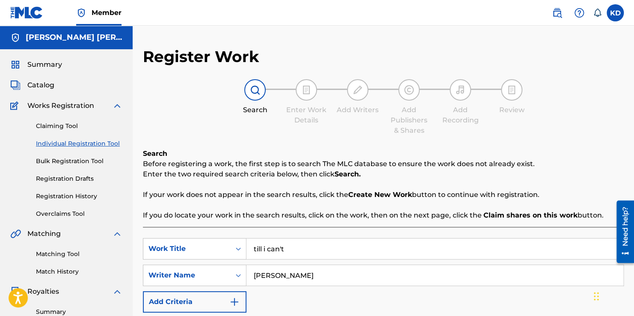
click at [66, 194] on link "Registration History" at bounding box center [79, 196] width 86 height 9
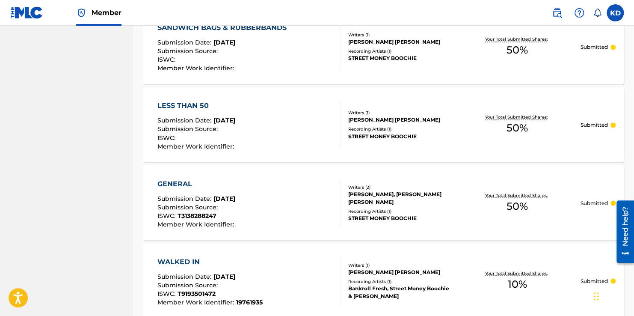
scroll to position [752, 0]
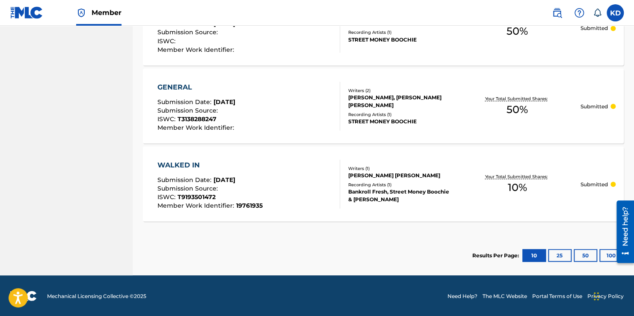
click at [245, 163] on div "WALKED IN" at bounding box center [209, 165] width 105 height 10
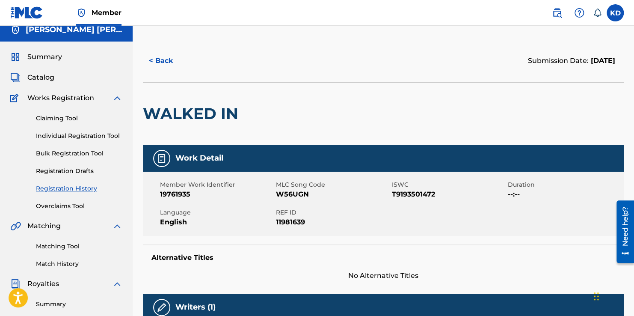
scroll to position [9, 0]
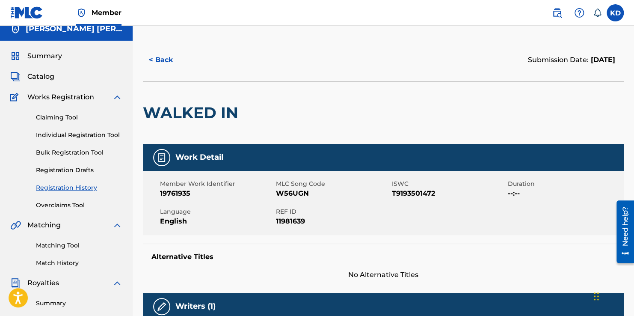
click at [67, 189] on link "Registration History" at bounding box center [79, 187] width 86 height 9
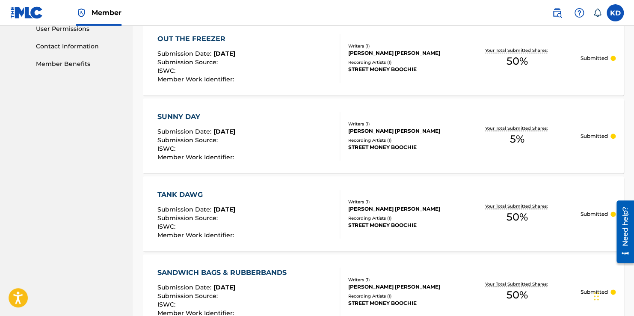
scroll to position [412, 0]
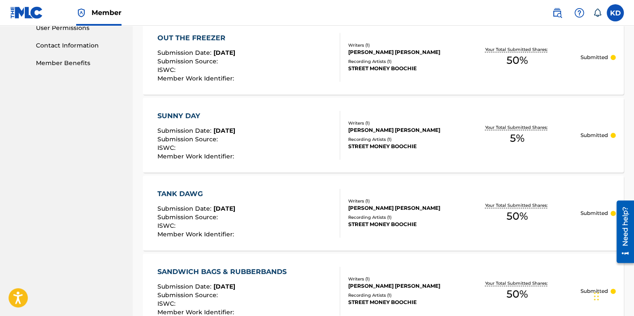
click at [520, 139] on span "5 %" at bounding box center [517, 138] width 15 height 15
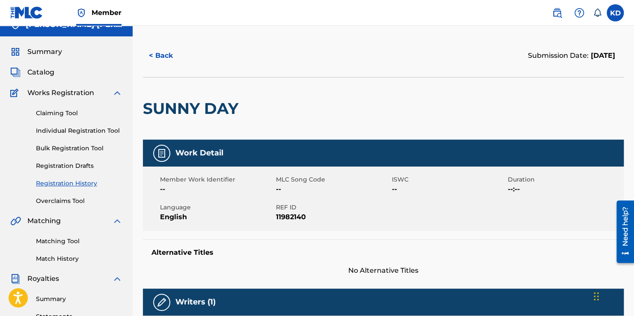
scroll to position [15, 0]
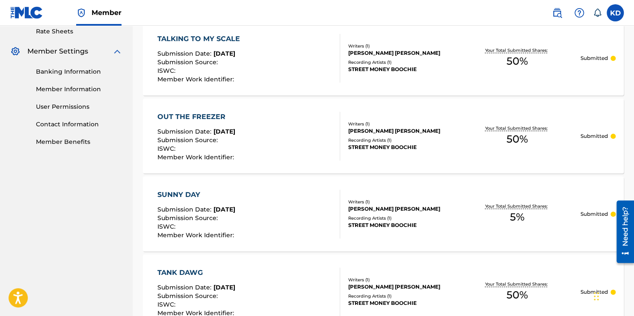
scroll to position [334, 0]
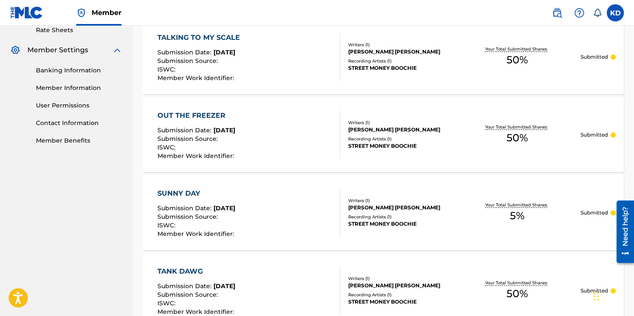
click at [596, 215] on p "Submitted" at bounding box center [594, 213] width 27 height 8
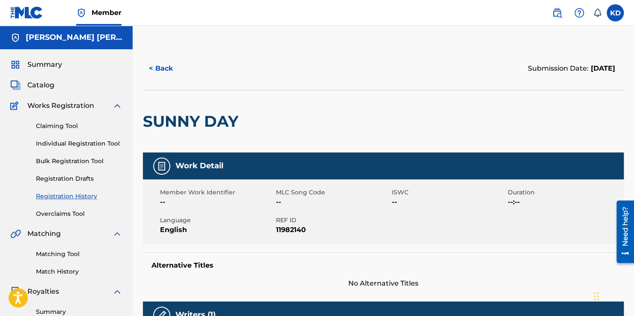
click at [159, 72] on button "< Back" at bounding box center [168, 68] width 51 height 21
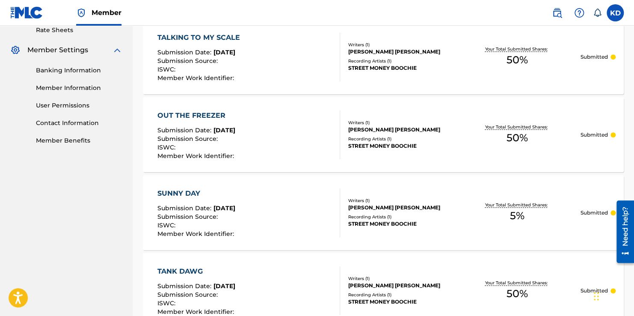
click at [186, 196] on div "SUNNY DAY" at bounding box center [196, 193] width 79 height 10
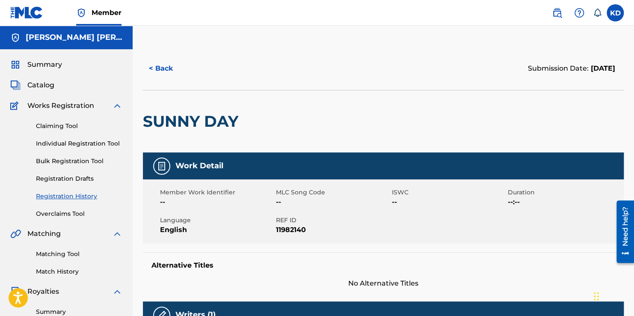
click at [155, 162] on div at bounding box center [161, 165] width 17 height 17
click at [168, 68] on button "< Back" at bounding box center [168, 68] width 51 height 21
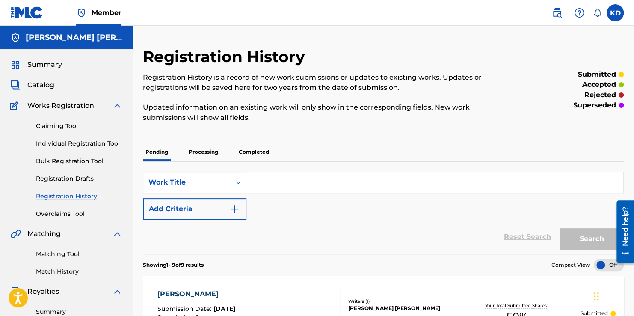
scroll to position [334, 0]
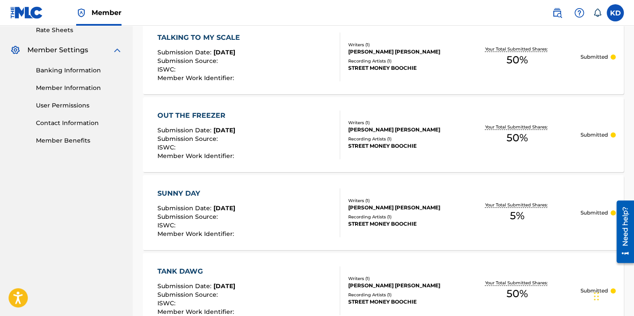
click at [520, 211] on span "5 %" at bounding box center [517, 215] width 15 height 15
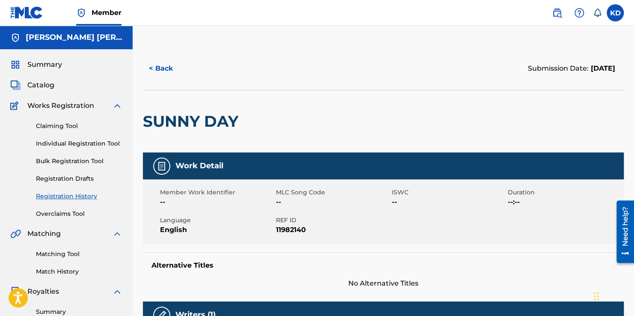
click at [169, 63] on button "< Back" at bounding box center [168, 68] width 51 height 21
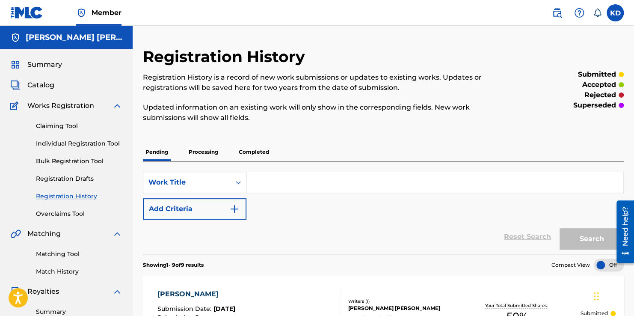
click at [67, 139] on link "Individual Registration Tool" at bounding box center [79, 143] width 86 height 9
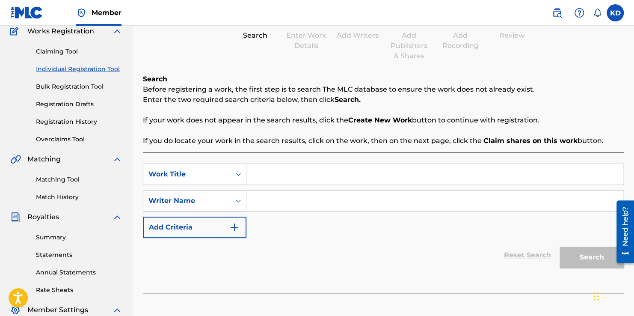
scroll to position [86, 0]
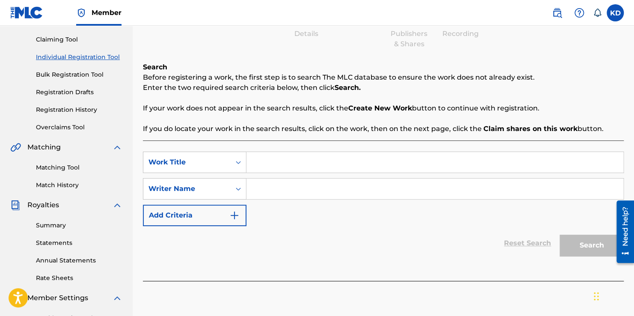
click at [281, 169] on input "Search Form" at bounding box center [435, 162] width 377 height 21
type input "D"
type input "SUNNY DAY"
click at [280, 185] on input "Search Form" at bounding box center [435, 188] width 377 height 21
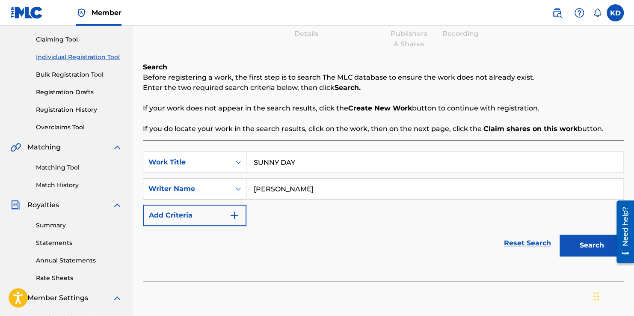
type input "[PERSON_NAME]"
click at [569, 238] on button "Search" at bounding box center [592, 245] width 64 height 21
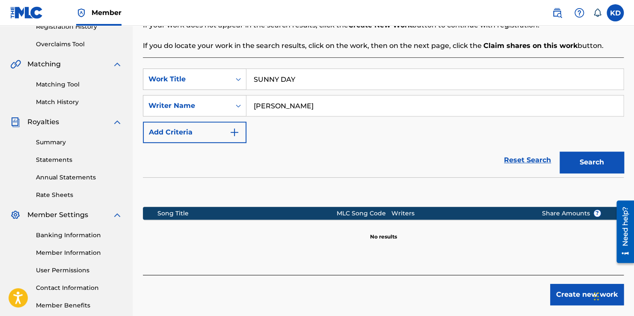
scroll to position [177, 0]
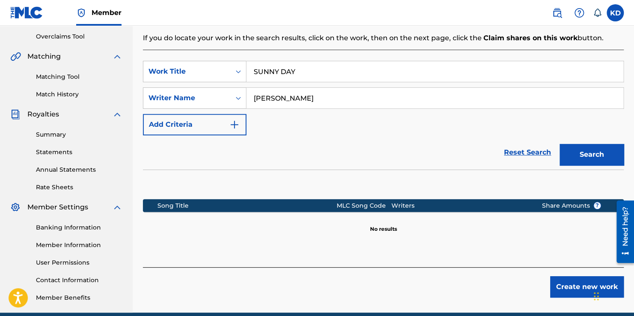
click at [567, 292] on button "Create new work" at bounding box center [587, 286] width 74 height 21
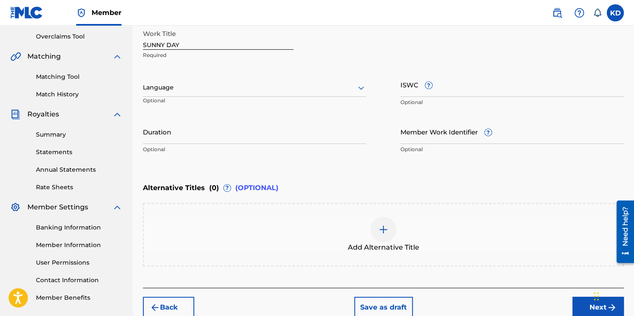
scroll to position [193, 0]
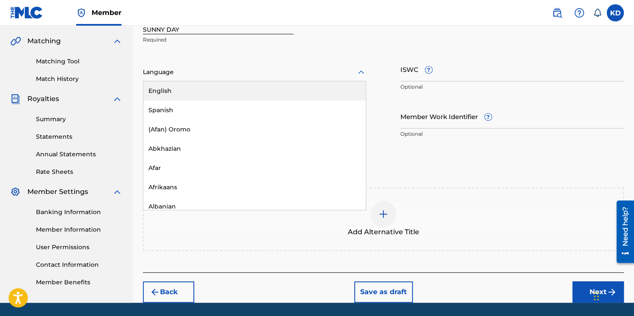
click at [357, 78] on div "Language" at bounding box center [254, 72] width 223 height 18
click at [346, 85] on div "English" at bounding box center [254, 90] width 223 height 19
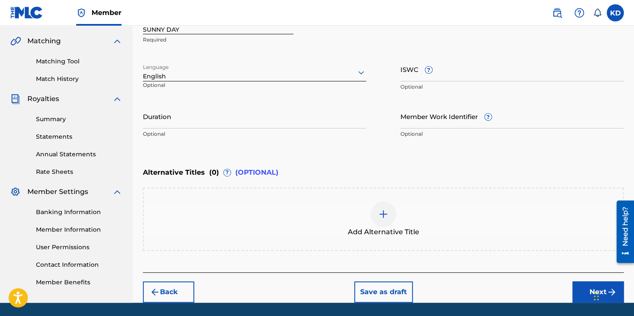
click at [580, 291] on button "Next" at bounding box center [598, 291] width 51 height 21
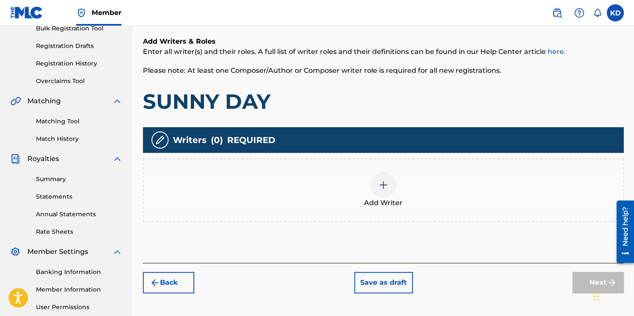
scroll to position [134, 0]
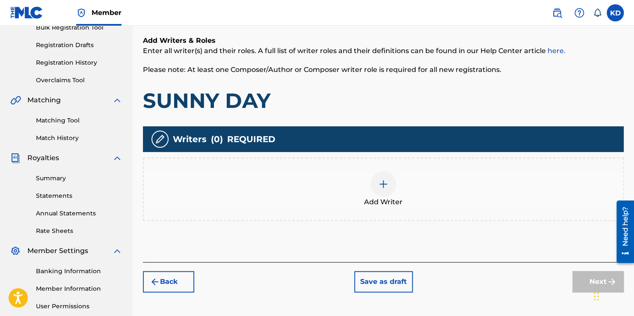
click at [388, 181] on img at bounding box center [383, 184] width 10 height 10
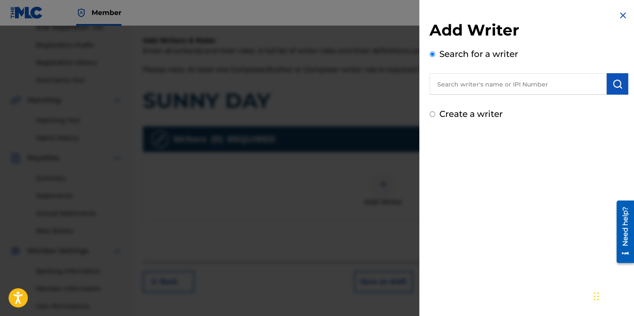
click at [518, 81] on input "text" at bounding box center [518, 83] width 177 height 21
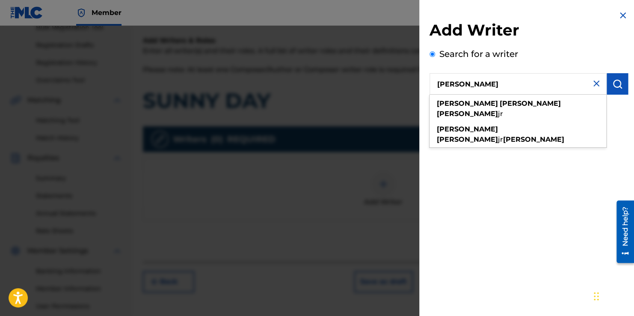
type input "[PERSON_NAME]"
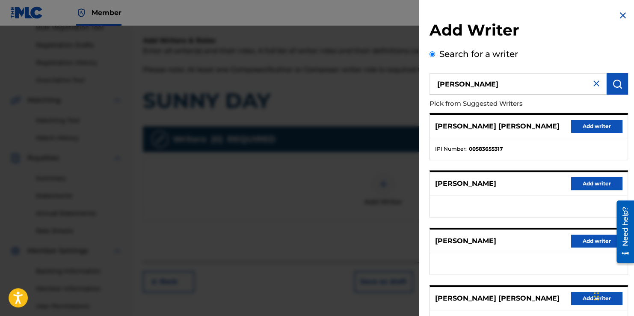
click at [579, 127] on button "Add writer" at bounding box center [596, 126] width 51 height 13
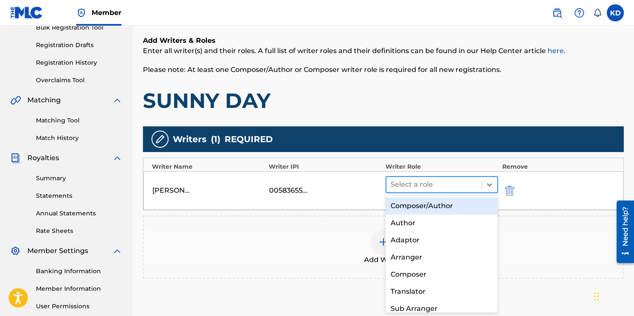
click at [478, 186] on div "Select a role" at bounding box center [433, 184] width 95 height 15
click at [460, 203] on div "Composer/Author" at bounding box center [442, 205] width 113 height 17
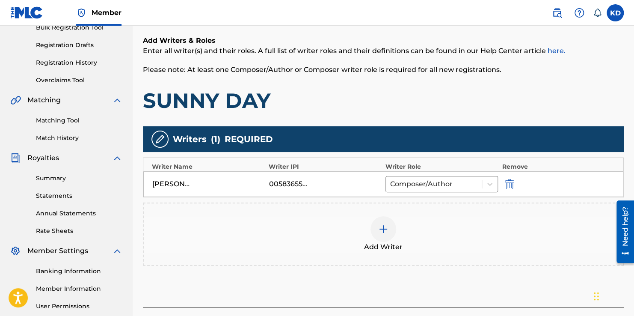
scroll to position [214, 0]
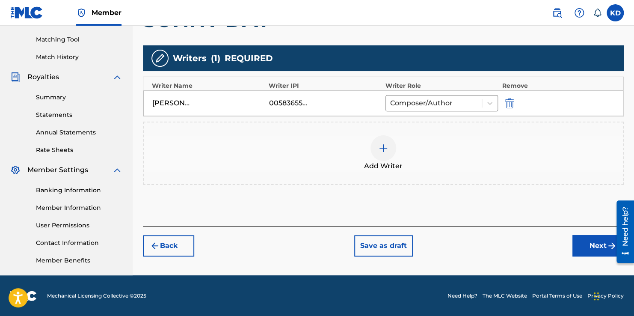
click at [595, 245] on button "Next" at bounding box center [598, 245] width 51 height 21
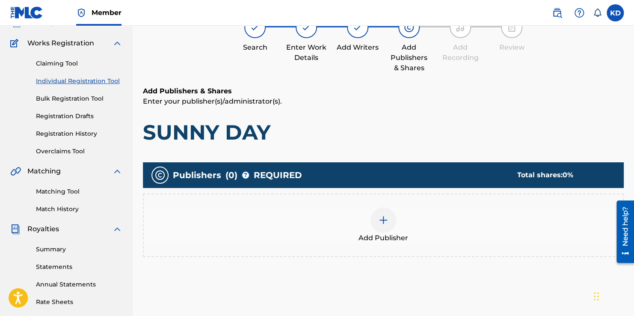
scroll to position [60, 0]
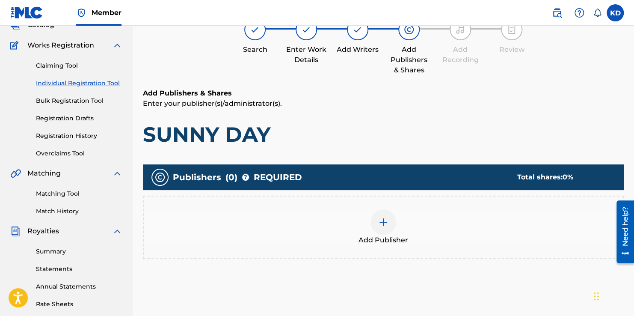
click at [386, 220] on img at bounding box center [383, 222] width 10 height 10
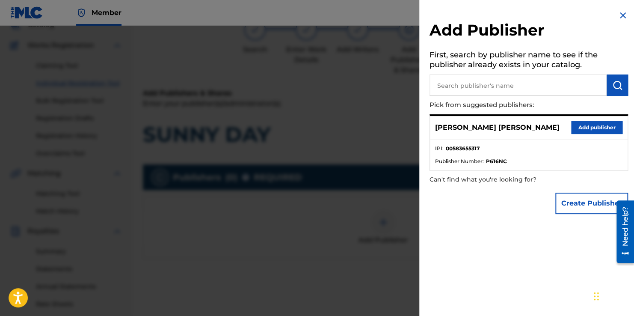
click at [586, 130] on button "Add publisher" at bounding box center [596, 127] width 51 height 13
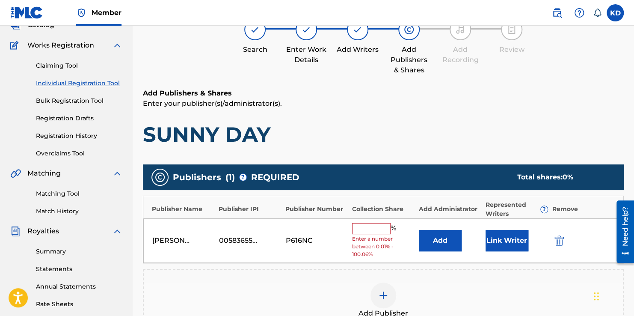
click at [376, 227] on input "text" at bounding box center [371, 228] width 39 height 11
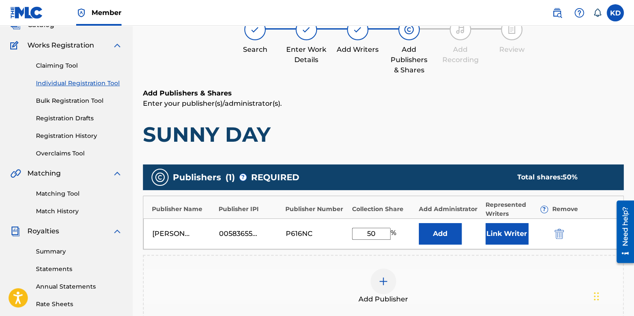
type input "50"
click at [534, 232] on div "Link Writer" at bounding box center [517, 233] width 62 height 21
click at [503, 239] on button "Link Writer" at bounding box center [507, 233] width 43 height 21
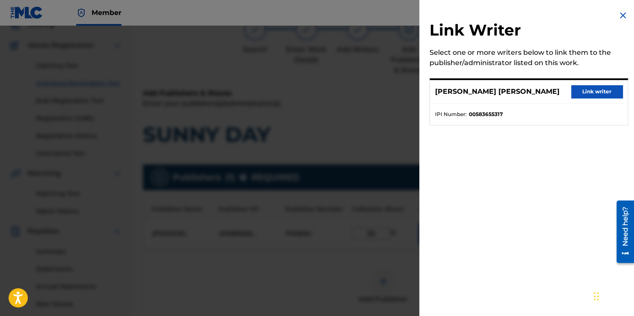
click at [599, 92] on button "Link writer" at bounding box center [596, 91] width 51 height 13
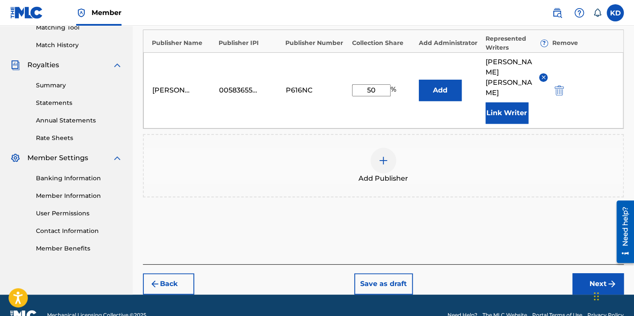
scroll to position [235, 0]
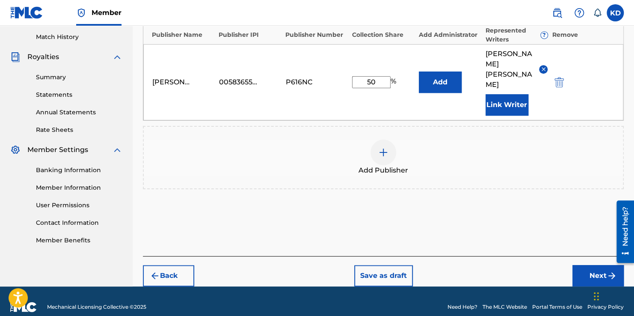
click at [585, 269] on button "Next" at bounding box center [598, 275] width 51 height 21
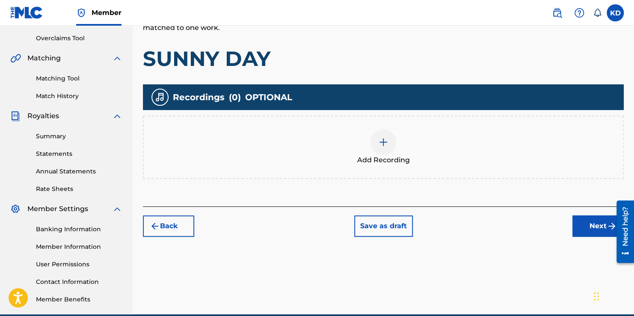
scroll to position [184, 0]
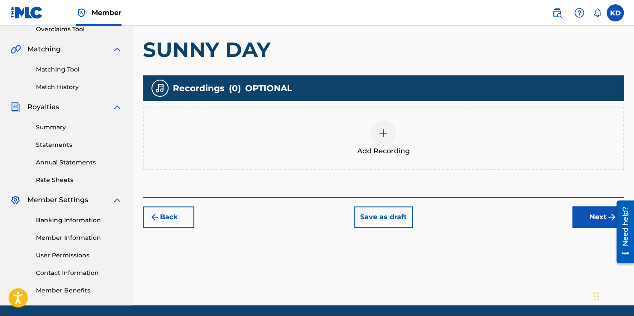
click at [183, 211] on button "Back" at bounding box center [168, 216] width 51 height 21
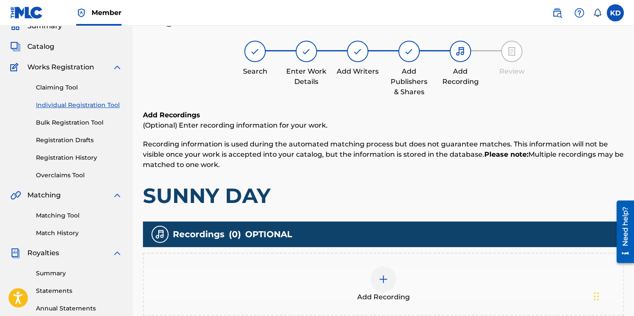
scroll to position [116, 0]
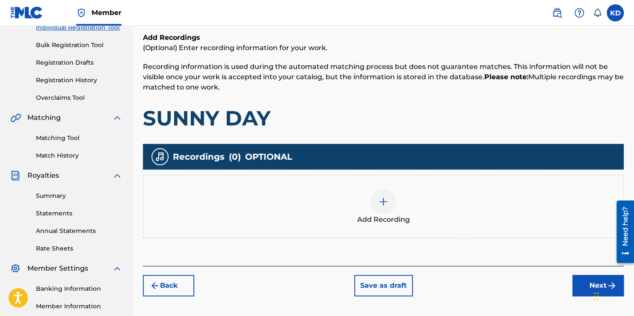
click at [387, 204] on img at bounding box center [383, 201] width 10 height 10
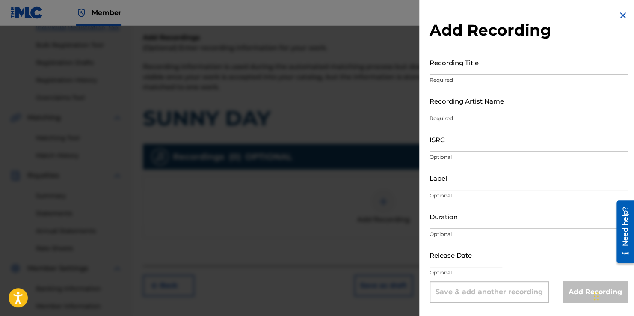
click at [466, 75] on div "Recording Title Required" at bounding box center [529, 69] width 199 height 39
click at [467, 74] on div "Recording Title Required" at bounding box center [529, 69] width 199 height 39
click at [468, 69] on input "Recording Title" at bounding box center [529, 62] width 199 height 24
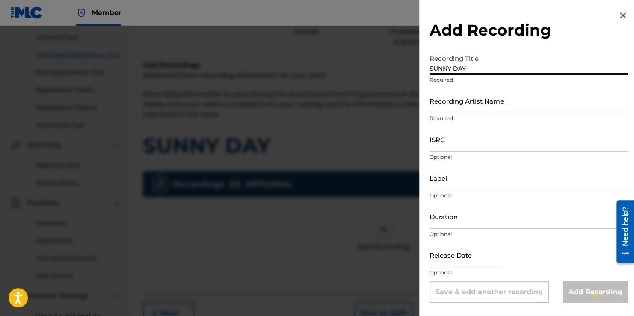
scroll to position [89, 0]
type input "SUNNY DAY"
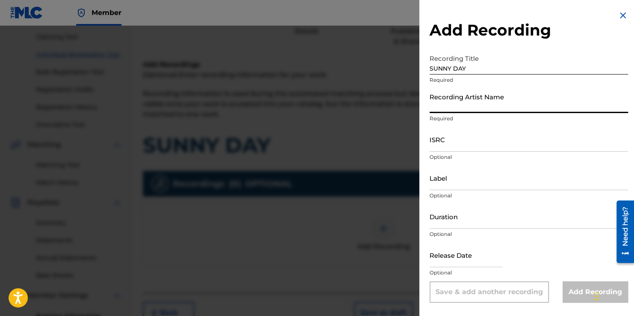
click at [486, 102] on input "Recording Artist Name" at bounding box center [529, 101] width 199 height 24
type input "STREET MONEY BOOCHIE"
type input "[DATE]"
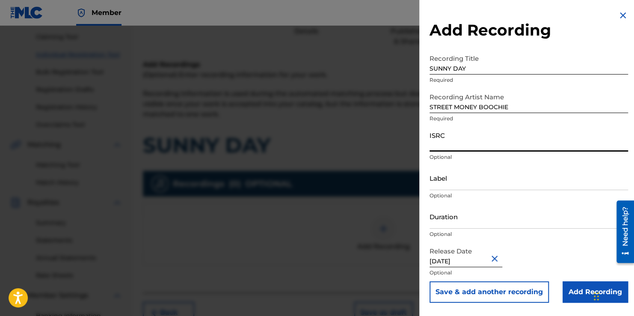
click at [490, 143] on input "ISRC" at bounding box center [529, 139] width 199 height 24
type input "QZW9L2279248"
click at [571, 294] on input "Add Recording" at bounding box center [595, 291] width 65 height 21
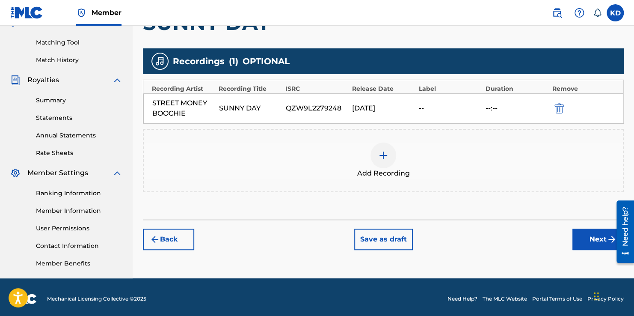
click at [582, 244] on button "Next" at bounding box center [598, 239] width 51 height 21
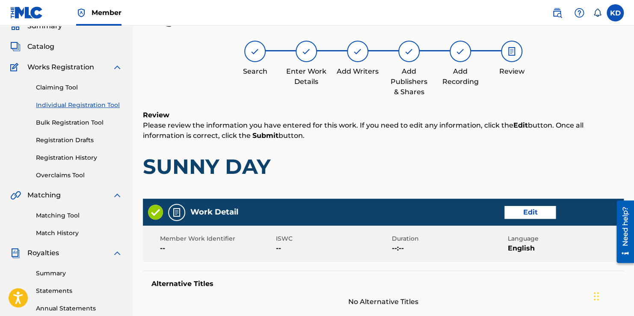
scroll to position [427, 0]
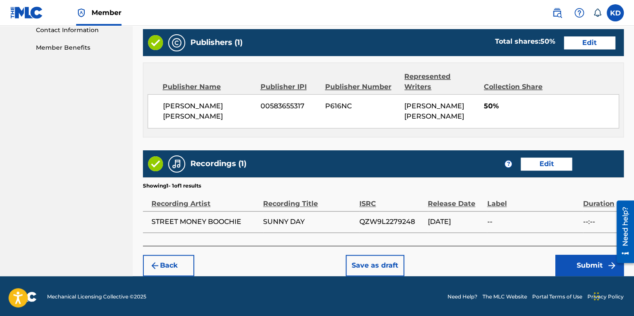
click at [576, 261] on button "Submit" at bounding box center [589, 265] width 68 height 21
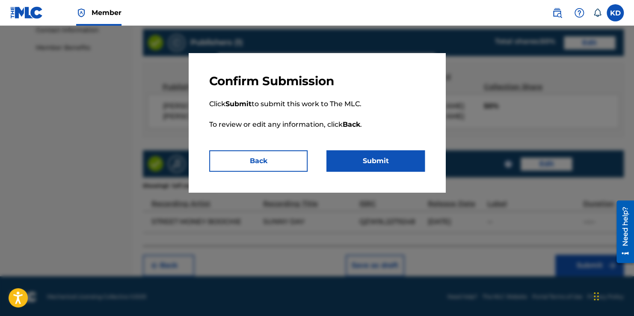
click at [380, 163] on button "Submit" at bounding box center [376, 160] width 98 height 21
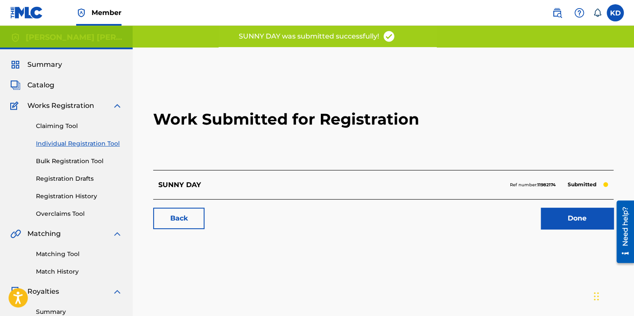
click at [559, 228] on link "Done" at bounding box center [577, 218] width 73 height 21
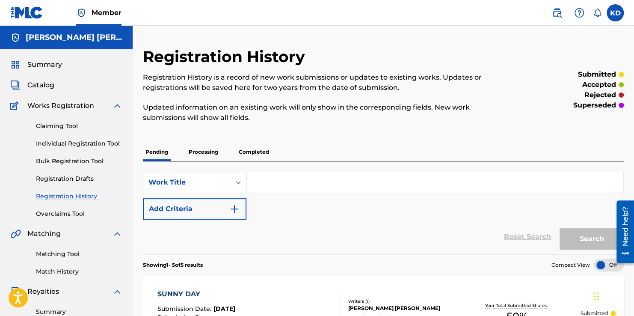
click at [609, 13] on label at bounding box center [615, 12] width 17 height 17
click at [615, 13] on input "KD [PERSON_NAME] [PERSON_NAME][EMAIL_ADDRESS][DOMAIN_NAME] Notification Prefere…" at bounding box center [615, 13] width 0 height 0
click at [609, 13] on div "KD KD [PERSON_NAME] [PERSON_NAME][EMAIL_ADDRESS][DOMAIN_NAME] Notification Pref…" at bounding box center [615, 12] width 17 height 17
click at [609, 13] on label at bounding box center [615, 12] width 17 height 17
click at [615, 13] on input "KD [PERSON_NAME] [PERSON_NAME][EMAIL_ADDRESS][DOMAIN_NAME] Notification Prefere…" at bounding box center [615, 13] width 0 height 0
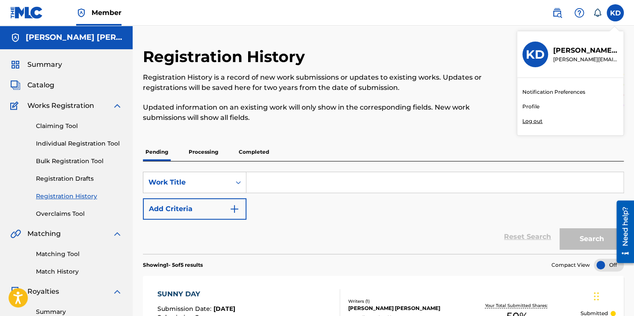
click at [529, 124] on p "Log out" at bounding box center [533, 121] width 20 height 8
click at [615, 13] on input "KD [PERSON_NAME] [PERSON_NAME][EMAIL_ADDRESS][DOMAIN_NAME] Notification Prefere…" at bounding box center [615, 13] width 0 height 0
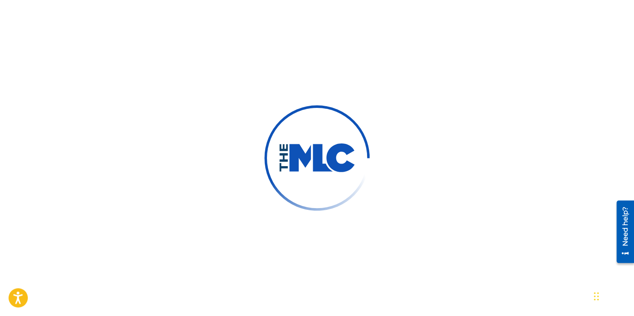
click at [318, 143] on img at bounding box center [317, 157] width 77 height 29
